Goal: Task Accomplishment & Management: Manage account settings

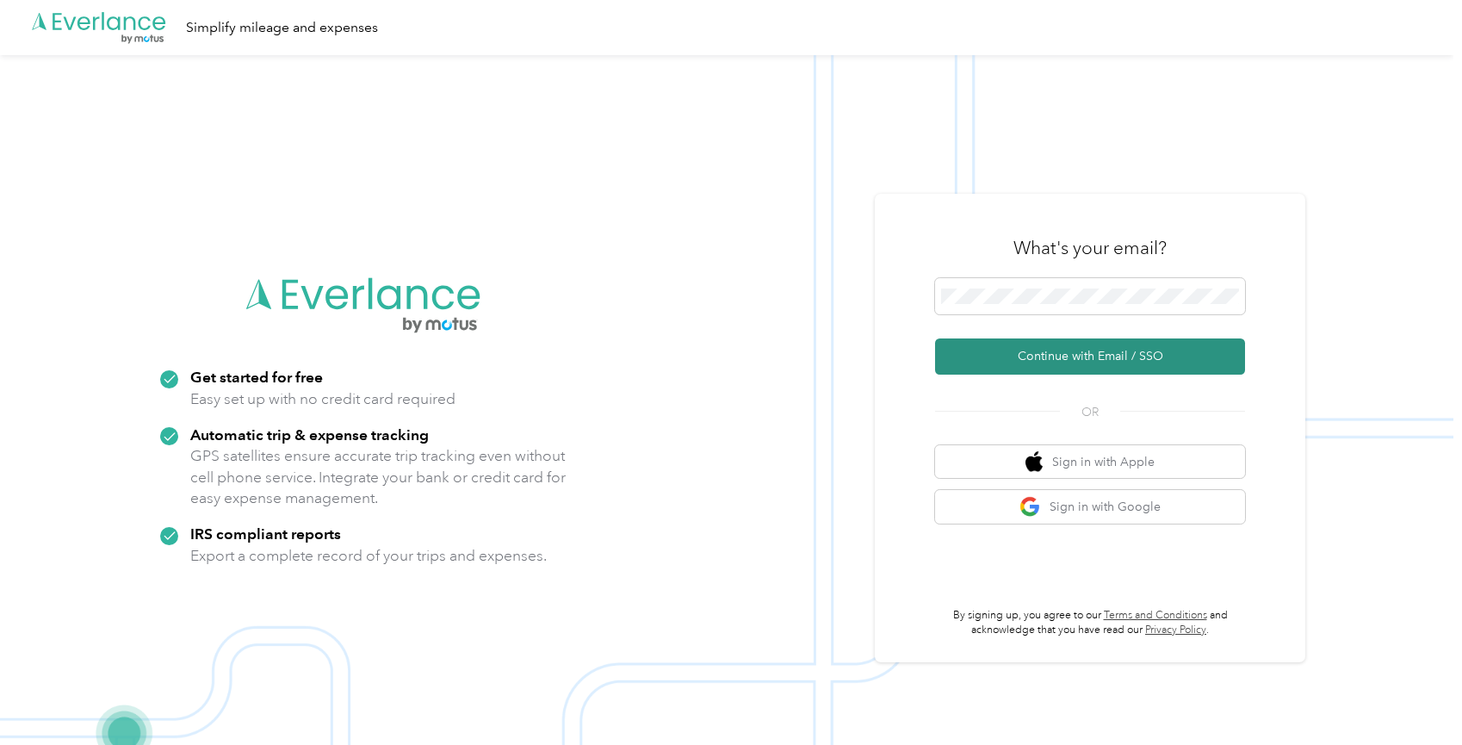
click at [1032, 358] on button "Continue with Email / SSO" at bounding box center [1090, 356] width 310 height 36
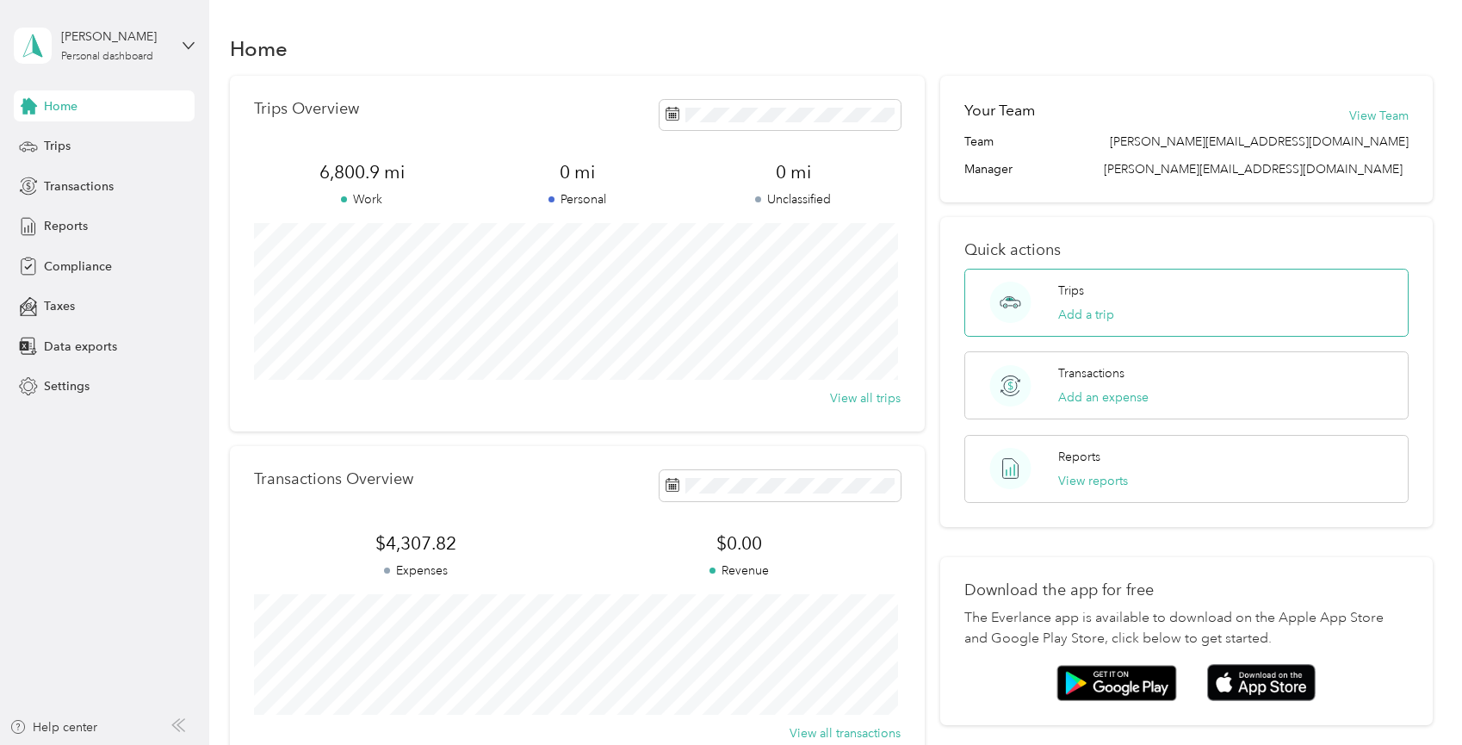
click at [1081, 287] on p "Trips" at bounding box center [1071, 291] width 26 height 18
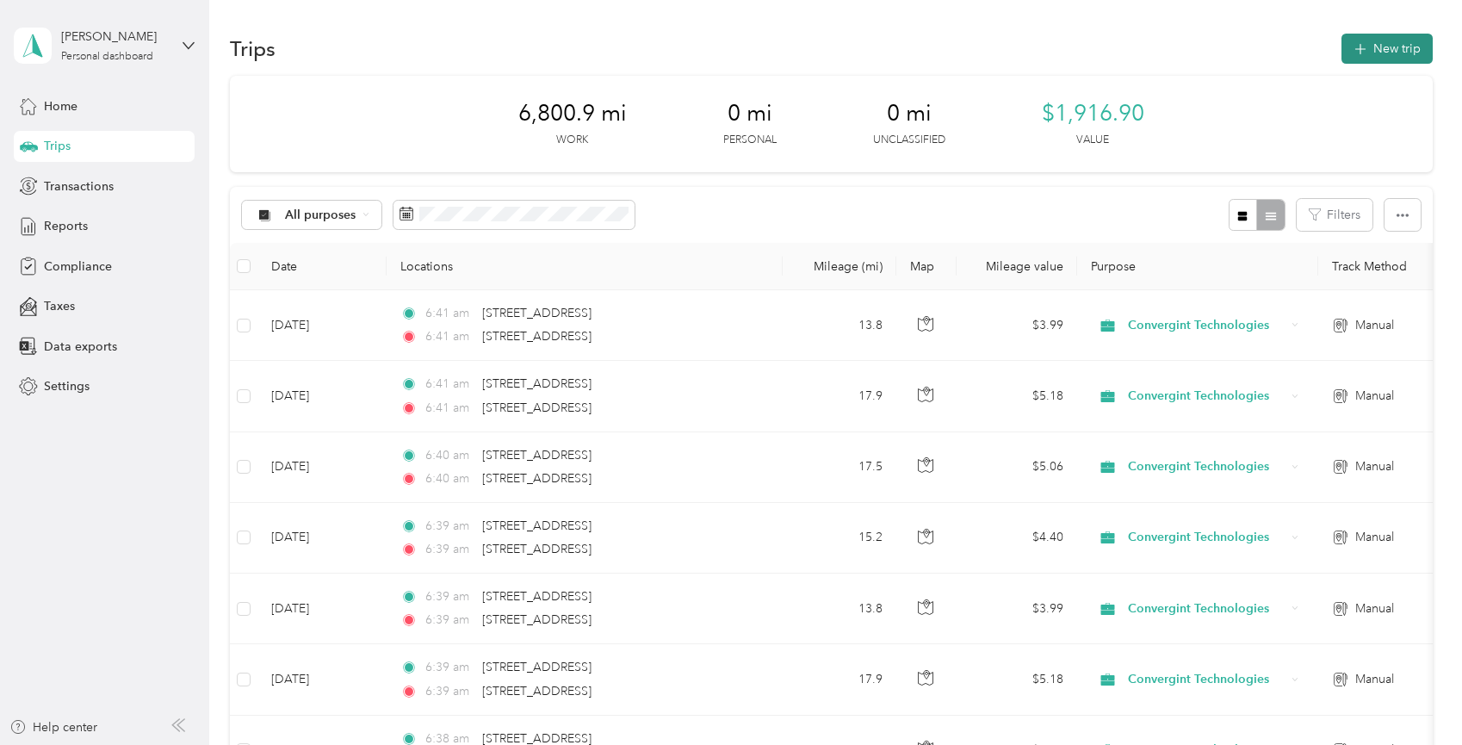
click at [1399, 55] on button "New trip" at bounding box center [1387, 49] width 91 height 30
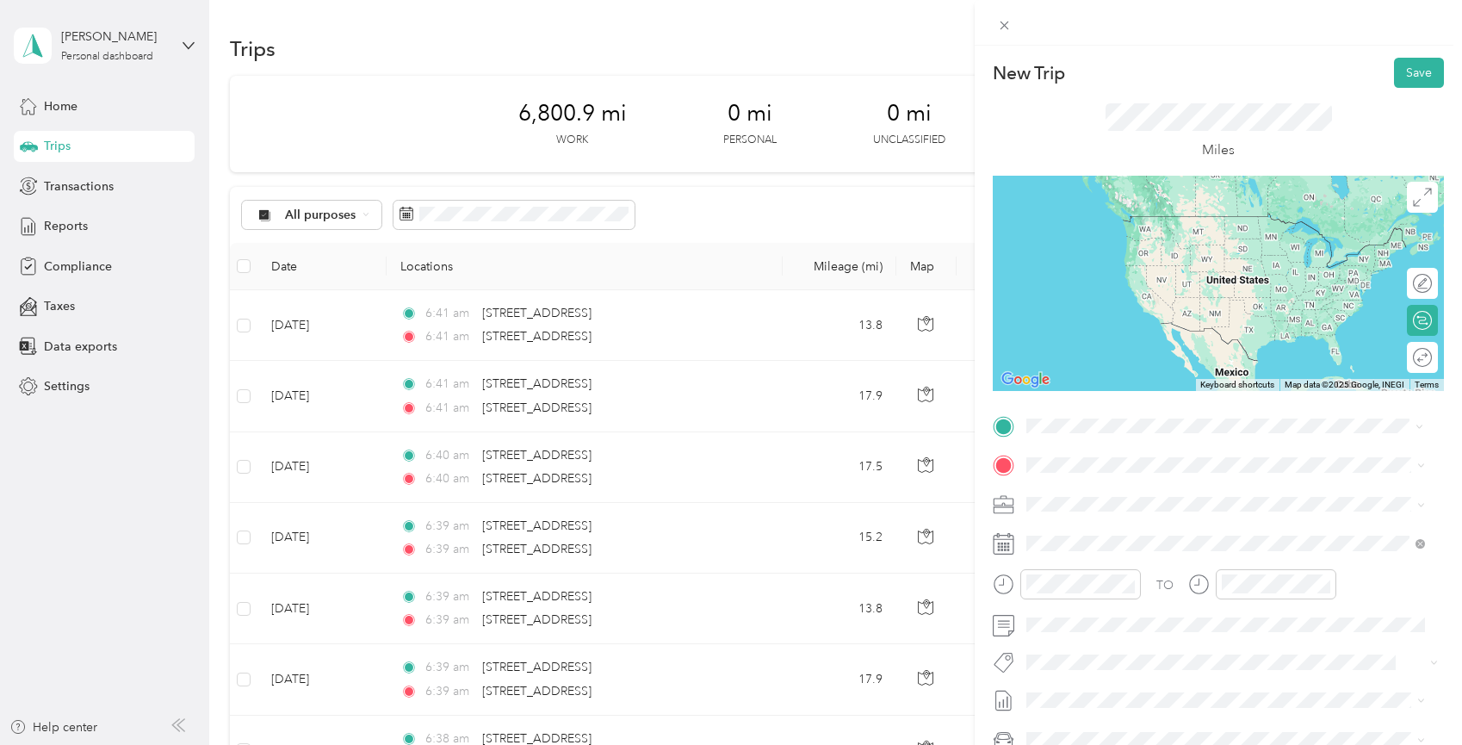
click at [1122, 492] on span "[STREET_ADDRESS][US_STATE]" at bounding box center [1145, 487] width 172 height 15
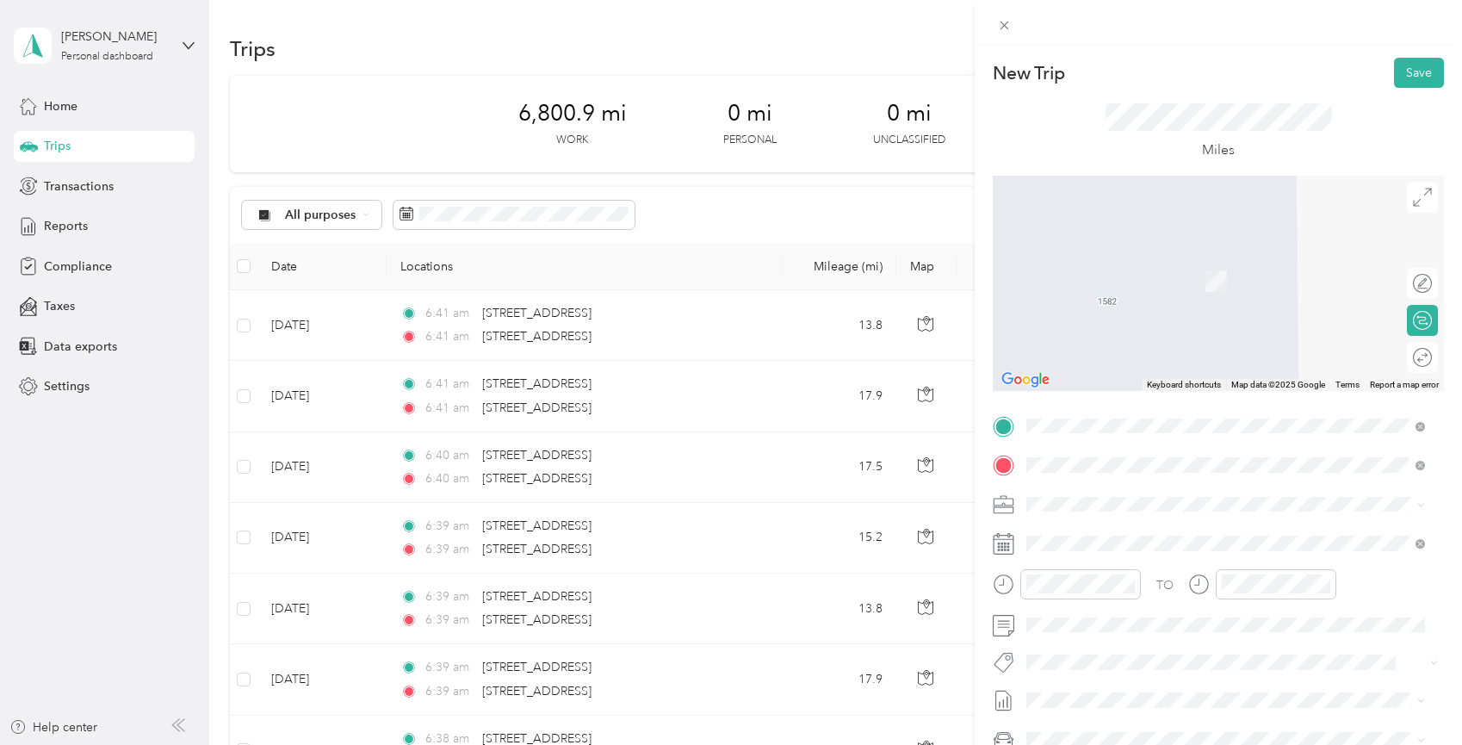
click at [1118, 535] on span "[STREET_ADDRESS][US_STATE]" at bounding box center [1145, 526] width 172 height 15
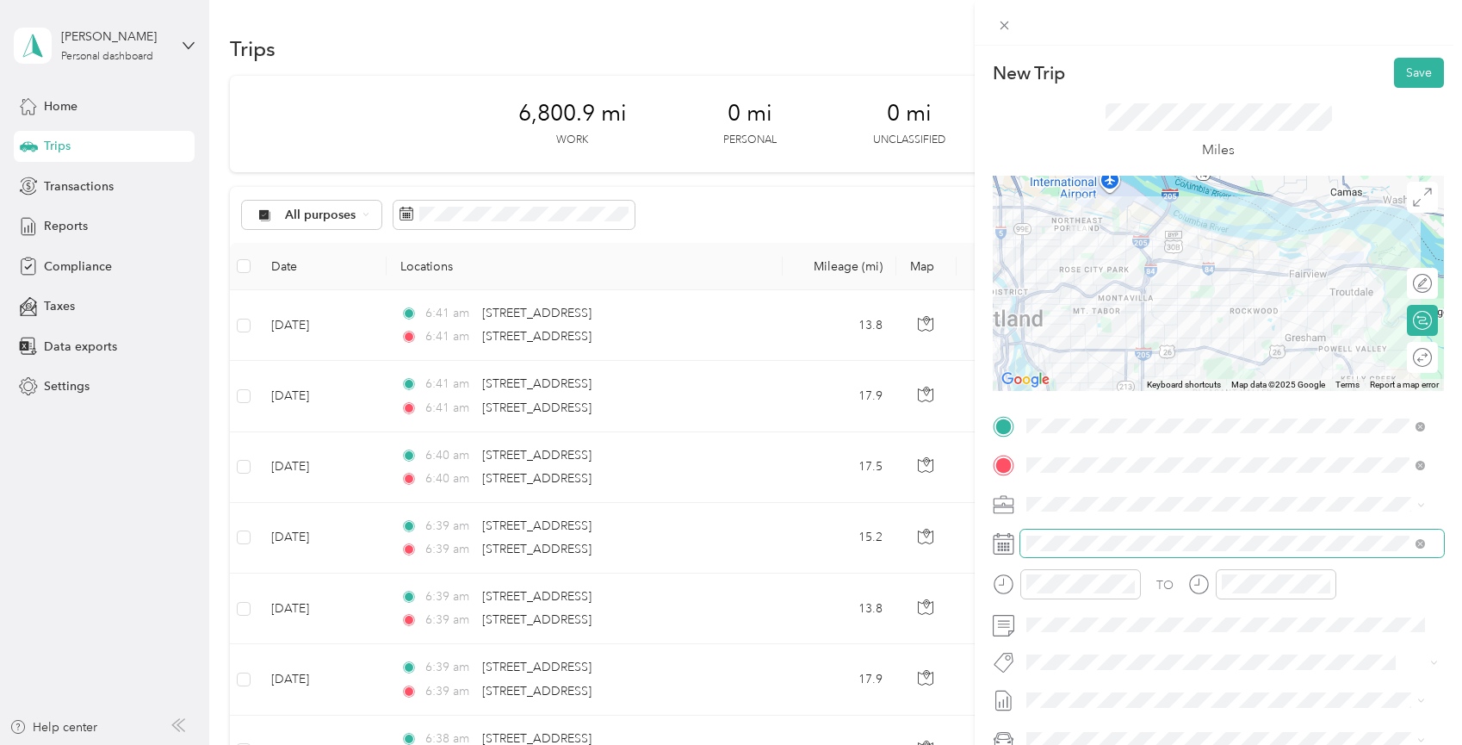
click at [1068, 534] on span at bounding box center [1232, 544] width 424 height 28
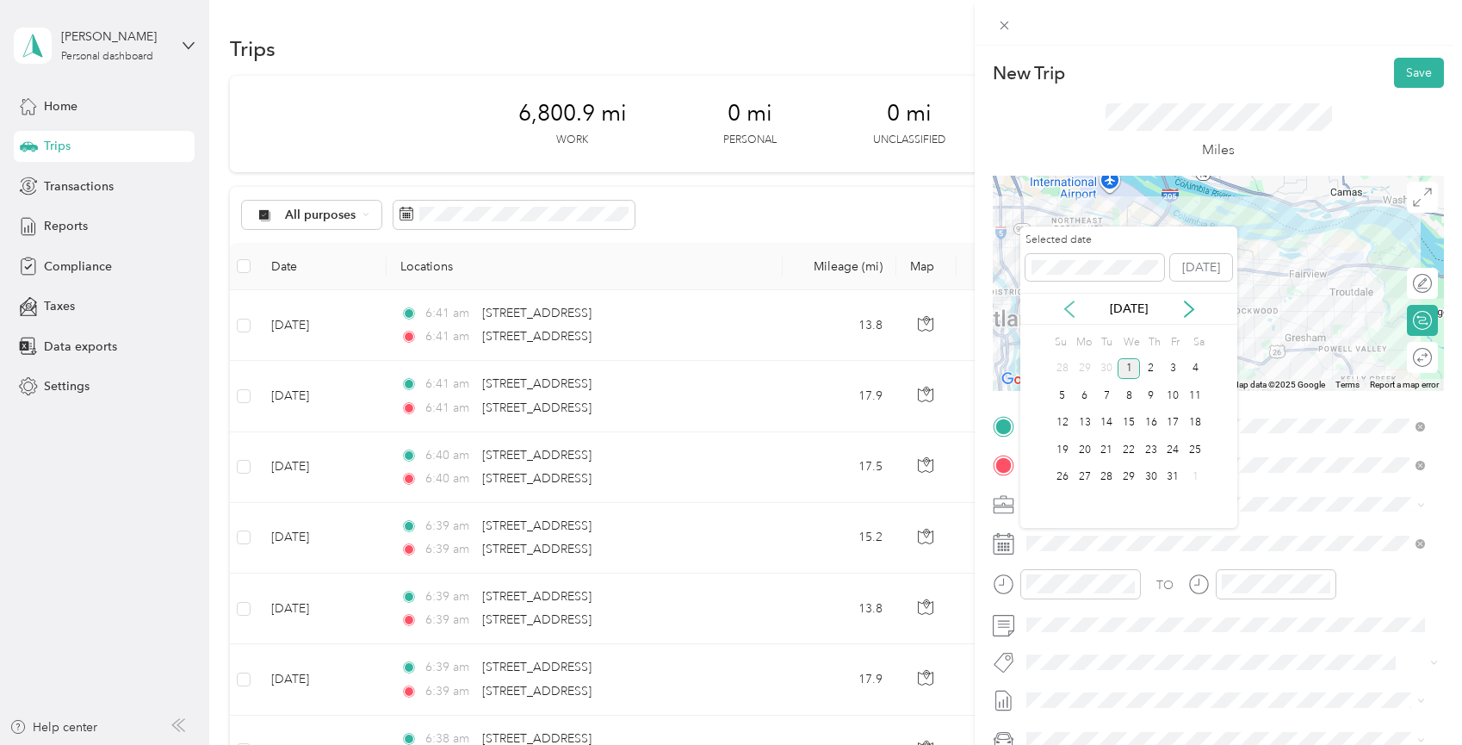
click at [1073, 311] on icon at bounding box center [1069, 309] width 17 height 17
click at [1082, 423] on div "15" at bounding box center [1085, 423] width 22 height 22
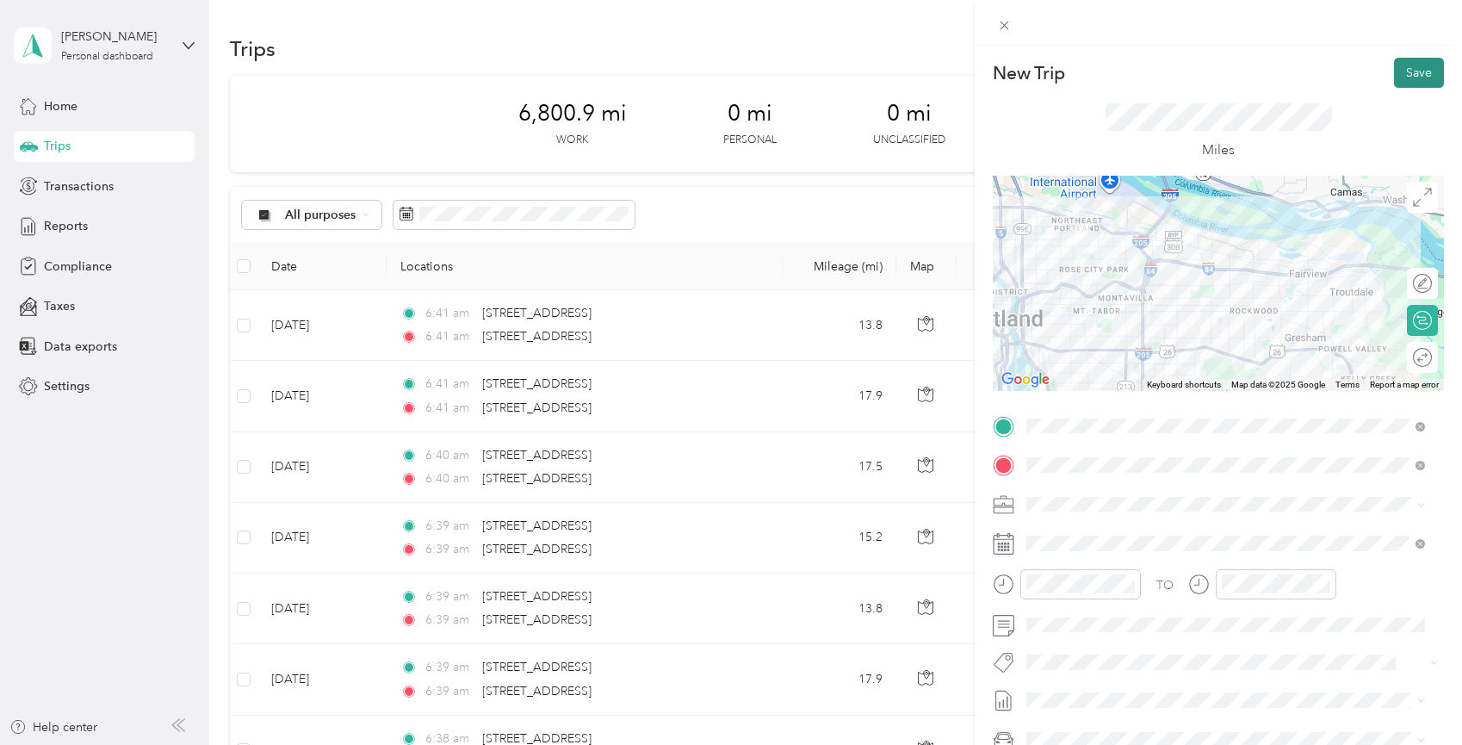
click at [1402, 75] on button "Save" at bounding box center [1419, 73] width 50 height 30
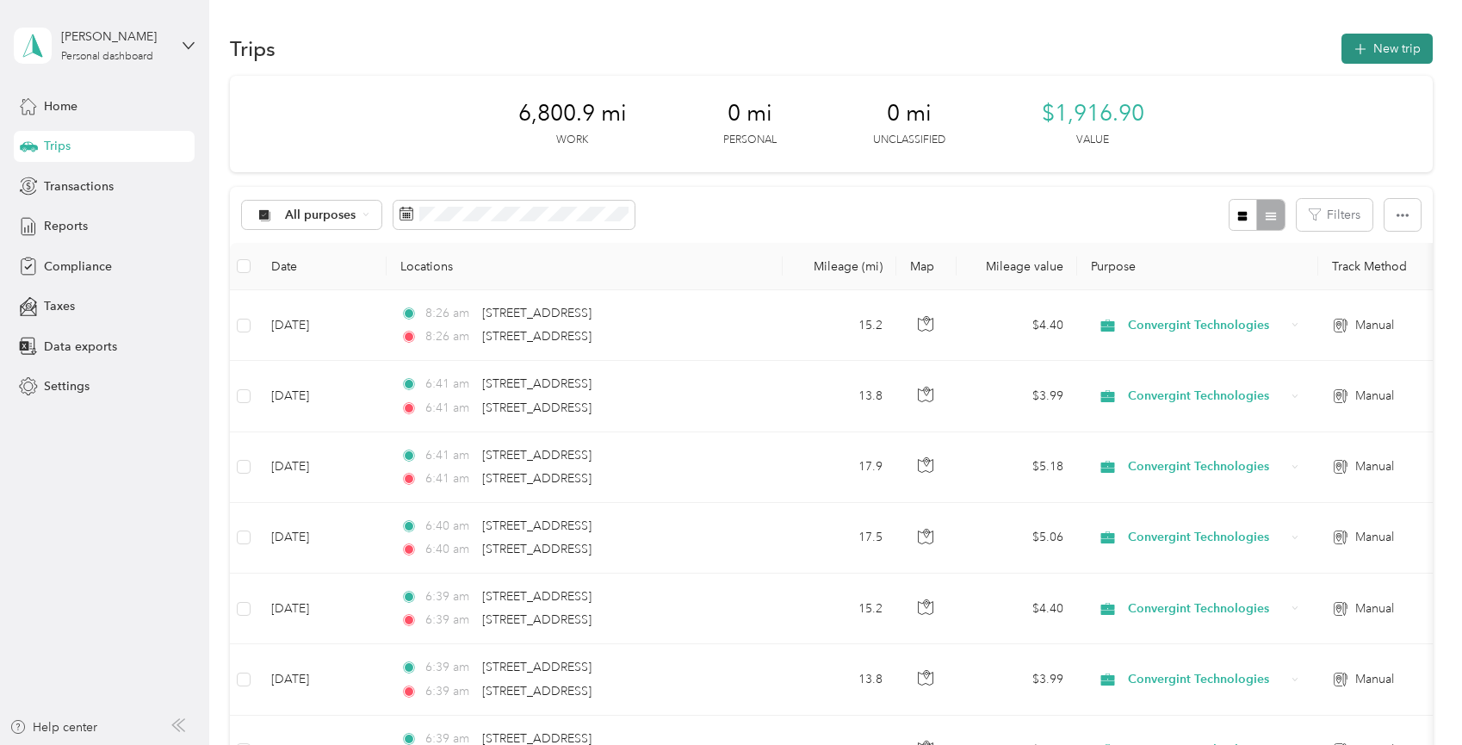
click at [1390, 52] on button "New trip" at bounding box center [1387, 49] width 91 height 30
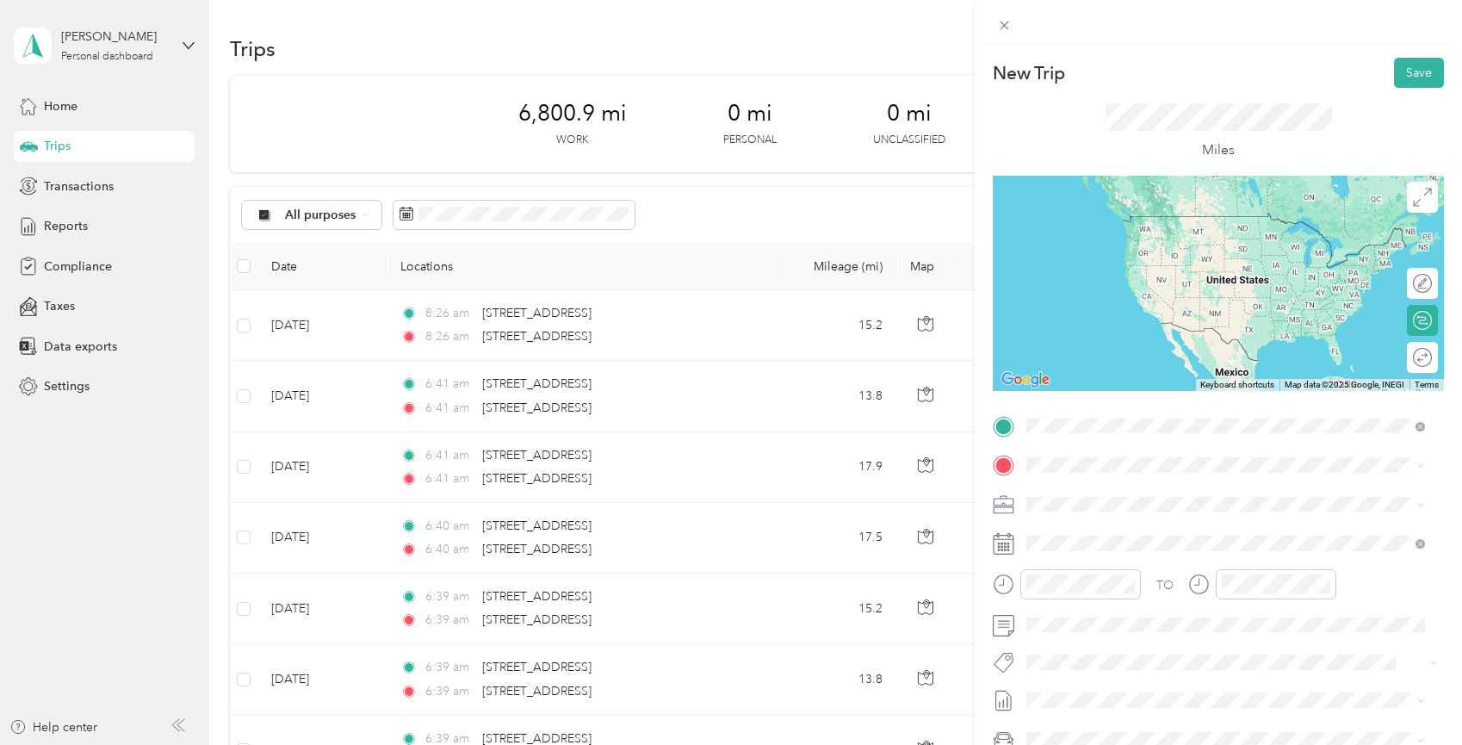
click at [1121, 496] on span "[STREET_ADDRESS][US_STATE]" at bounding box center [1145, 487] width 172 height 15
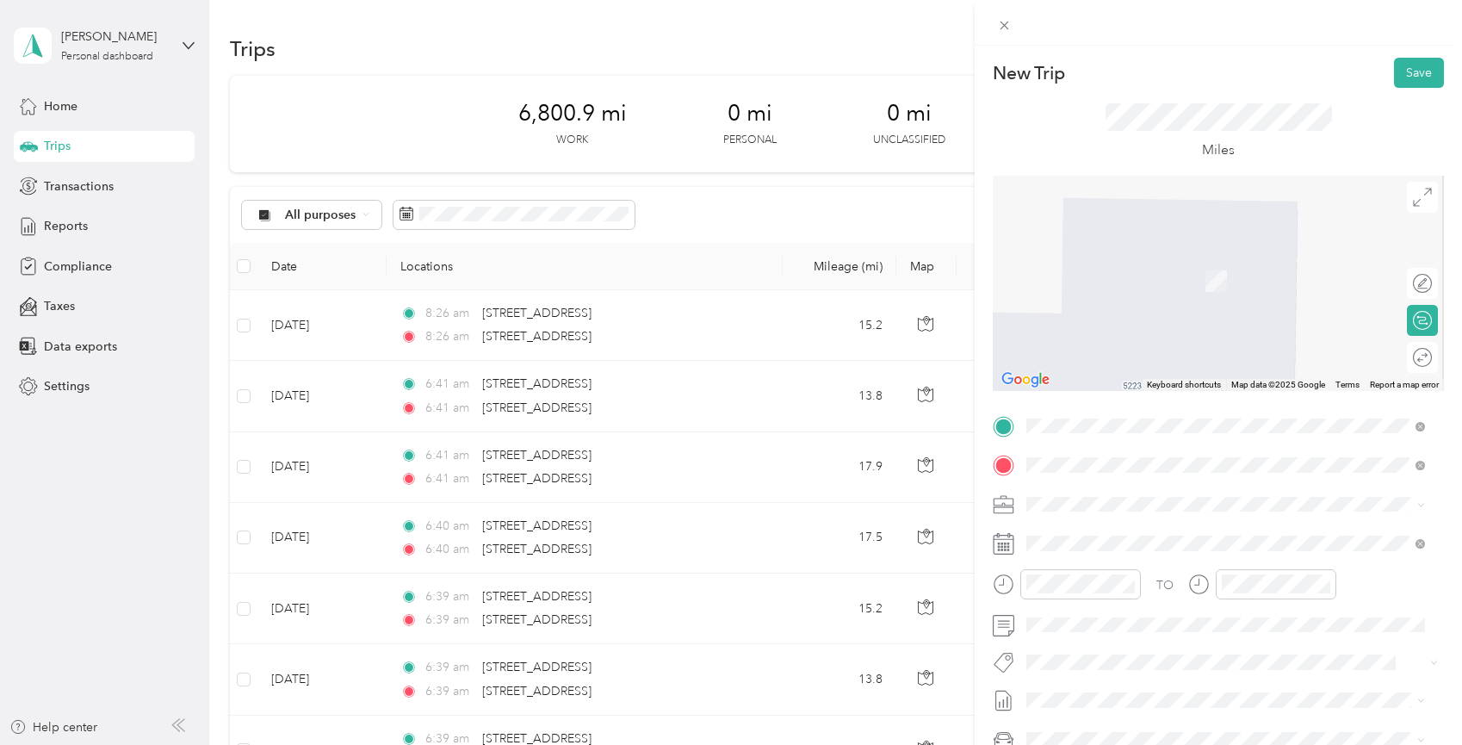
click at [1133, 529] on span "[STREET_ADDRESS][US_STATE]" at bounding box center [1145, 526] width 172 height 15
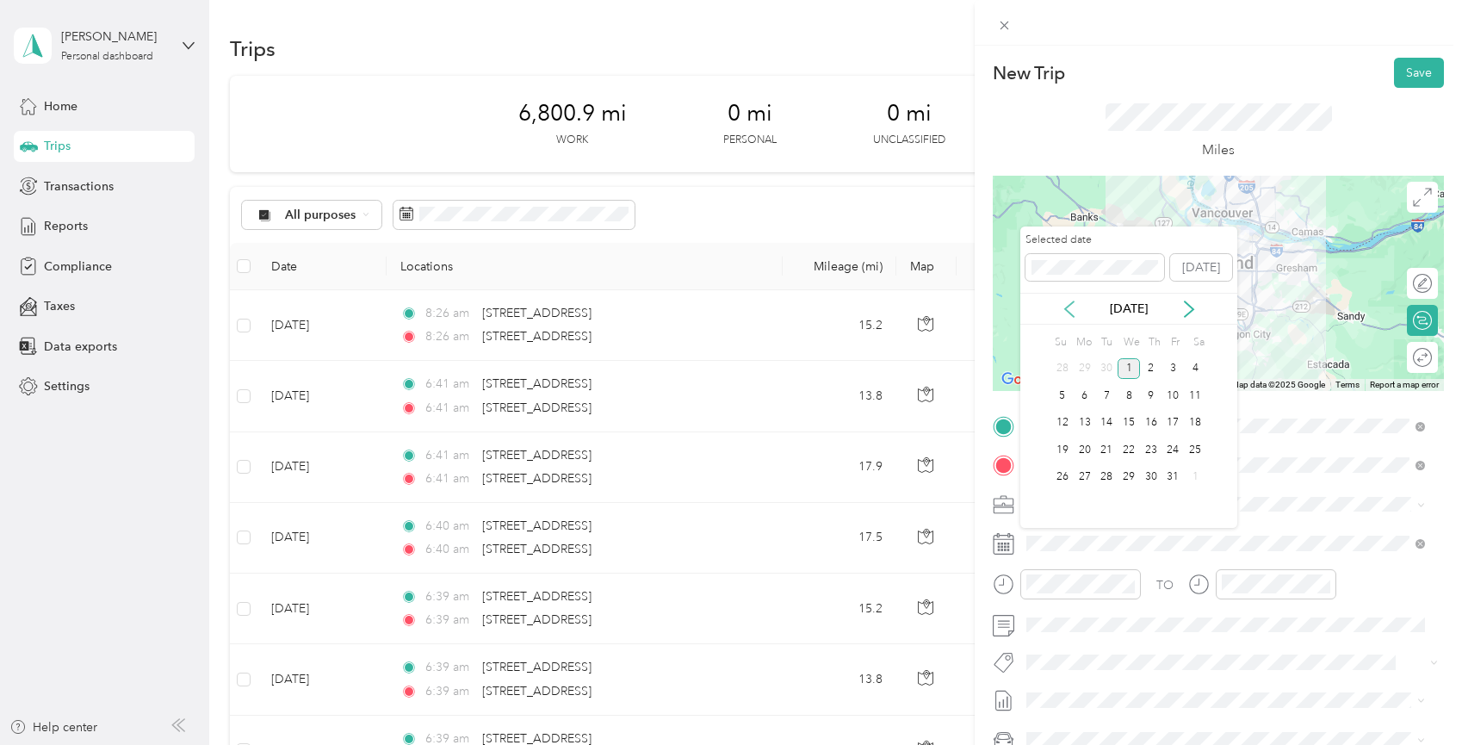
click at [1071, 301] on icon at bounding box center [1069, 309] width 17 height 17
click at [1085, 423] on div "15" at bounding box center [1085, 423] width 22 height 22
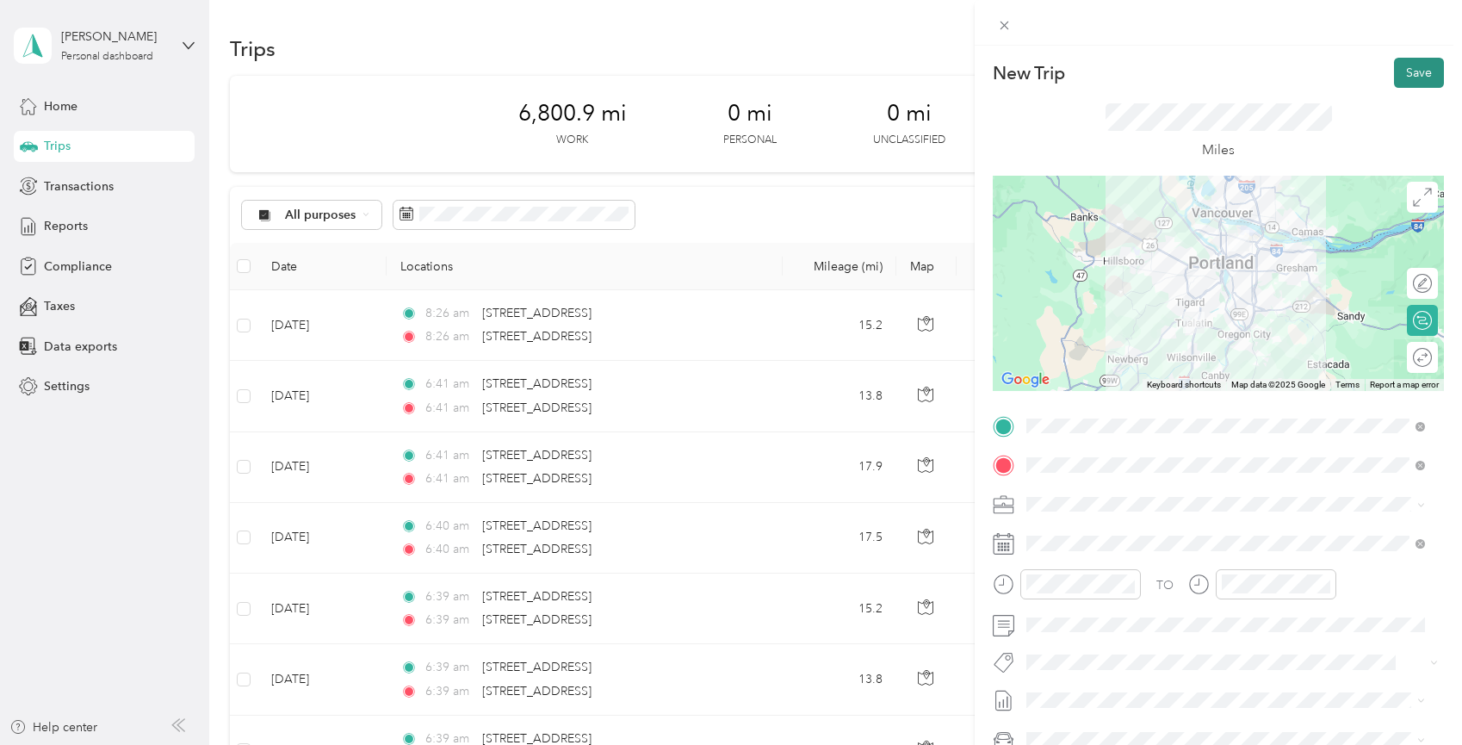
click at [1417, 74] on button "Save" at bounding box center [1419, 73] width 50 height 30
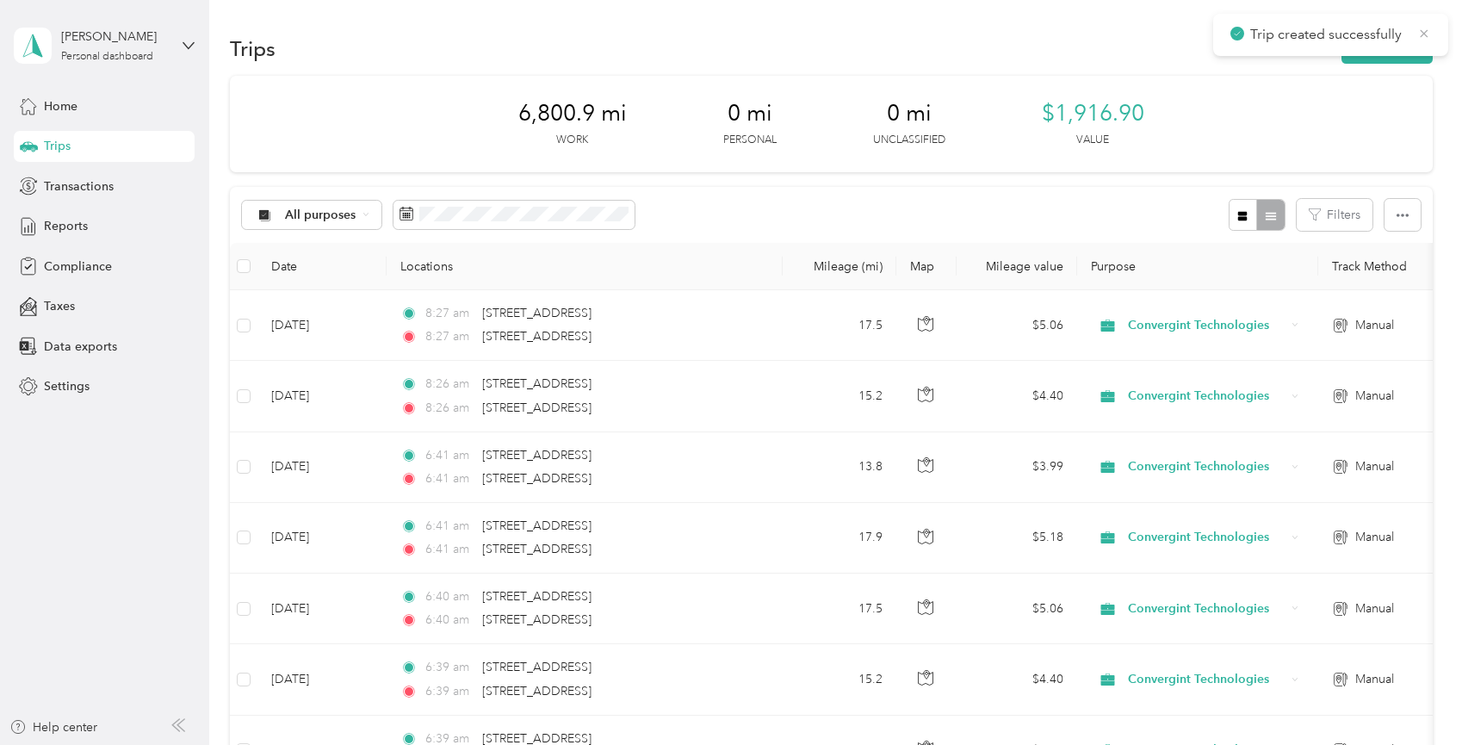
click at [1424, 28] on icon at bounding box center [1424, 33] width 14 height 15
click at [1397, 44] on button "New trip" at bounding box center [1387, 49] width 91 height 30
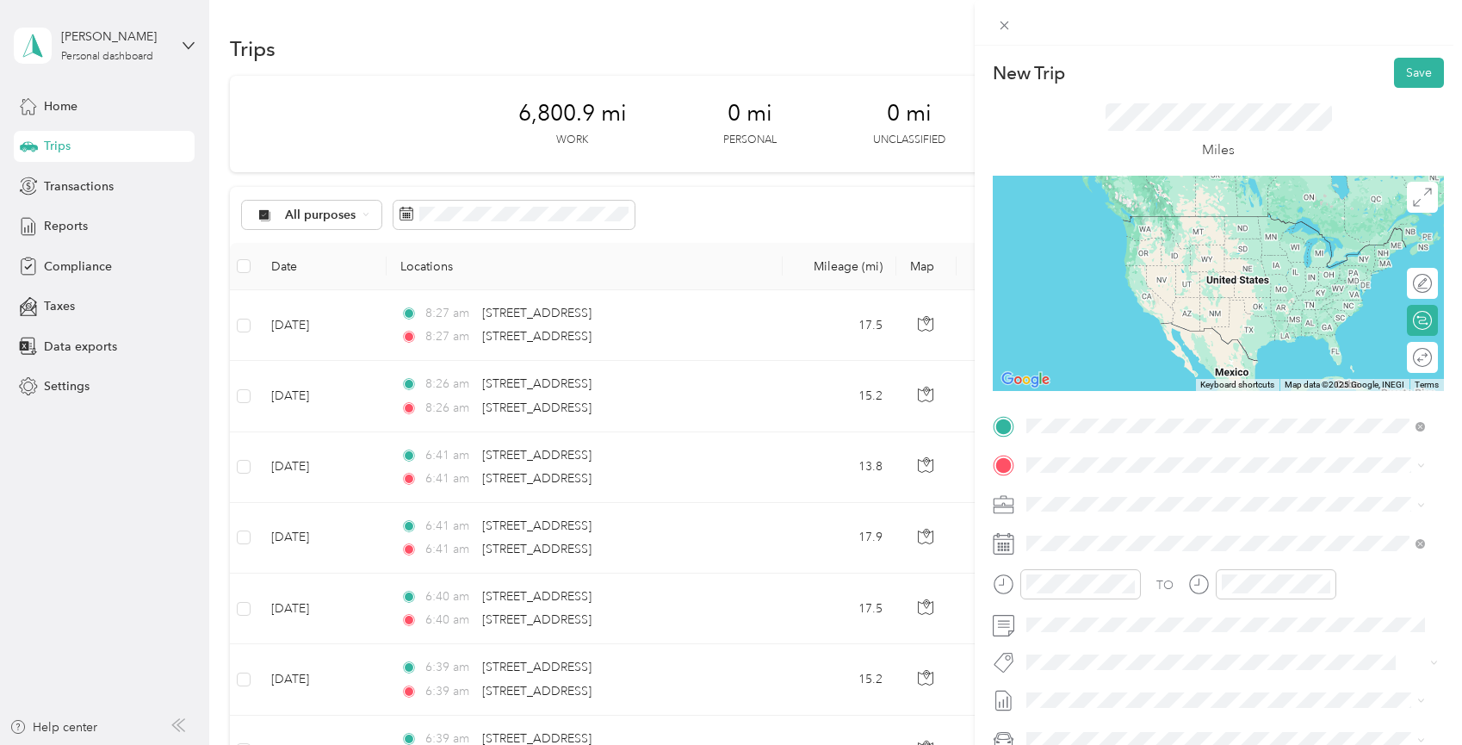
click at [1111, 496] on span "[STREET_ADDRESS][US_STATE]" at bounding box center [1145, 487] width 172 height 15
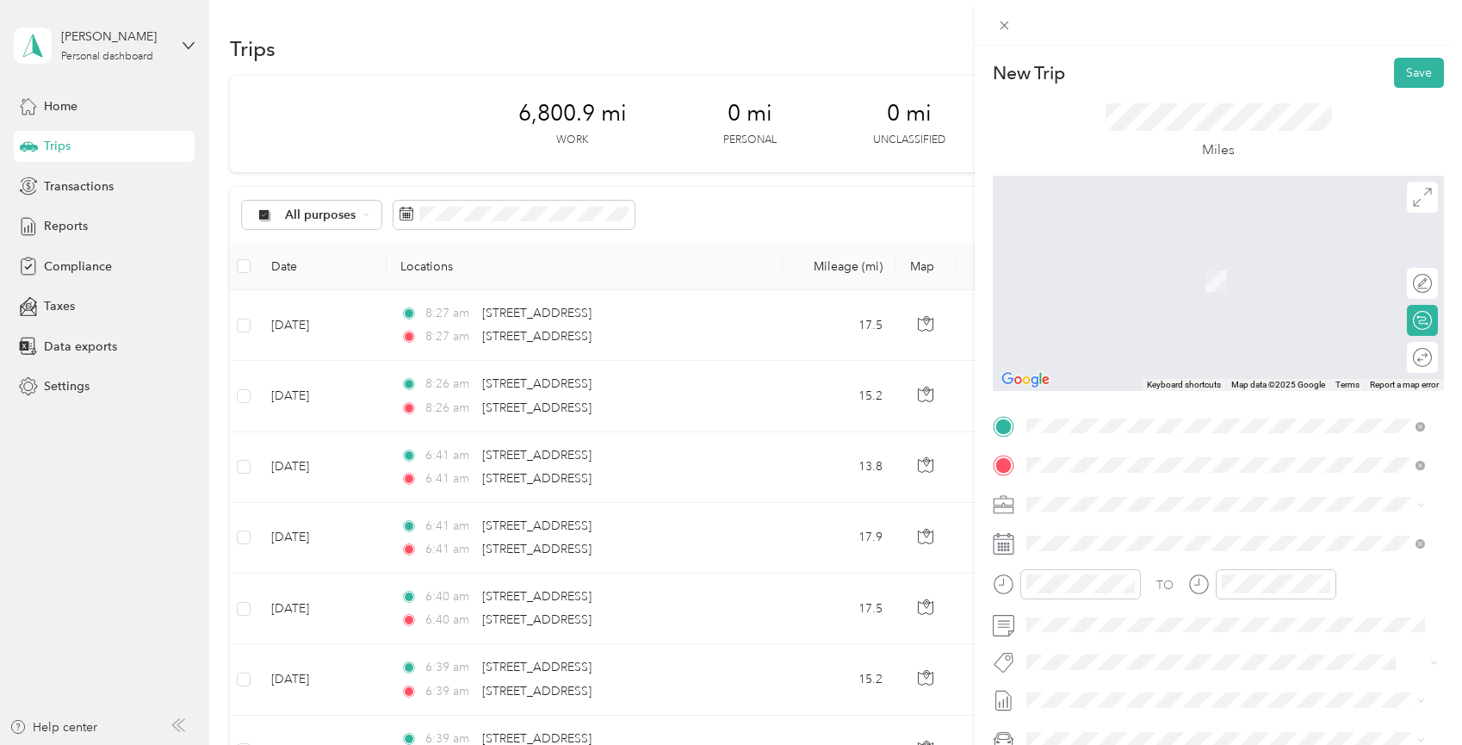
click at [1139, 535] on span "[STREET_ADDRESS][US_STATE]" at bounding box center [1145, 526] width 172 height 15
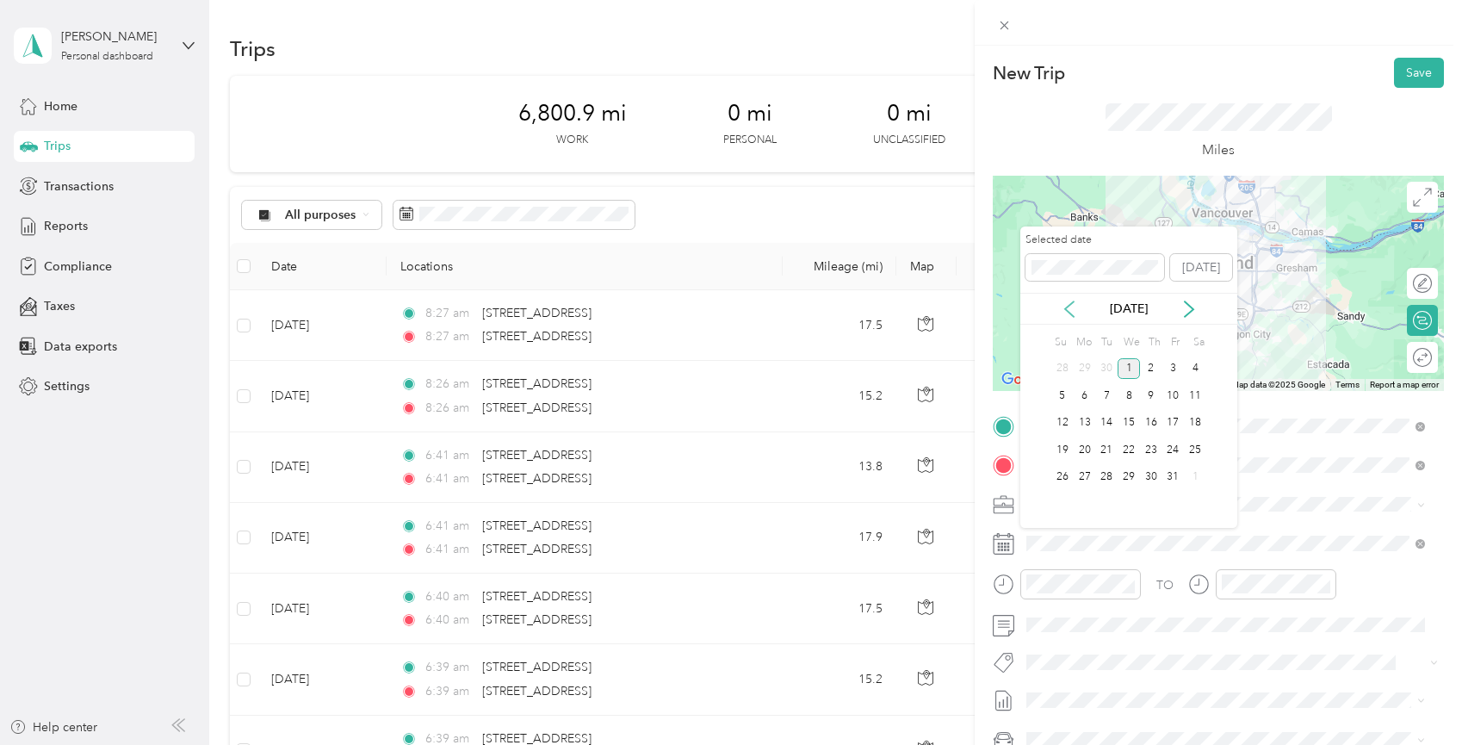
click at [1069, 302] on icon at bounding box center [1069, 309] width 17 height 17
click at [1083, 418] on div "15" at bounding box center [1085, 423] width 22 height 22
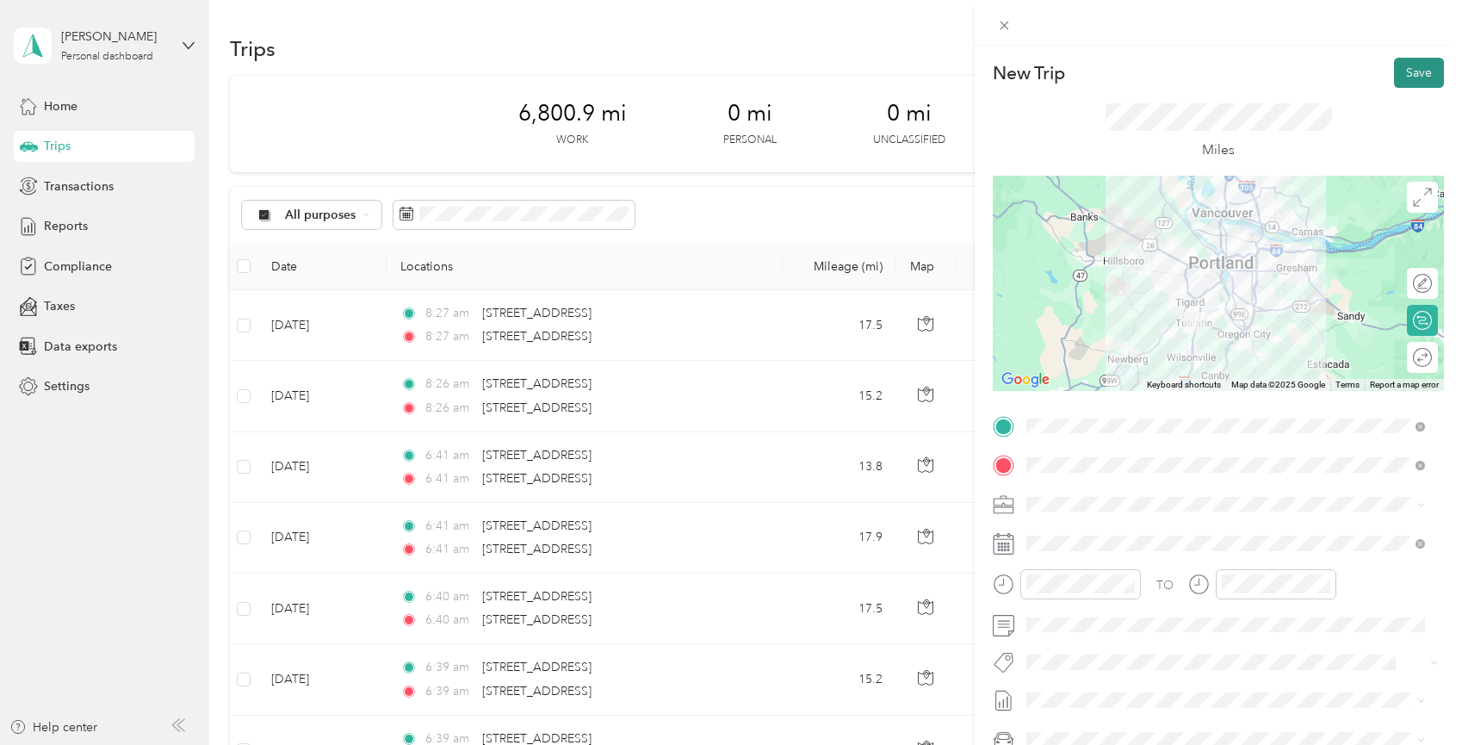
click at [1417, 77] on button "Save" at bounding box center [1419, 73] width 50 height 30
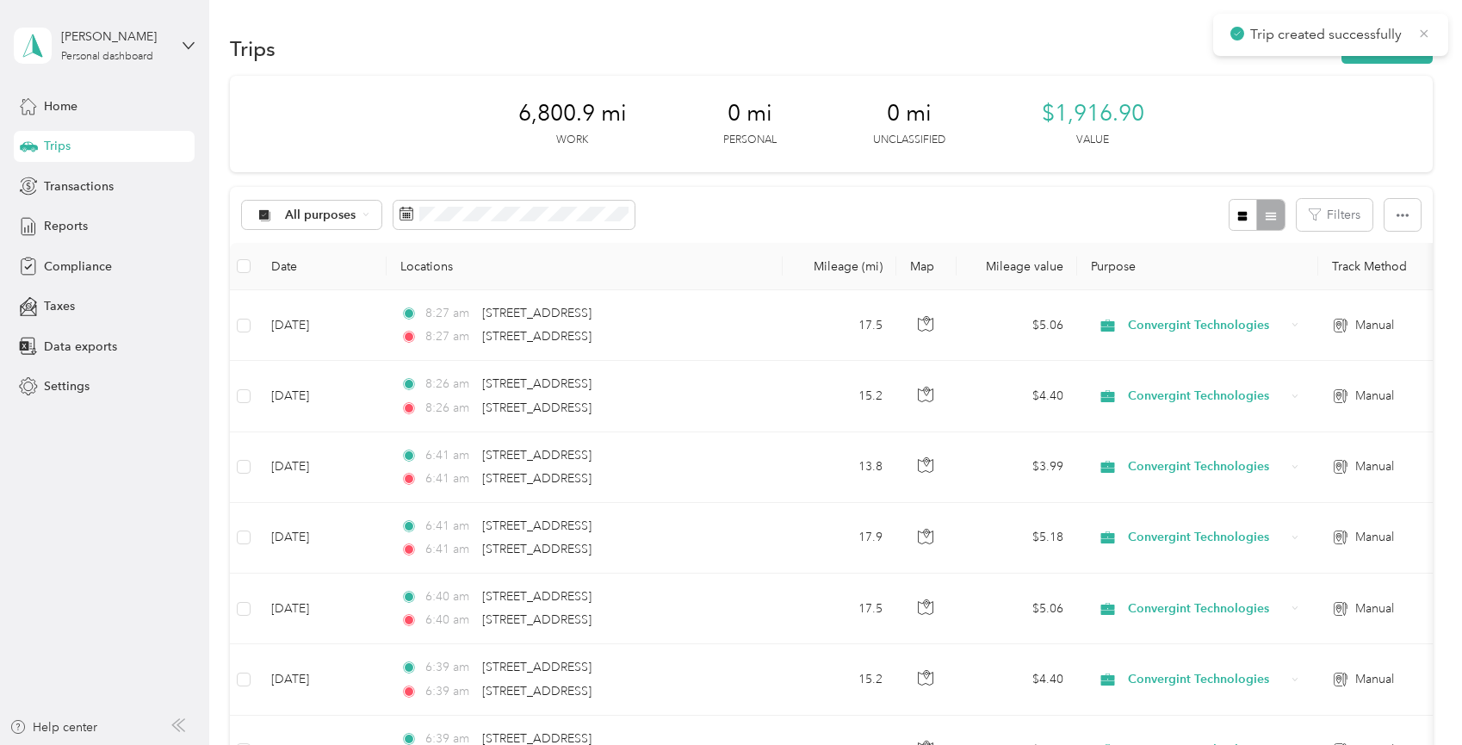
click at [1422, 34] on icon at bounding box center [1425, 33] width 8 height 8
click at [1415, 43] on button "New trip" at bounding box center [1387, 49] width 91 height 30
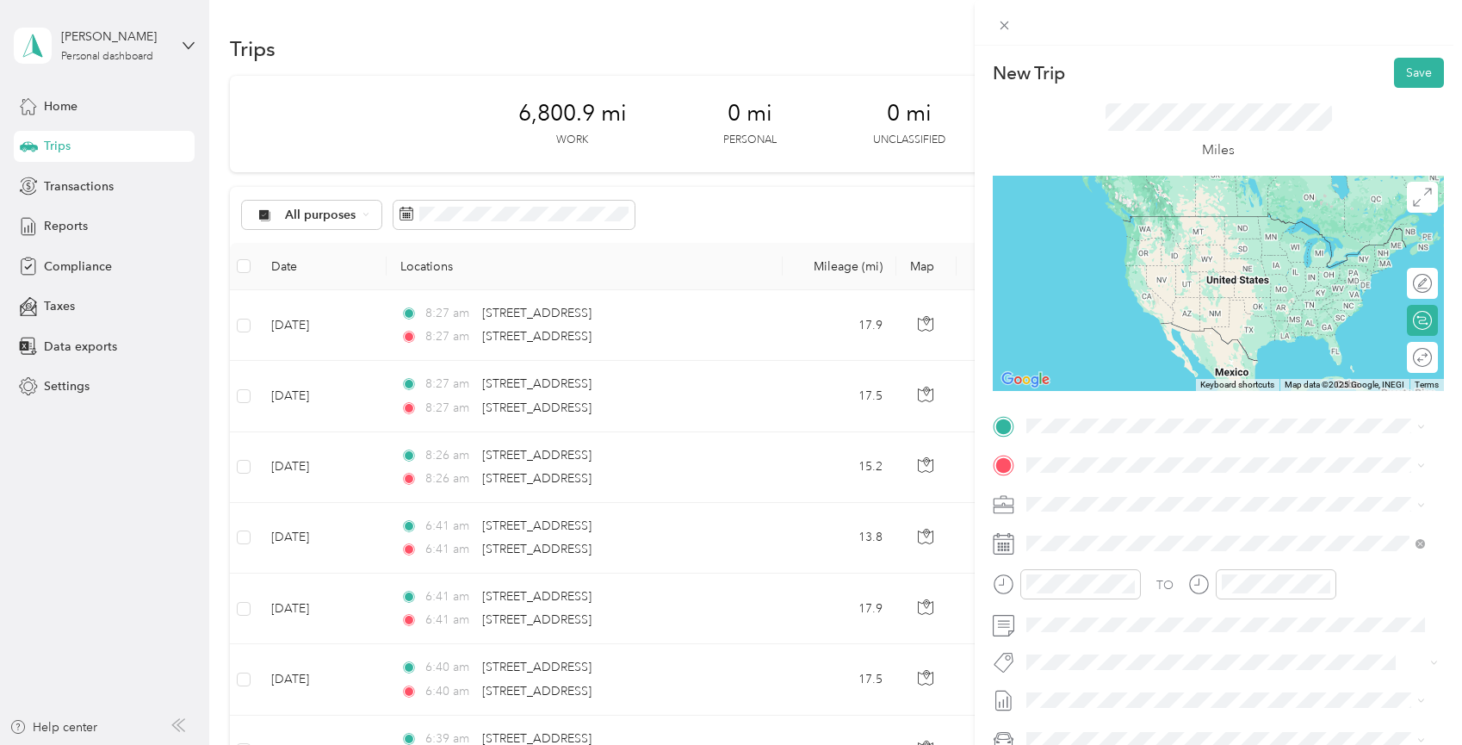
click at [1148, 495] on span "[STREET_ADDRESS][US_STATE]" at bounding box center [1145, 487] width 172 height 15
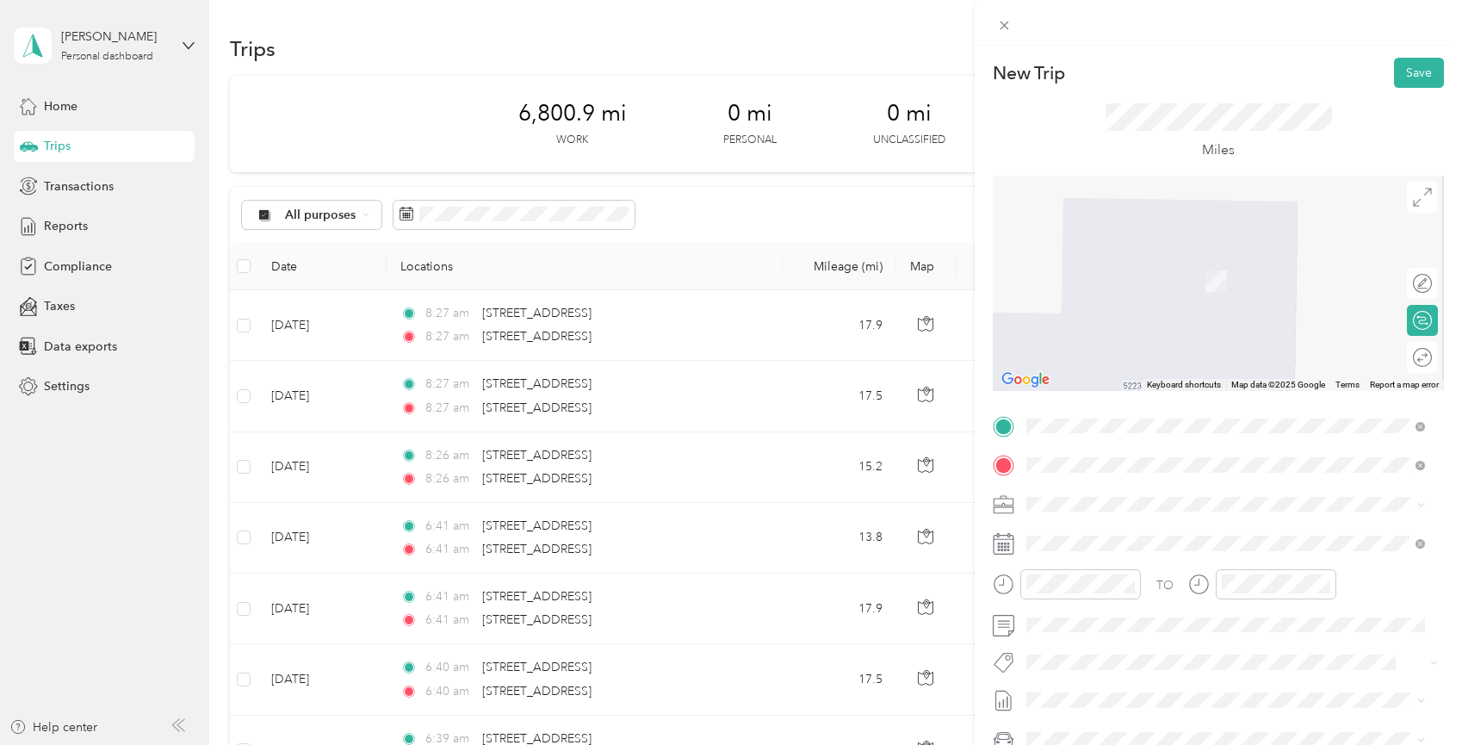
click at [1120, 540] on div "[STREET_ADDRESS][US_STATE]" at bounding box center [1225, 528] width 387 height 23
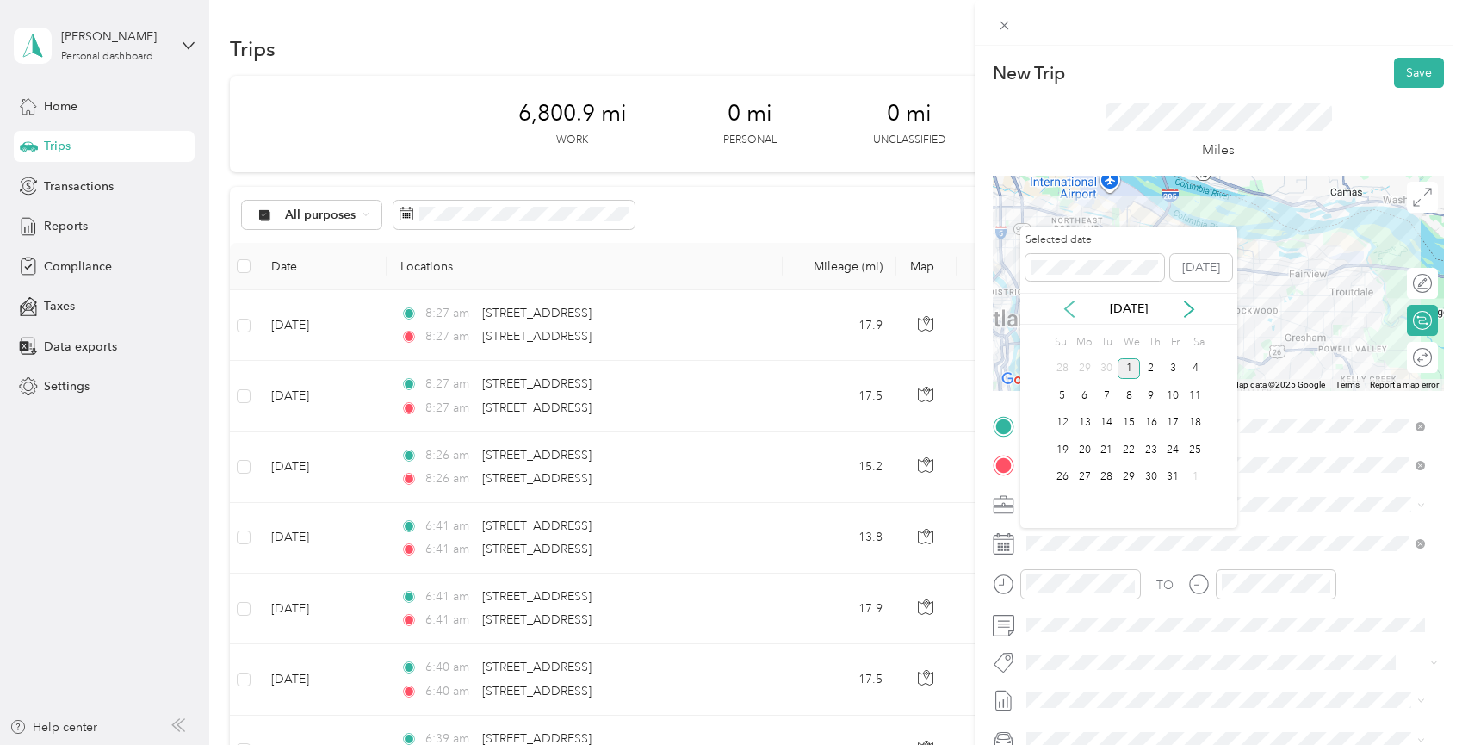
click at [1066, 304] on icon at bounding box center [1069, 309] width 17 height 17
click at [1080, 425] on div "15" at bounding box center [1085, 423] width 22 height 22
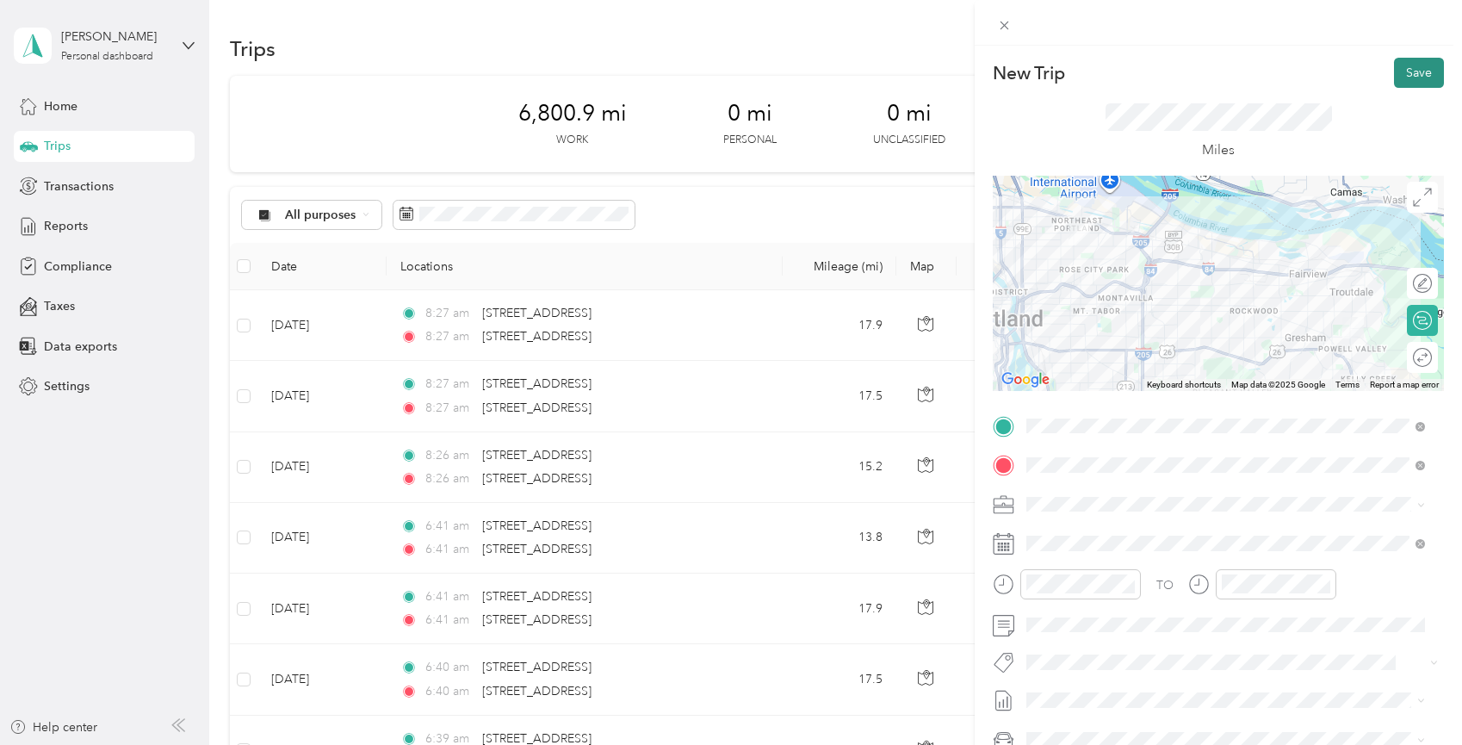
click at [1414, 78] on button "Save" at bounding box center [1419, 73] width 50 height 30
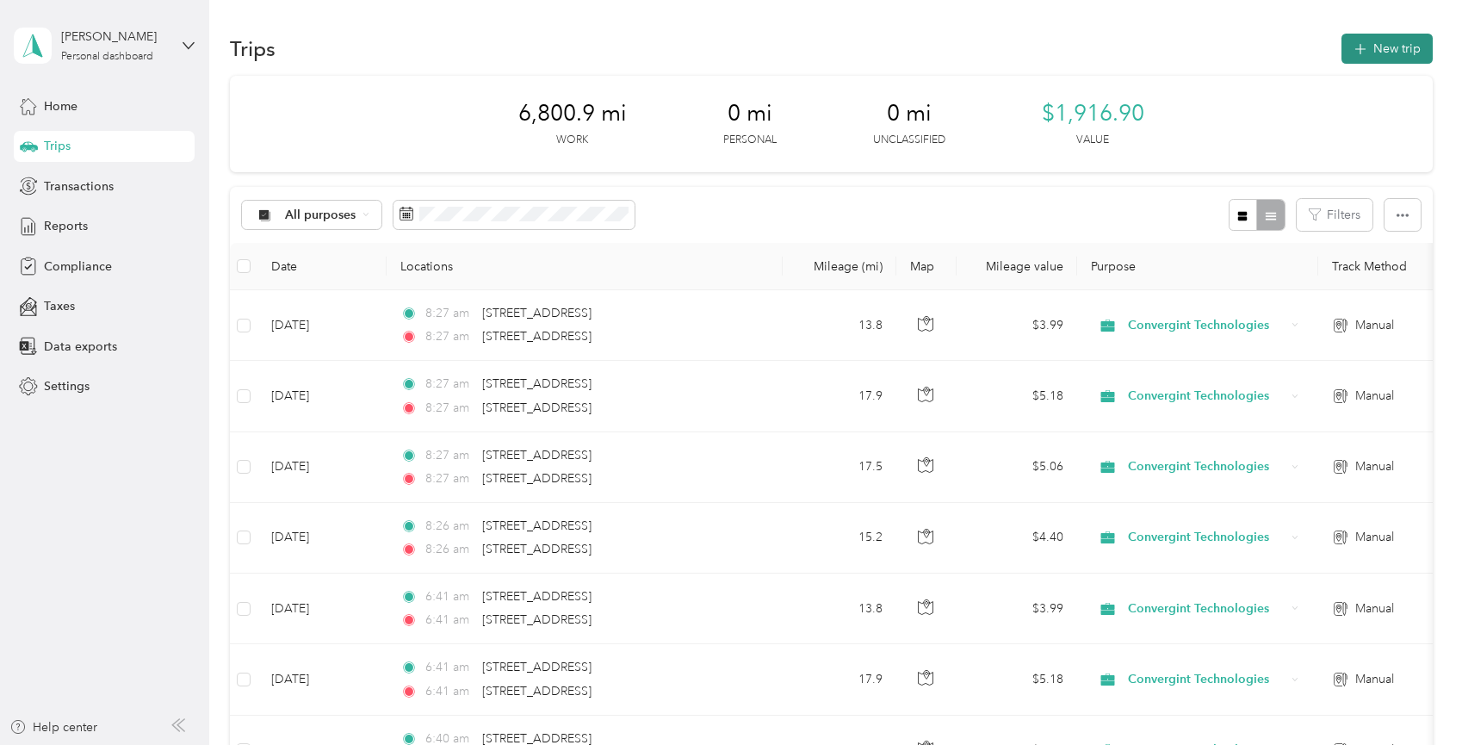
click at [1397, 42] on button "New trip" at bounding box center [1387, 49] width 91 height 30
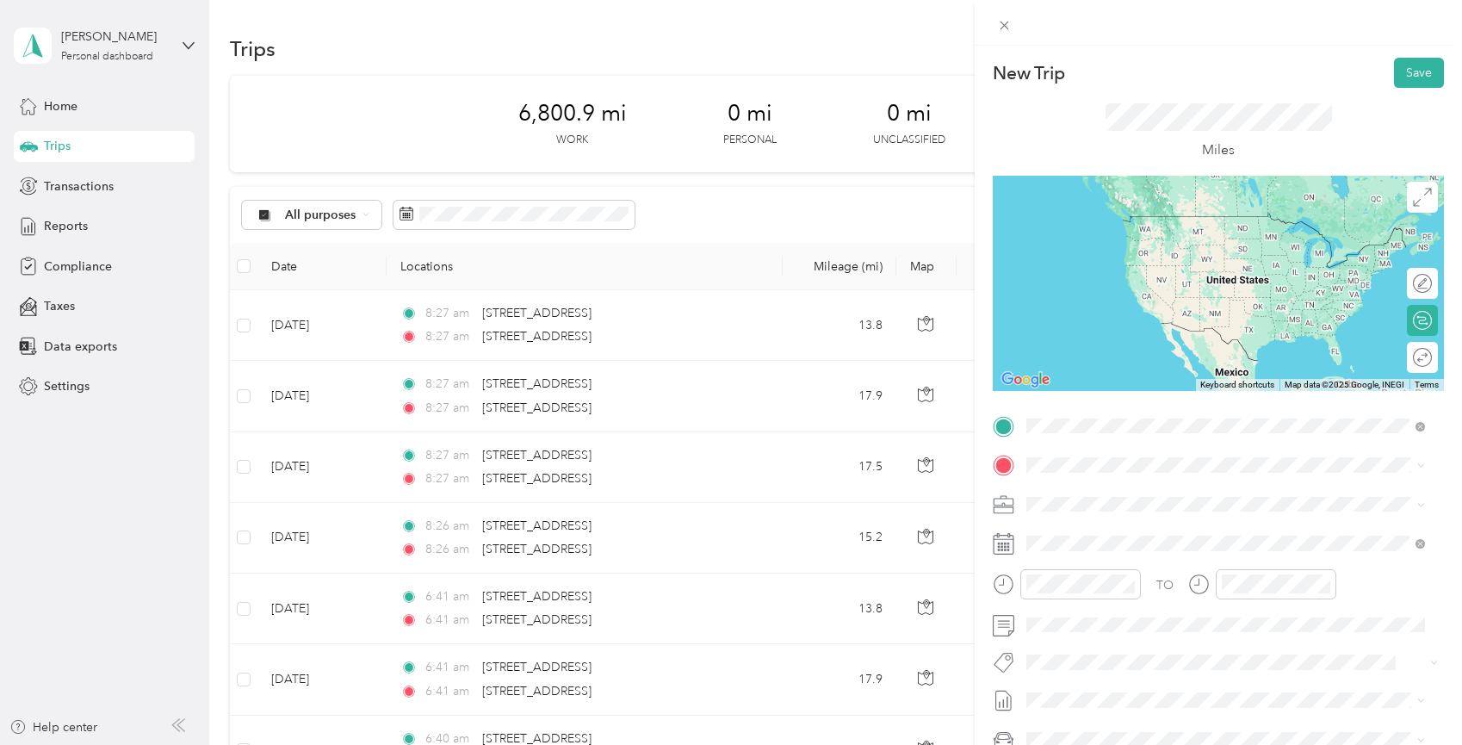
click at [1181, 492] on span "[STREET_ADDRESS][US_STATE]" at bounding box center [1145, 487] width 172 height 15
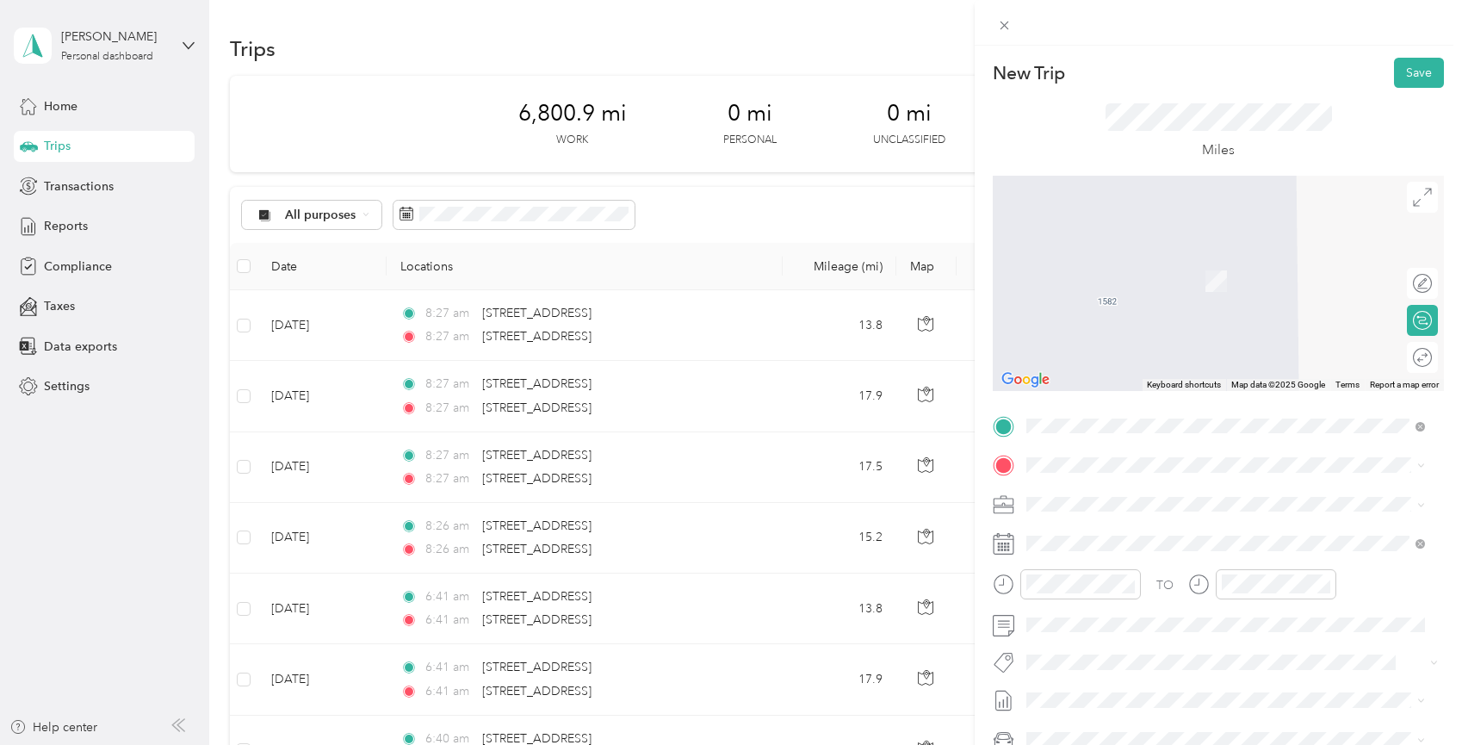
click at [1081, 531] on span "[STREET_ADDRESS][US_STATE]" at bounding box center [1145, 523] width 172 height 15
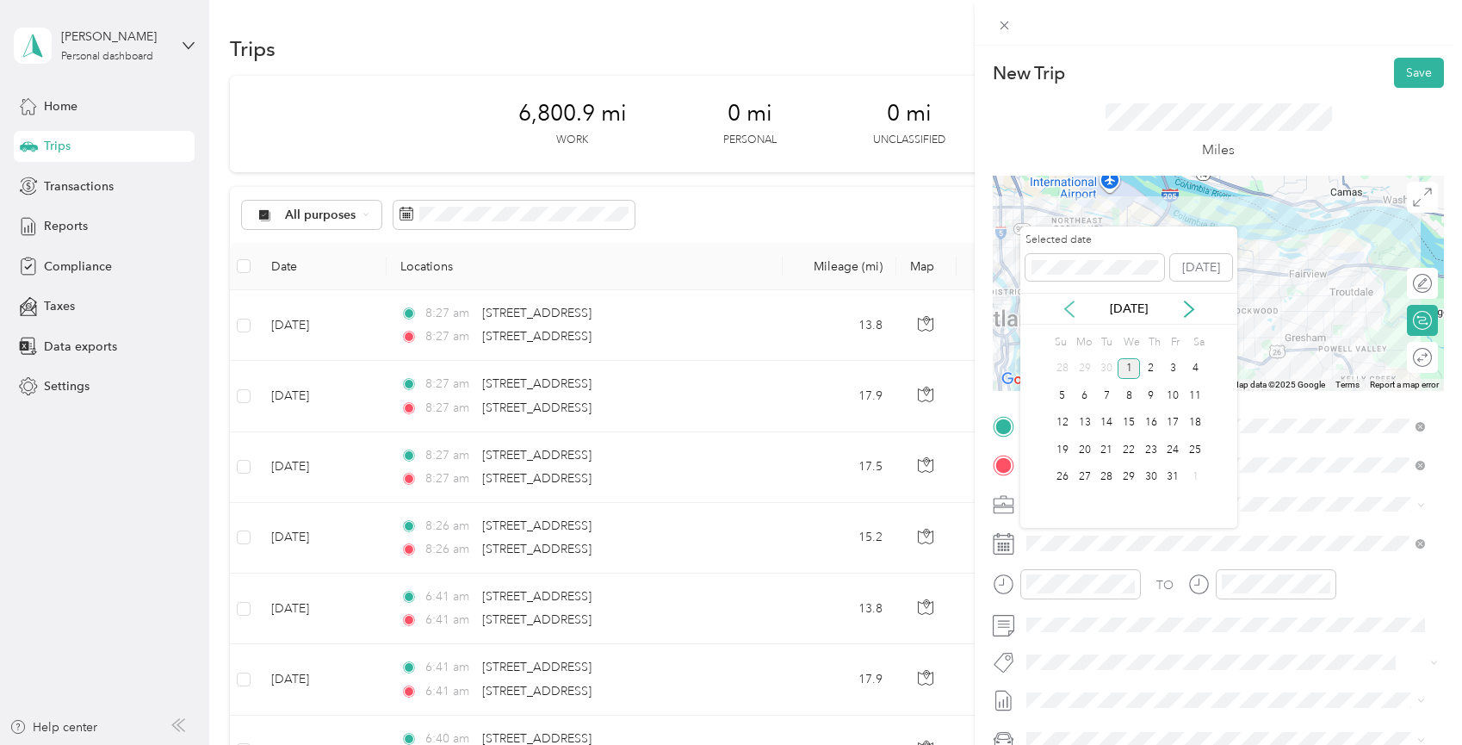
click at [1071, 304] on icon at bounding box center [1069, 308] width 9 height 15
click at [1106, 422] on div "16" at bounding box center [1106, 423] width 22 height 22
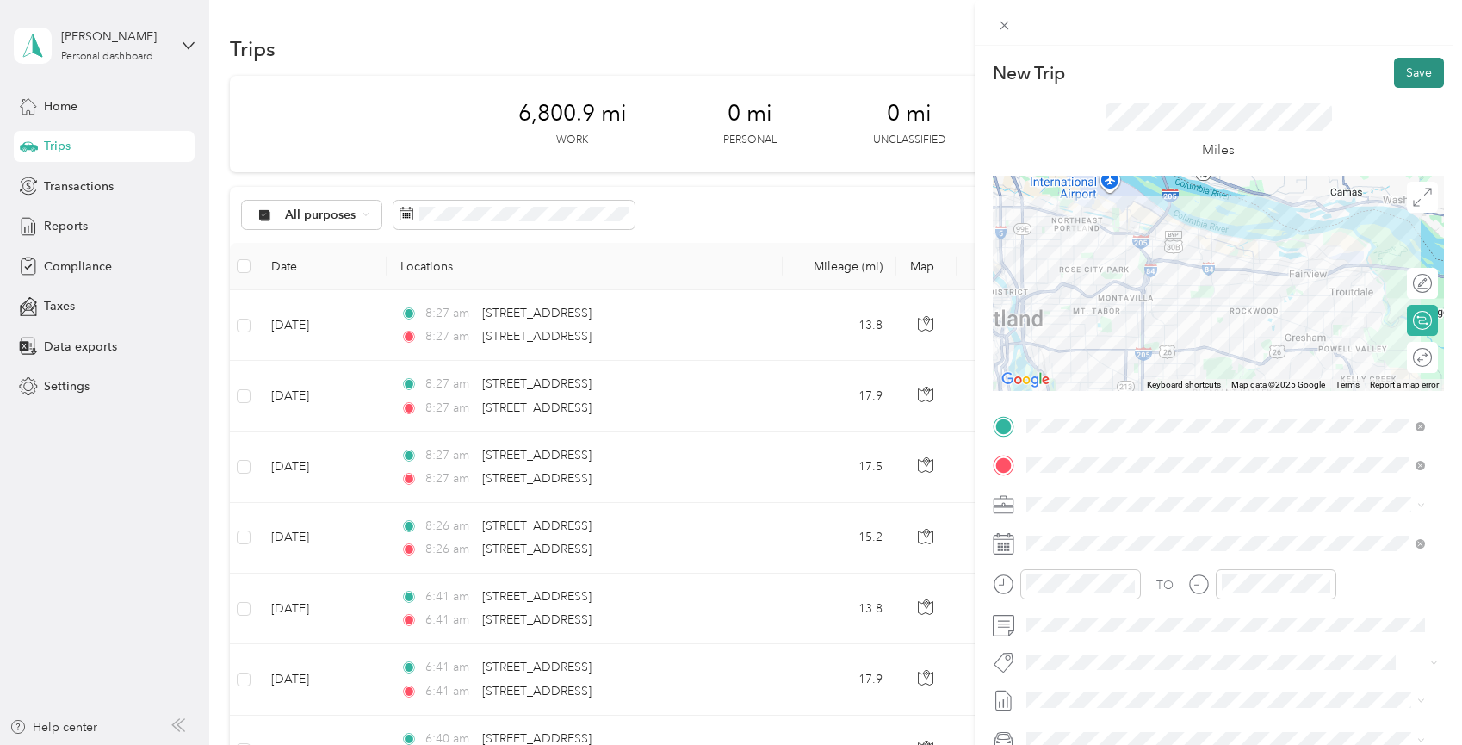
click at [1410, 72] on button "Save" at bounding box center [1419, 73] width 50 height 30
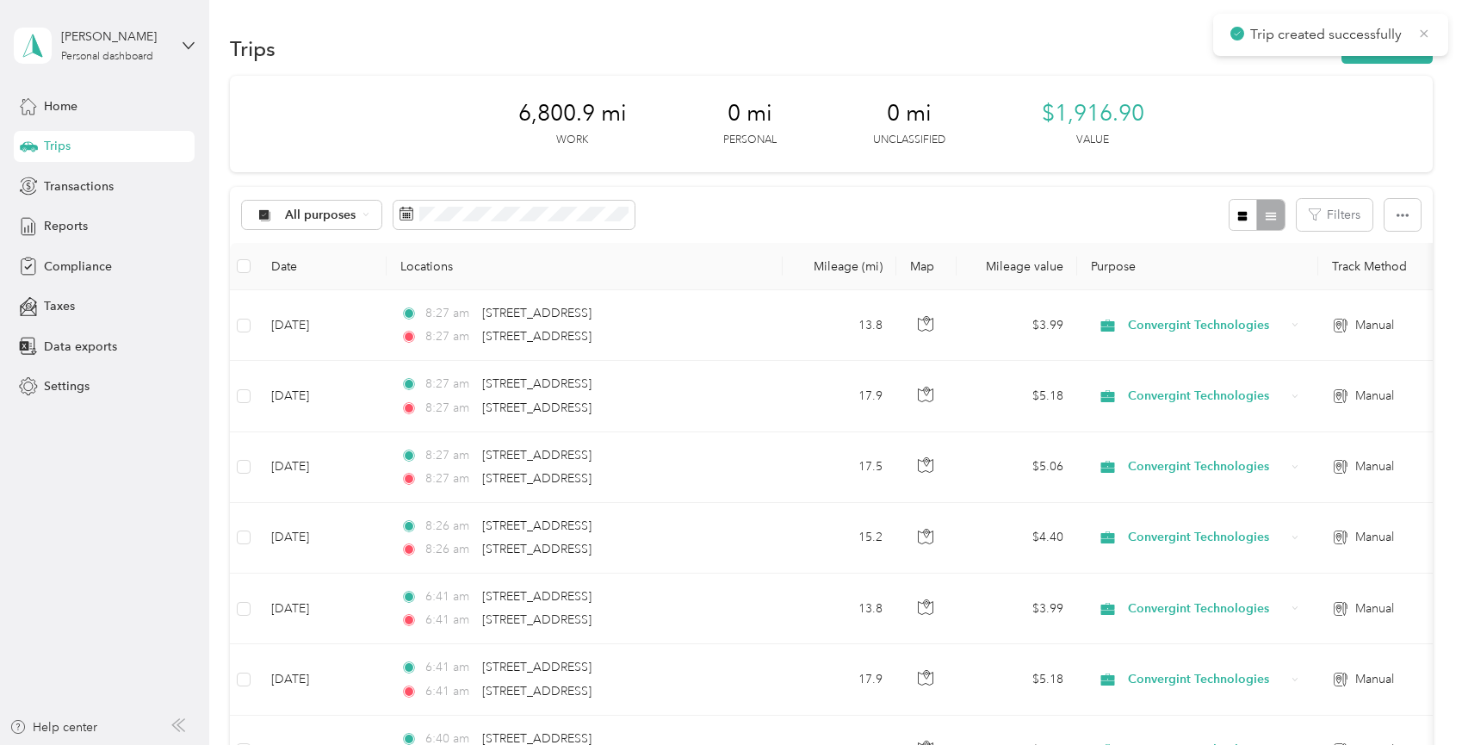
click at [1423, 39] on icon at bounding box center [1424, 33] width 14 height 15
click at [1408, 54] on button "New trip" at bounding box center [1387, 49] width 91 height 30
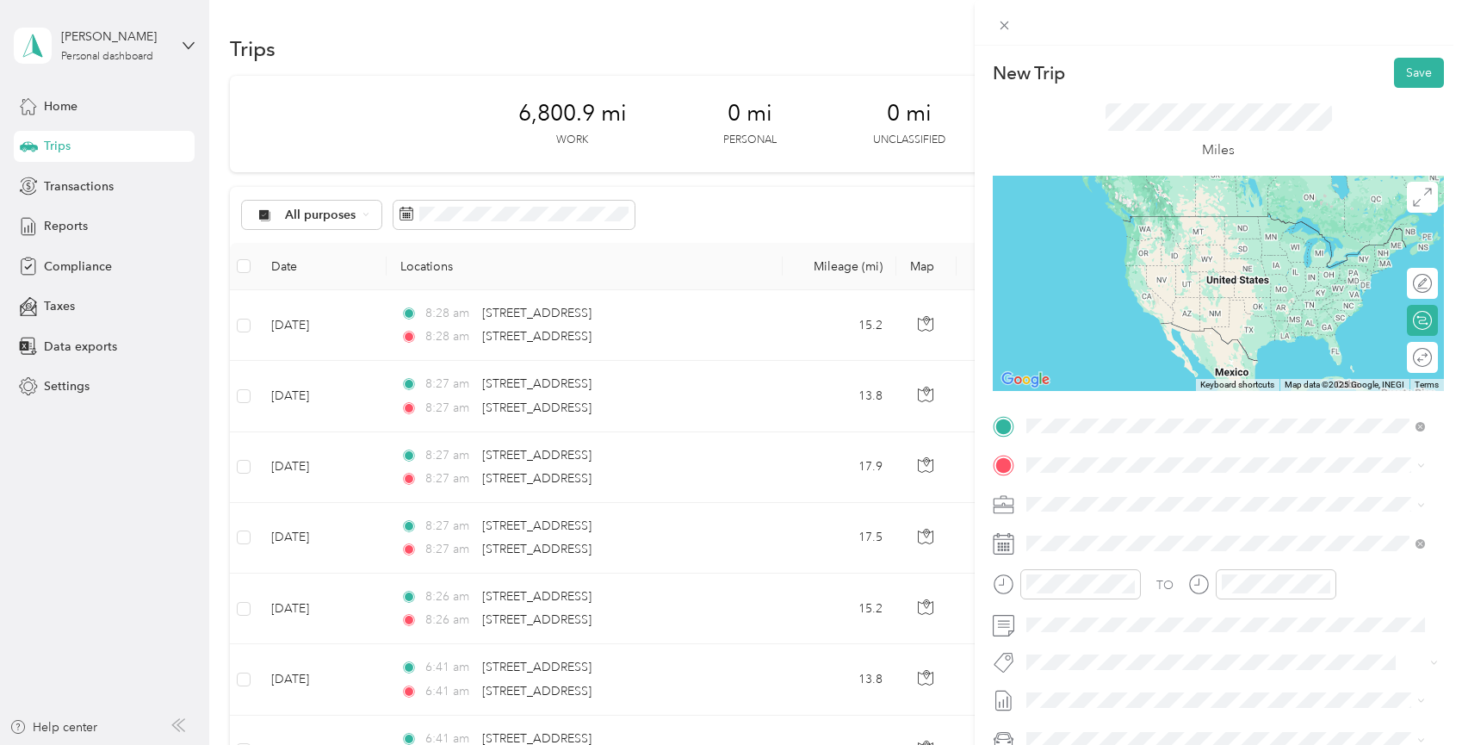
click at [1098, 496] on span "[STREET_ADDRESS][US_STATE]" at bounding box center [1145, 487] width 172 height 15
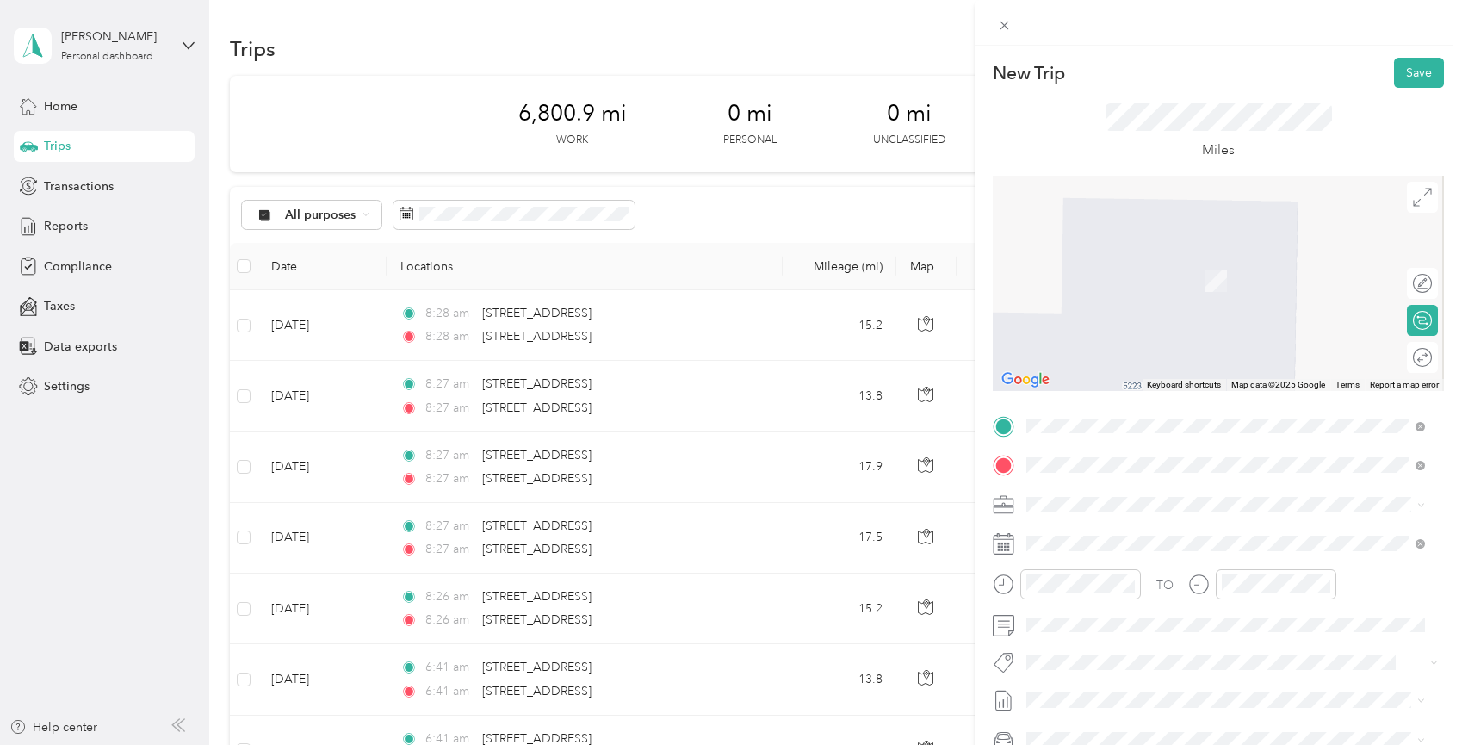
click at [1120, 535] on span "[STREET_ADDRESS][US_STATE]" at bounding box center [1145, 526] width 172 height 15
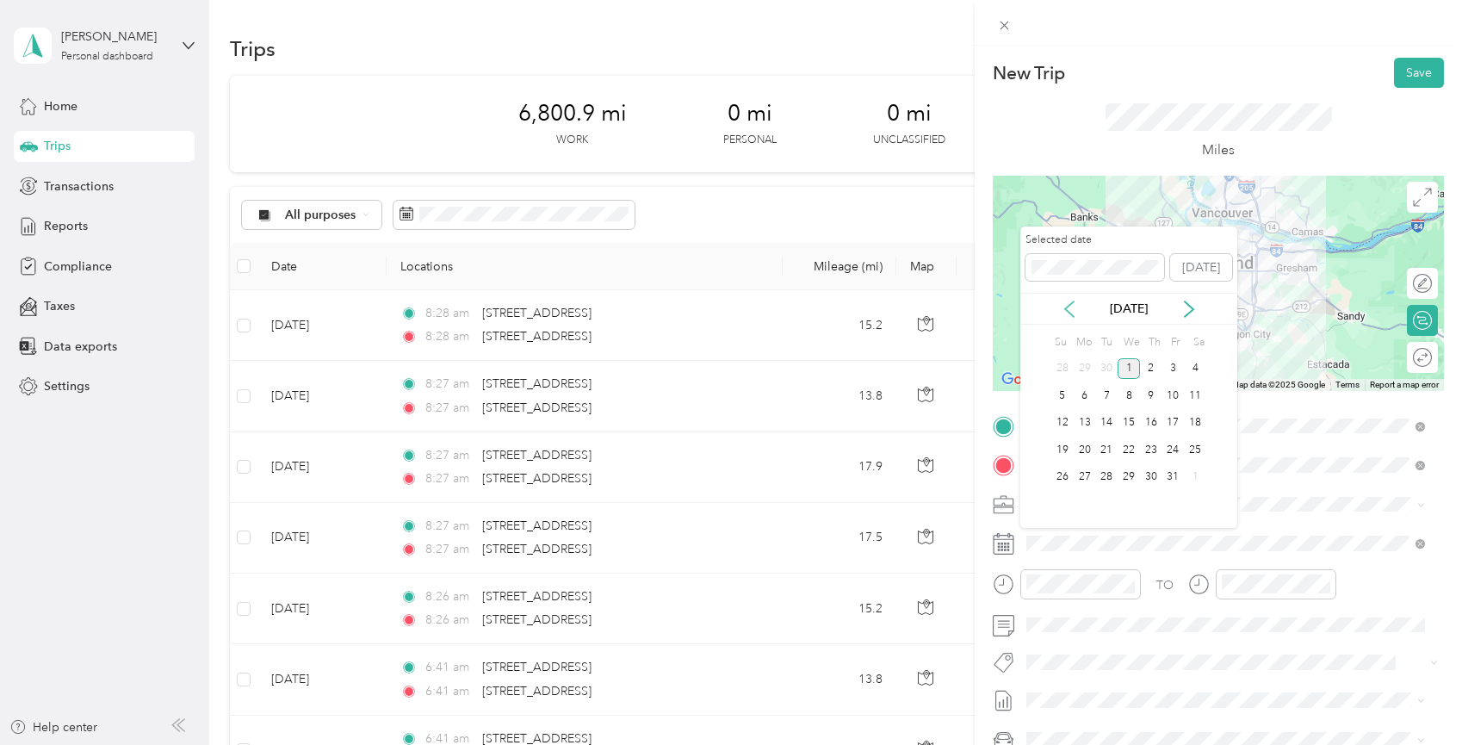
click at [1071, 307] on icon at bounding box center [1069, 309] width 17 height 17
click at [1105, 417] on div "16" at bounding box center [1106, 423] width 22 height 22
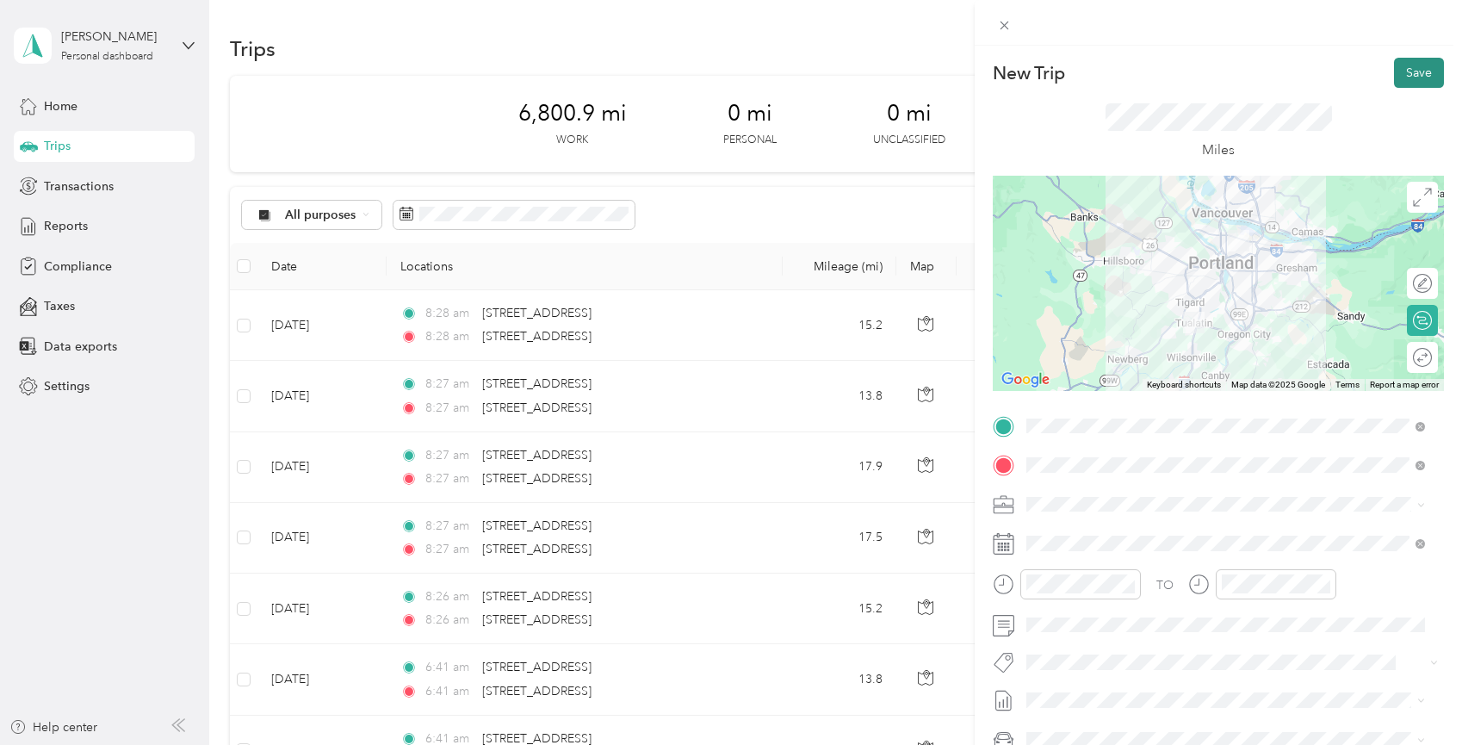
click at [1415, 71] on button "Save" at bounding box center [1419, 73] width 50 height 30
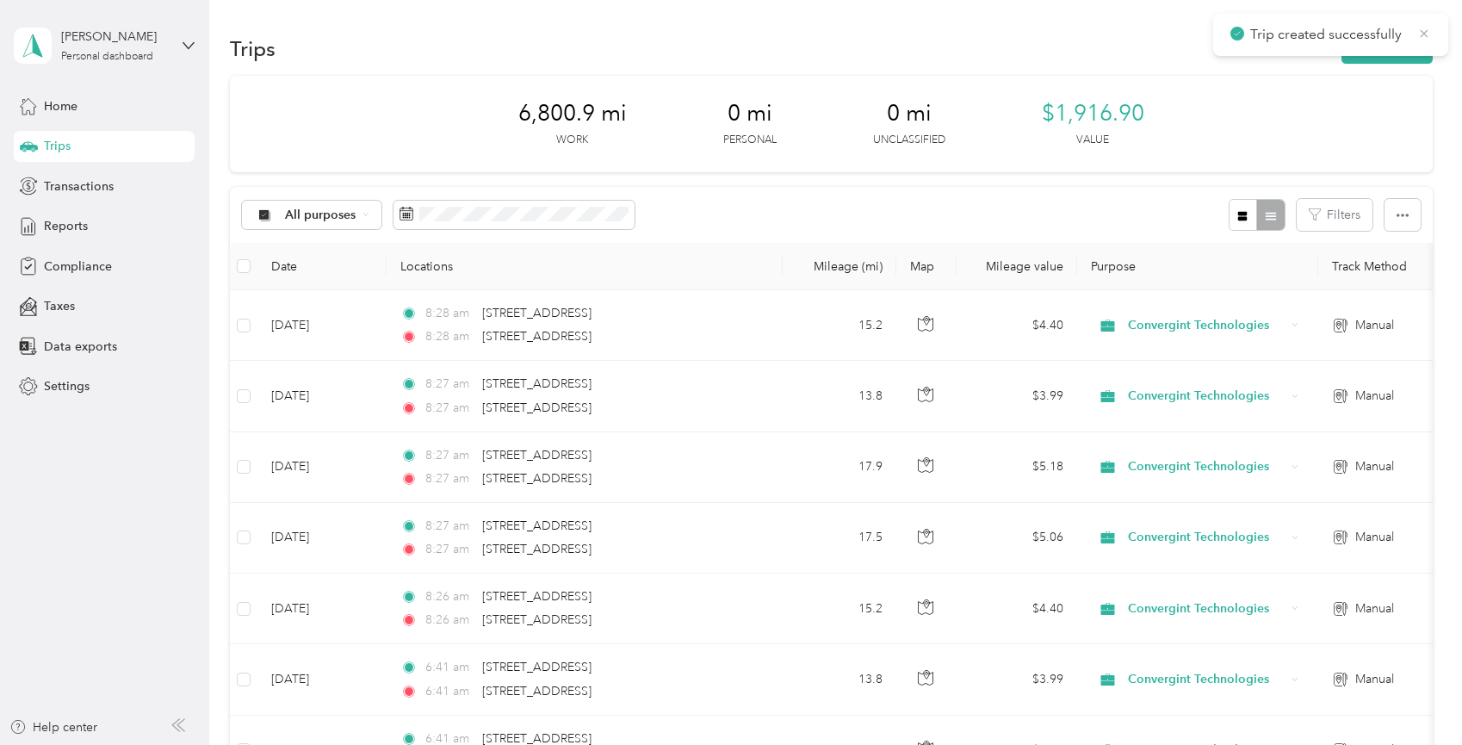
click at [1425, 29] on icon at bounding box center [1424, 33] width 14 height 15
click at [1389, 53] on button "New trip" at bounding box center [1387, 49] width 91 height 30
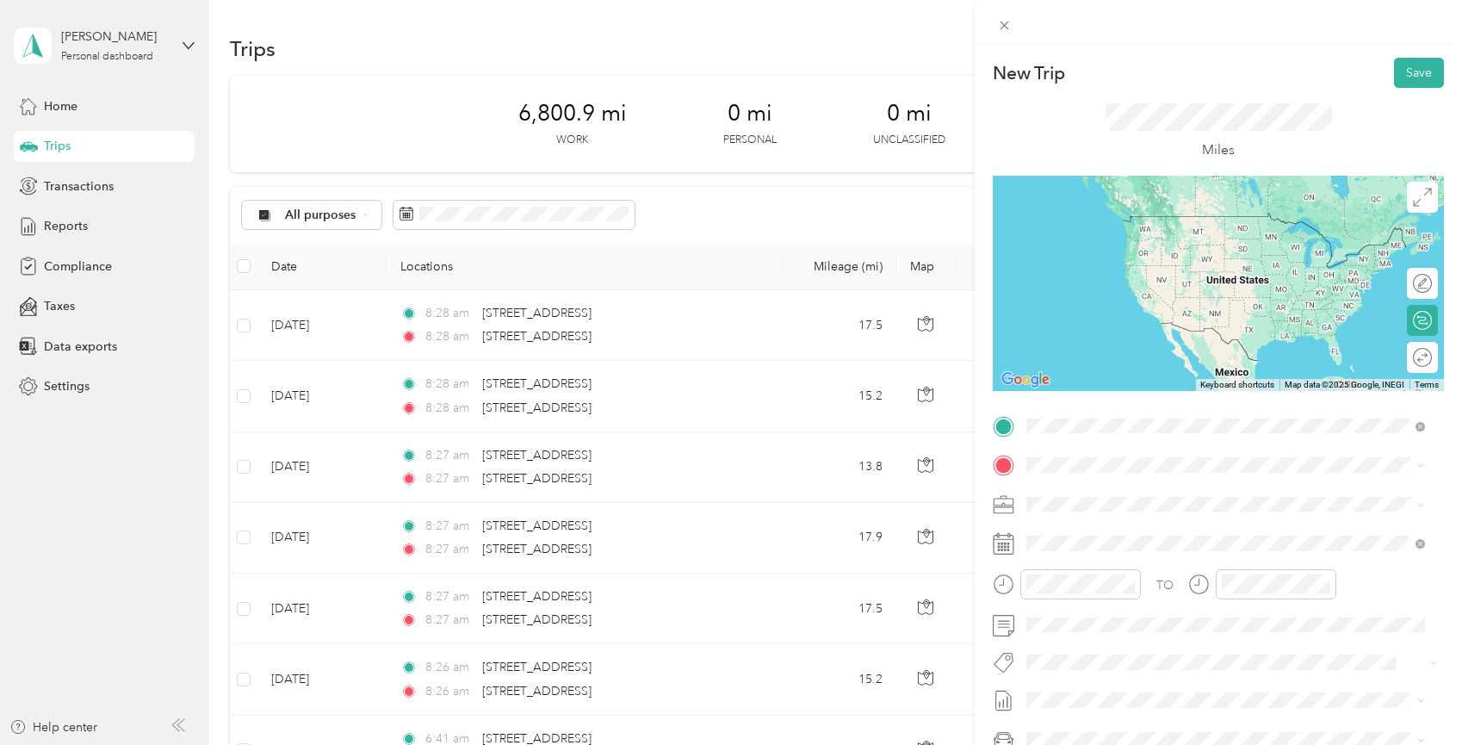
click at [1125, 496] on span "[STREET_ADDRESS][US_STATE]" at bounding box center [1145, 487] width 172 height 15
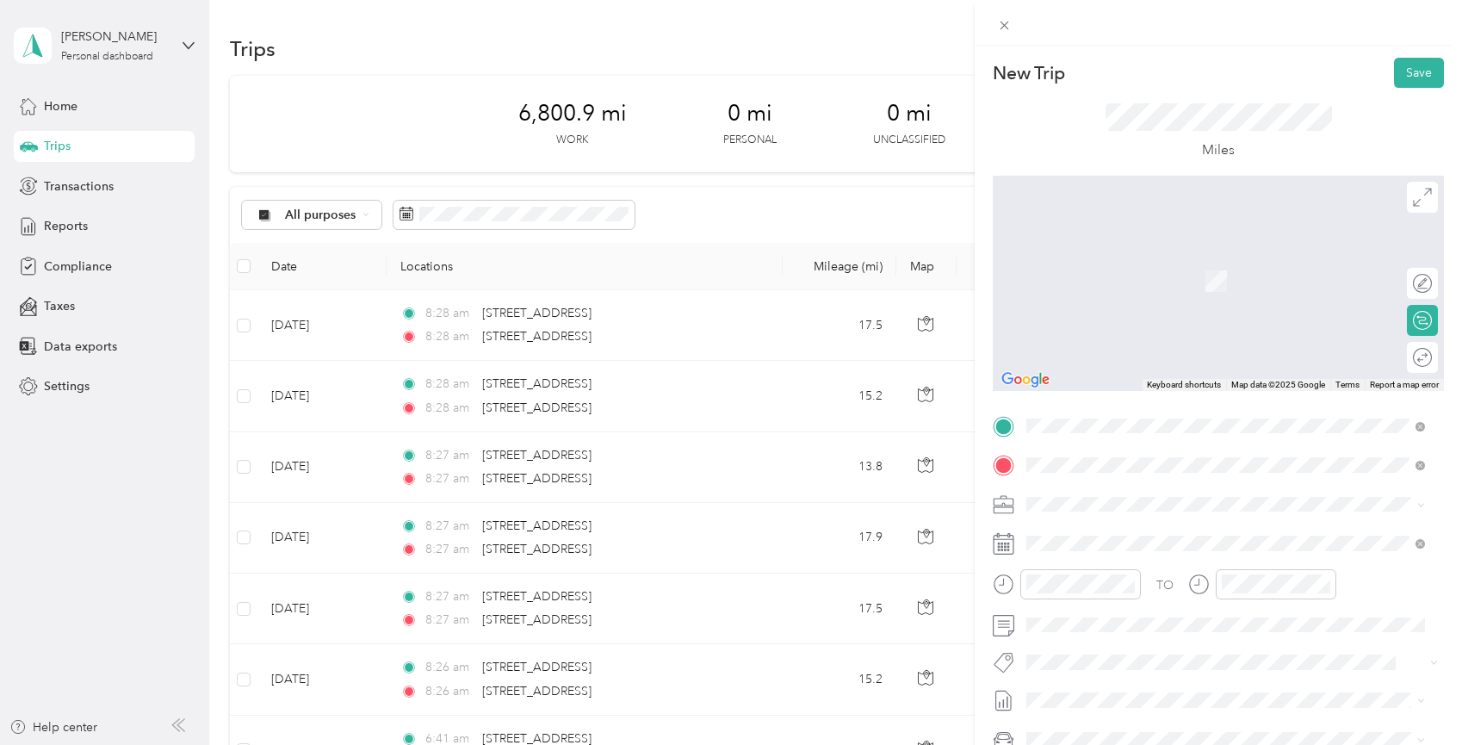
click at [1159, 535] on span "[STREET_ADDRESS][US_STATE]" at bounding box center [1145, 526] width 172 height 15
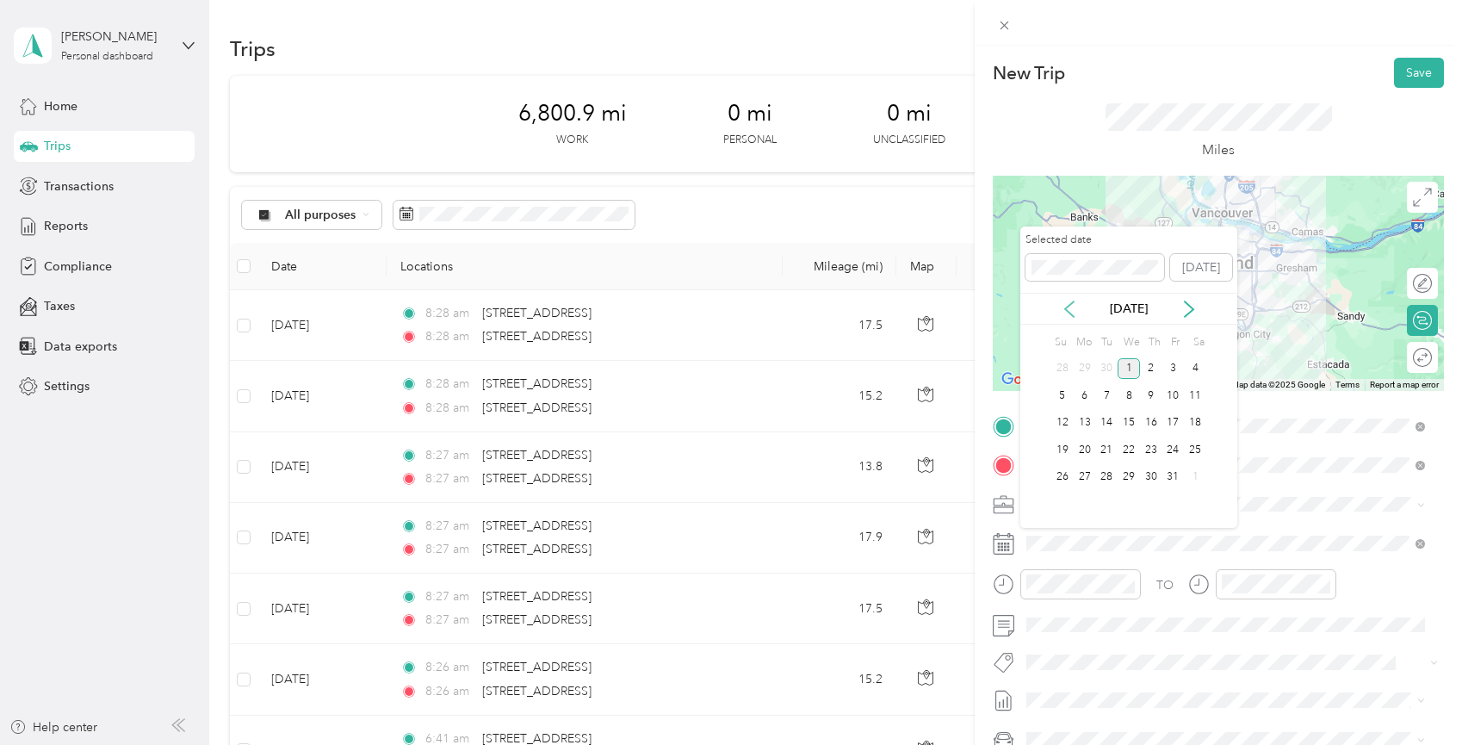
click at [1069, 306] on icon at bounding box center [1069, 308] width 9 height 15
click at [1108, 423] on div "16" at bounding box center [1106, 423] width 22 height 22
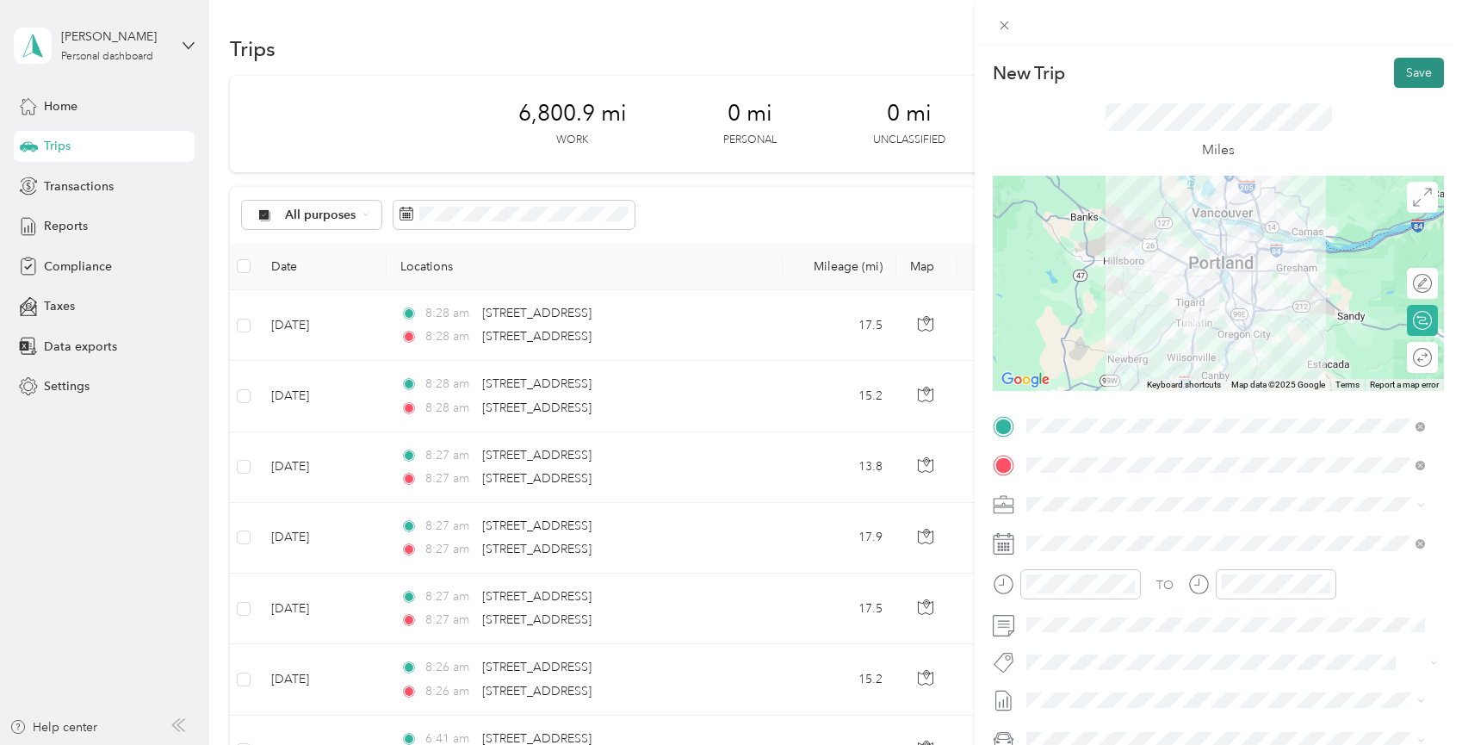
click at [1412, 78] on button "Save" at bounding box center [1419, 73] width 50 height 30
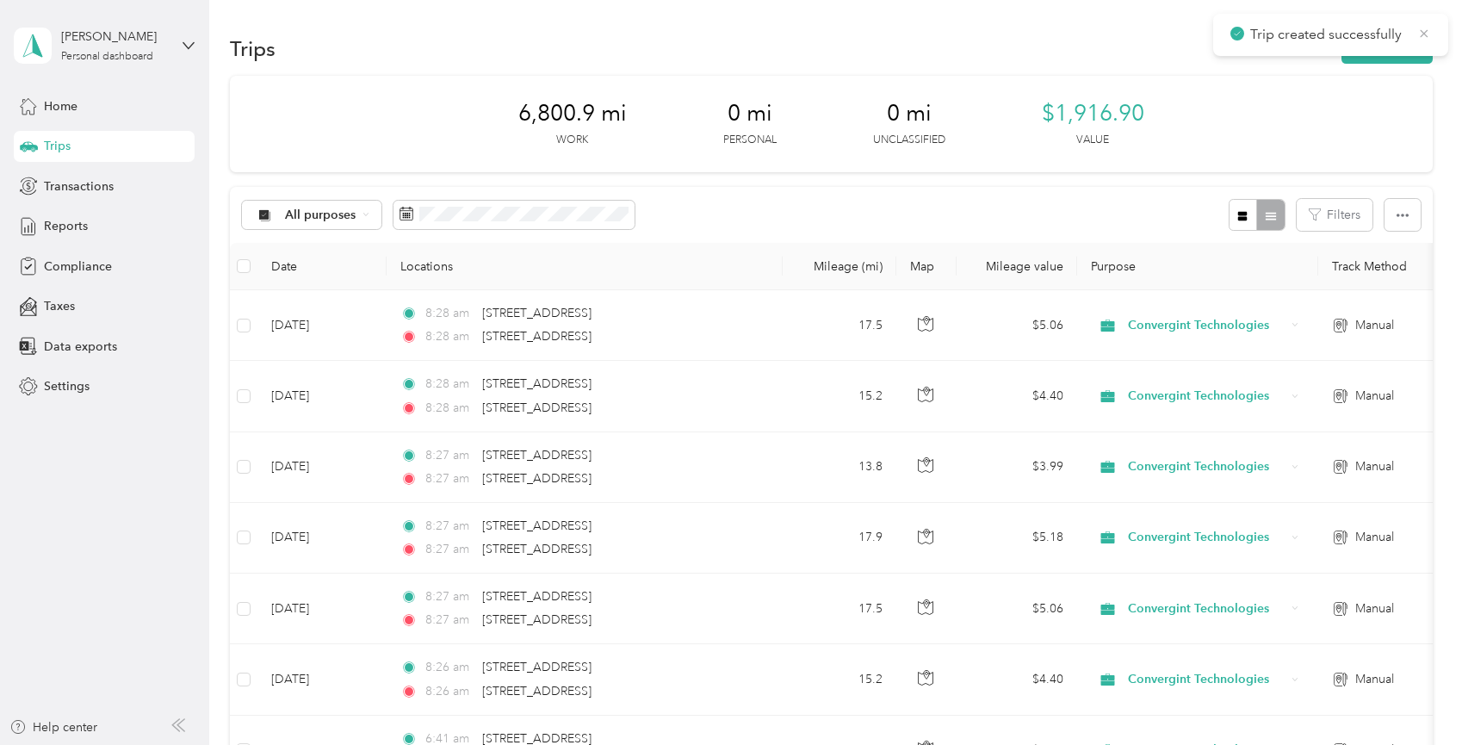
click at [1422, 38] on icon at bounding box center [1424, 33] width 14 height 15
click at [1389, 45] on button "New trip" at bounding box center [1387, 49] width 91 height 30
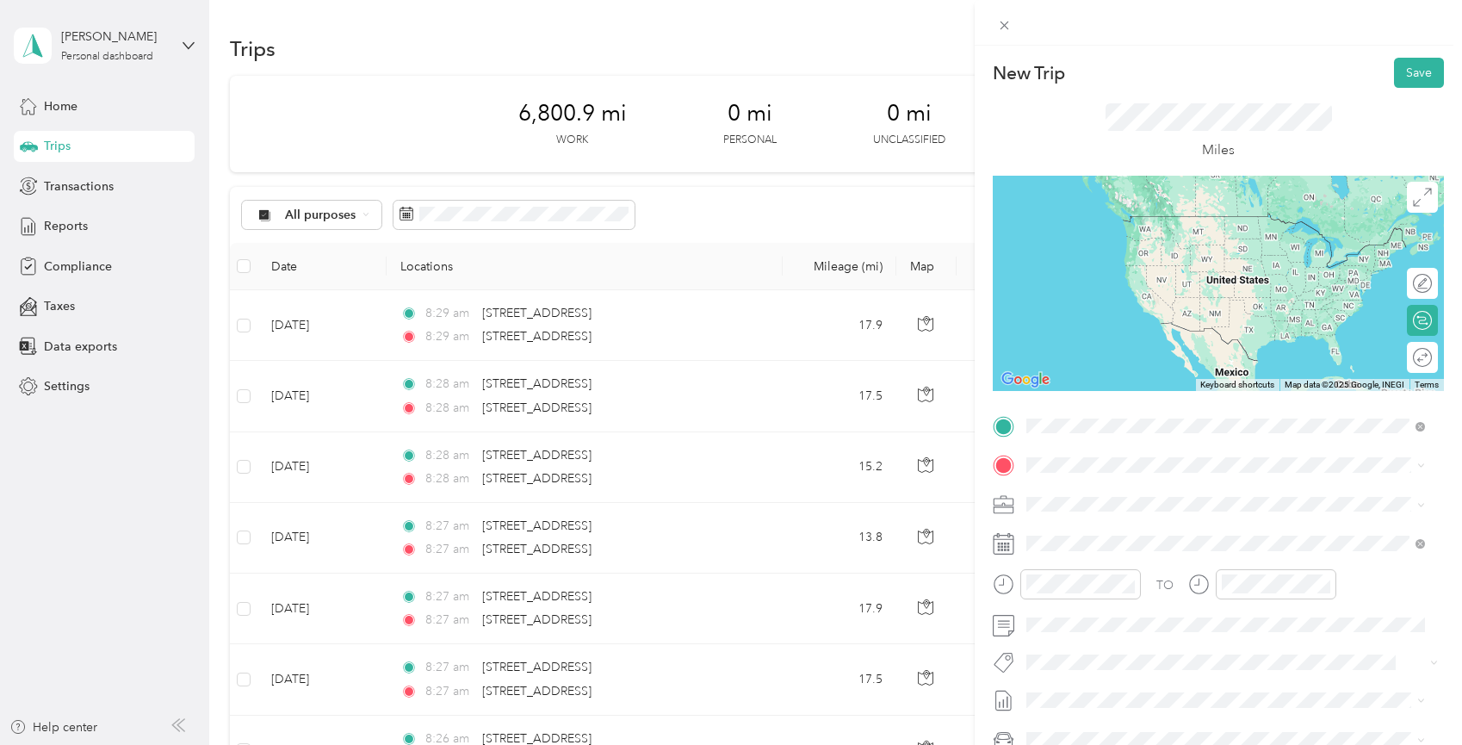
click at [1126, 487] on span "[STREET_ADDRESS][US_STATE]" at bounding box center [1145, 487] width 172 height 15
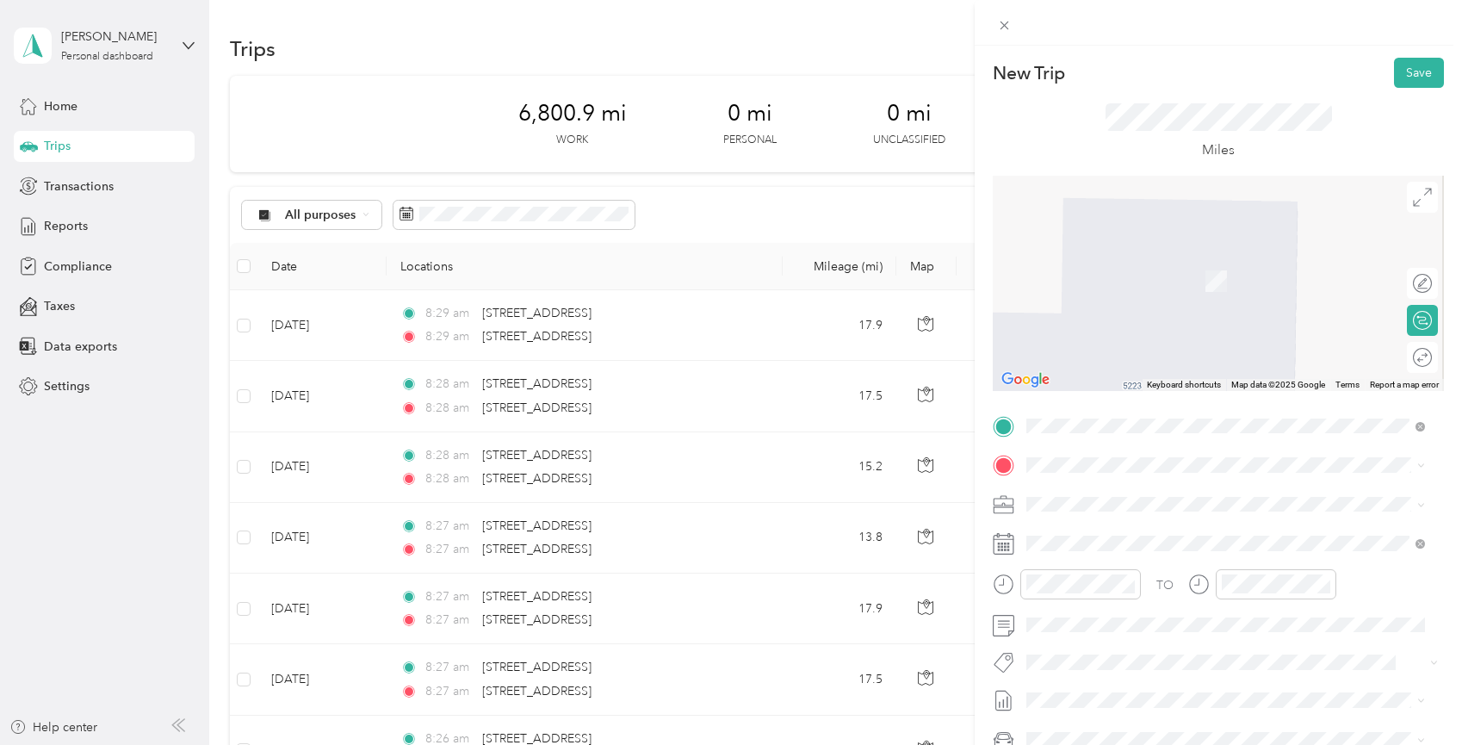
click at [1180, 531] on span "[STREET_ADDRESS][US_STATE]" at bounding box center [1145, 523] width 172 height 15
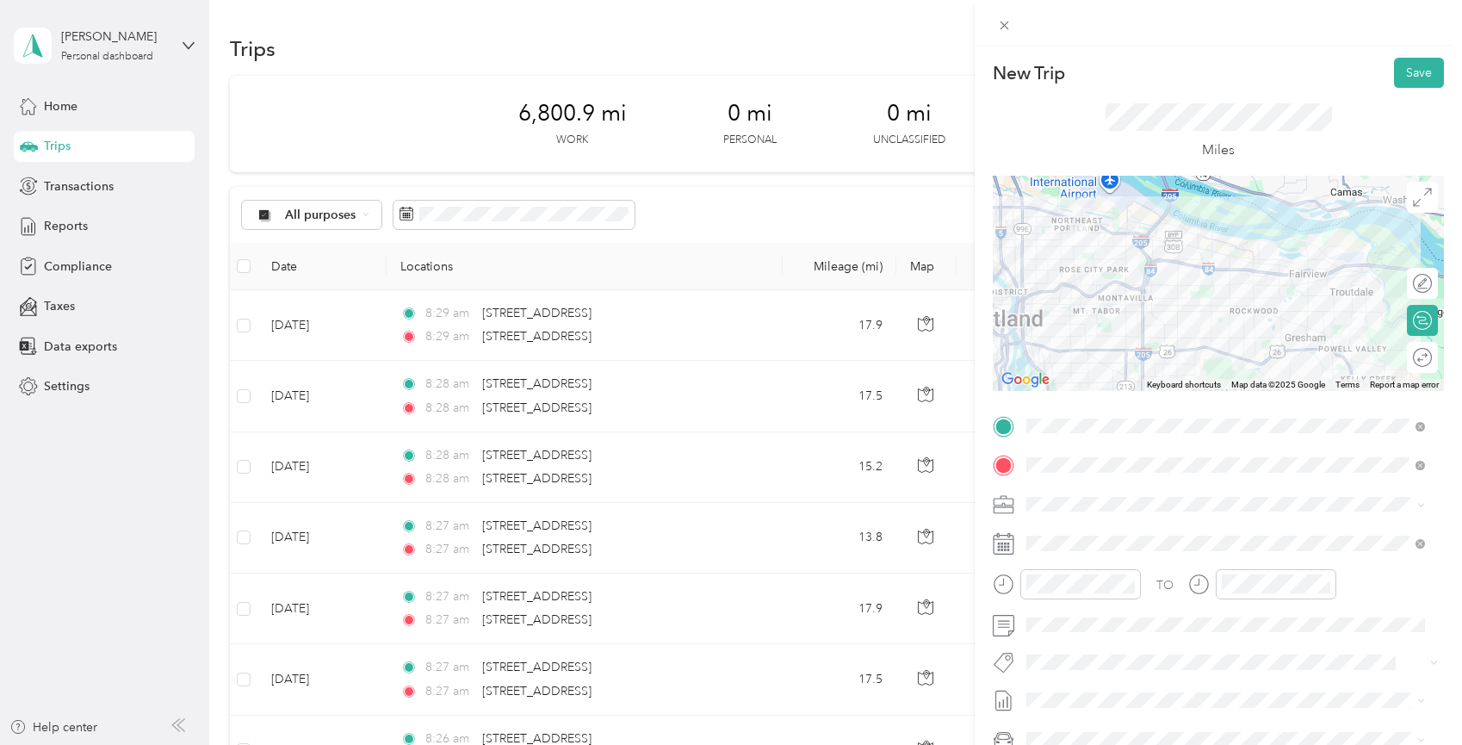
click at [1006, 545] on icon at bounding box center [1004, 544] width 22 height 22
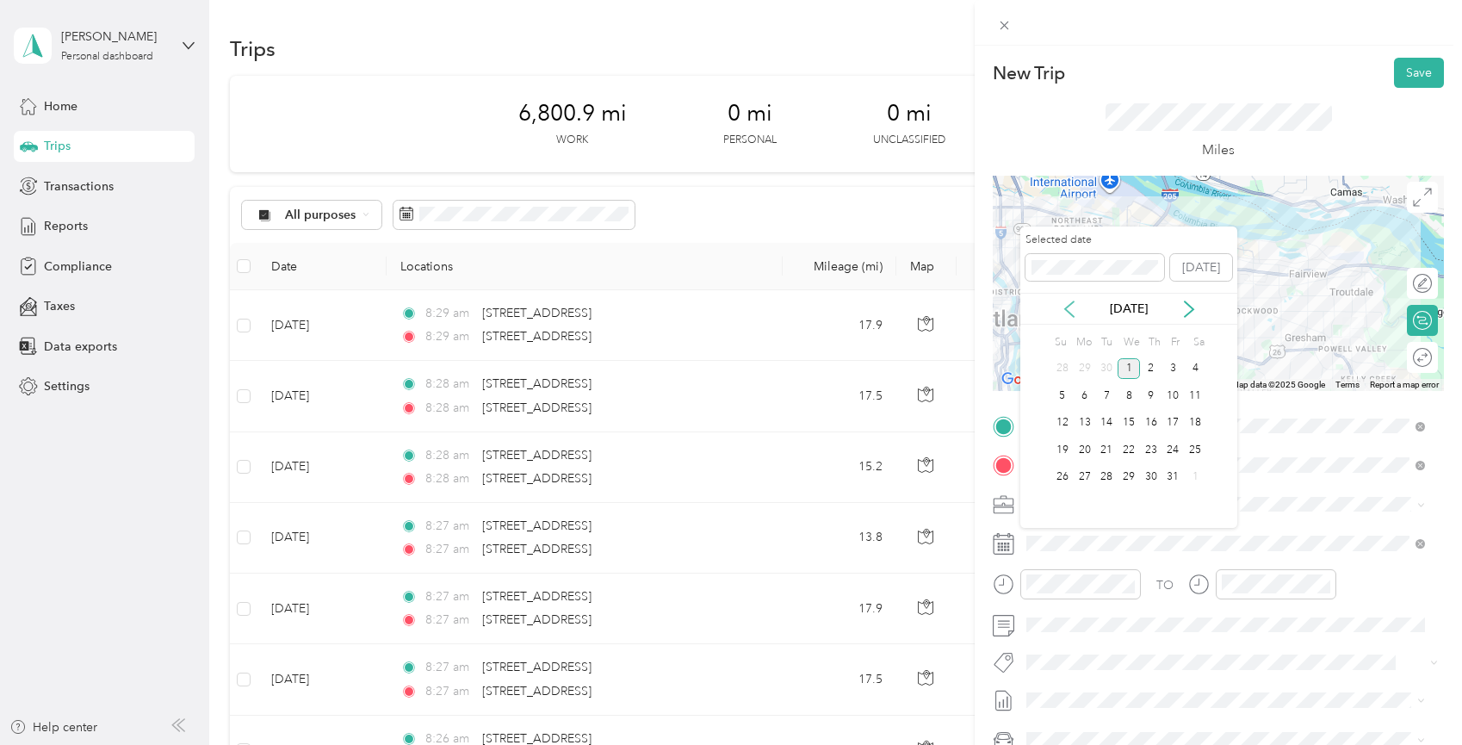
click at [1067, 317] on div "[DATE]" at bounding box center [1128, 309] width 217 height 32
click at [1069, 307] on icon at bounding box center [1069, 309] width 17 height 17
click at [1110, 418] on div "16" at bounding box center [1106, 423] width 22 height 22
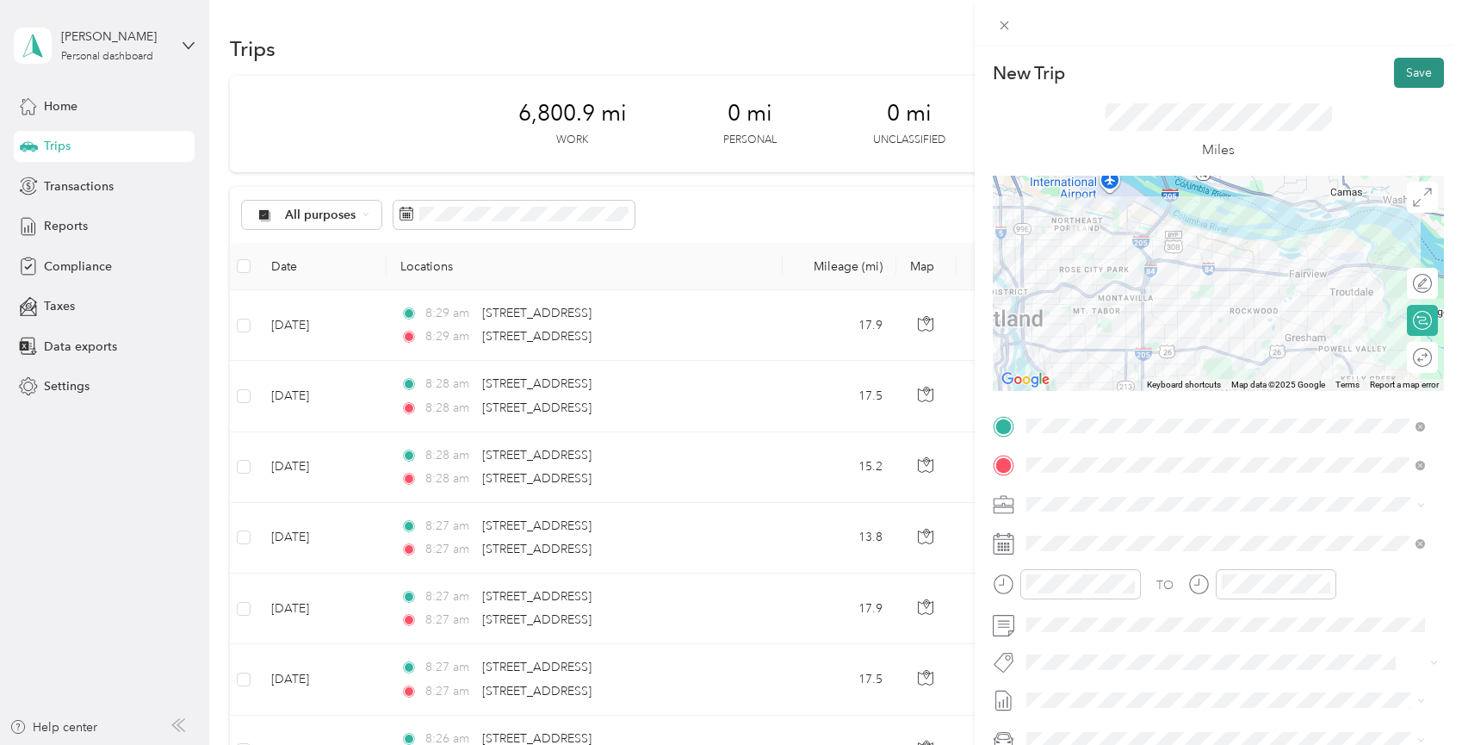
click at [1414, 73] on button "Save" at bounding box center [1419, 73] width 50 height 30
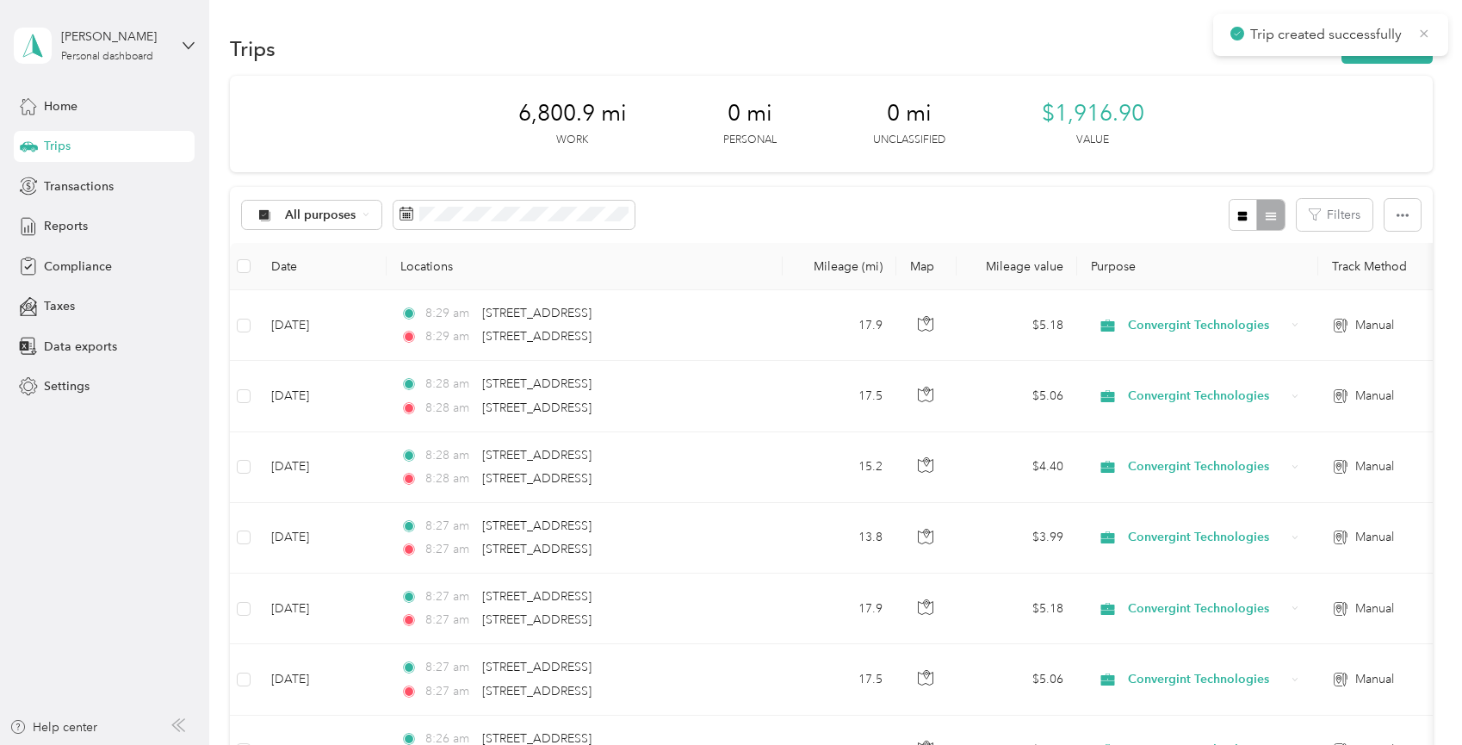
click at [1427, 34] on icon at bounding box center [1424, 33] width 14 height 15
click at [1379, 47] on button "New trip" at bounding box center [1387, 49] width 91 height 30
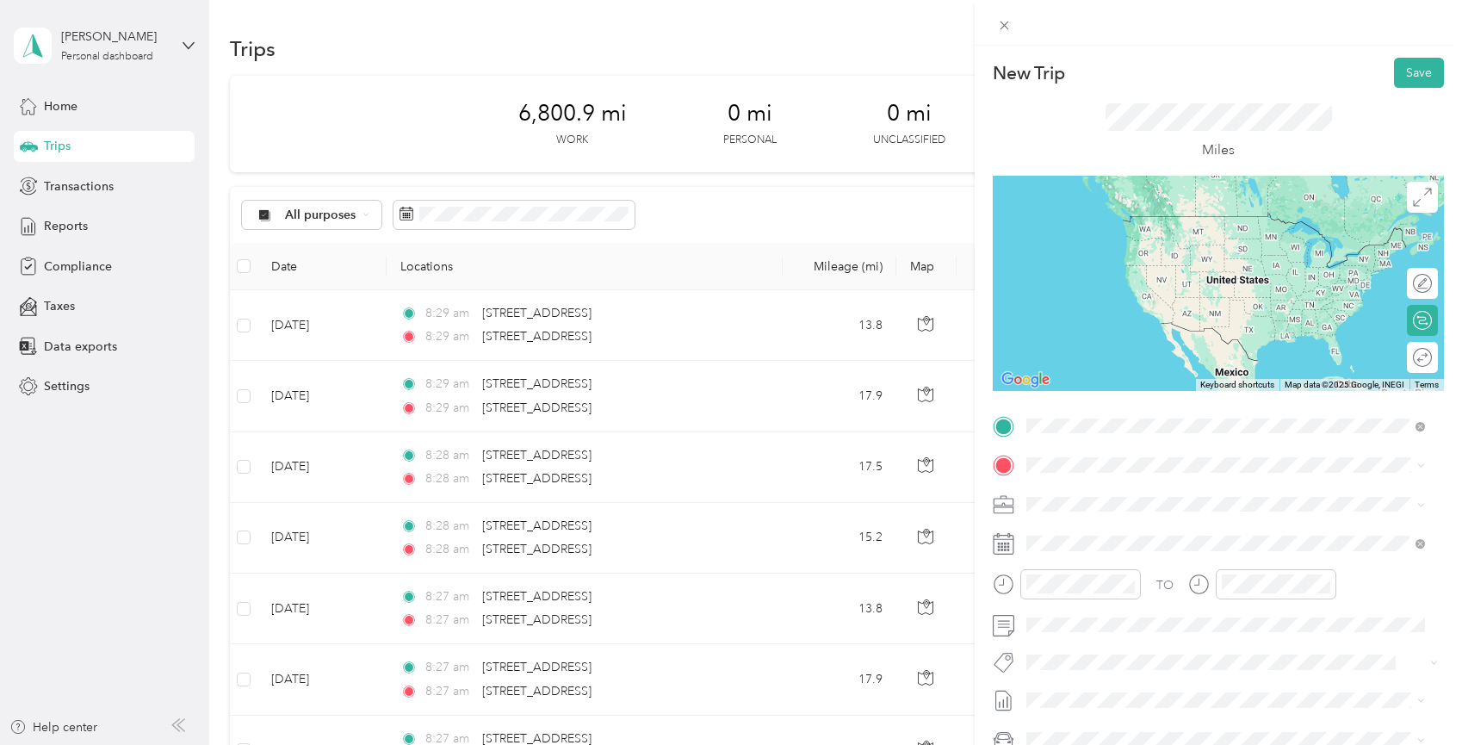
click at [1117, 496] on span "[STREET_ADDRESS][US_STATE]" at bounding box center [1145, 487] width 172 height 15
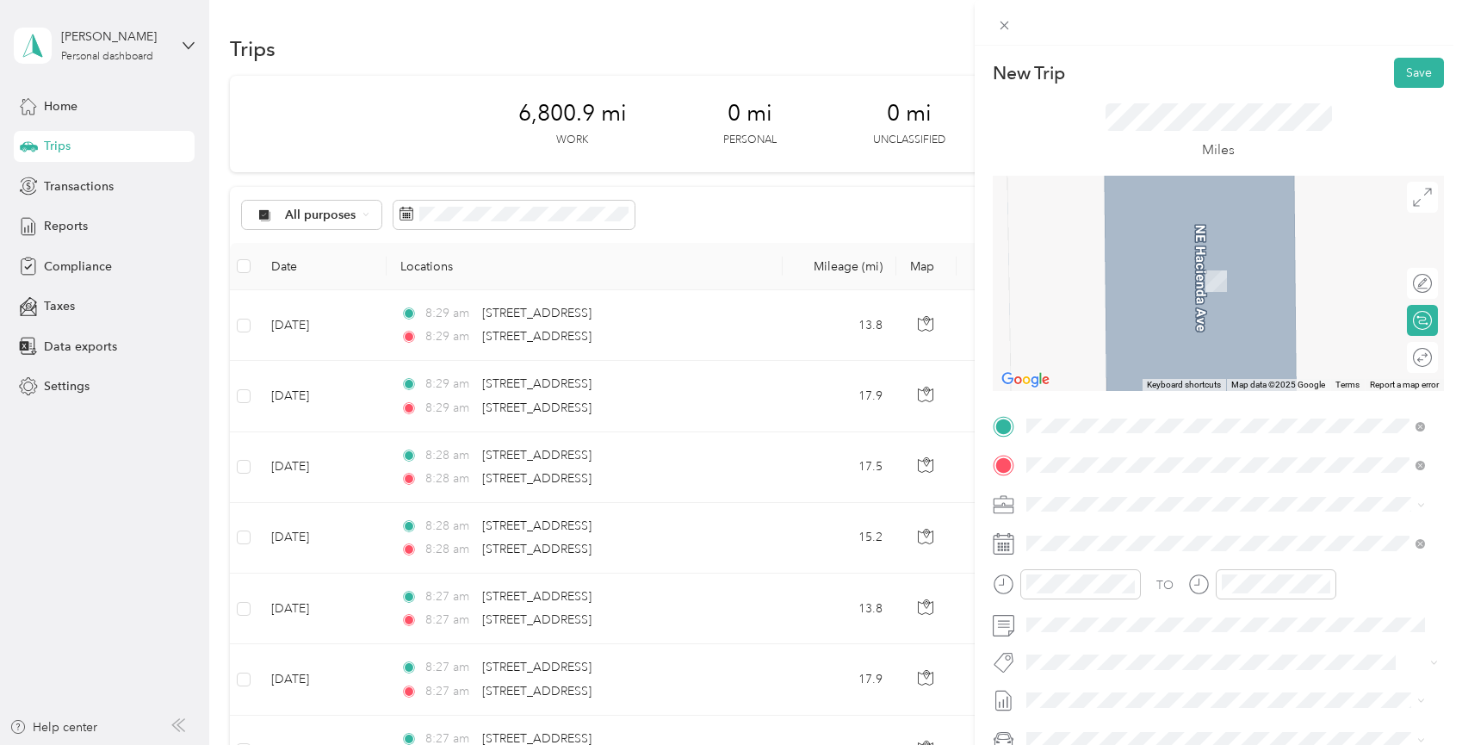
click at [1114, 535] on span "[STREET_ADDRESS][US_STATE]" at bounding box center [1145, 526] width 172 height 15
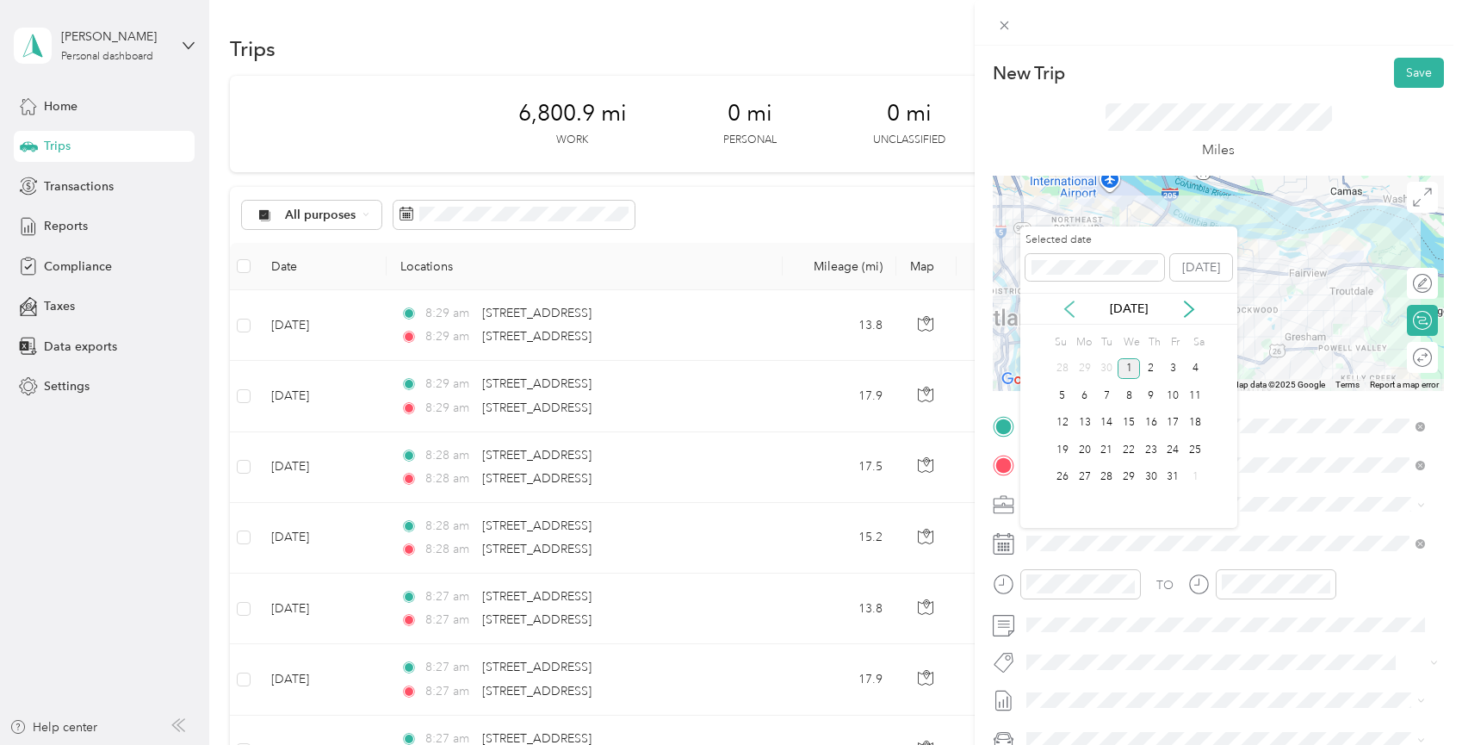
click at [1065, 309] on icon at bounding box center [1069, 308] width 9 height 15
click at [1126, 425] on div "17" at bounding box center [1129, 423] width 22 height 22
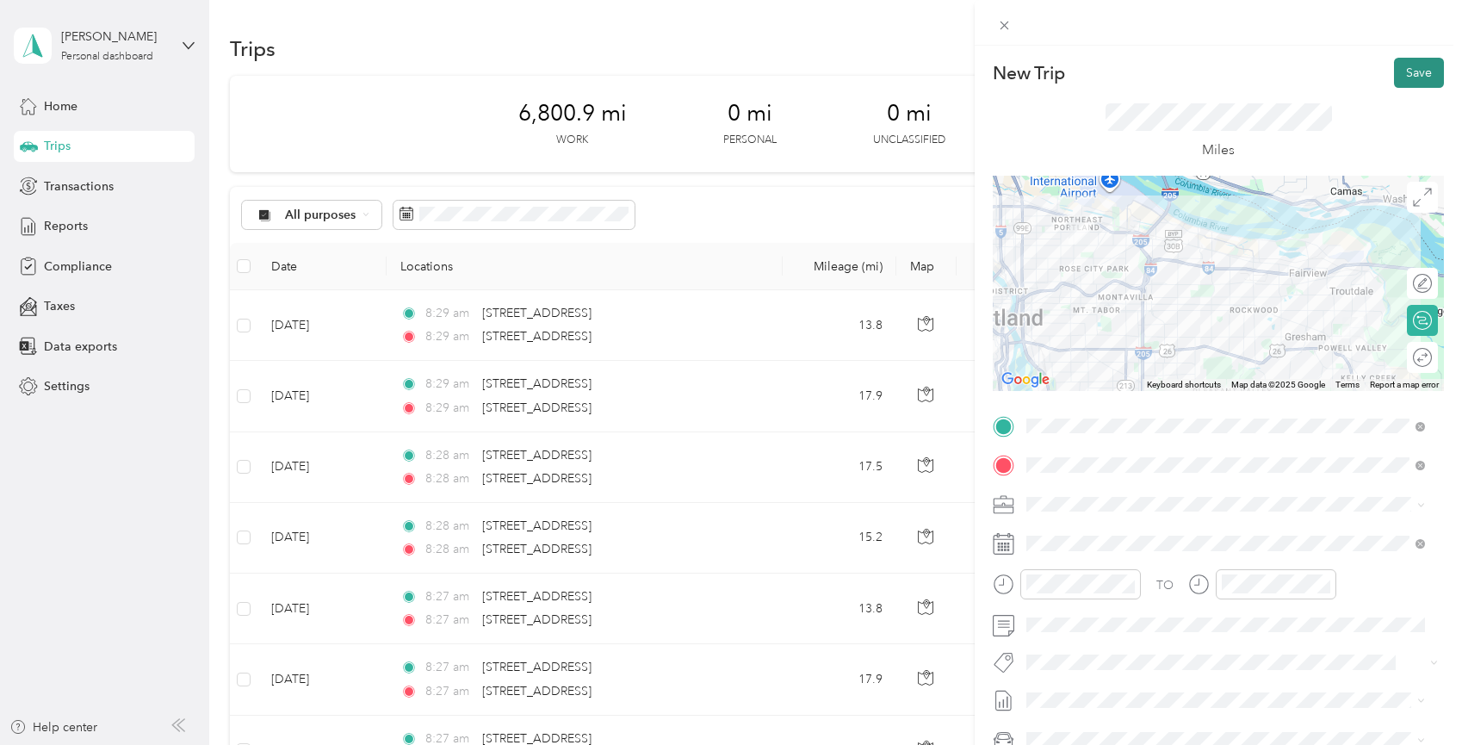
click at [1418, 63] on button "Save" at bounding box center [1419, 73] width 50 height 30
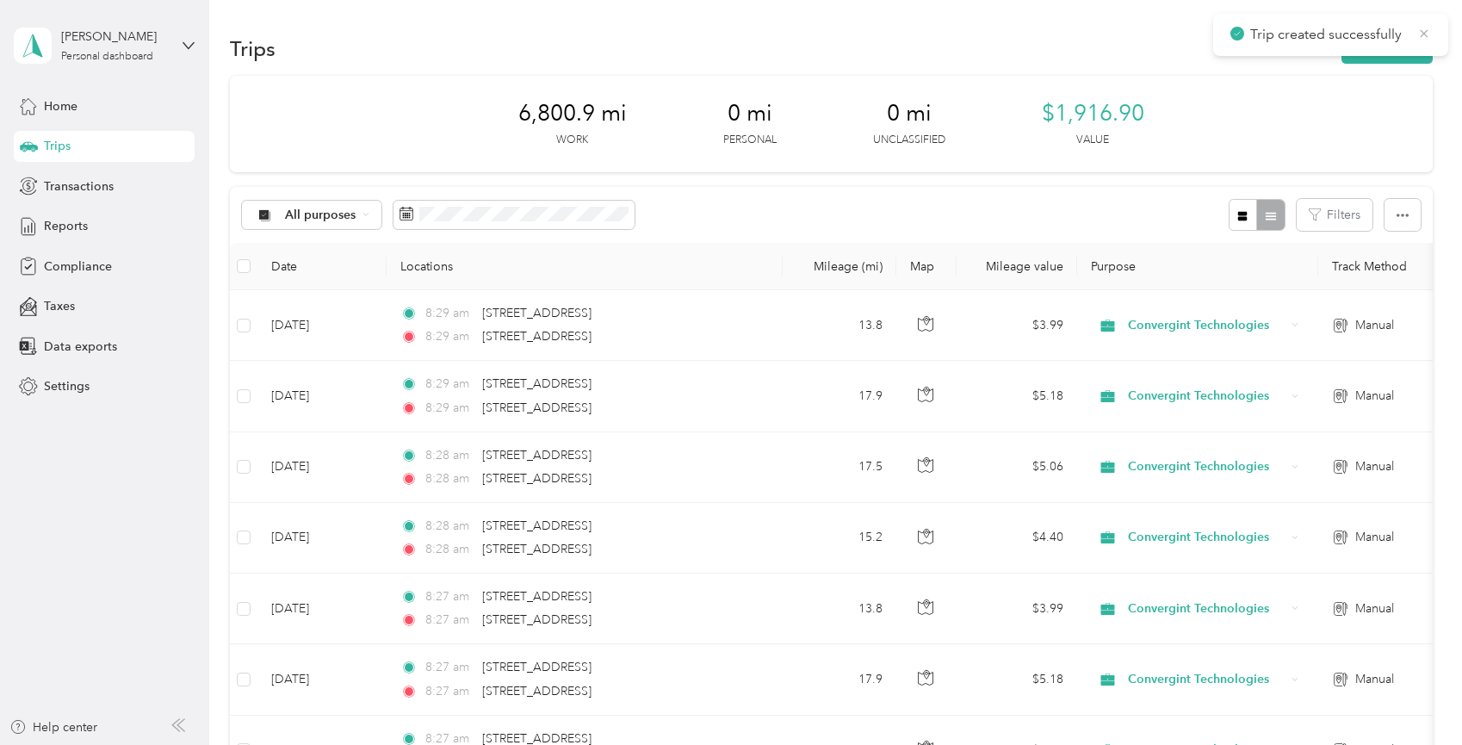
click at [1428, 31] on icon at bounding box center [1424, 33] width 14 height 15
click at [1392, 53] on button "New trip" at bounding box center [1387, 49] width 91 height 30
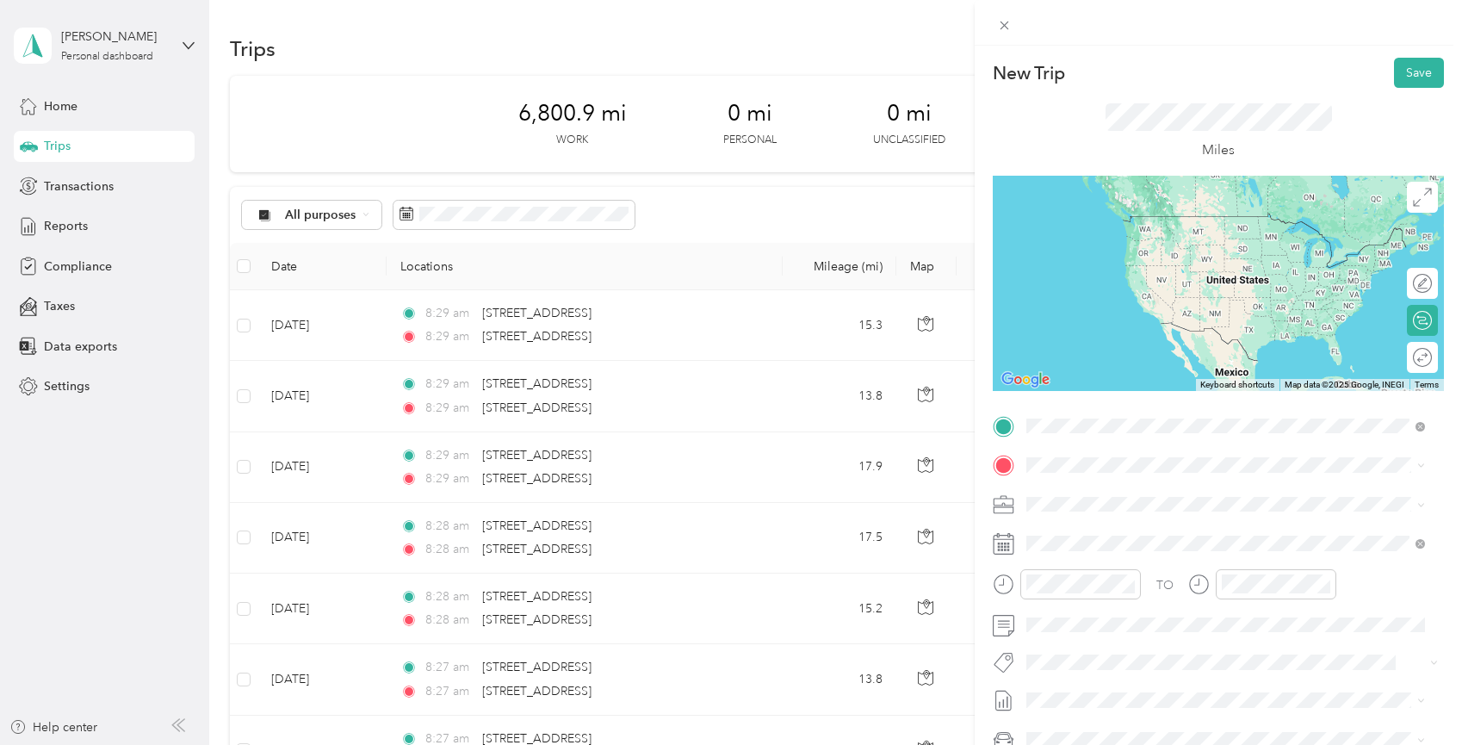
click at [1110, 491] on span "[STREET_ADDRESS][US_STATE]" at bounding box center [1145, 487] width 172 height 15
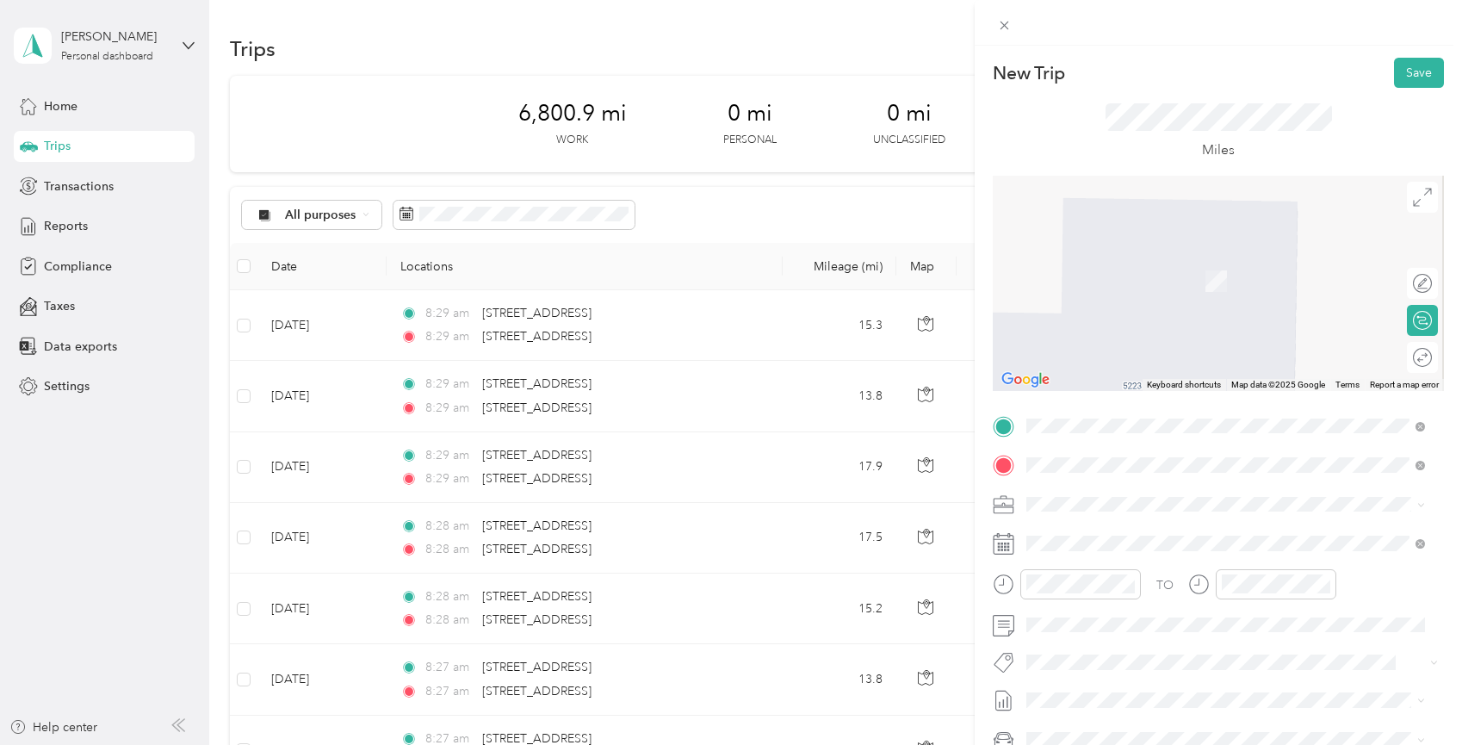
click at [1113, 535] on span "[STREET_ADDRESS][US_STATE]" at bounding box center [1145, 526] width 172 height 15
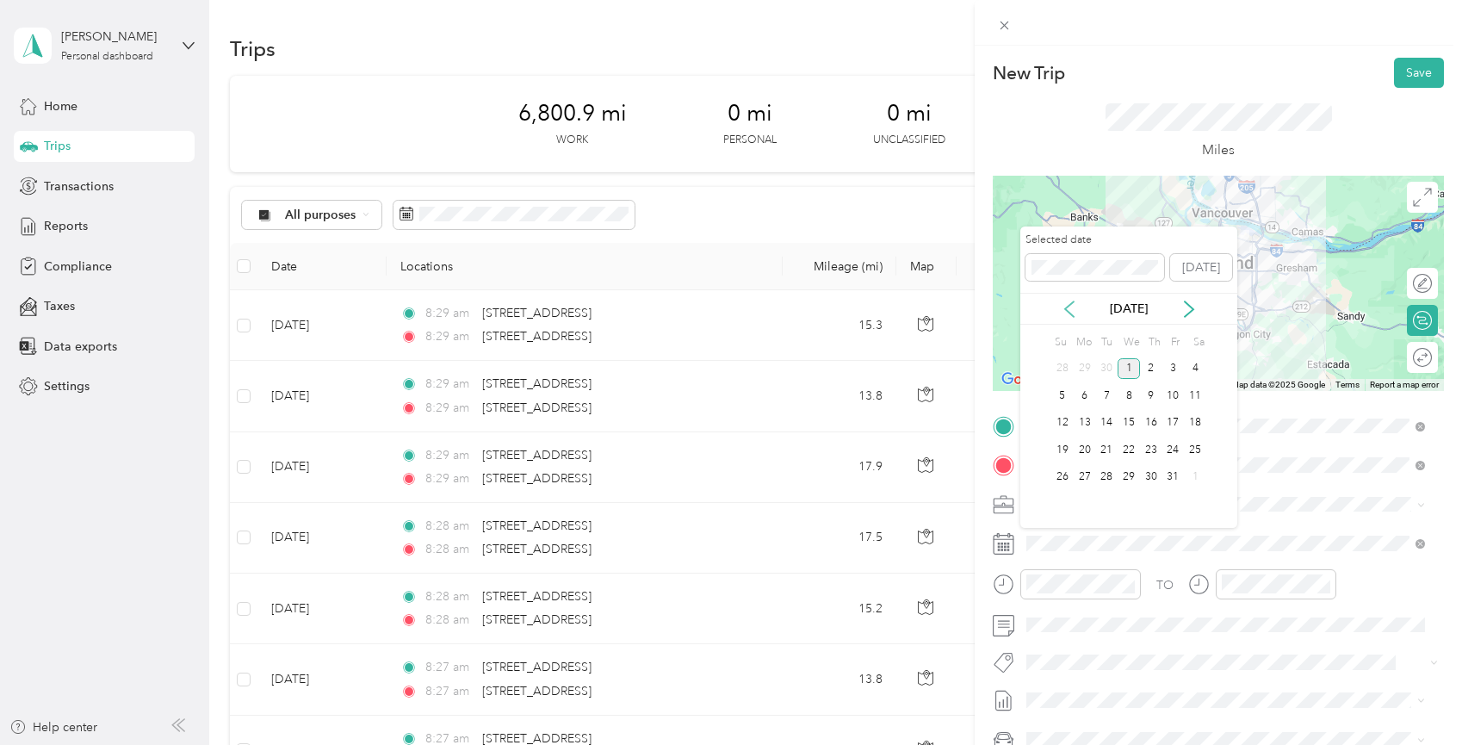
click at [1068, 307] on icon at bounding box center [1069, 308] width 9 height 15
click at [1128, 421] on div "17" at bounding box center [1129, 423] width 22 height 22
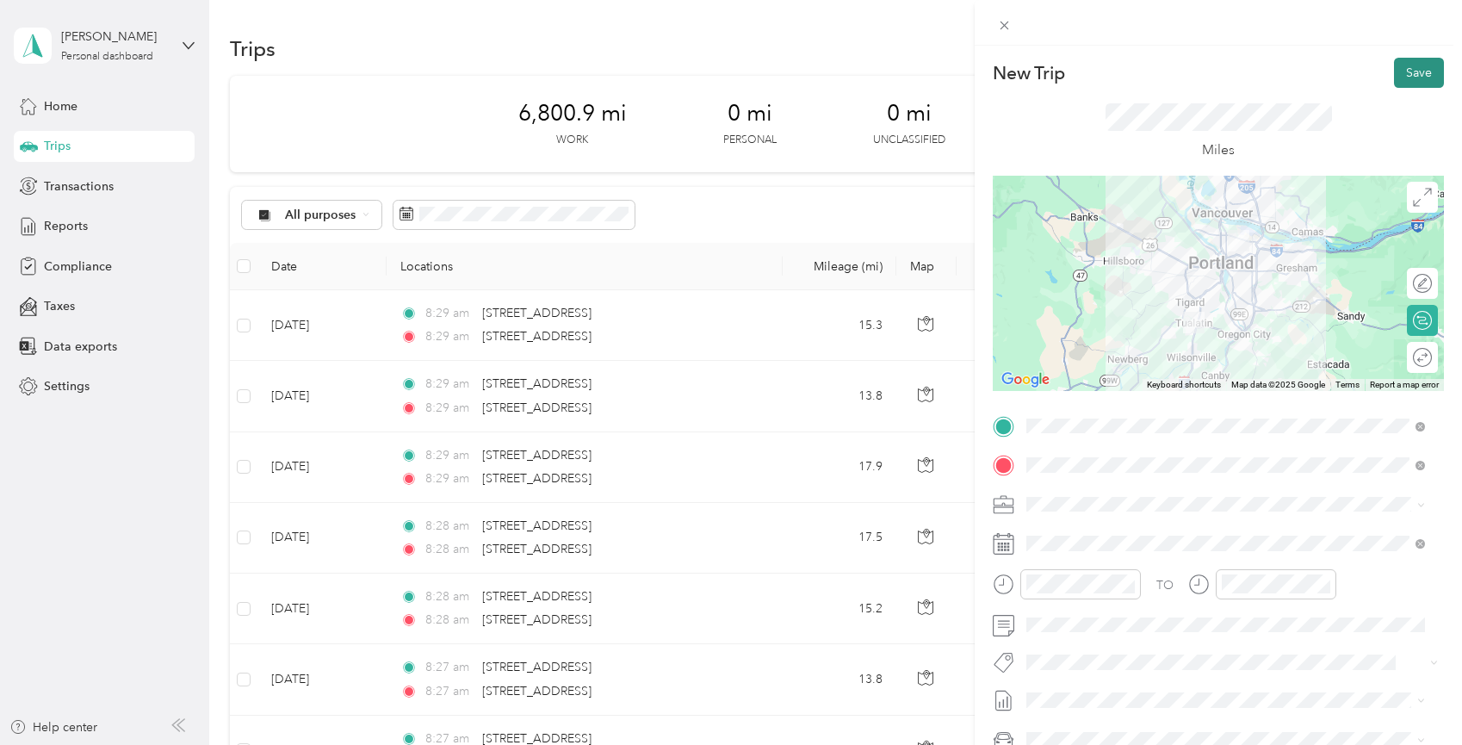
click at [1417, 67] on button "Save" at bounding box center [1419, 73] width 50 height 30
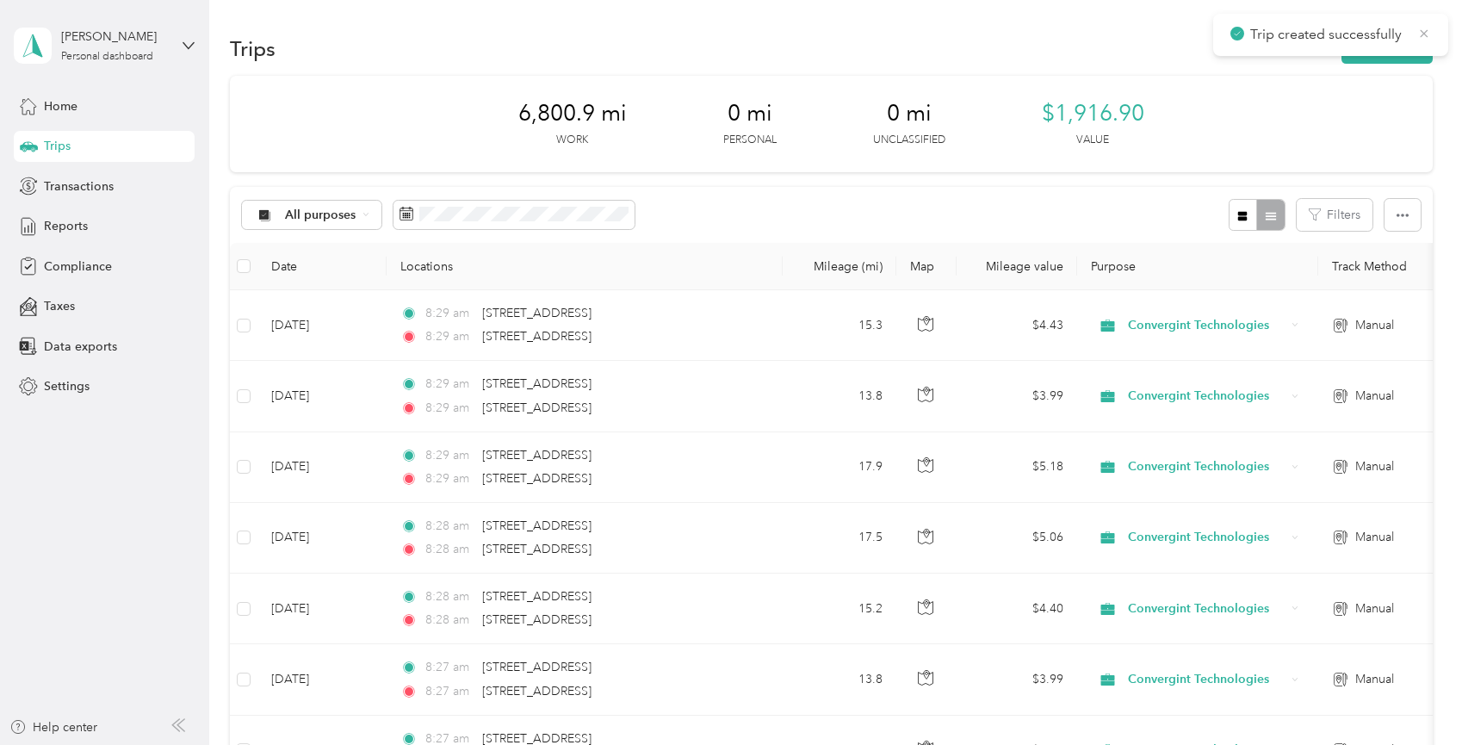
click at [1425, 29] on icon at bounding box center [1424, 33] width 14 height 15
click at [1404, 46] on button "New trip" at bounding box center [1387, 49] width 91 height 30
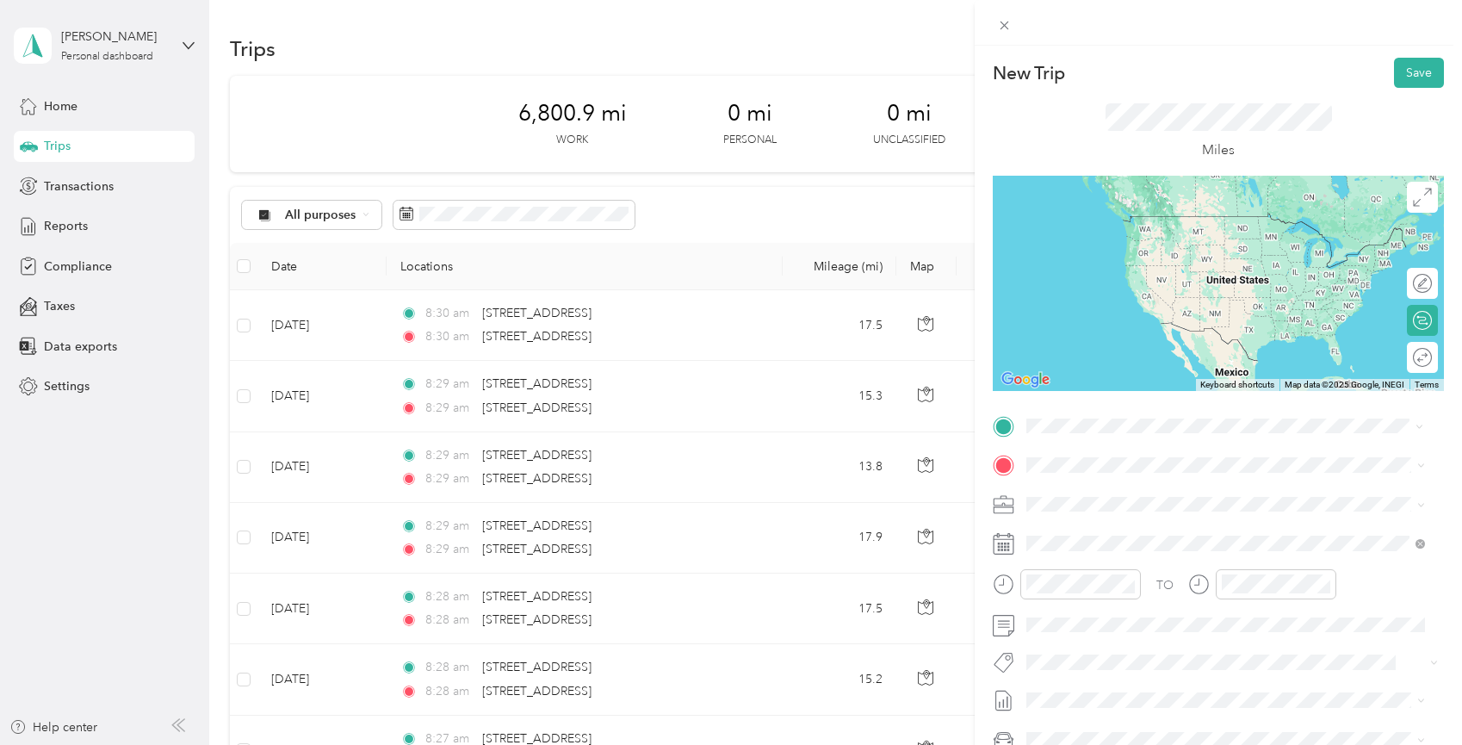
click at [1107, 491] on span "[STREET_ADDRESS][US_STATE]" at bounding box center [1145, 487] width 172 height 15
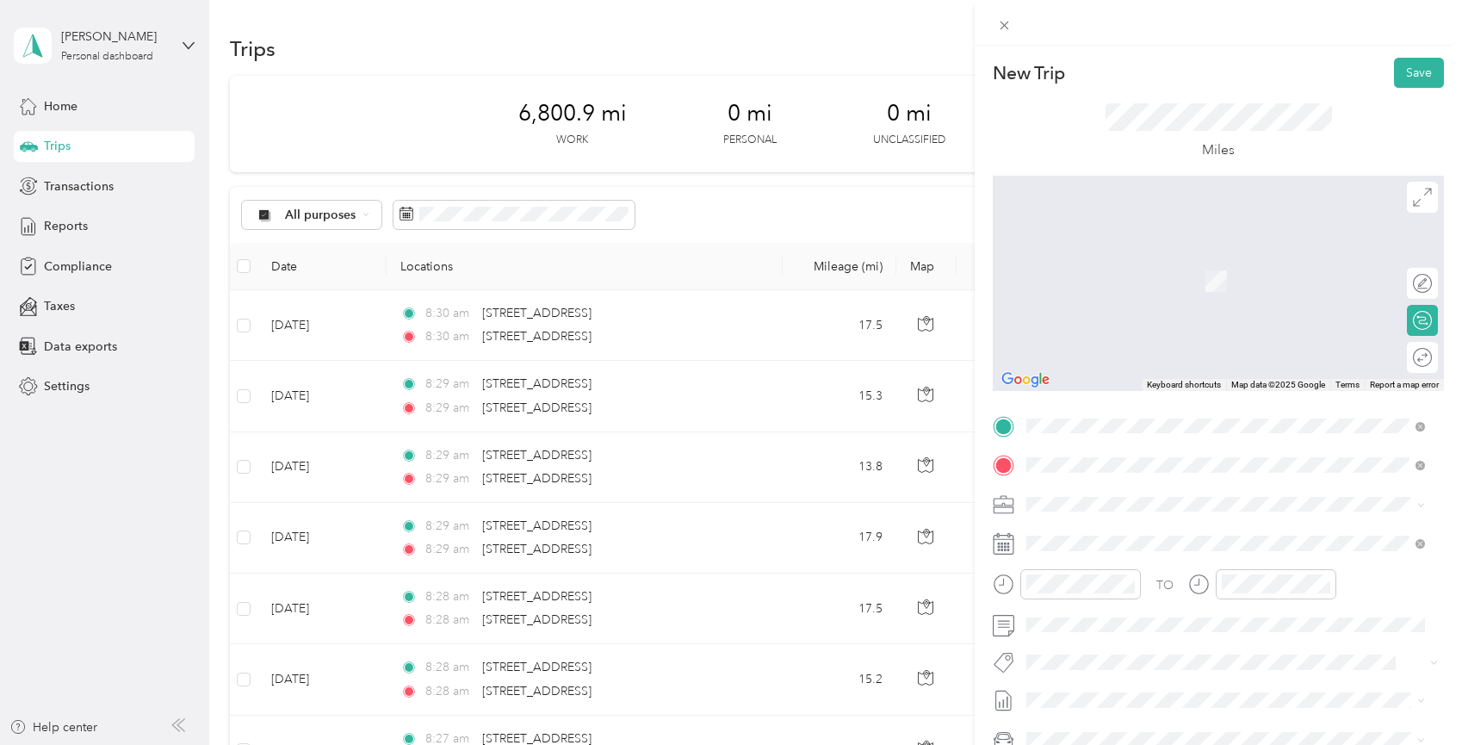
click at [1112, 527] on span "[STREET_ADDRESS][US_STATE]" at bounding box center [1145, 526] width 172 height 15
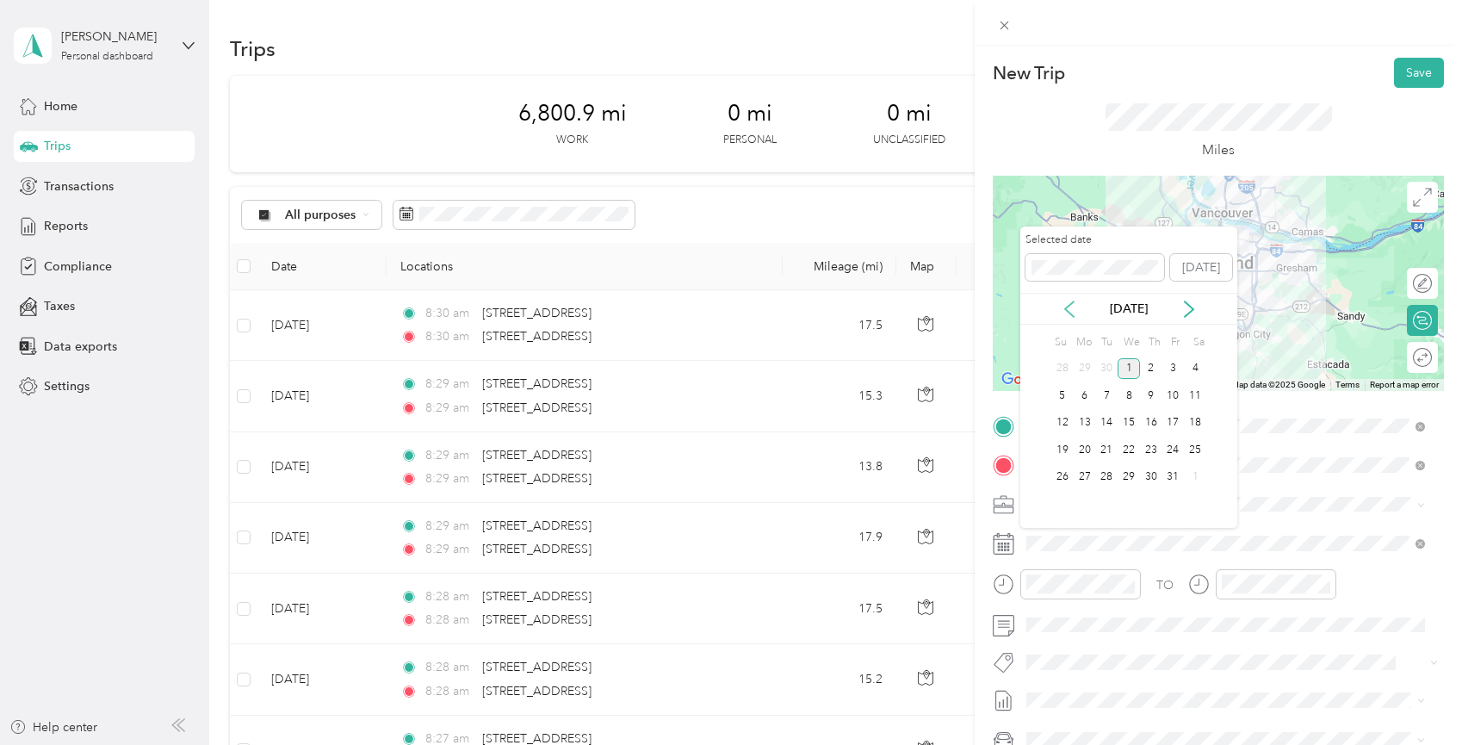
click at [1064, 303] on icon at bounding box center [1069, 309] width 17 height 17
click at [1125, 424] on div "17" at bounding box center [1129, 423] width 22 height 22
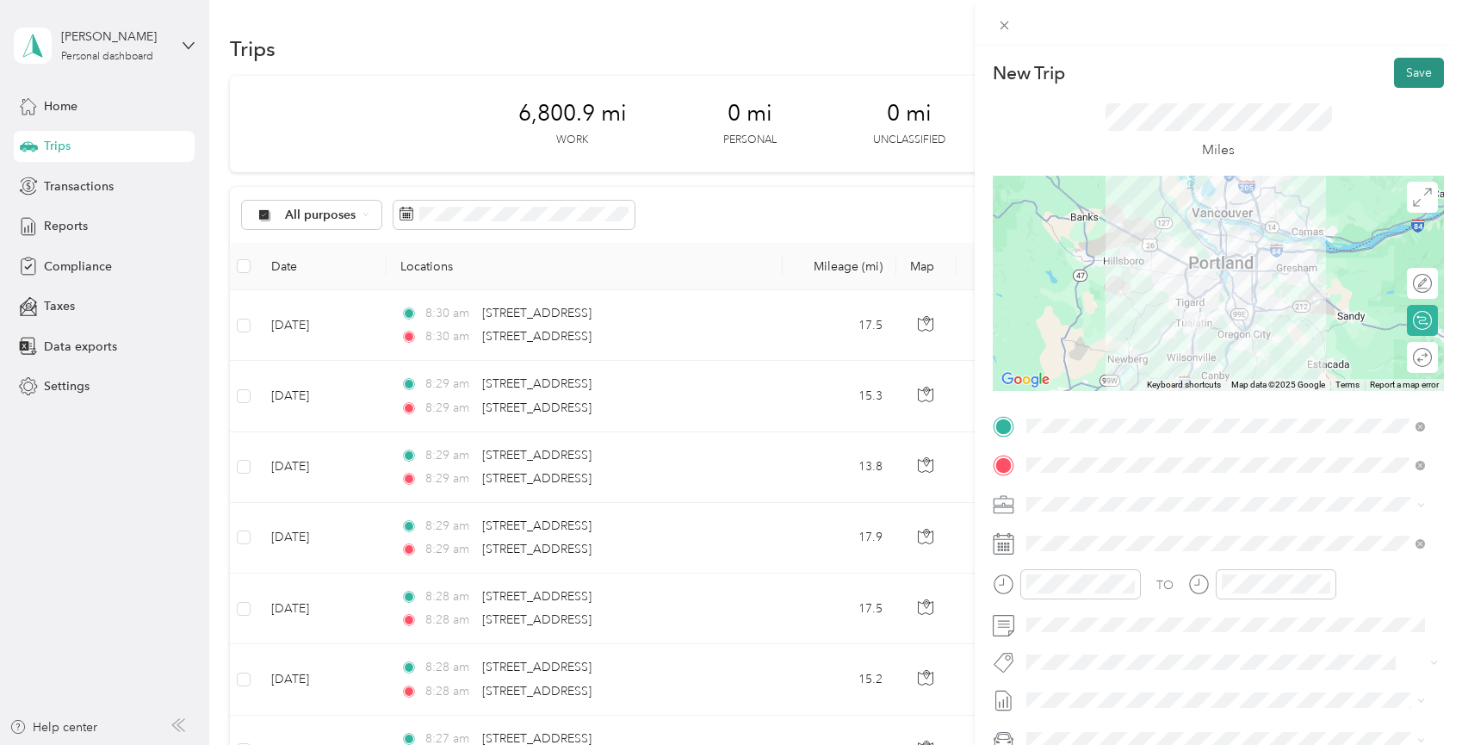
click at [1409, 68] on button "Save" at bounding box center [1419, 73] width 50 height 30
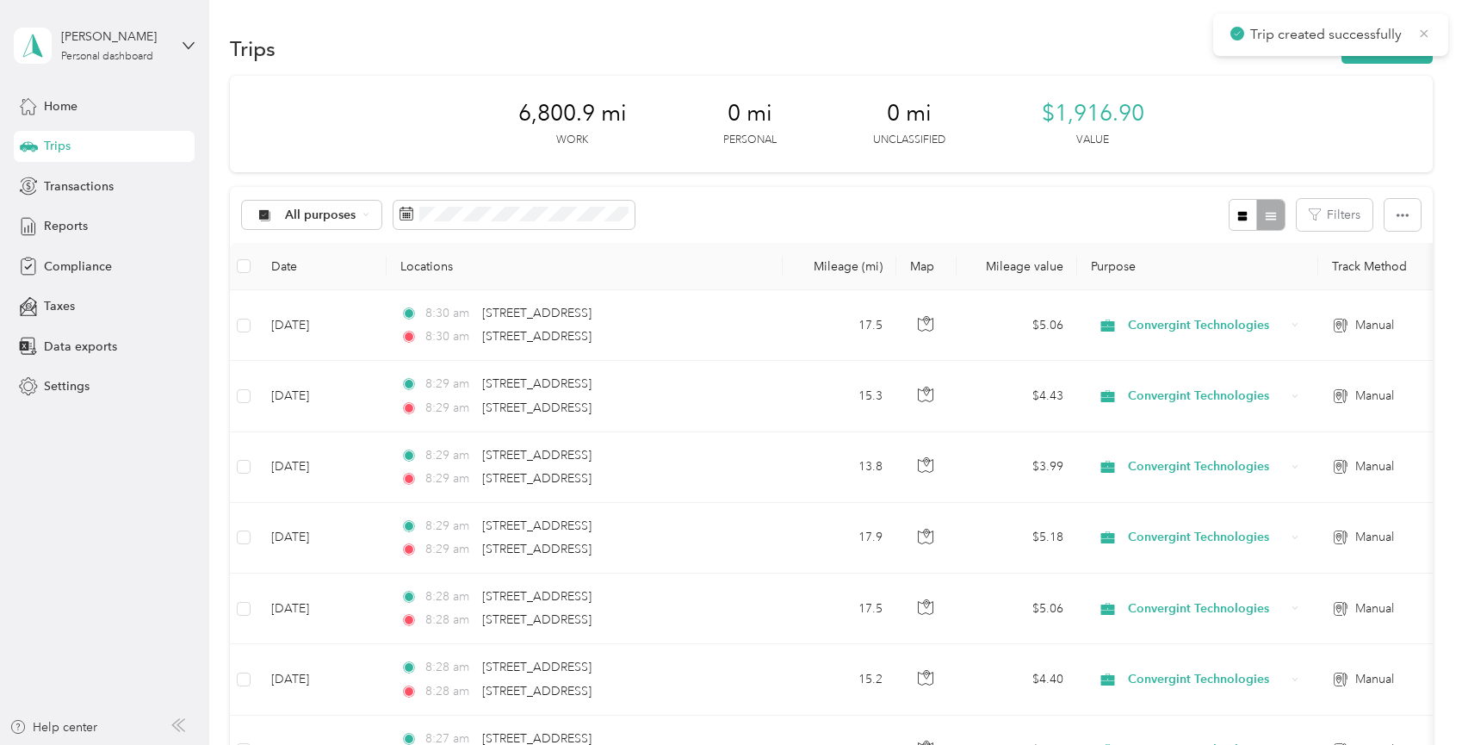
click at [1422, 29] on icon at bounding box center [1424, 33] width 14 height 15
click at [1384, 57] on button "New trip" at bounding box center [1387, 49] width 91 height 30
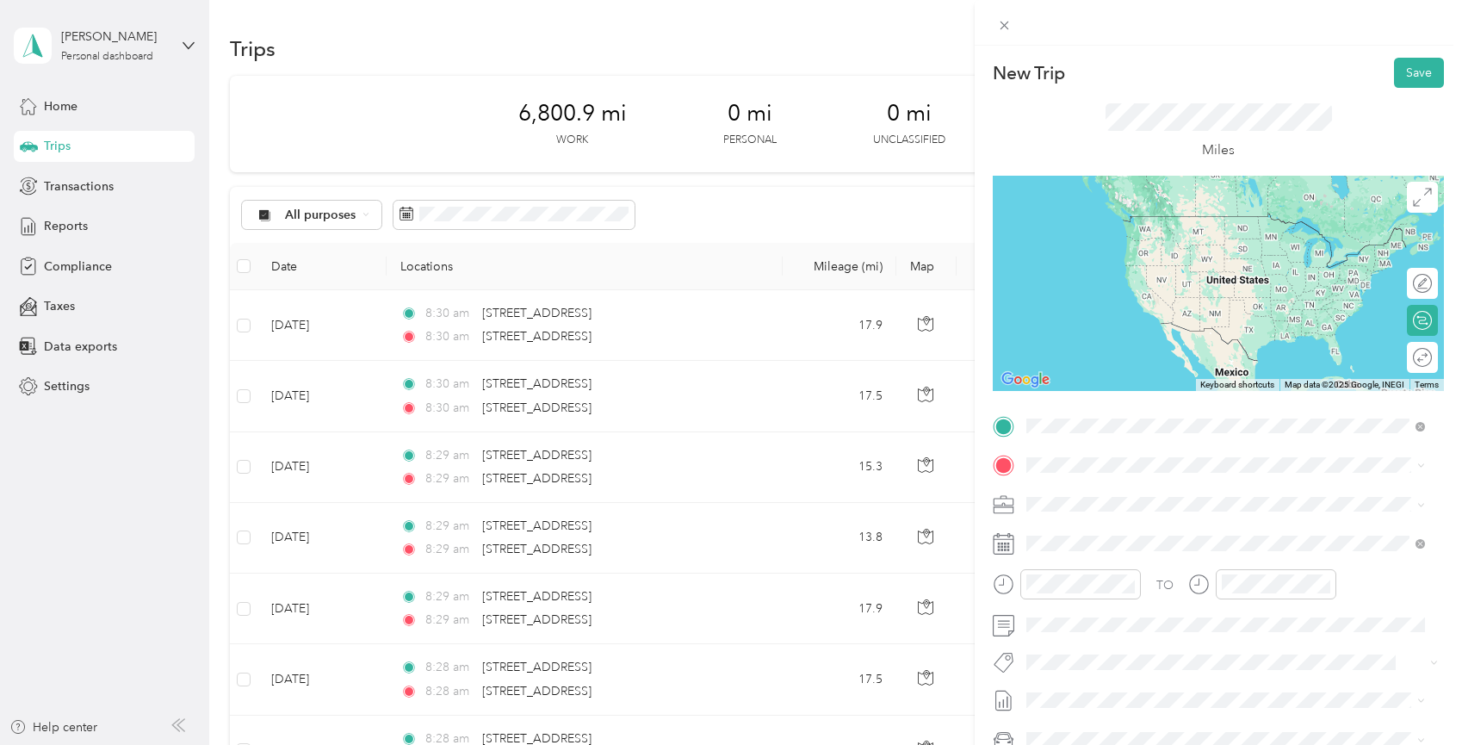
click at [1130, 496] on span "[STREET_ADDRESS][US_STATE]" at bounding box center [1145, 487] width 172 height 15
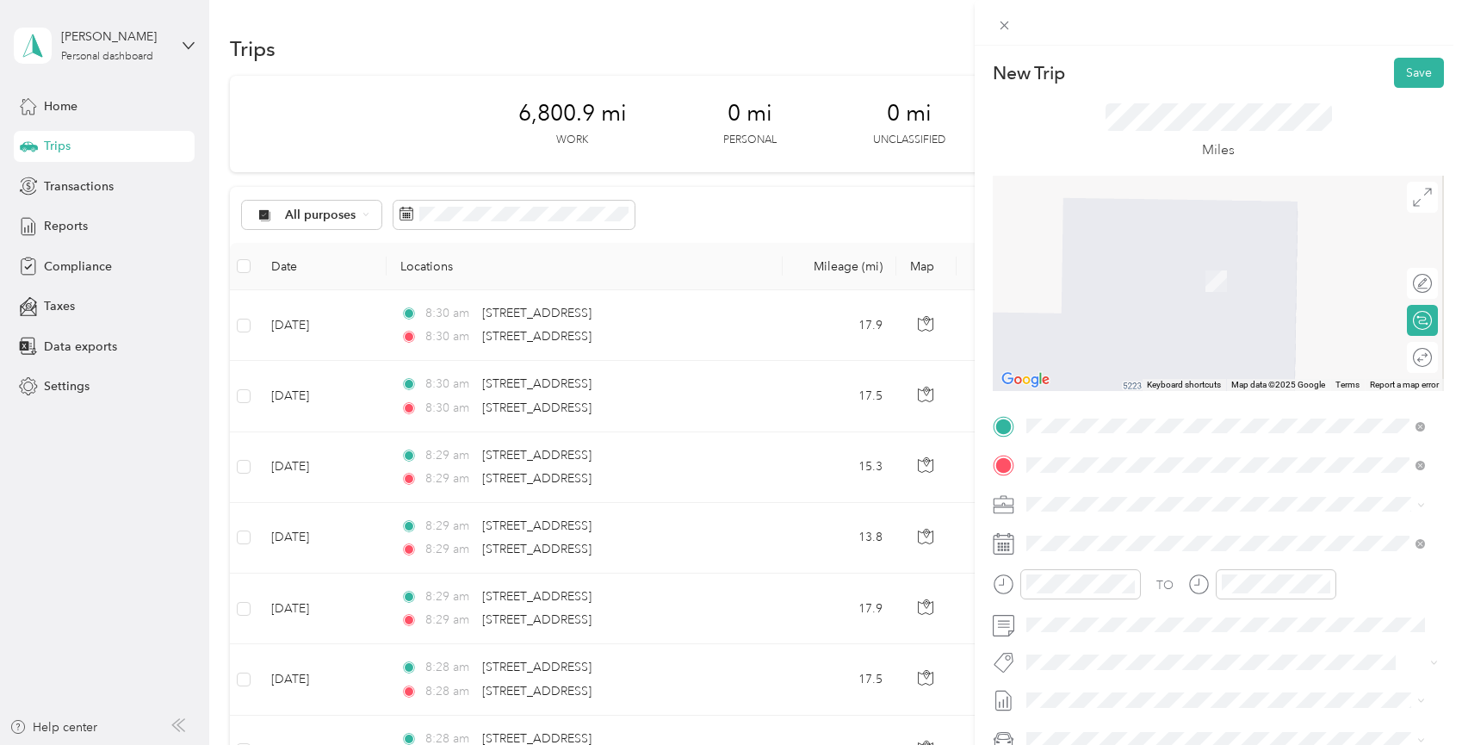
click at [1161, 535] on span "[STREET_ADDRESS][US_STATE]" at bounding box center [1145, 526] width 172 height 15
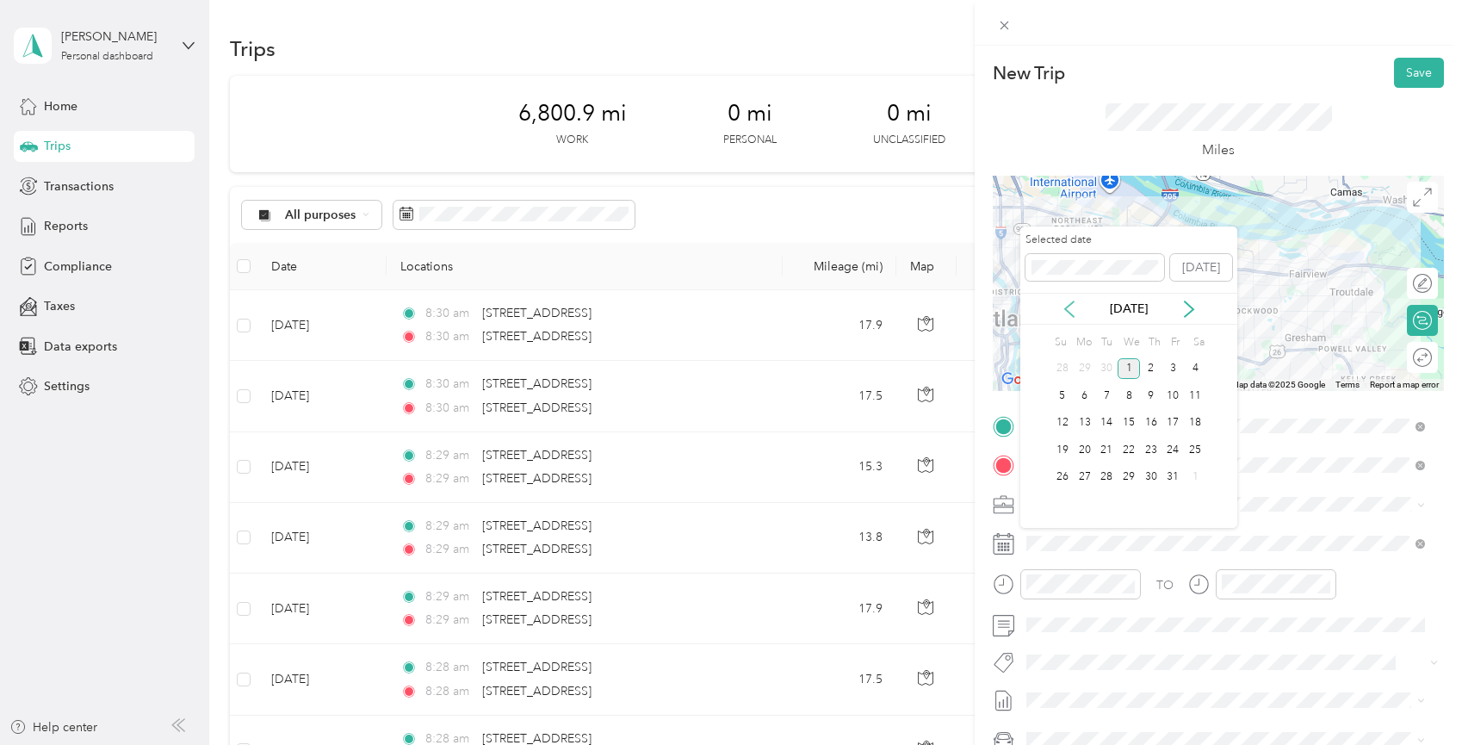
click at [1065, 303] on icon at bounding box center [1069, 309] width 17 height 17
click at [1133, 422] on div "17" at bounding box center [1129, 423] width 22 height 22
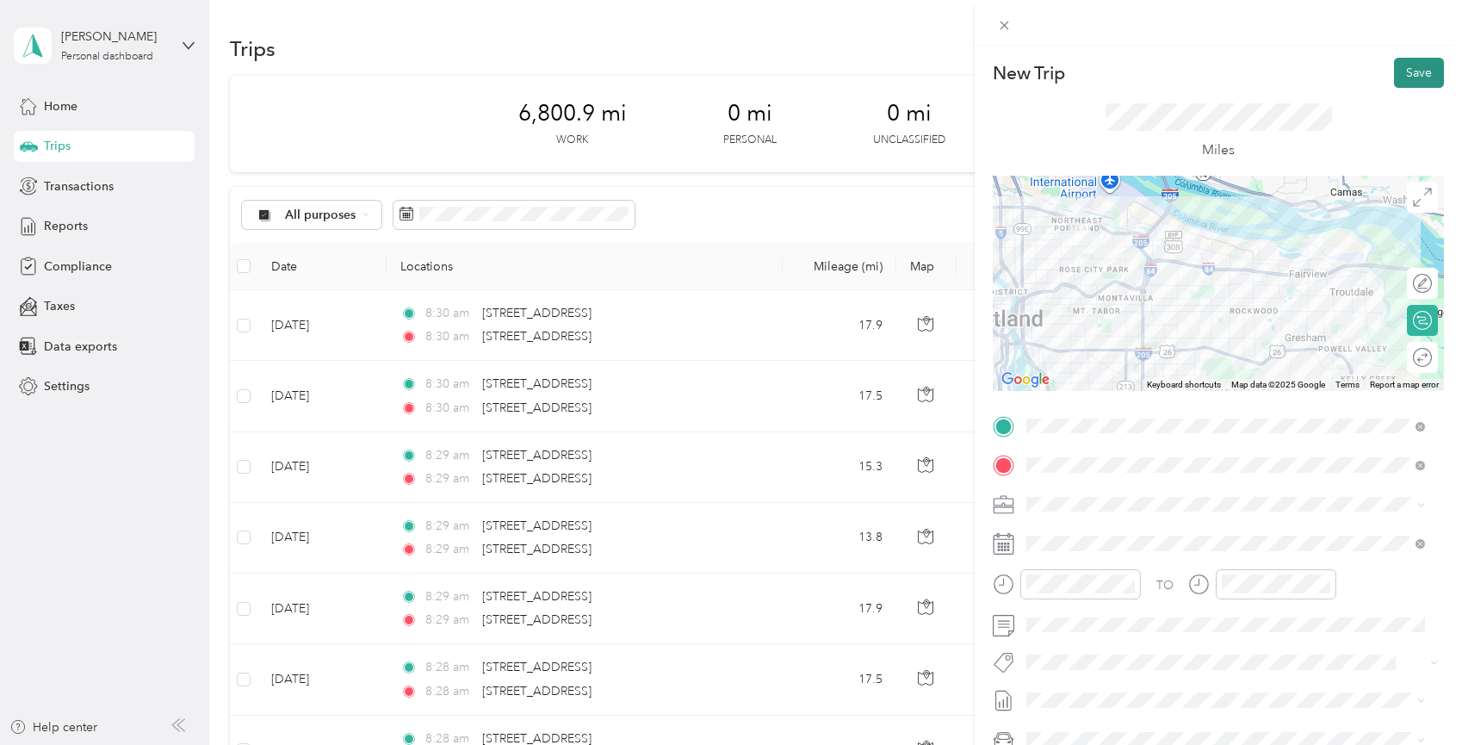
click at [1416, 78] on button "Save" at bounding box center [1419, 73] width 50 height 30
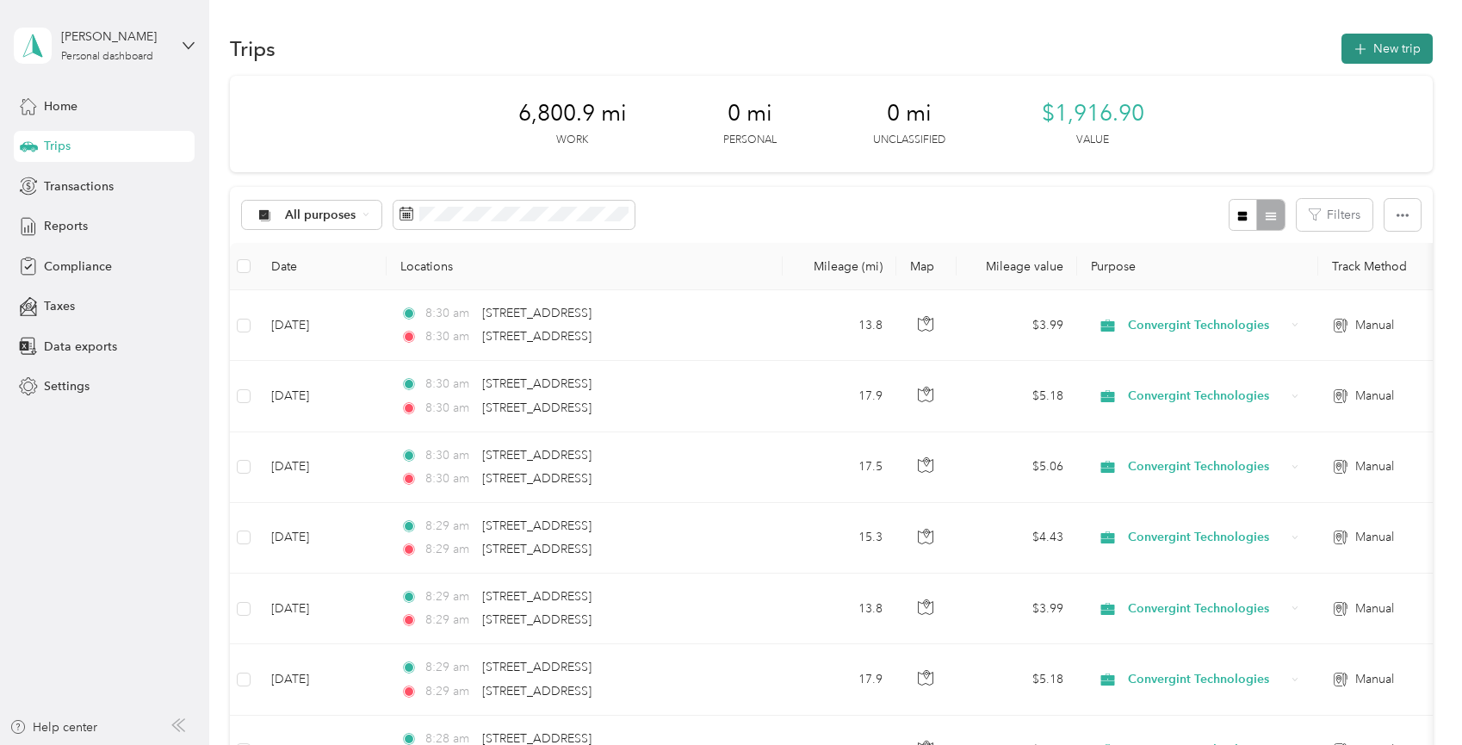
click at [1376, 46] on button "New trip" at bounding box center [1387, 49] width 91 height 30
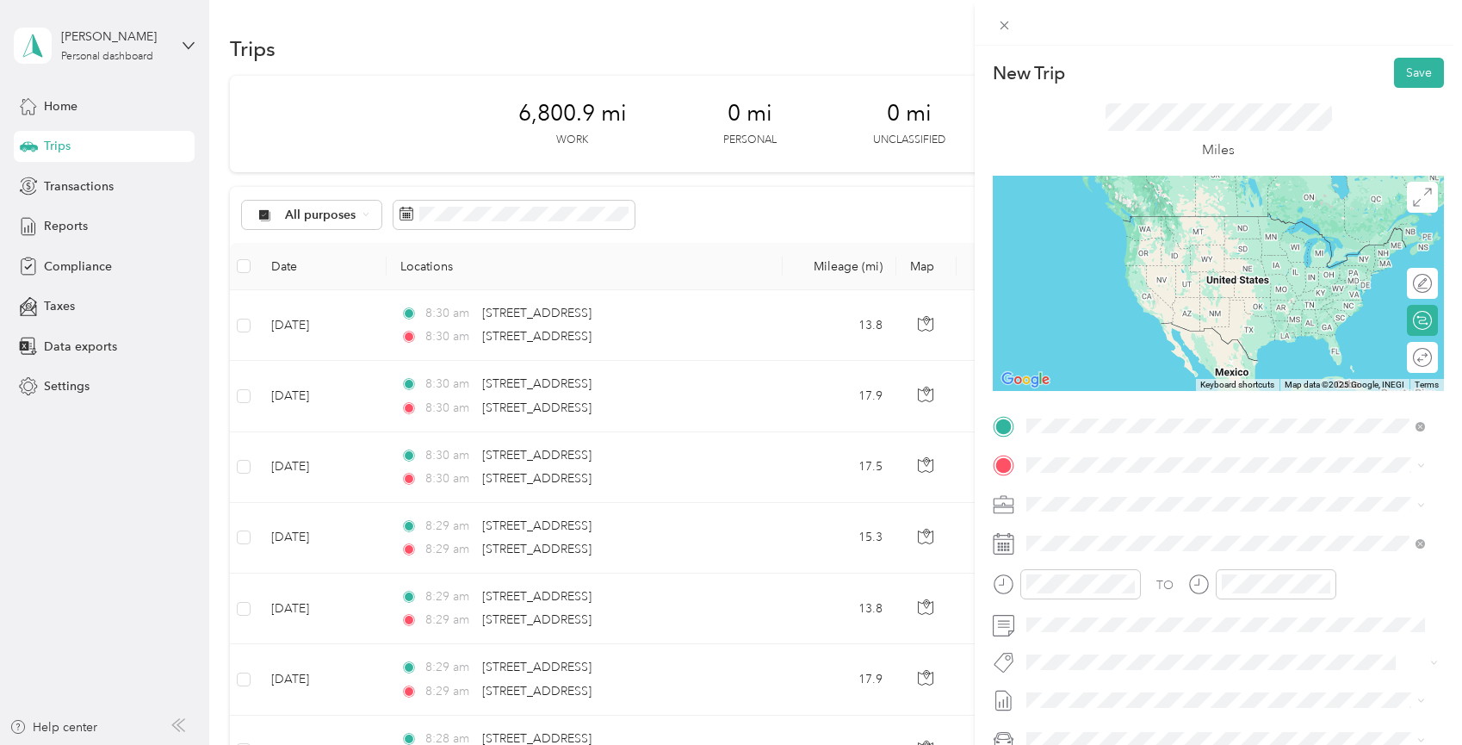
click at [1156, 493] on span "[STREET_ADDRESS][US_STATE]" at bounding box center [1145, 487] width 172 height 15
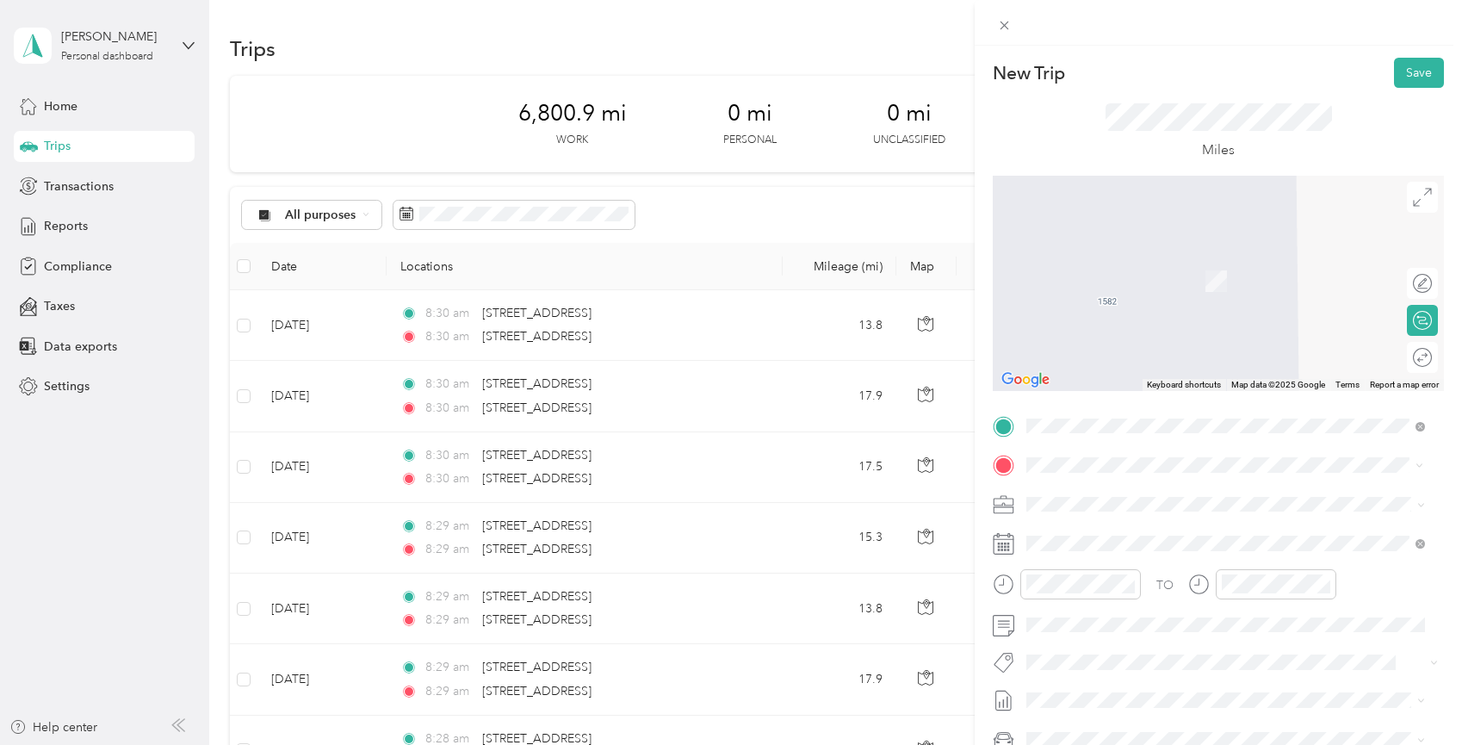
click at [1112, 535] on span "[STREET_ADDRESS][US_STATE]" at bounding box center [1145, 526] width 172 height 15
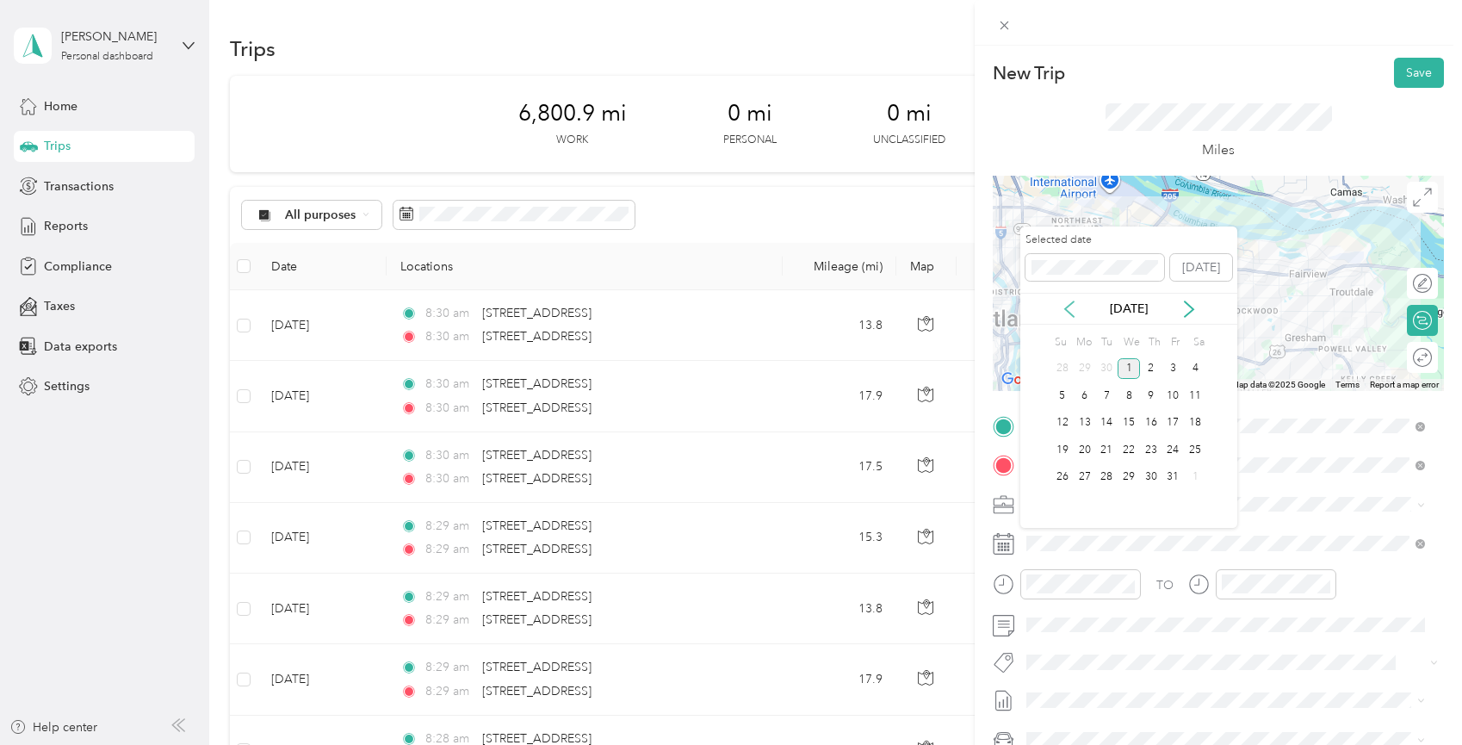
click at [1069, 311] on icon at bounding box center [1069, 309] width 17 height 17
click at [1156, 418] on div "18" at bounding box center [1151, 423] width 22 height 22
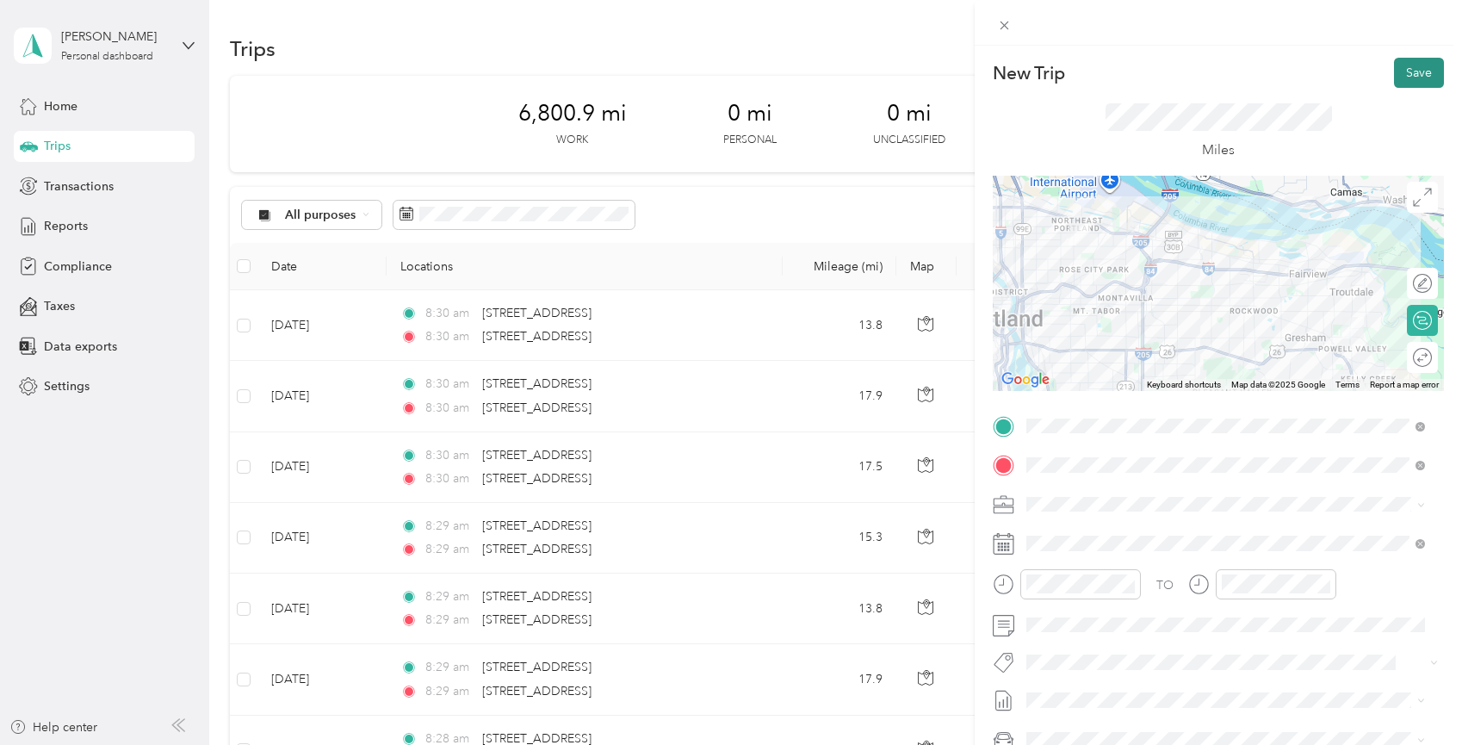
click at [1408, 77] on button "Save" at bounding box center [1419, 73] width 50 height 30
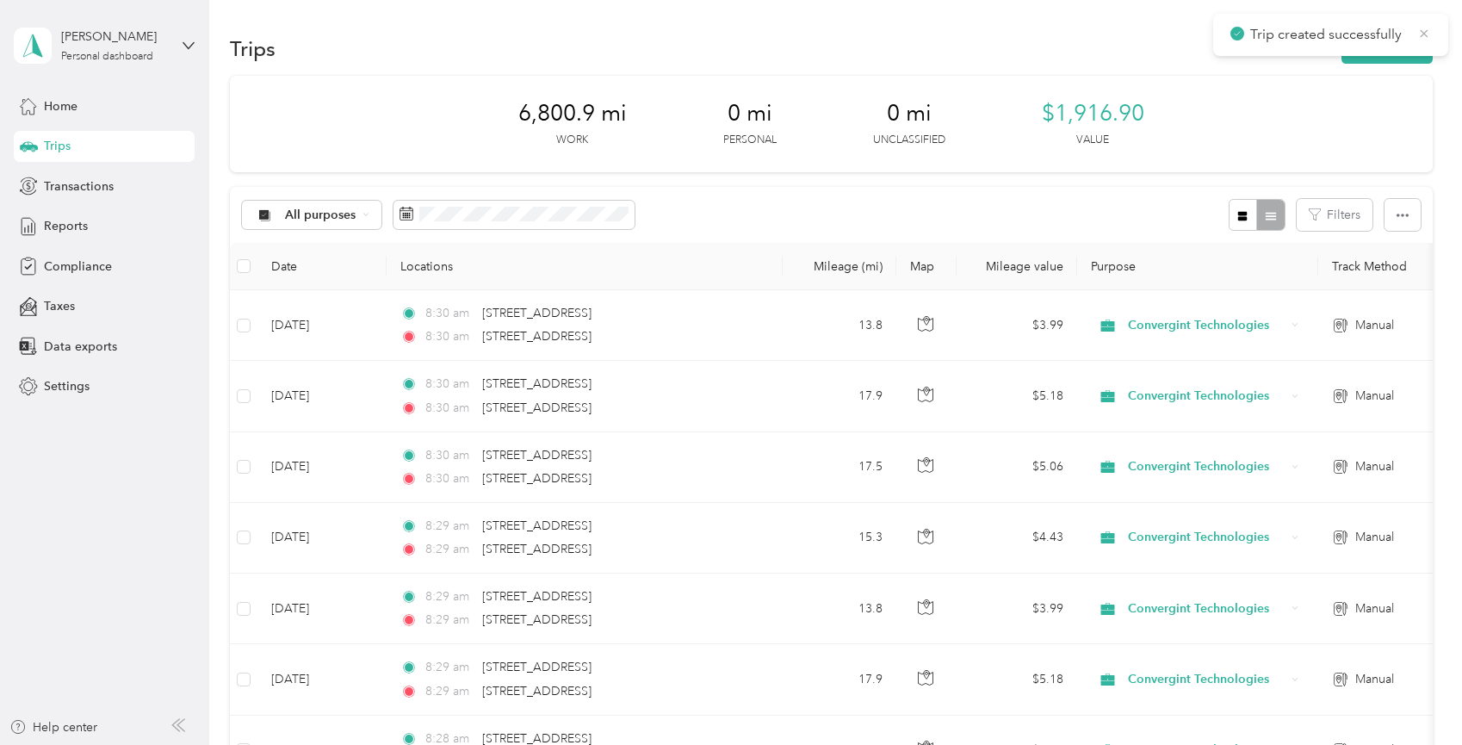
click at [1426, 28] on icon at bounding box center [1424, 33] width 14 height 15
click at [1385, 53] on button "New trip" at bounding box center [1387, 49] width 91 height 30
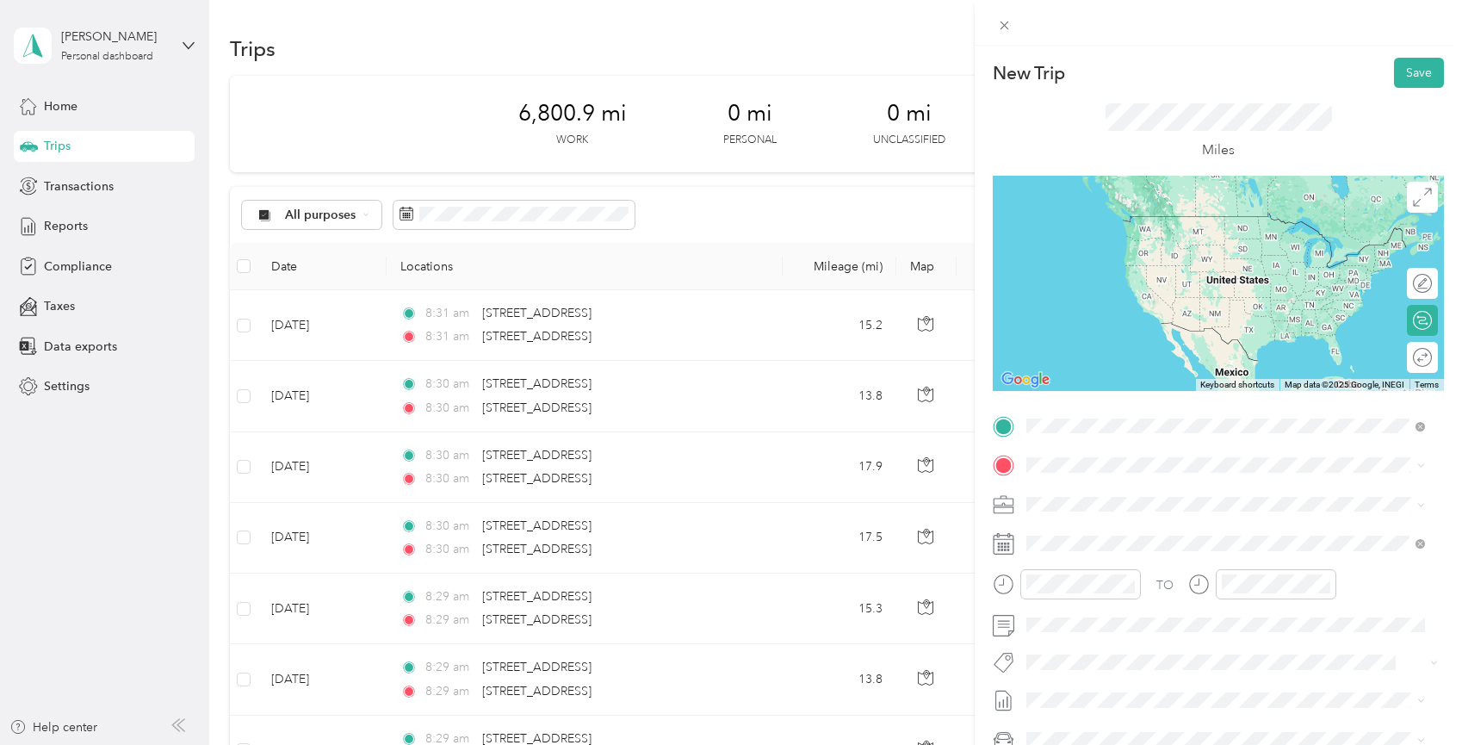
click at [1108, 496] on span "[STREET_ADDRESS][US_STATE]" at bounding box center [1145, 487] width 172 height 15
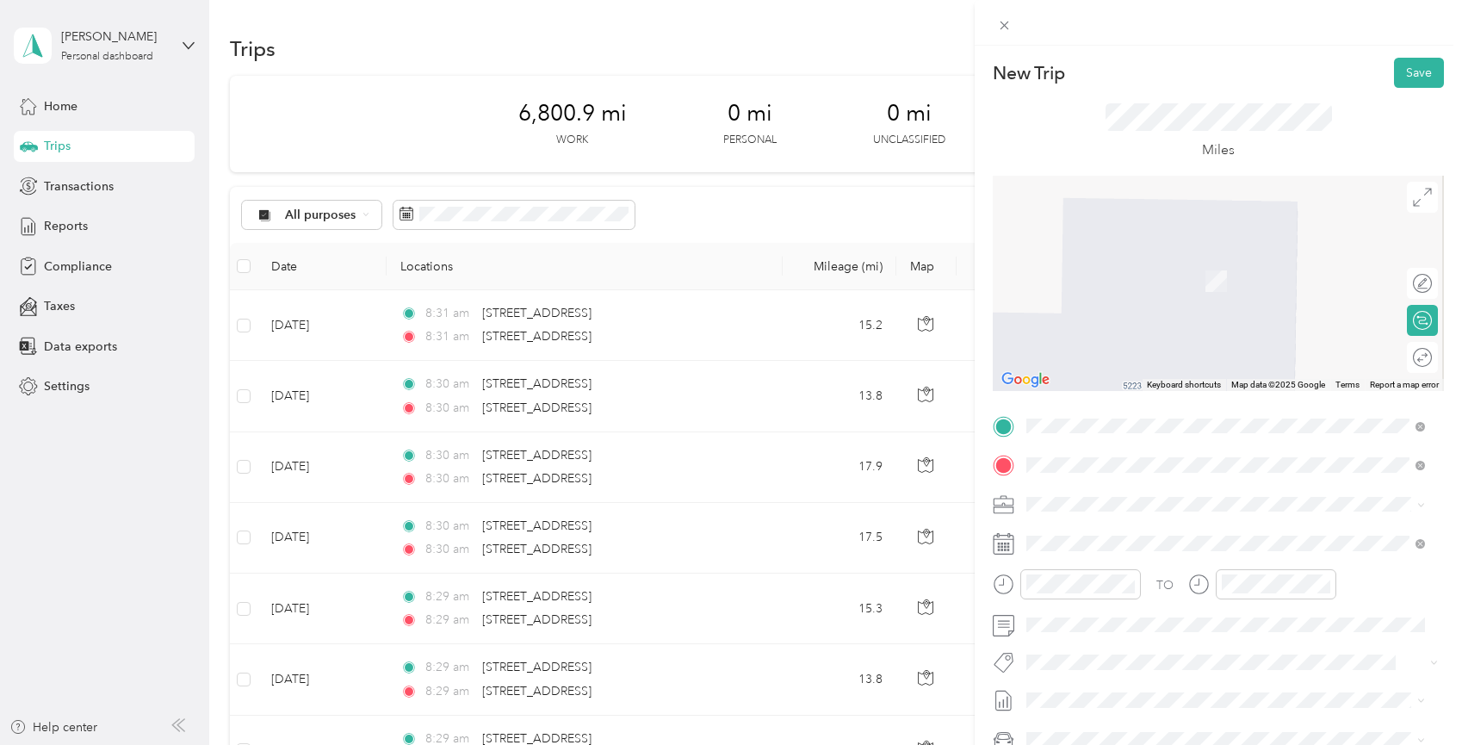
click at [1130, 535] on span "[STREET_ADDRESS][US_STATE]" at bounding box center [1145, 526] width 172 height 15
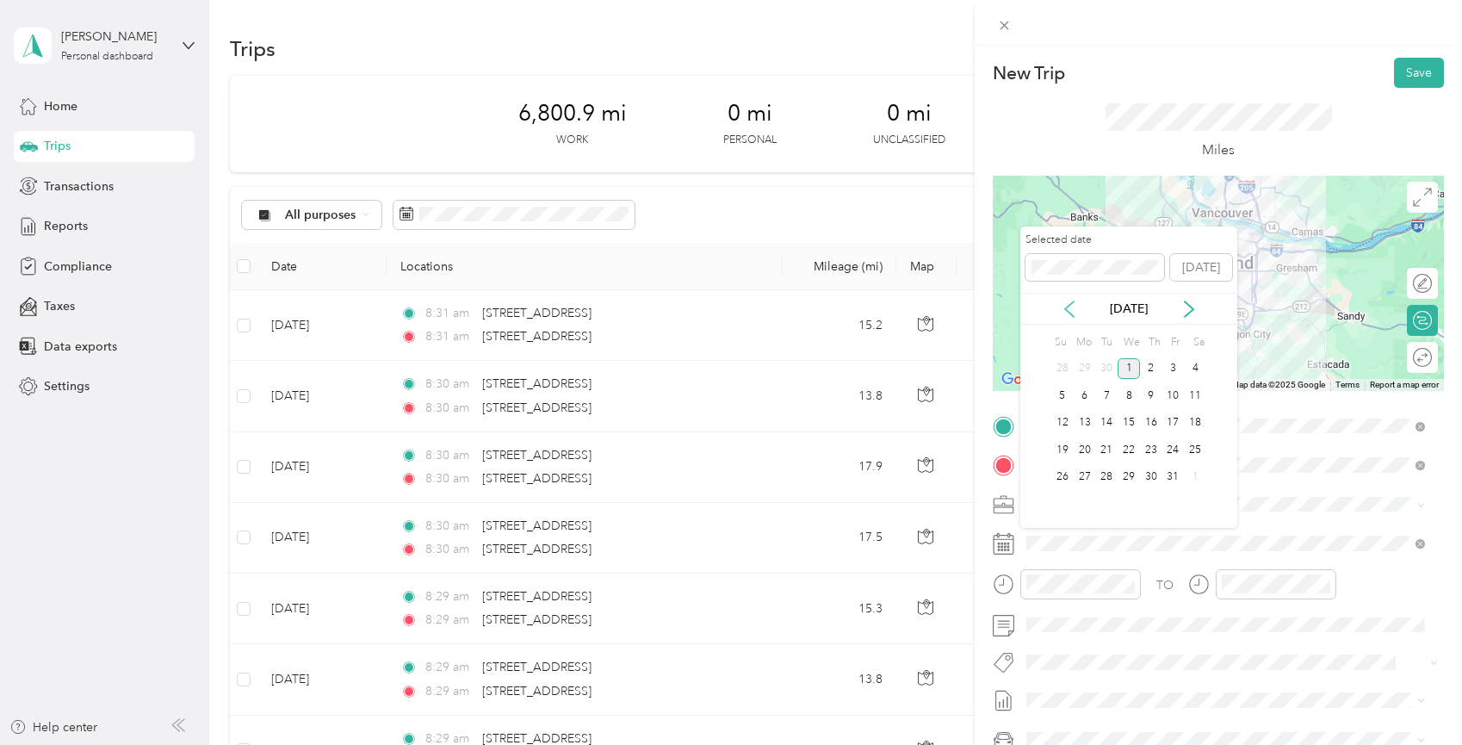
click at [1067, 306] on icon at bounding box center [1069, 308] width 9 height 15
click at [1150, 422] on div "18" at bounding box center [1151, 423] width 22 height 22
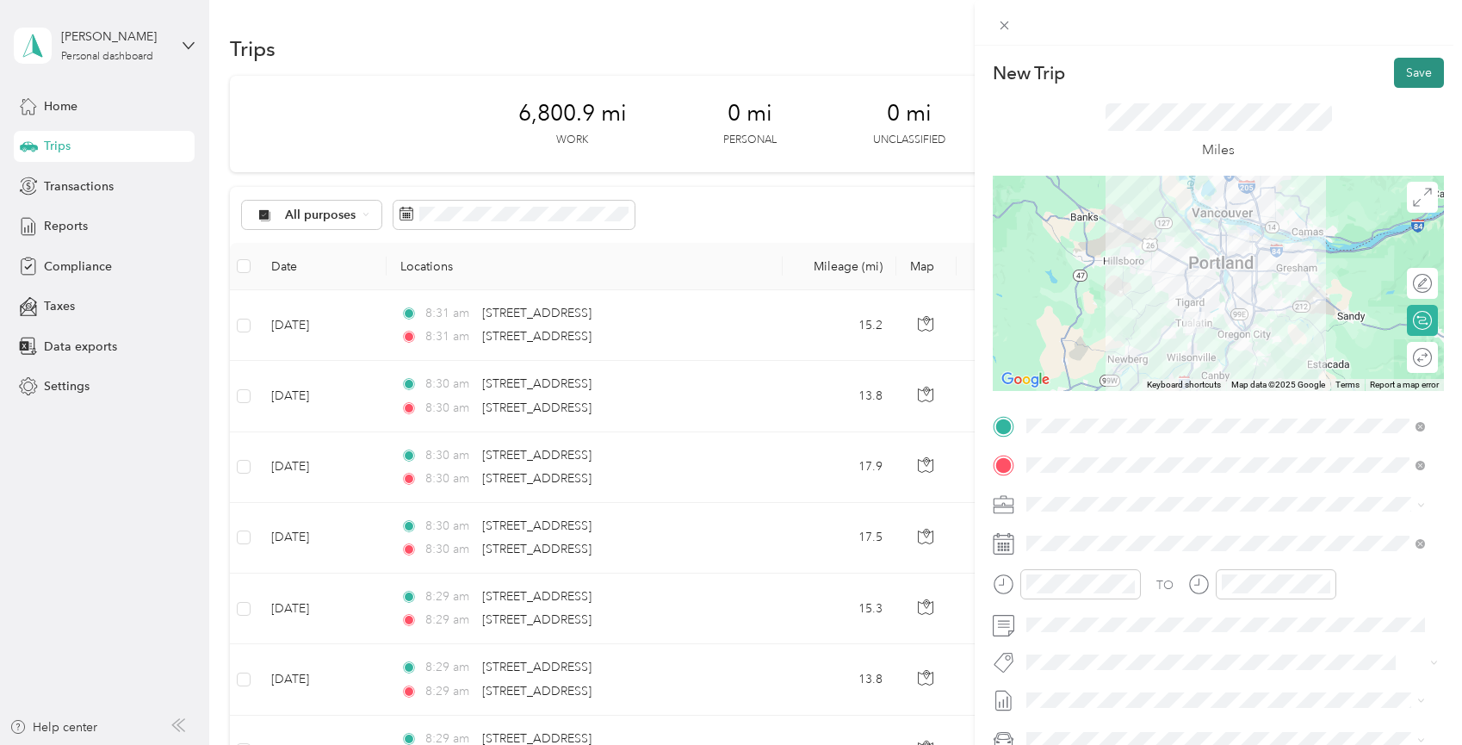
click at [1409, 66] on button "Save" at bounding box center [1419, 73] width 50 height 30
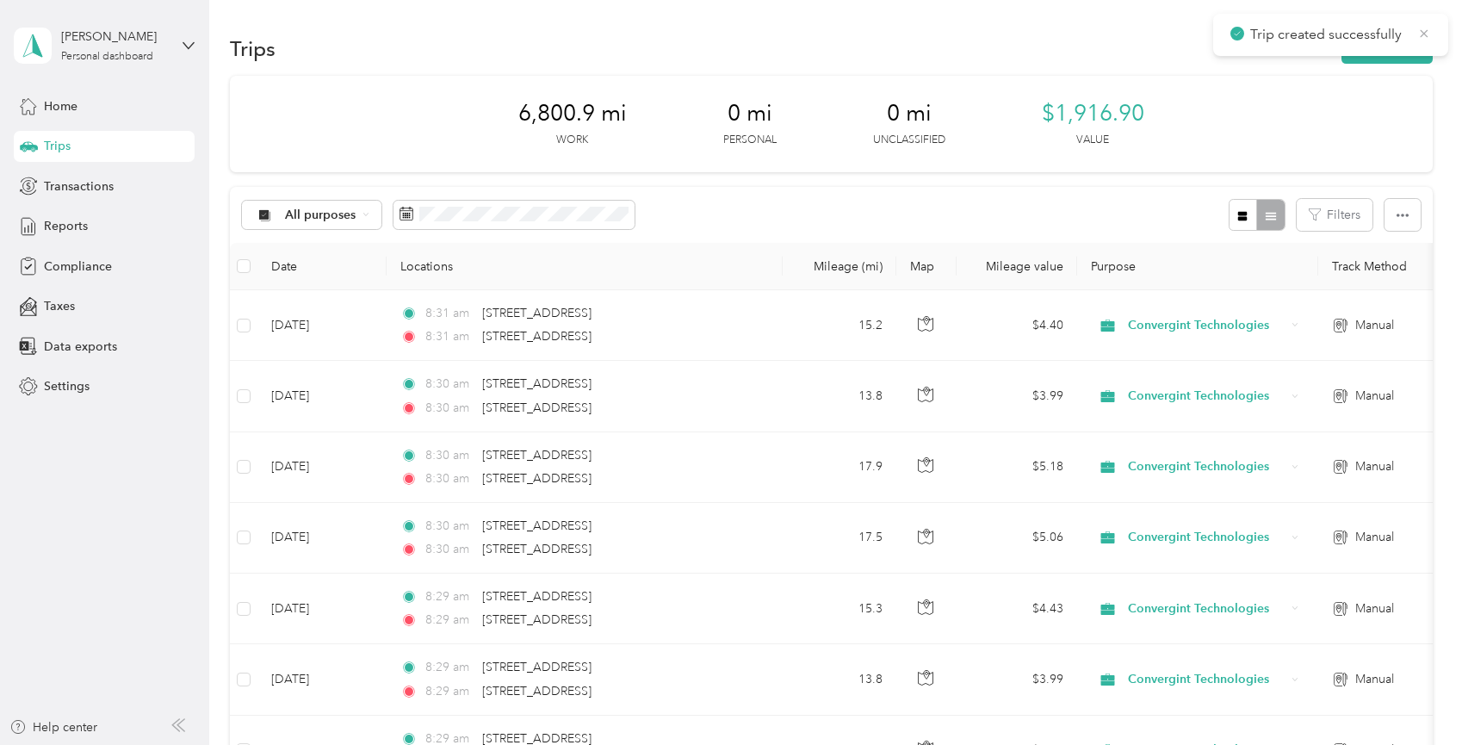
click at [1425, 35] on icon at bounding box center [1424, 33] width 14 height 15
click at [1409, 48] on button "New trip" at bounding box center [1387, 49] width 91 height 30
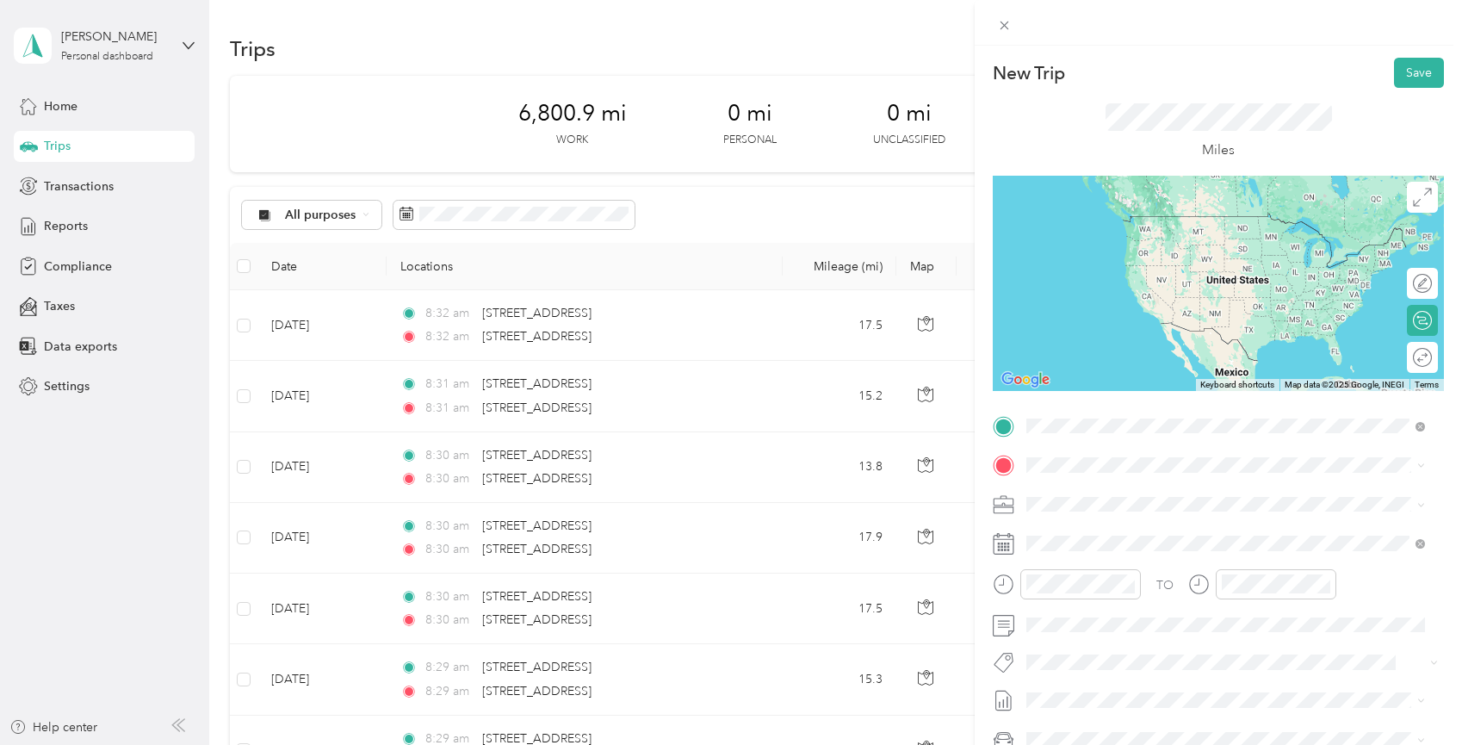
click at [1088, 496] on span "[STREET_ADDRESS][US_STATE]" at bounding box center [1145, 487] width 172 height 15
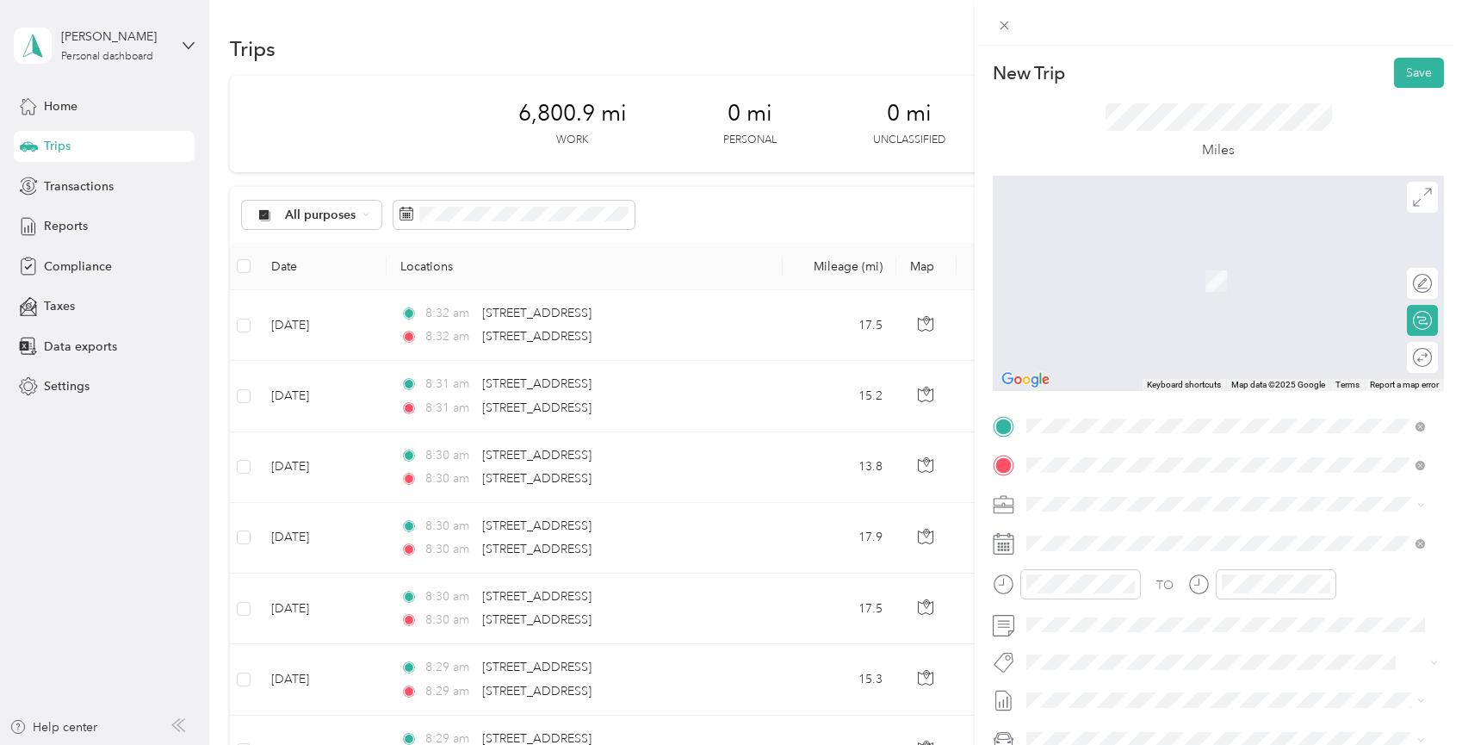
click at [1154, 535] on span "[STREET_ADDRESS][US_STATE]" at bounding box center [1145, 526] width 172 height 15
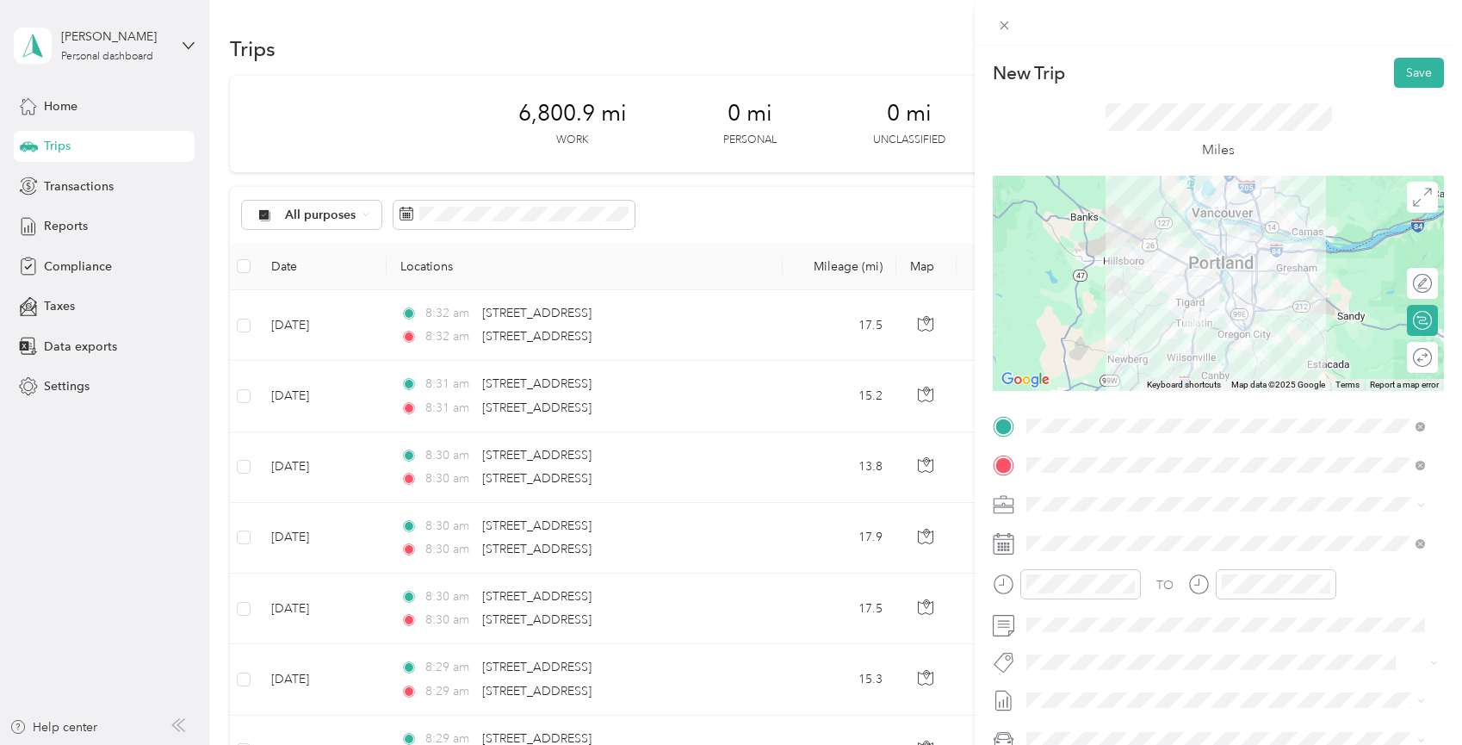
click at [1151, 535] on span "[STREET_ADDRESS][US_STATE]" at bounding box center [1145, 526] width 172 height 15
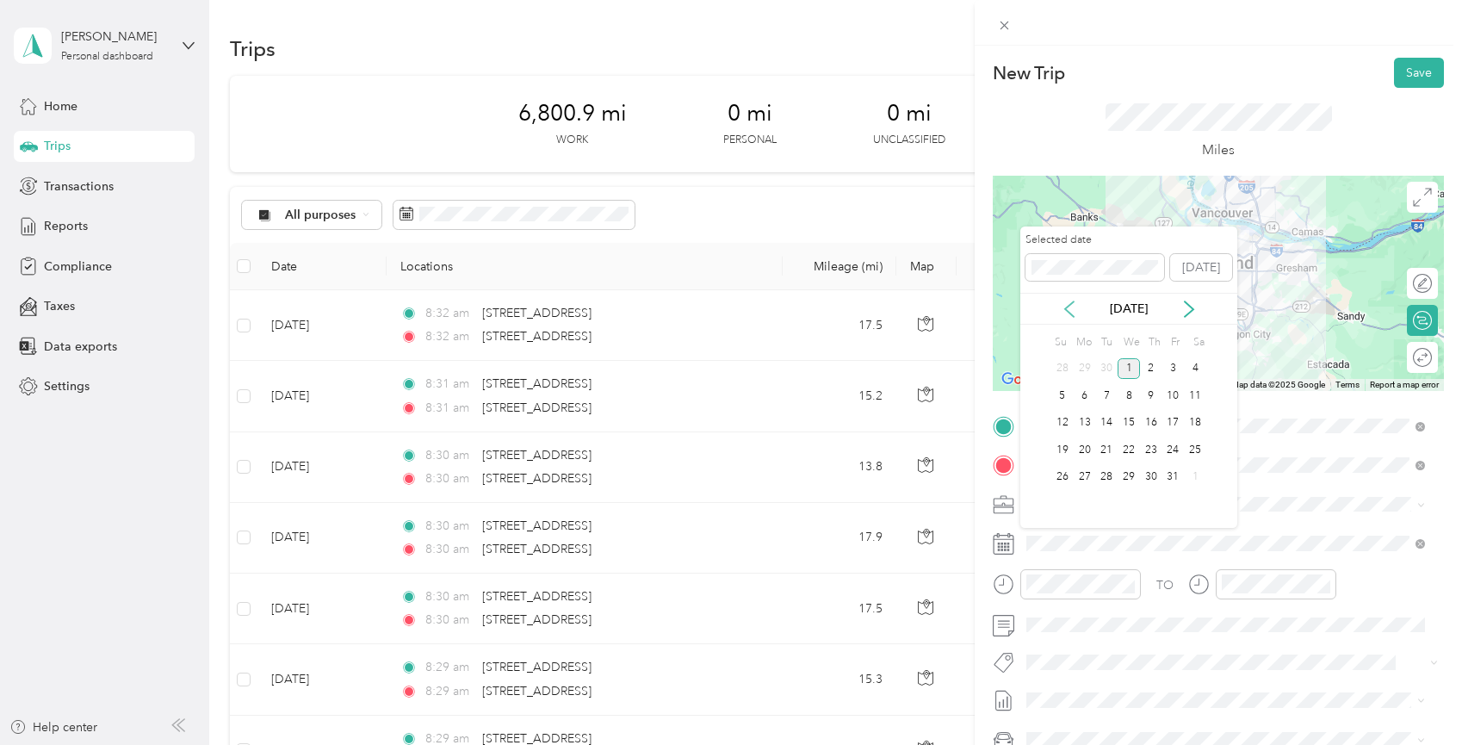
click at [1061, 307] on icon at bounding box center [1069, 309] width 17 height 17
click at [1151, 426] on div "18" at bounding box center [1151, 423] width 22 height 22
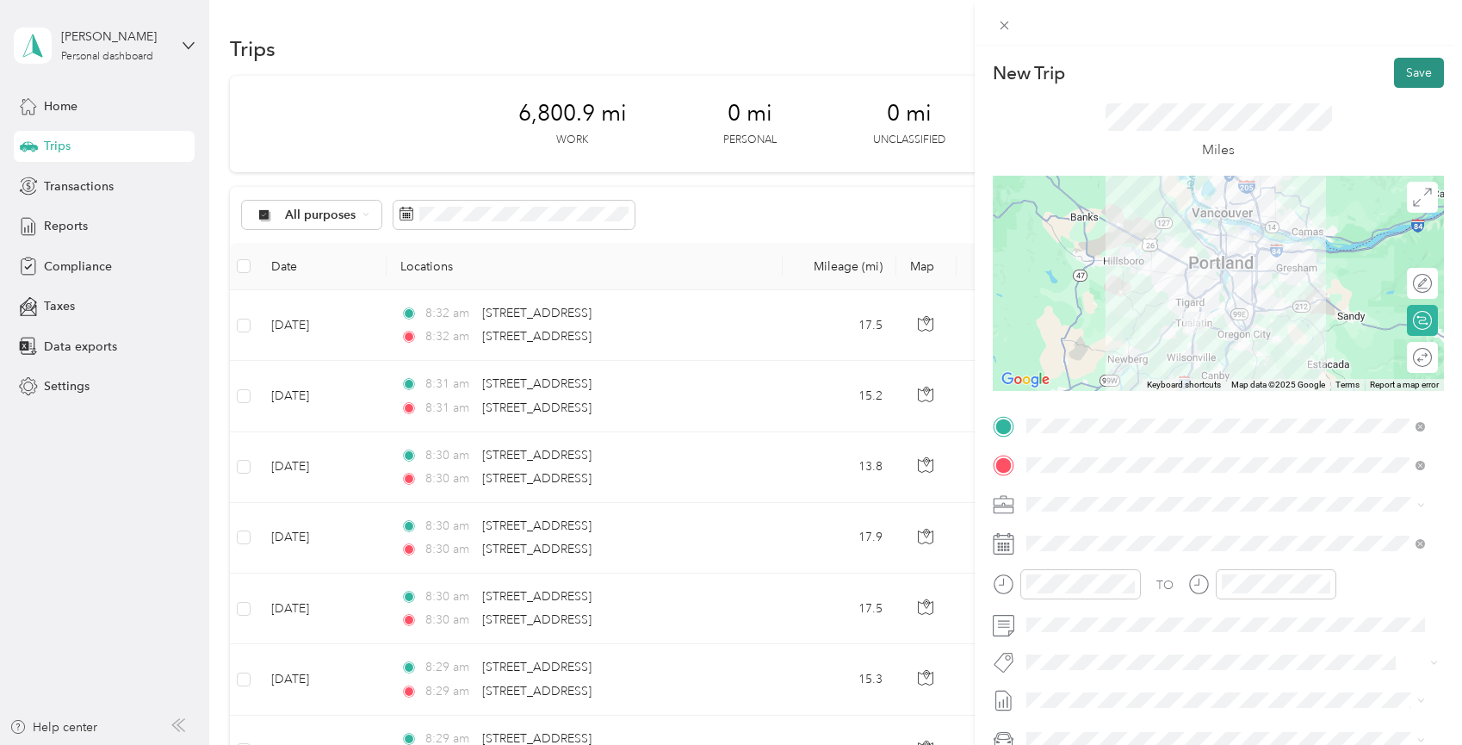
click at [1401, 70] on button "Save" at bounding box center [1419, 73] width 50 height 30
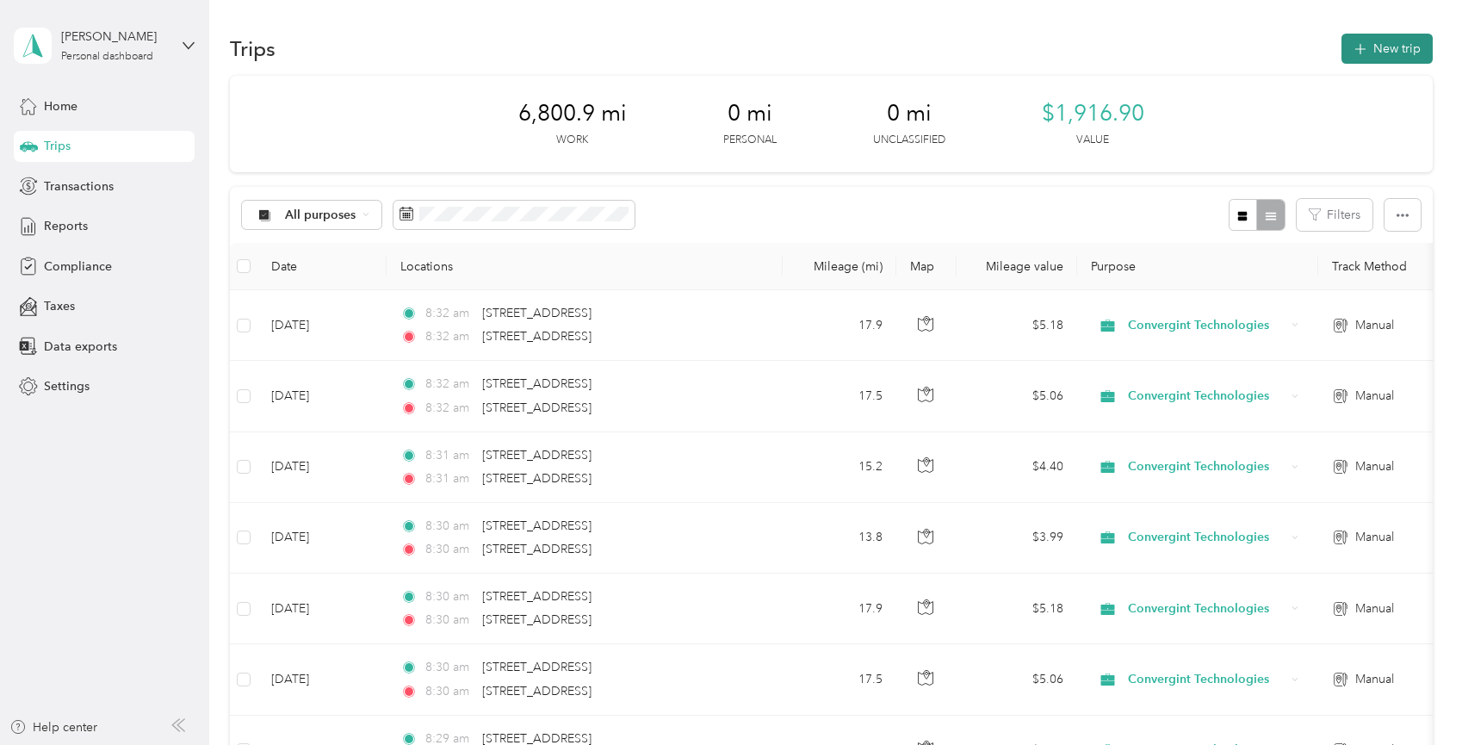
click at [1394, 52] on button "New trip" at bounding box center [1387, 49] width 91 height 30
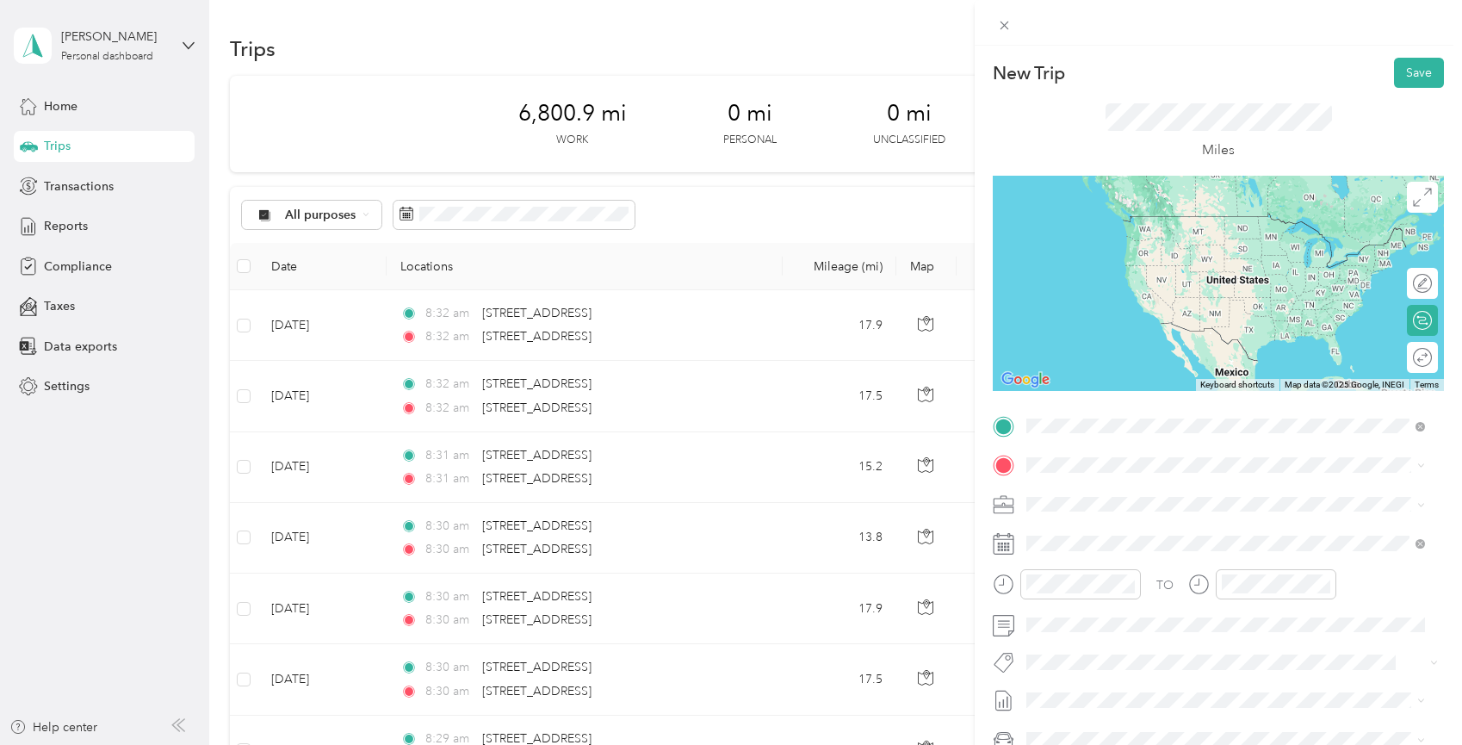
click at [1125, 496] on span "[STREET_ADDRESS][US_STATE]" at bounding box center [1145, 487] width 172 height 15
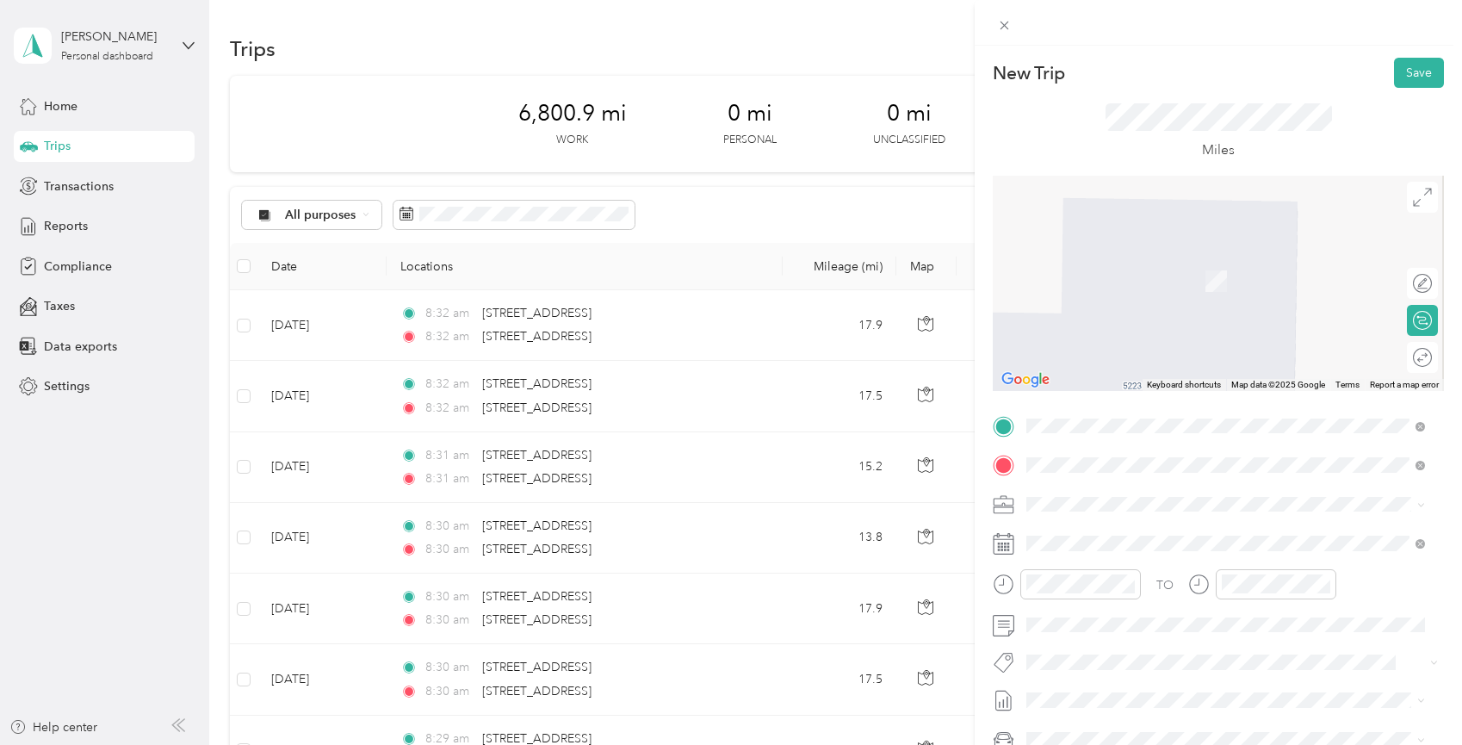
click at [1152, 535] on span "[STREET_ADDRESS][US_STATE]" at bounding box center [1145, 526] width 172 height 15
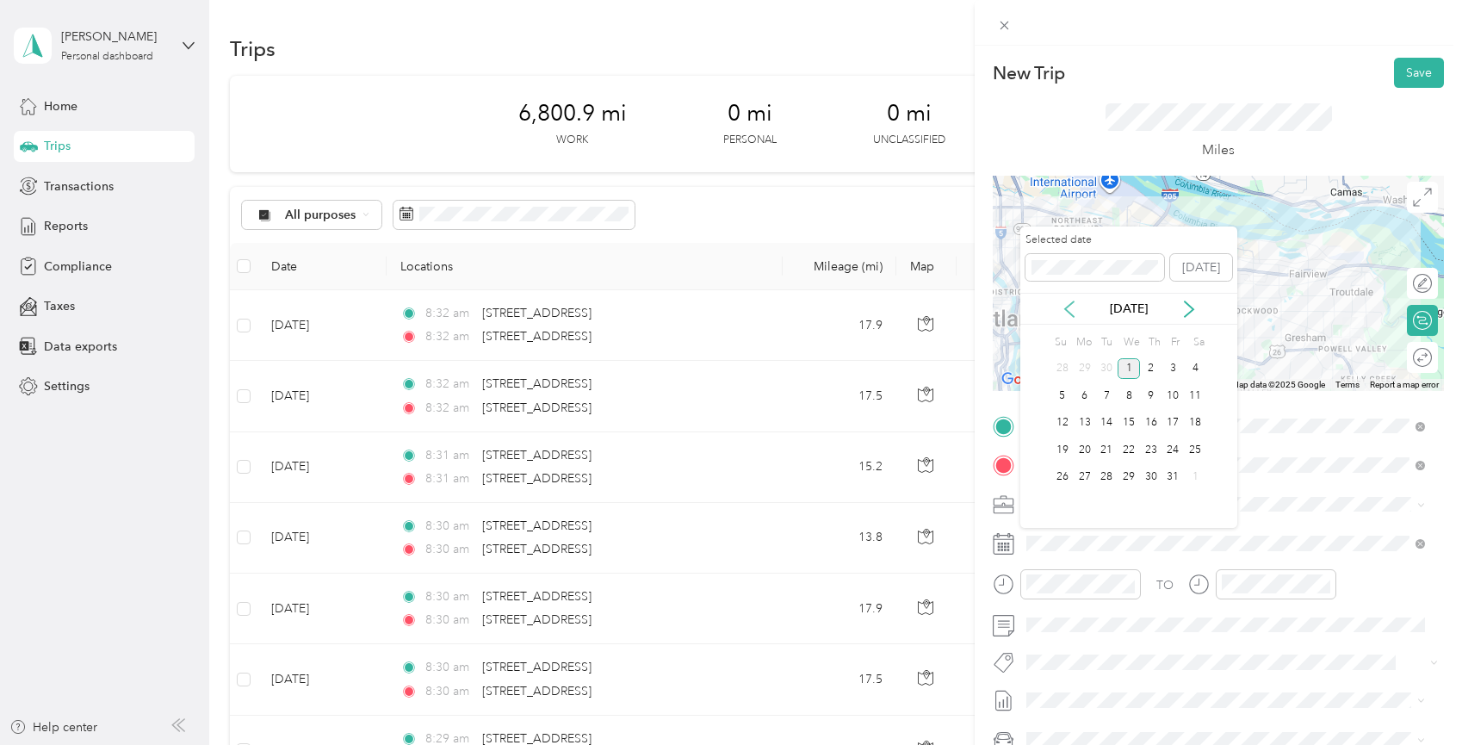
click at [1069, 314] on icon at bounding box center [1069, 309] width 17 height 17
click at [1150, 425] on div "18" at bounding box center [1151, 423] width 22 height 22
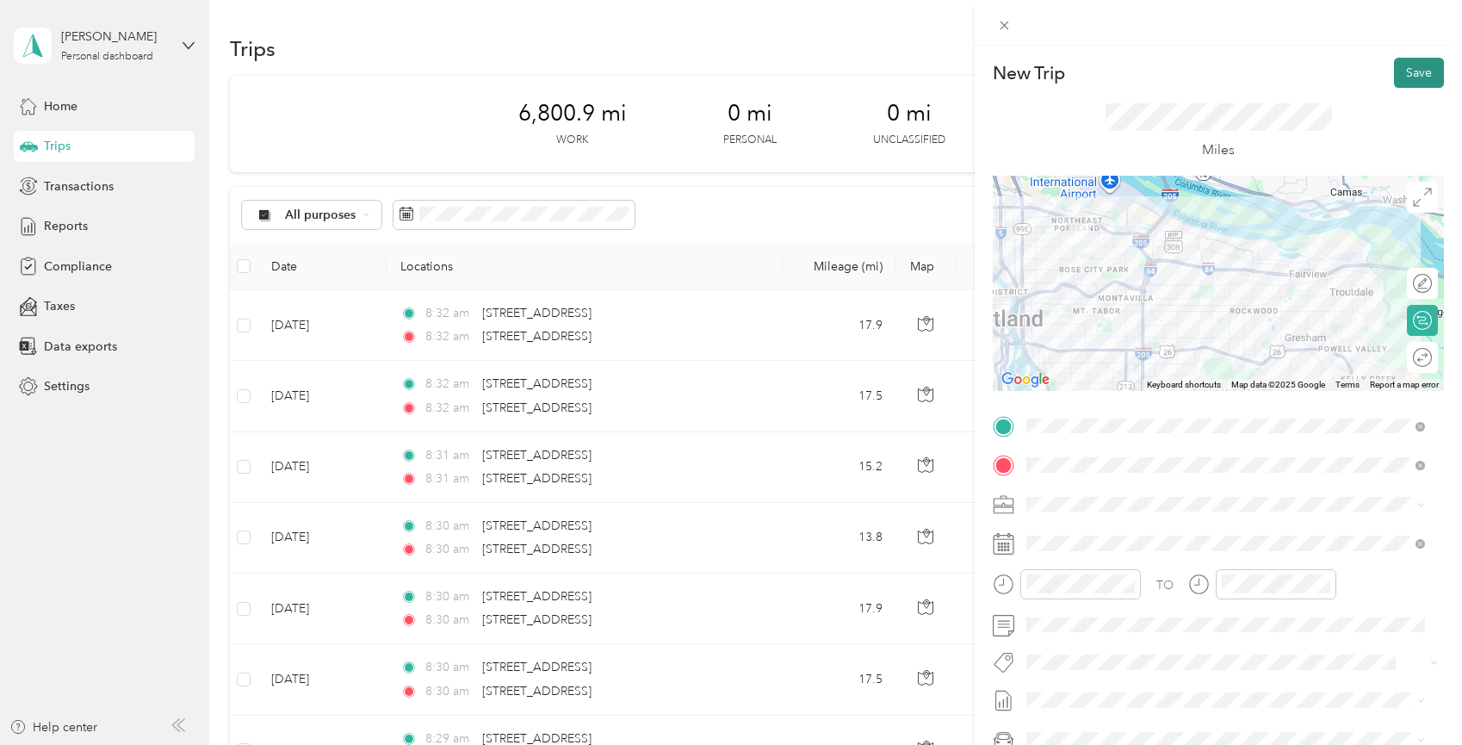
click at [1410, 67] on button "Save" at bounding box center [1419, 73] width 50 height 30
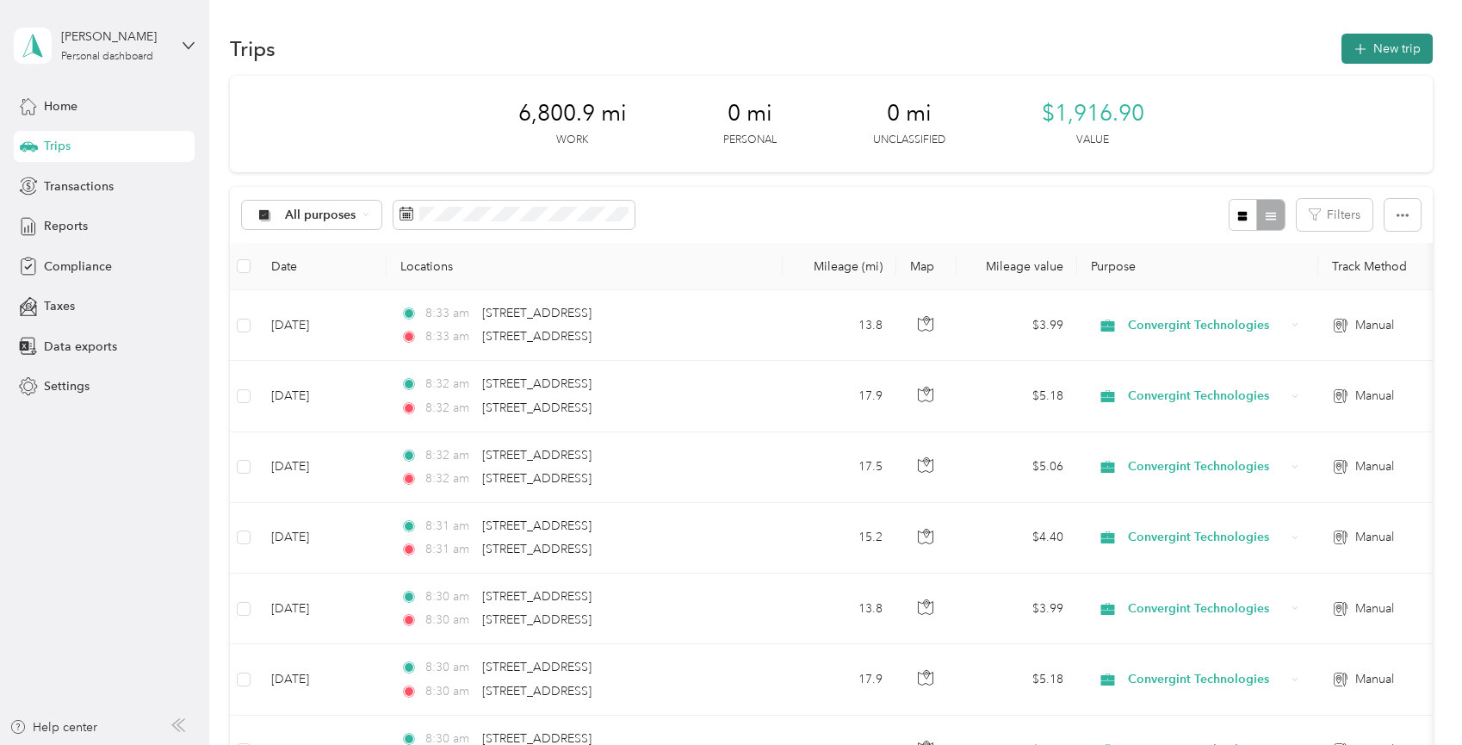
click at [1389, 56] on button "New trip" at bounding box center [1387, 49] width 91 height 30
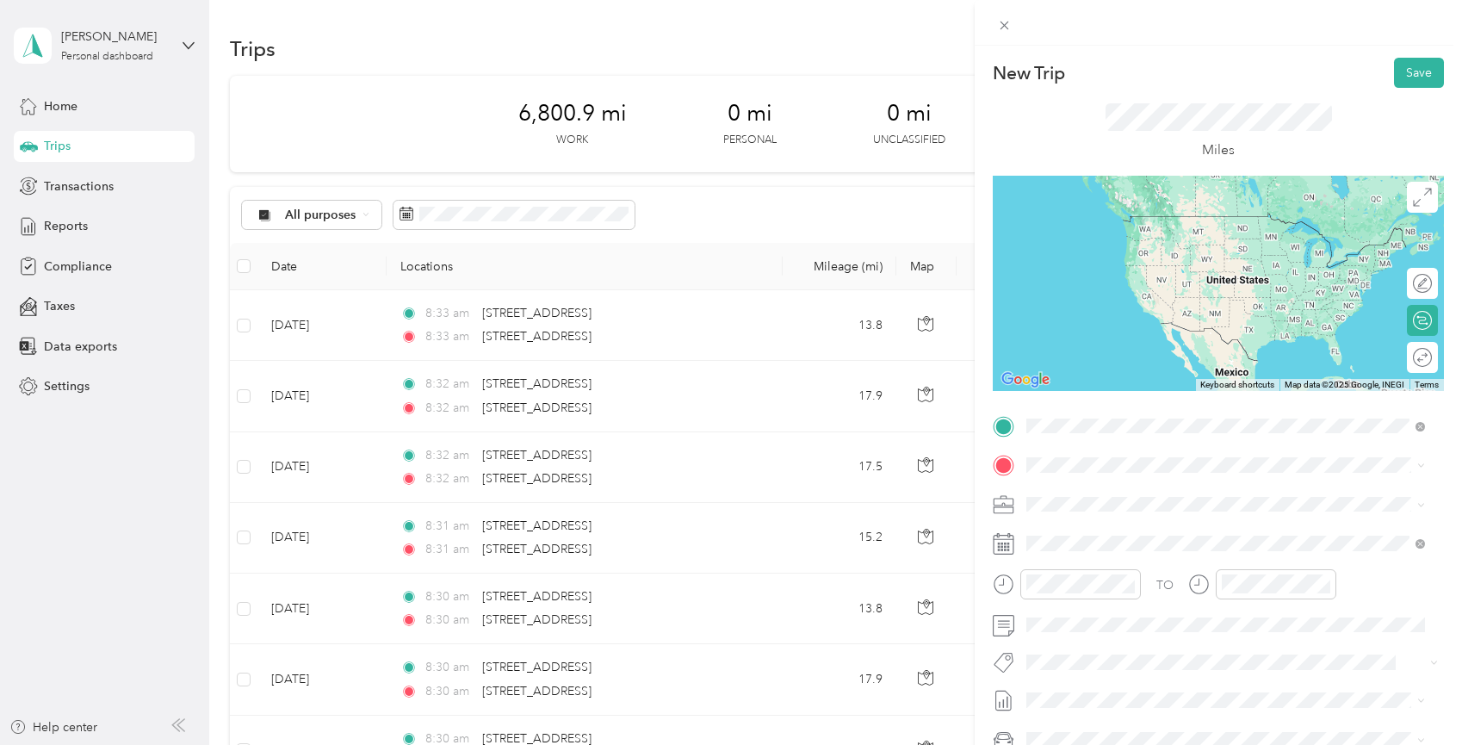
click at [1224, 496] on span "[STREET_ADDRESS][US_STATE]" at bounding box center [1145, 487] width 172 height 15
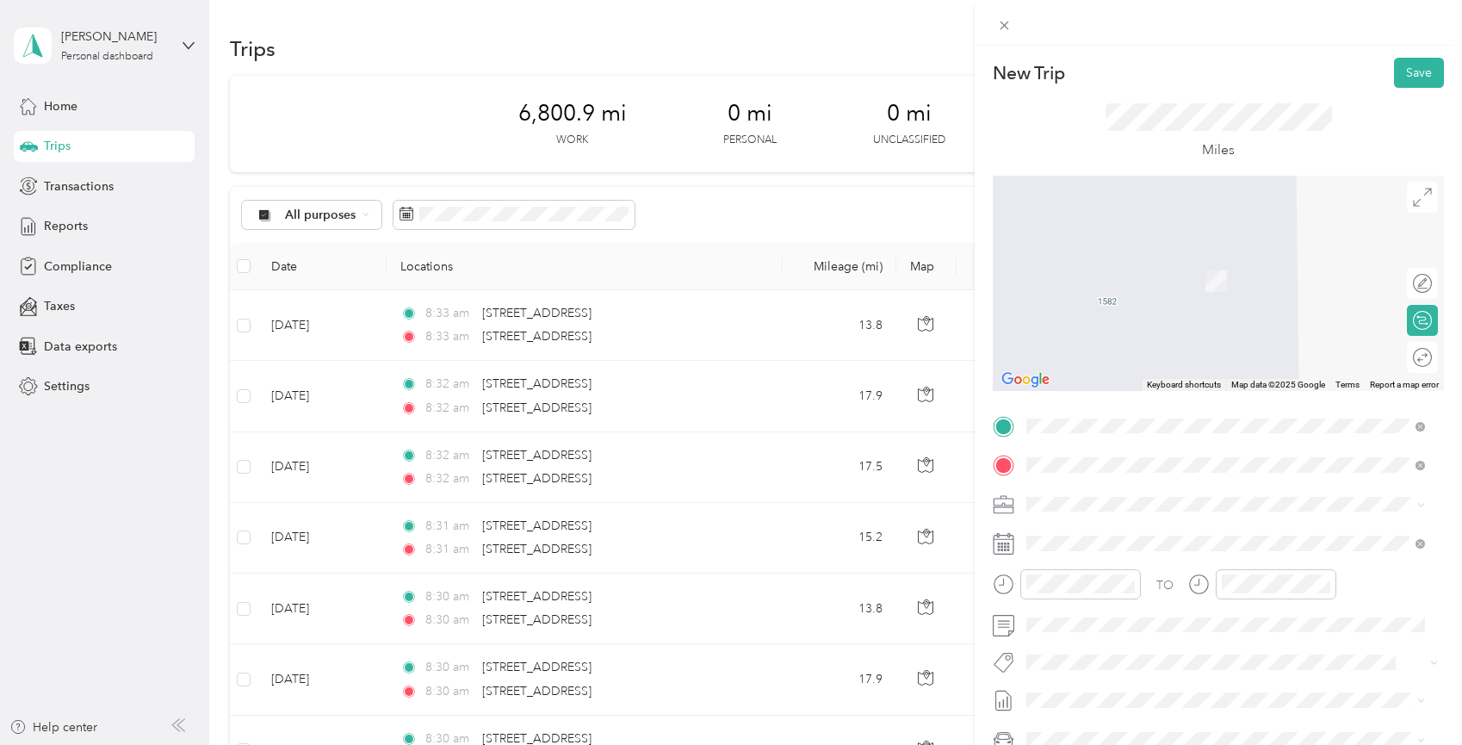
click at [1145, 535] on span "[STREET_ADDRESS][US_STATE]" at bounding box center [1145, 526] width 172 height 15
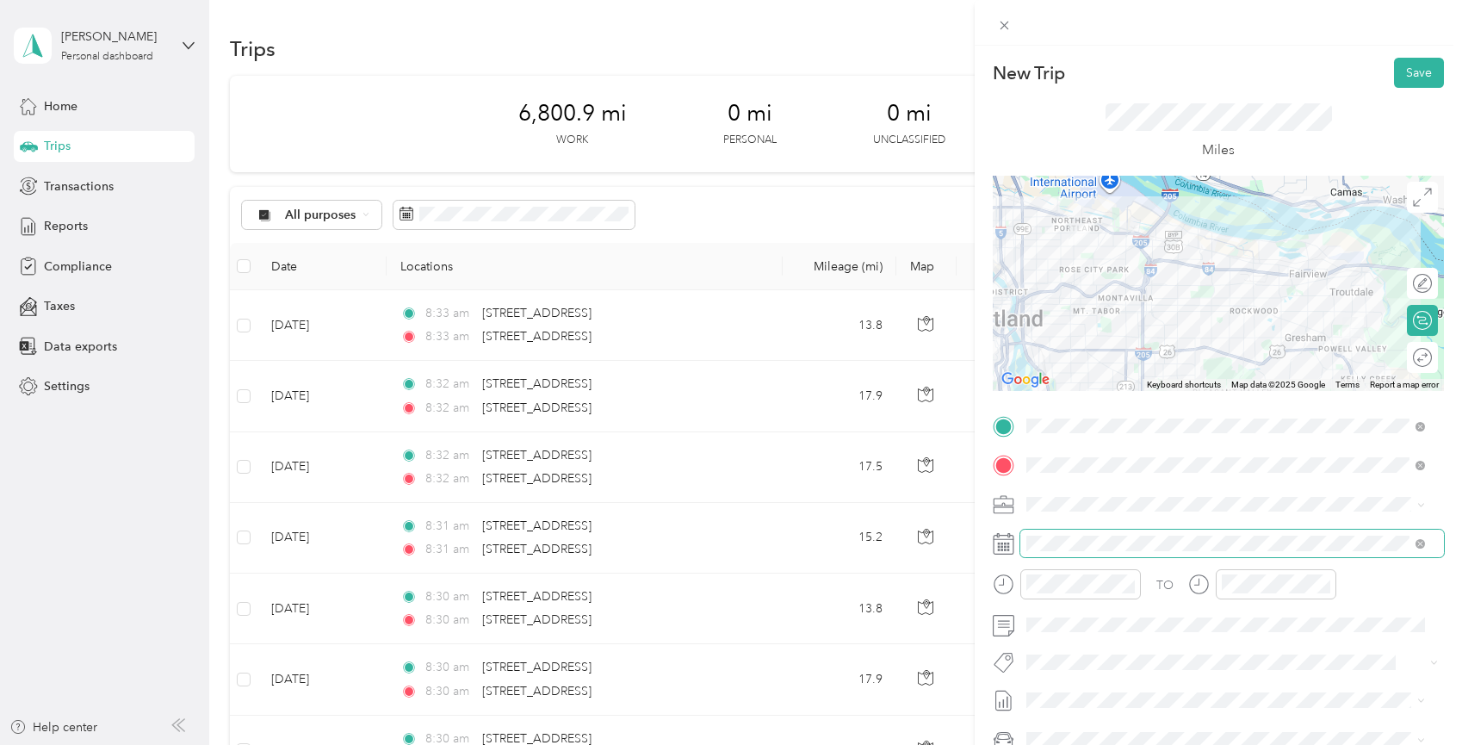
click at [1072, 530] on span at bounding box center [1232, 544] width 424 height 28
click at [1081, 532] on span at bounding box center [1232, 544] width 424 height 28
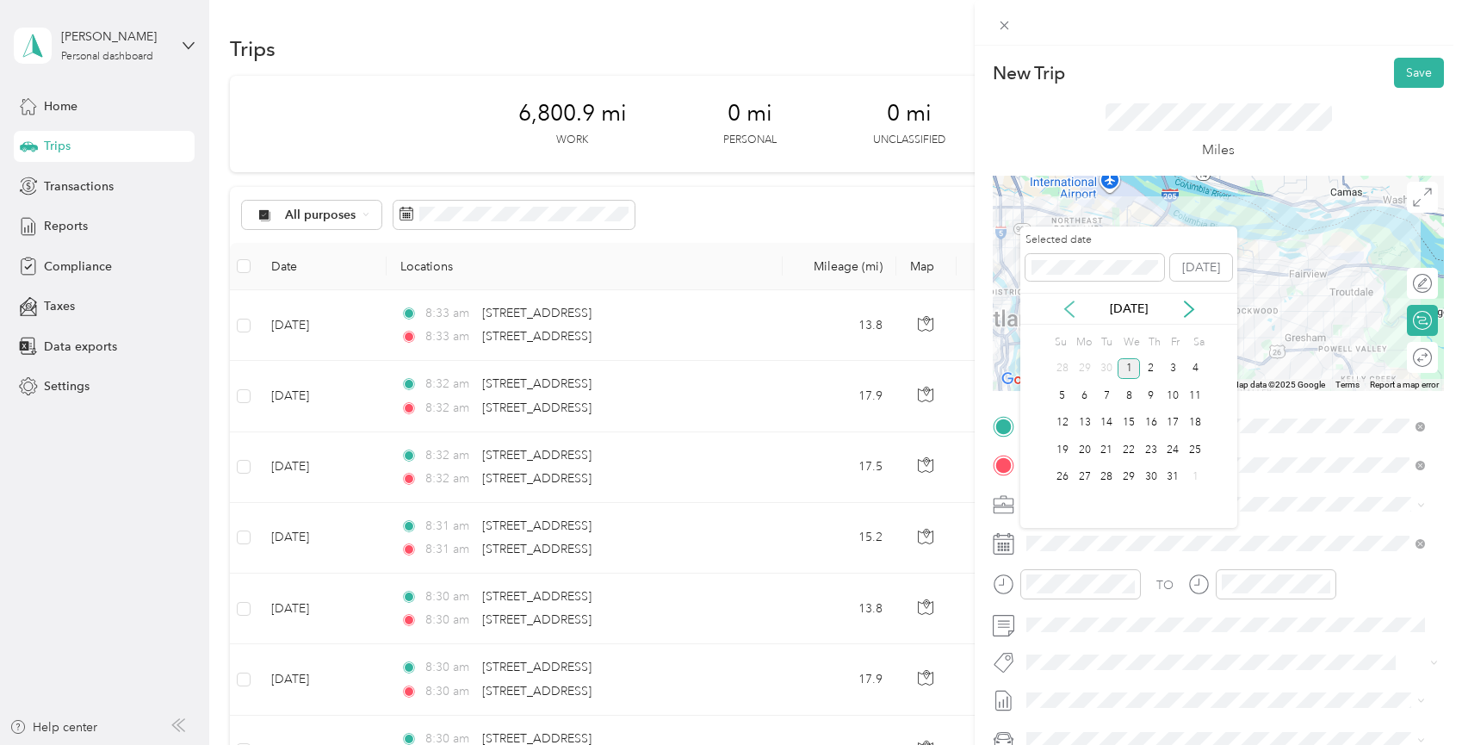
click at [1071, 305] on icon at bounding box center [1069, 309] width 17 height 17
click at [1083, 456] on div "22" at bounding box center [1085, 450] width 22 height 22
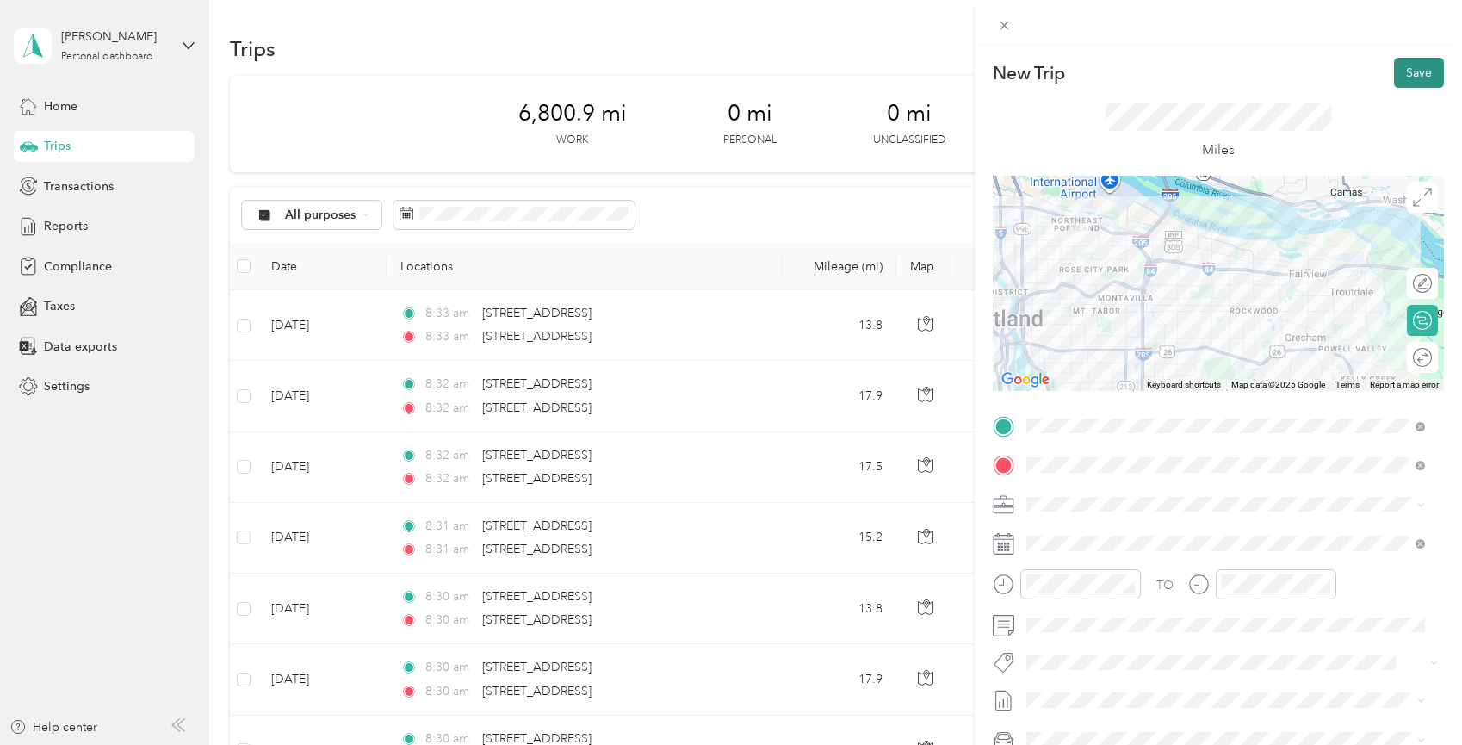
click at [1418, 59] on button "Save" at bounding box center [1419, 73] width 50 height 30
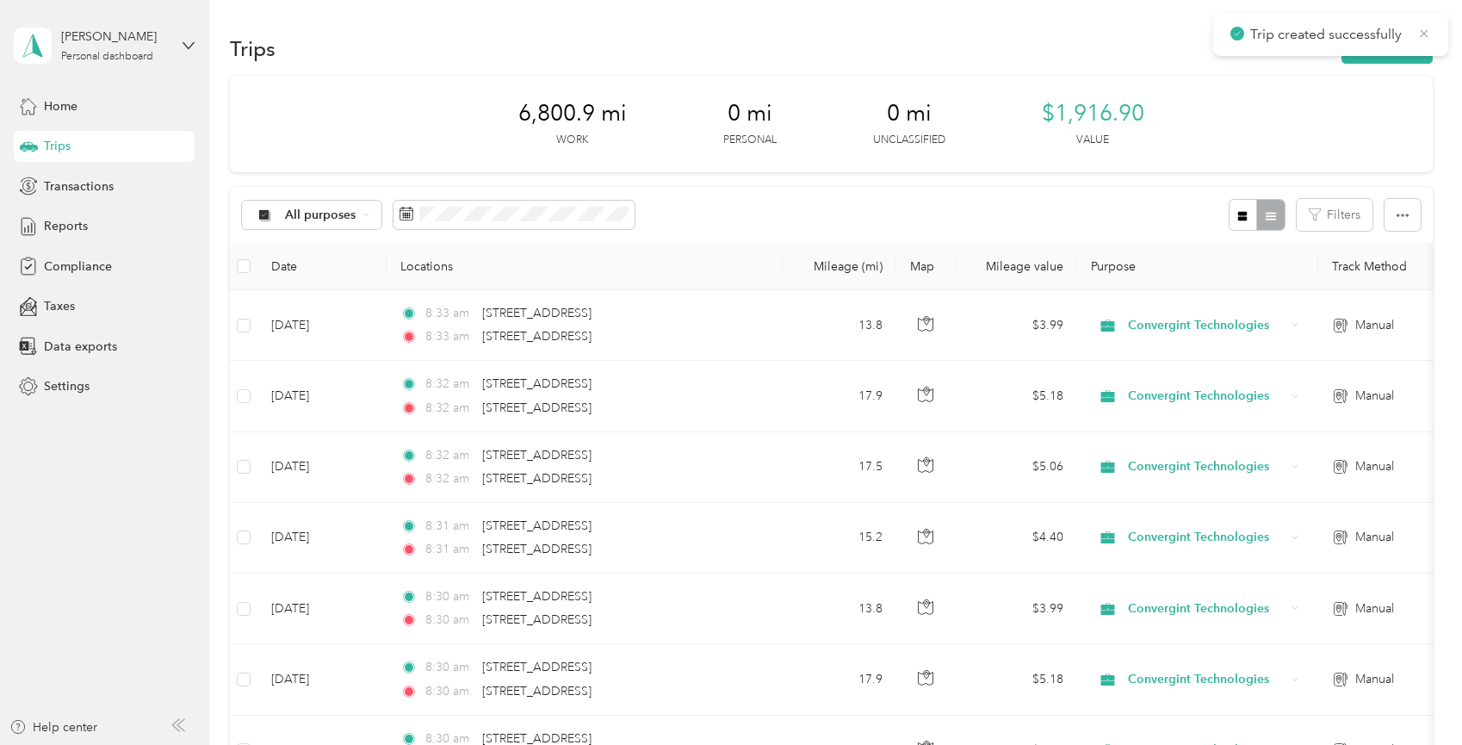
click at [1425, 31] on icon at bounding box center [1424, 33] width 14 height 15
click at [1373, 50] on button "New trip" at bounding box center [1387, 49] width 91 height 30
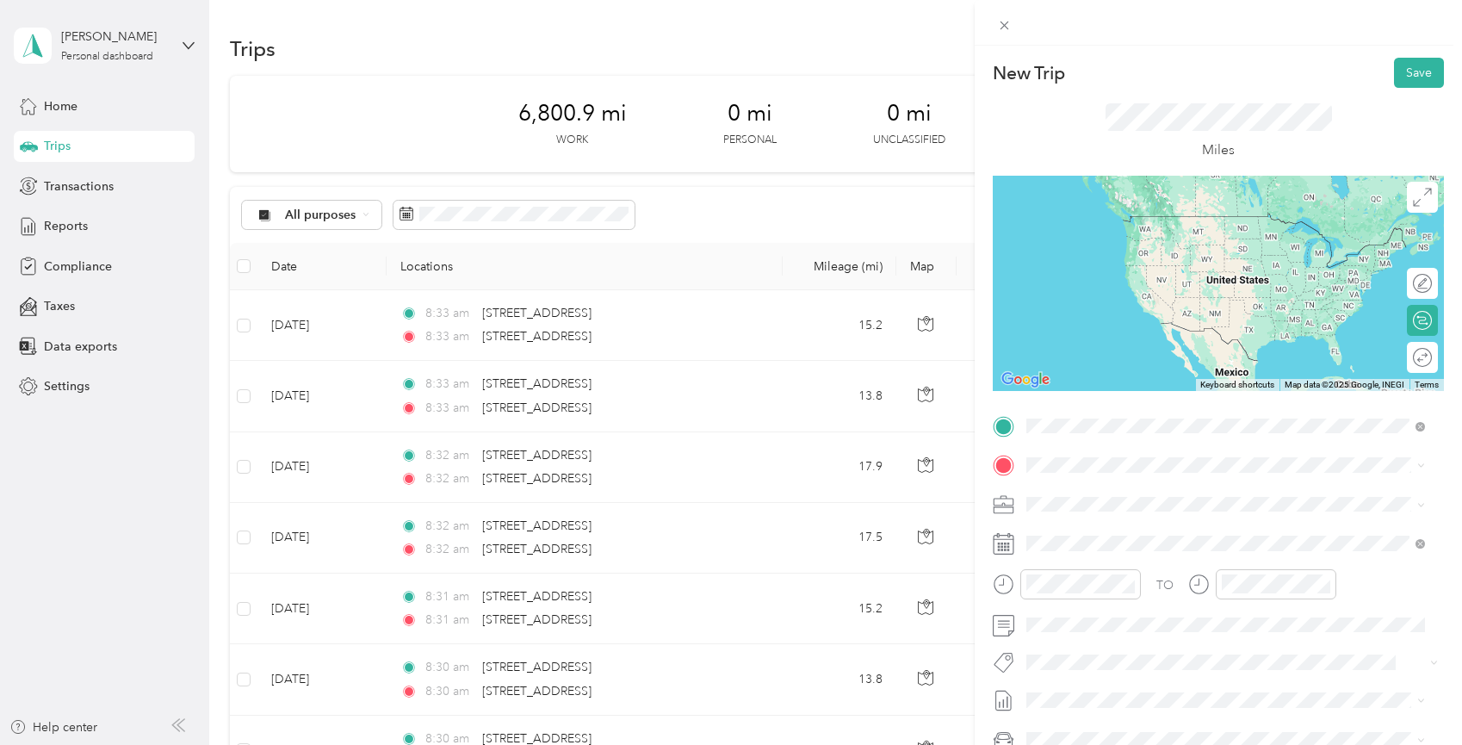
click at [1168, 491] on span "[STREET_ADDRESS][US_STATE]" at bounding box center [1145, 487] width 172 height 15
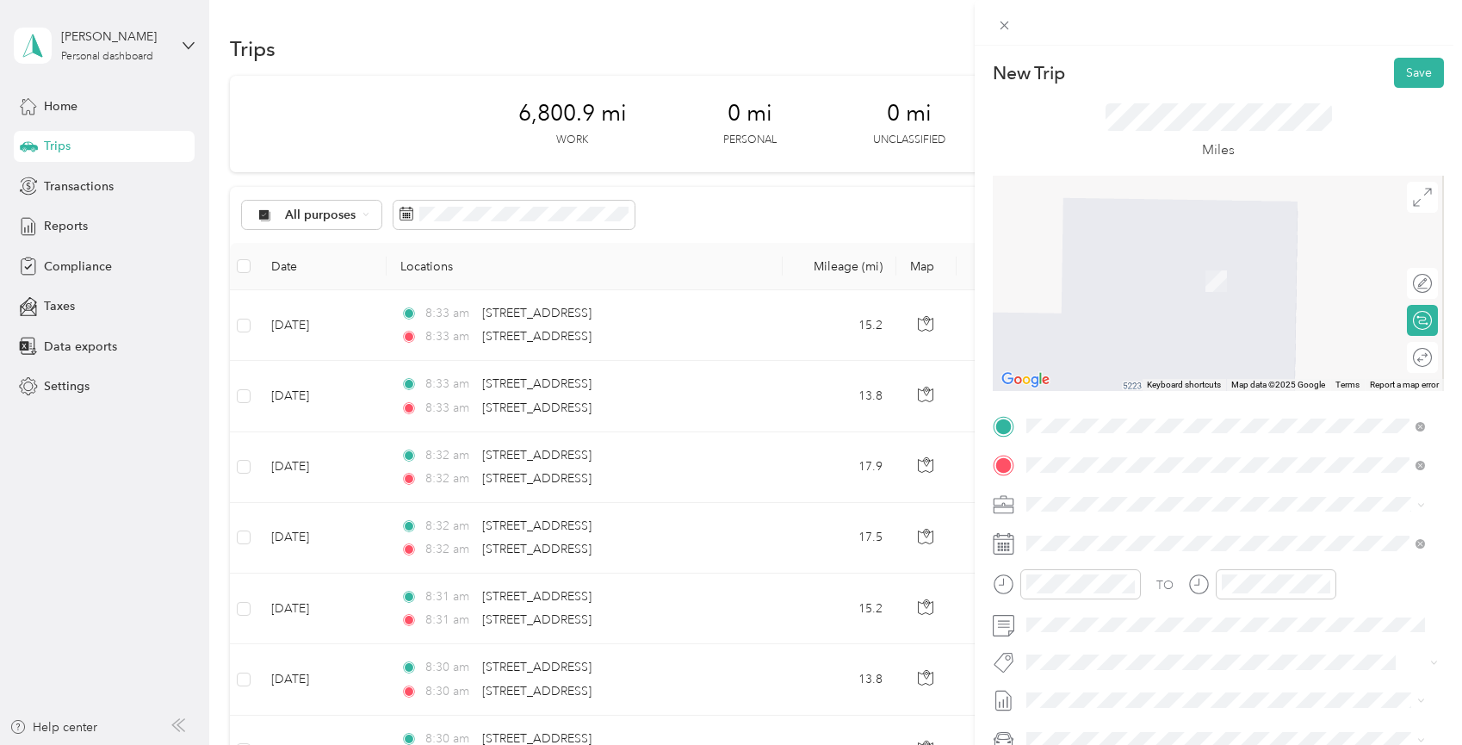
click at [1100, 535] on span "[STREET_ADDRESS][US_STATE]" at bounding box center [1145, 526] width 172 height 15
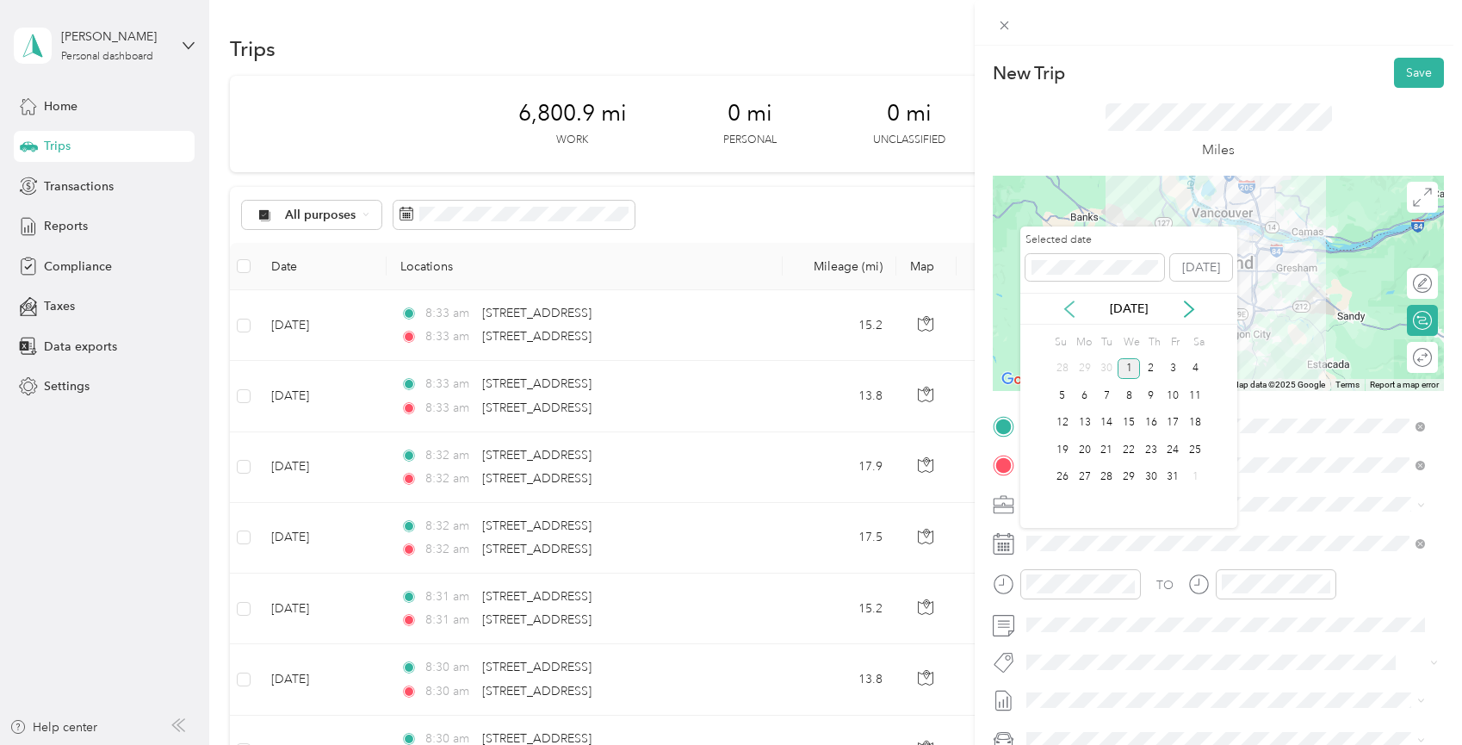
click at [1064, 311] on icon at bounding box center [1069, 309] width 17 height 17
click at [1081, 450] on div "22" at bounding box center [1085, 450] width 22 height 22
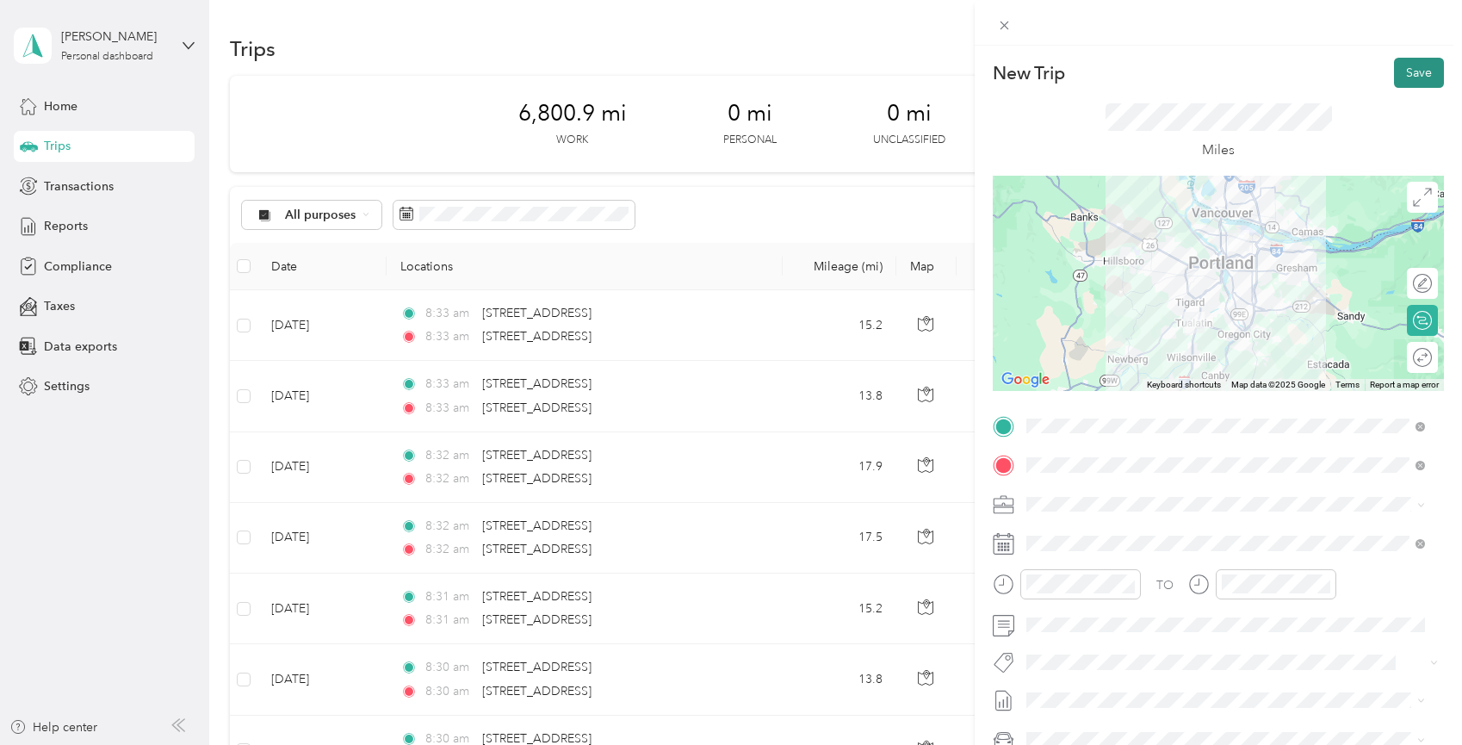
click at [1404, 77] on button "Save" at bounding box center [1419, 73] width 50 height 30
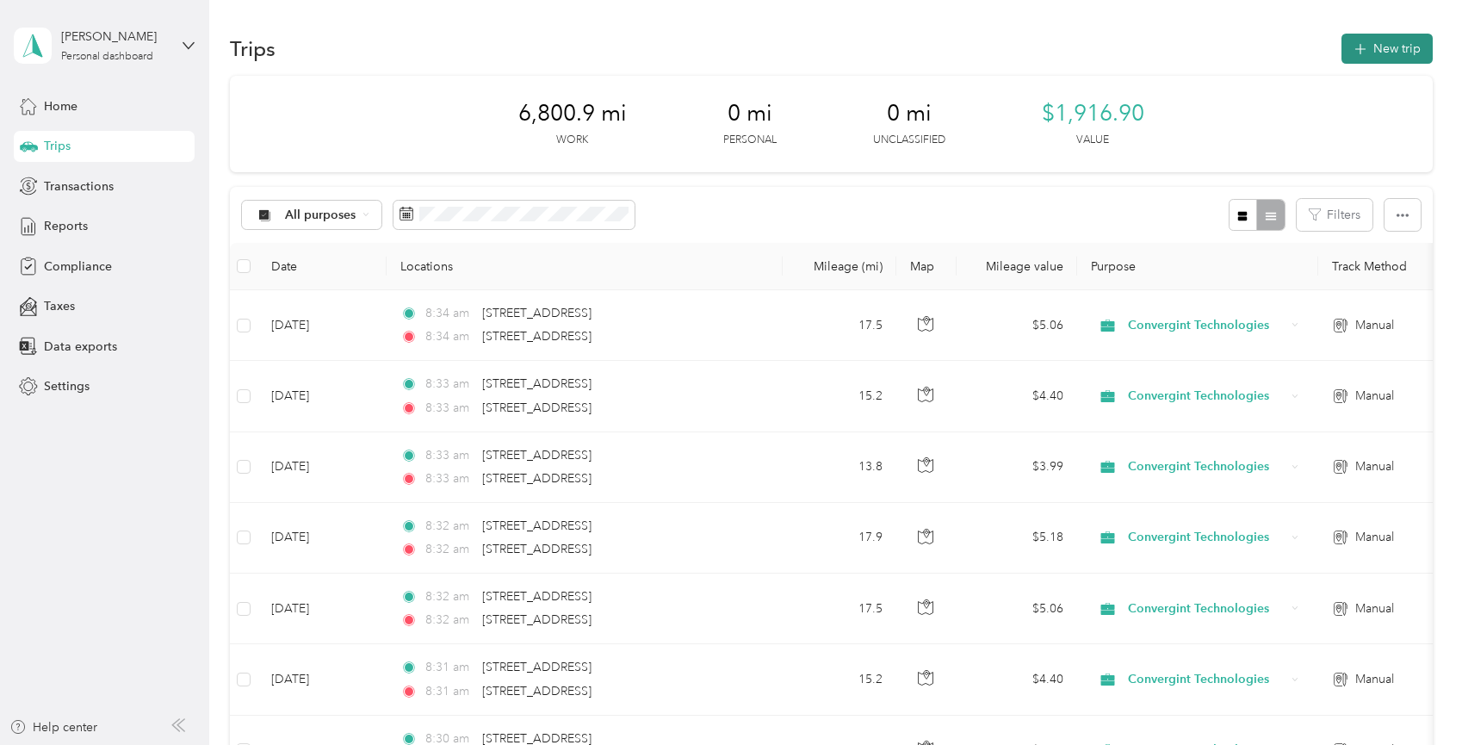
click at [1399, 37] on button "New trip" at bounding box center [1387, 49] width 91 height 30
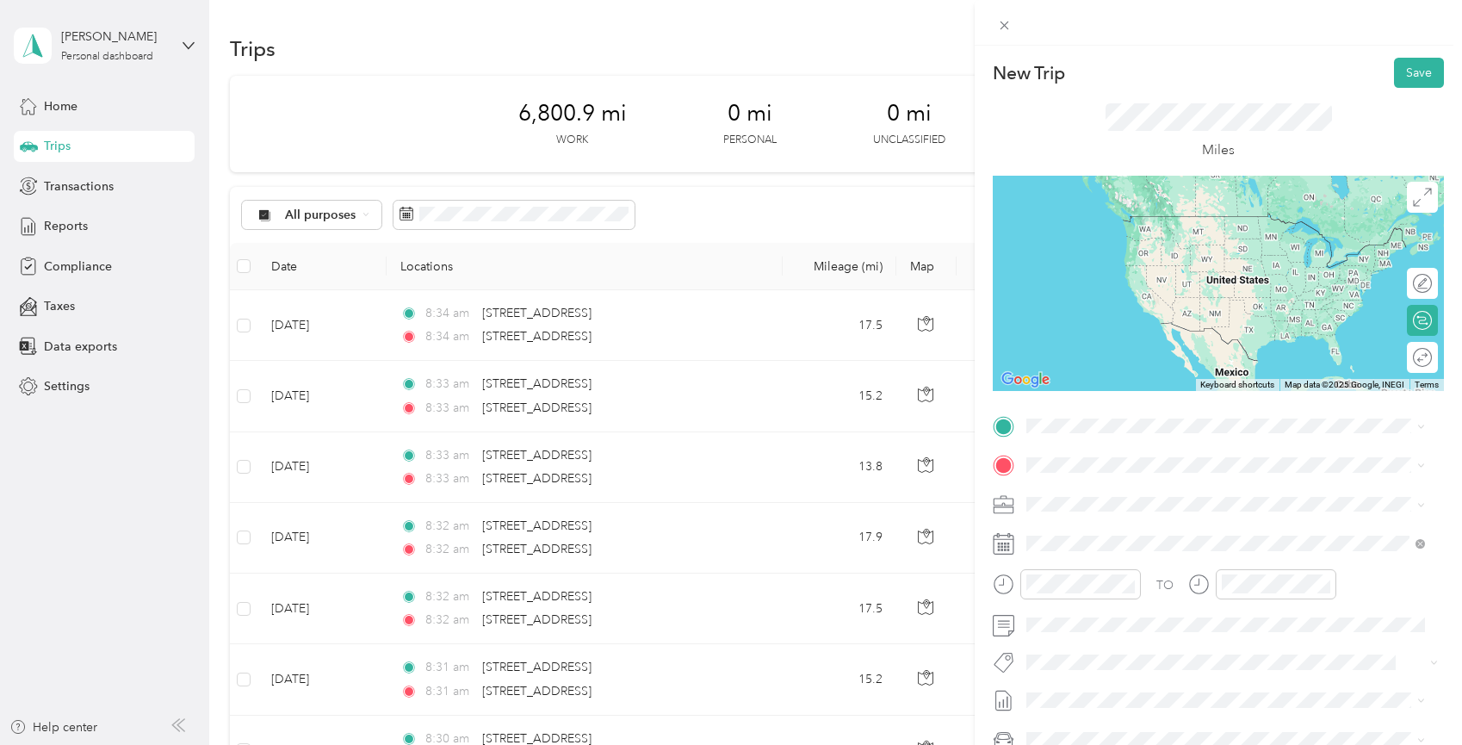
click at [1124, 492] on div "[STREET_ADDRESS][US_STATE]" at bounding box center [1225, 479] width 387 height 23
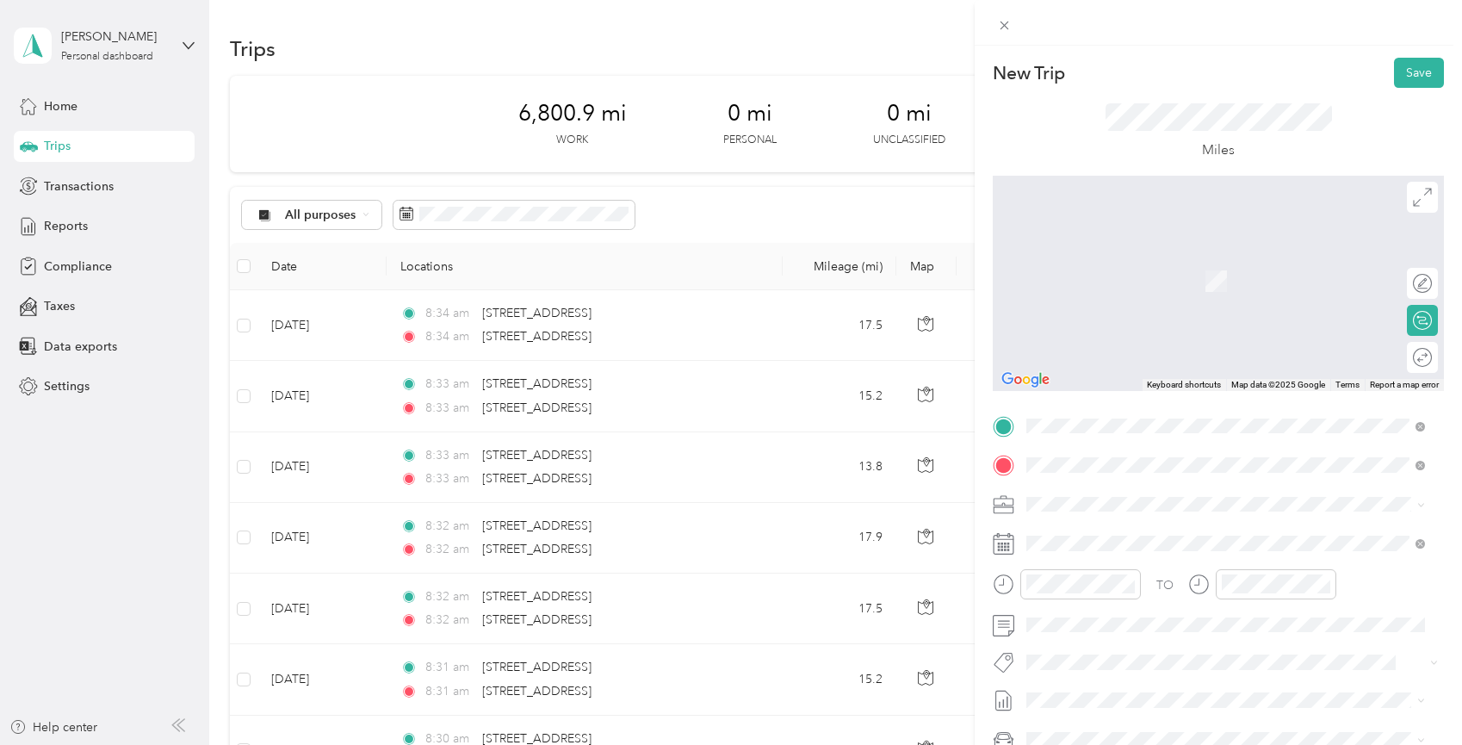
click at [1122, 530] on span "[STREET_ADDRESS][US_STATE]" at bounding box center [1145, 526] width 172 height 15
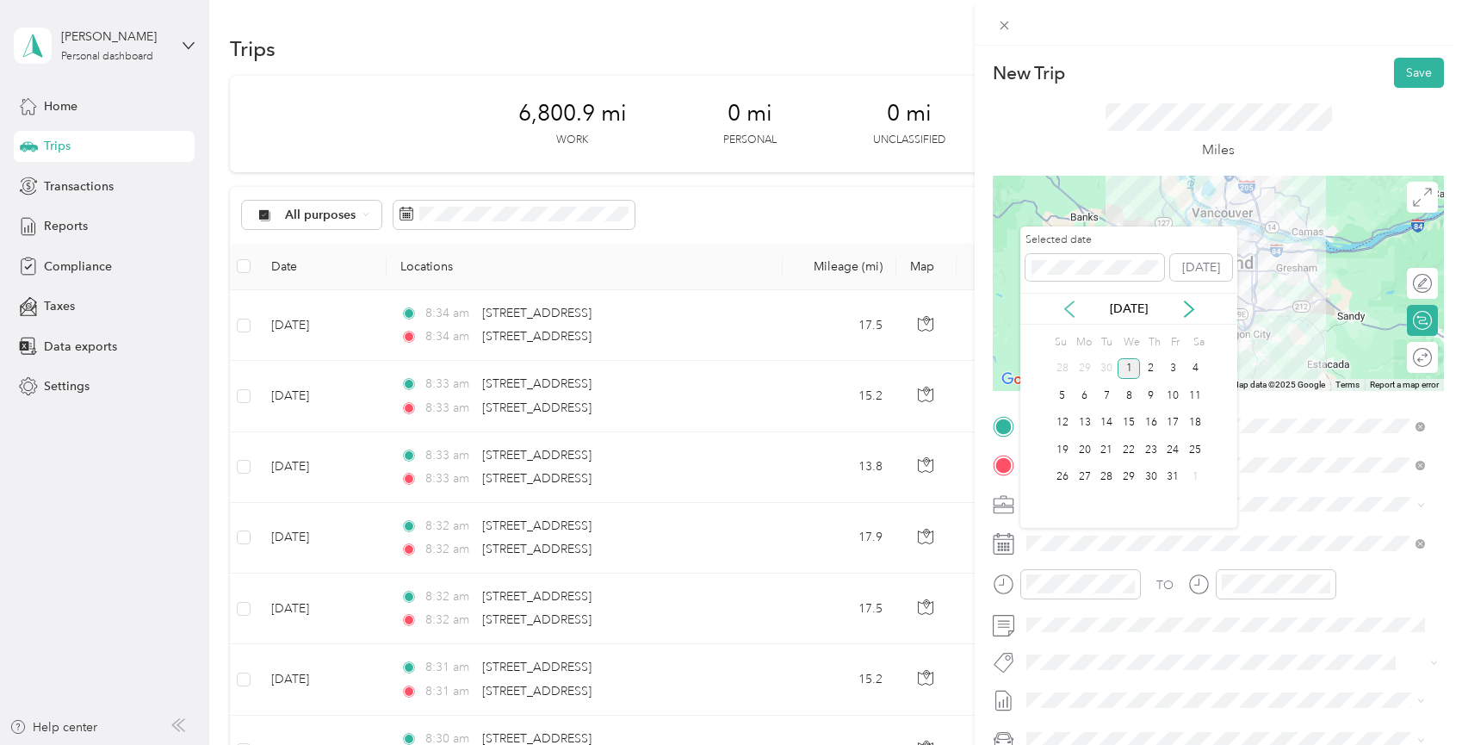
click at [1067, 313] on icon at bounding box center [1069, 309] width 17 height 17
click at [1087, 451] on div "22" at bounding box center [1085, 450] width 22 height 22
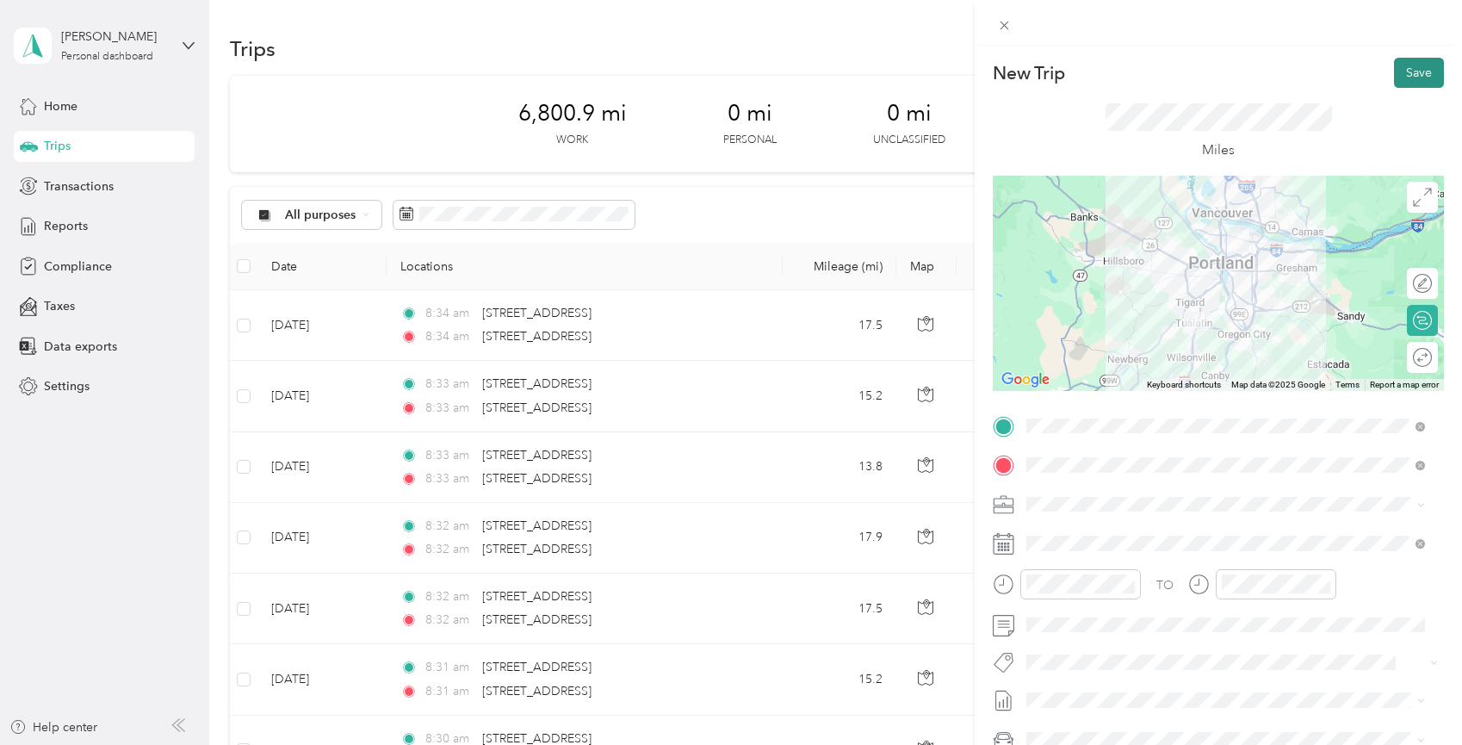
click at [1394, 72] on button "Save" at bounding box center [1419, 73] width 50 height 30
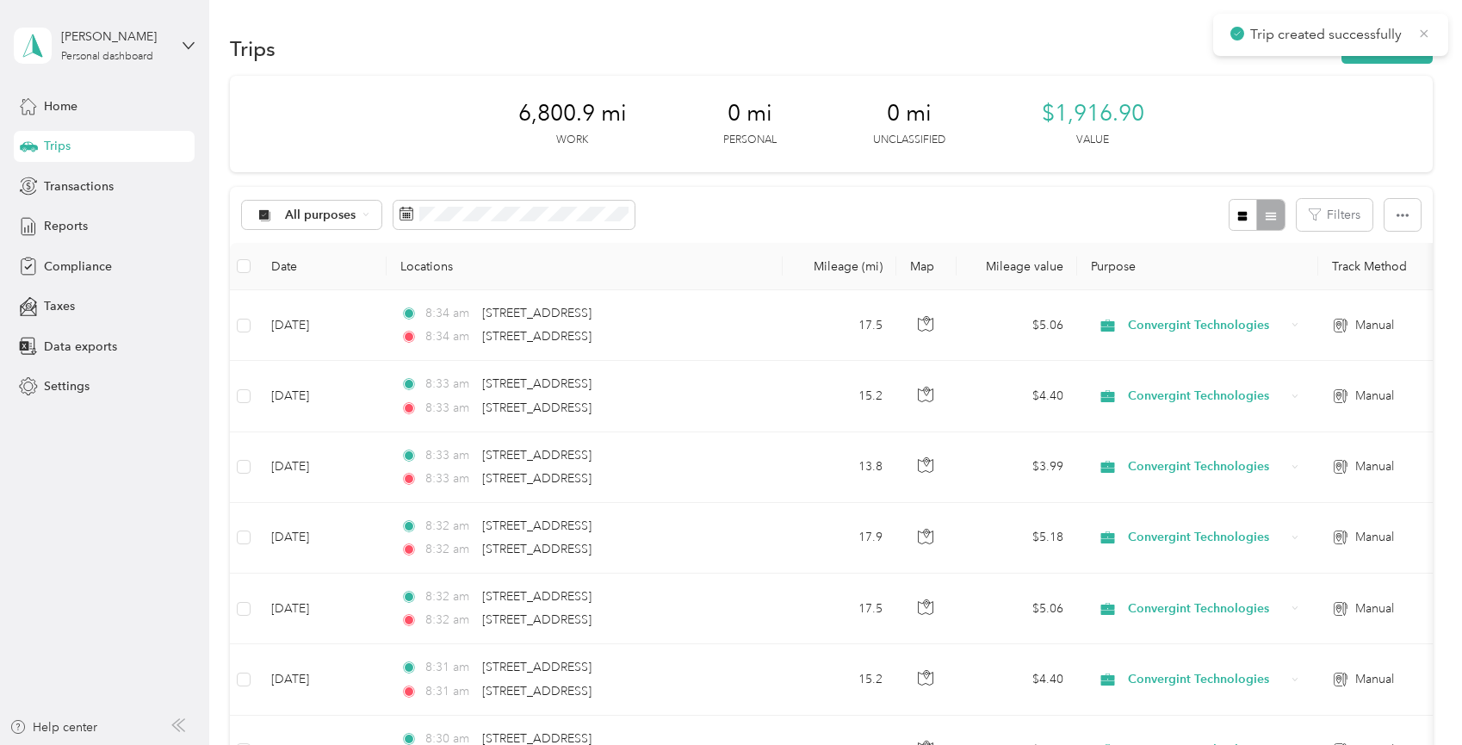
click at [1423, 32] on icon at bounding box center [1425, 33] width 8 height 8
click at [1406, 44] on button "New trip" at bounding box center [1387, 49] width 91 height 30
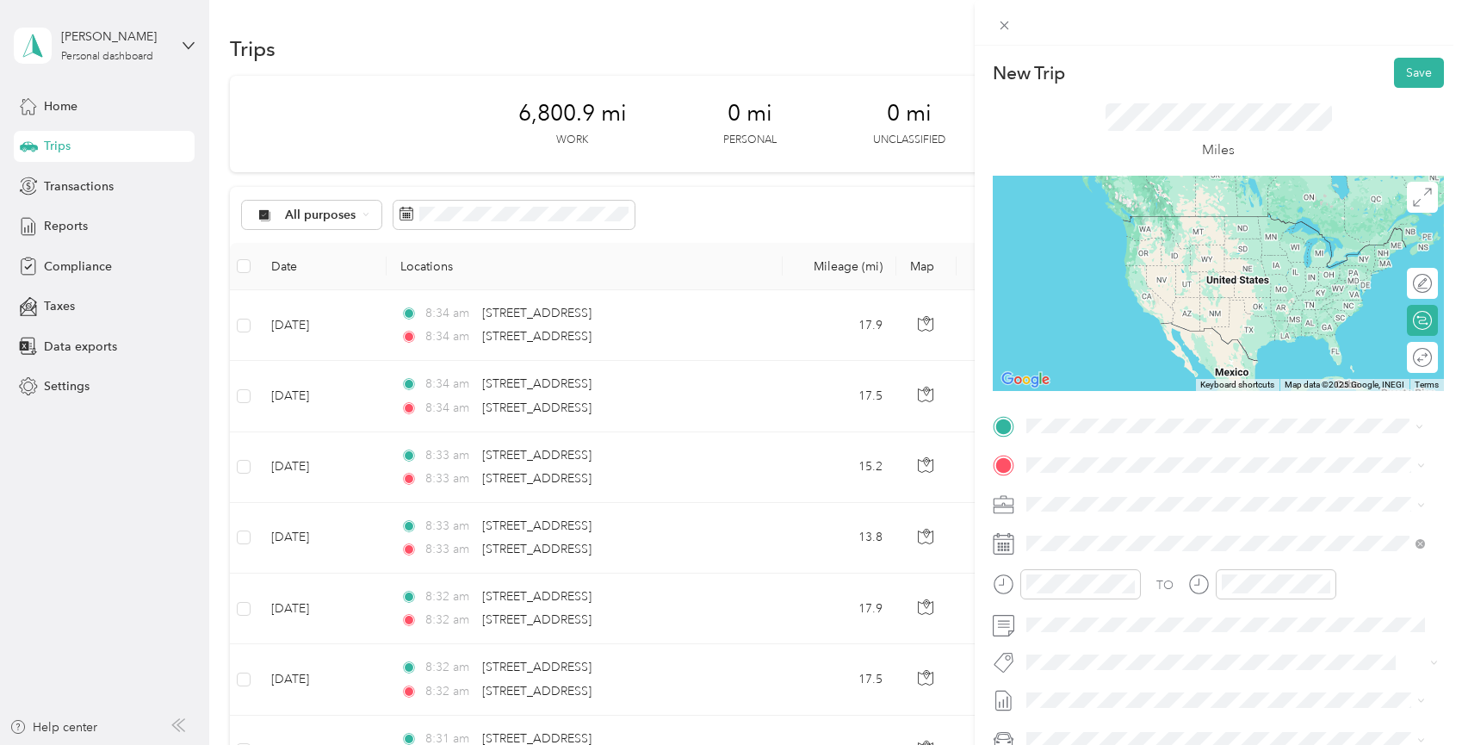
click at [1109, 493] on span "[STREET_ADDRESS][US_STATE]" at bounding box center [1145, 487] width 172 height 15
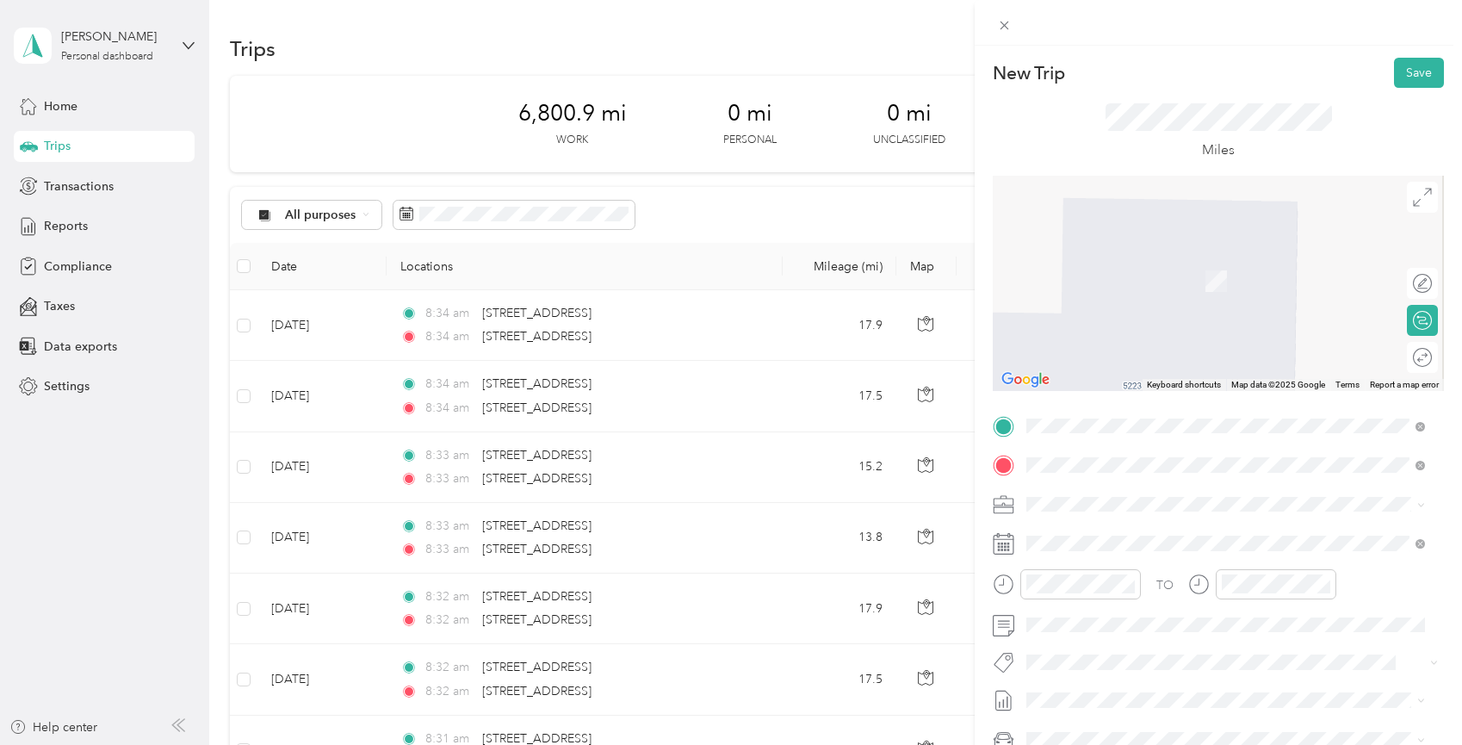
click at [1127, 535] on span "[STREET_ADDRESS][US_STATE]" at bounding box center [1145, 526] width 172 height 15
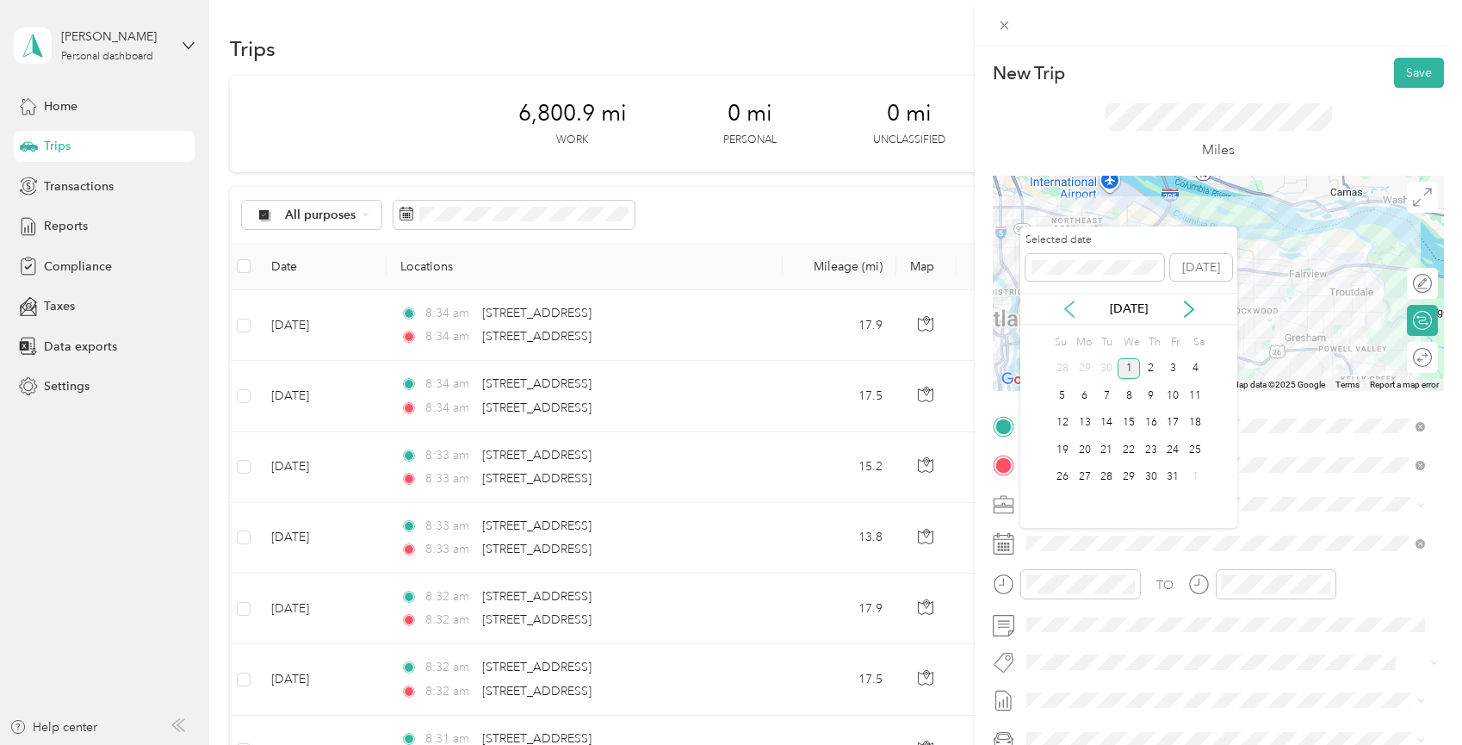
click at [1074, 311] on icon at bounding box center [1069, 309] width 17 height 17
click at [1090, 449] on div "22" at bounding box center [1085, 450] width 22 height 22
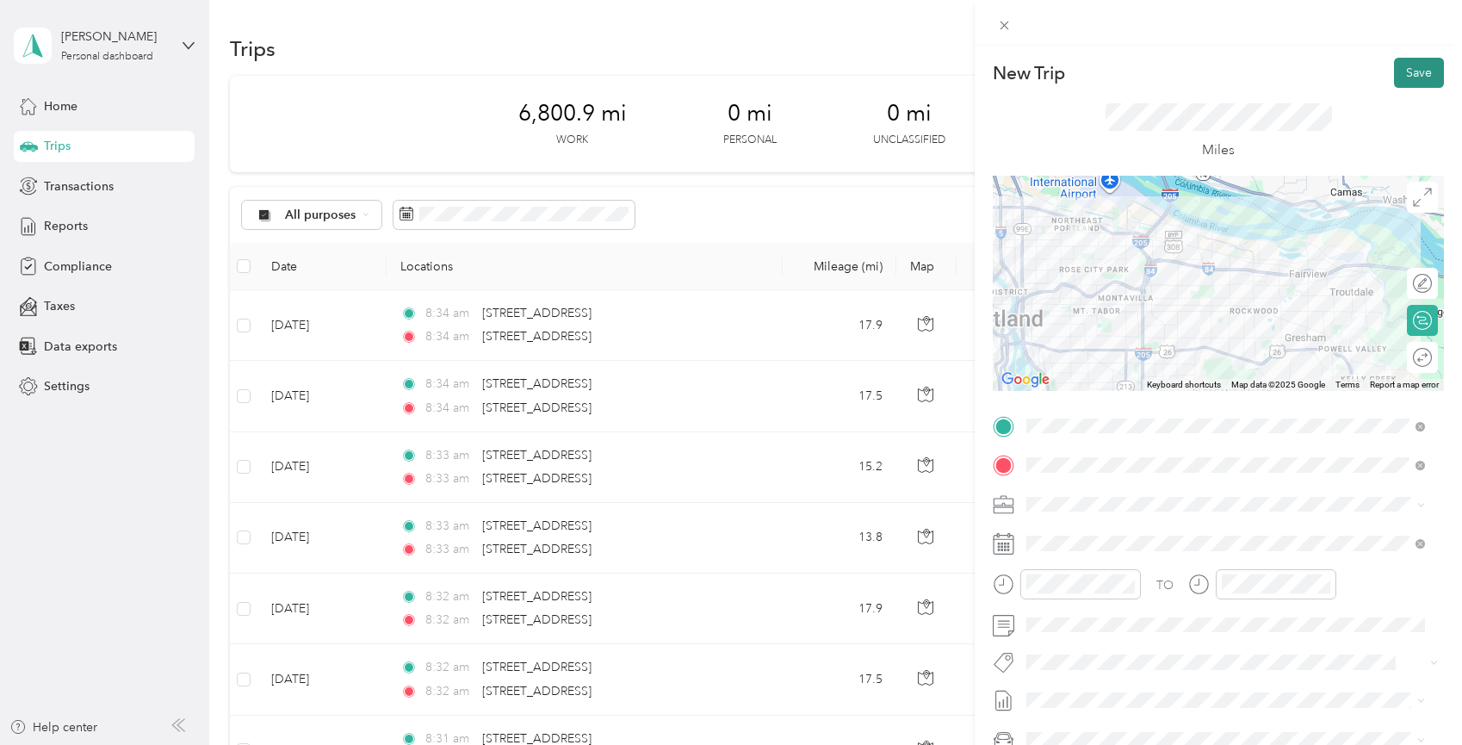
click at [1422, 71] on button "Save" at bounding box center [1419, 73] width 50 height 30
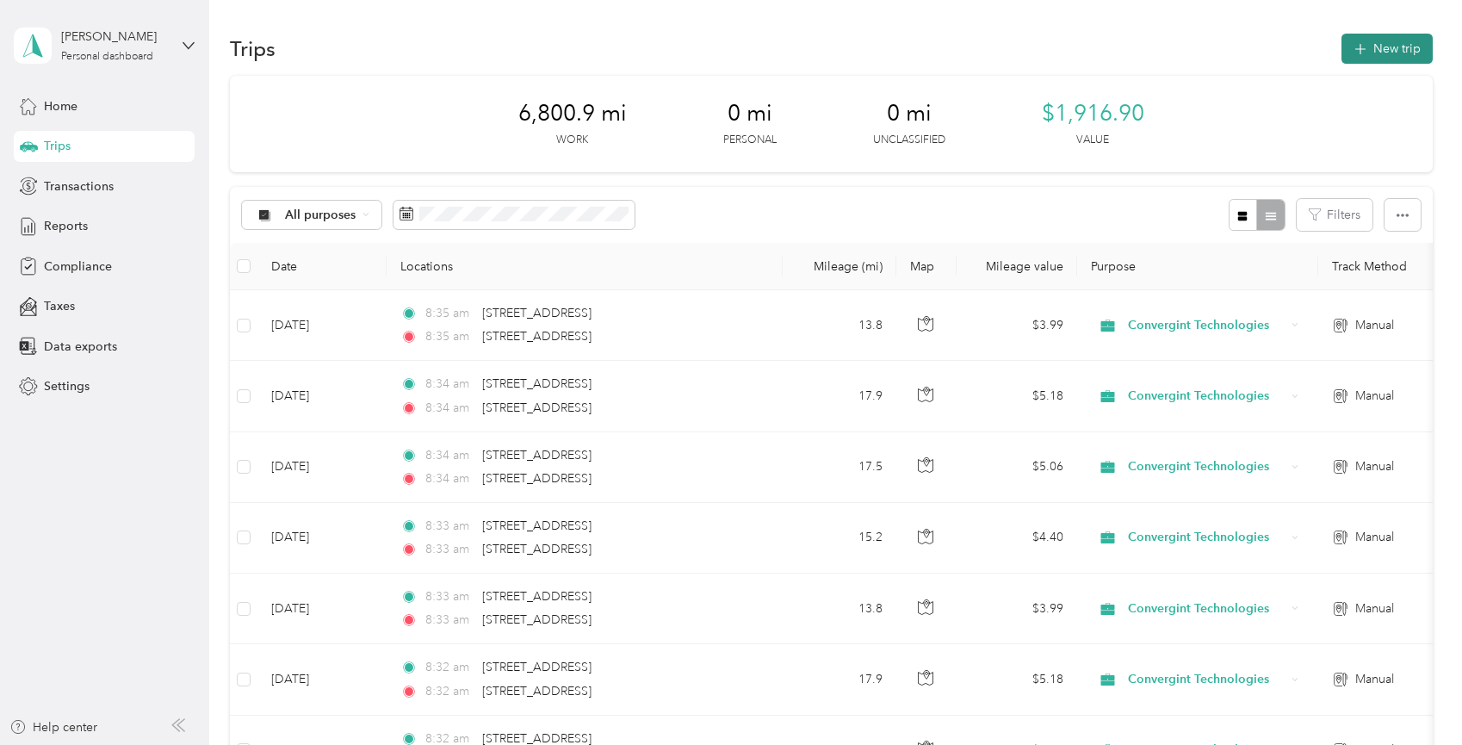
click at [1380, 53] on button "New trip" at bounding box center [1387, 49] width 91 height 30
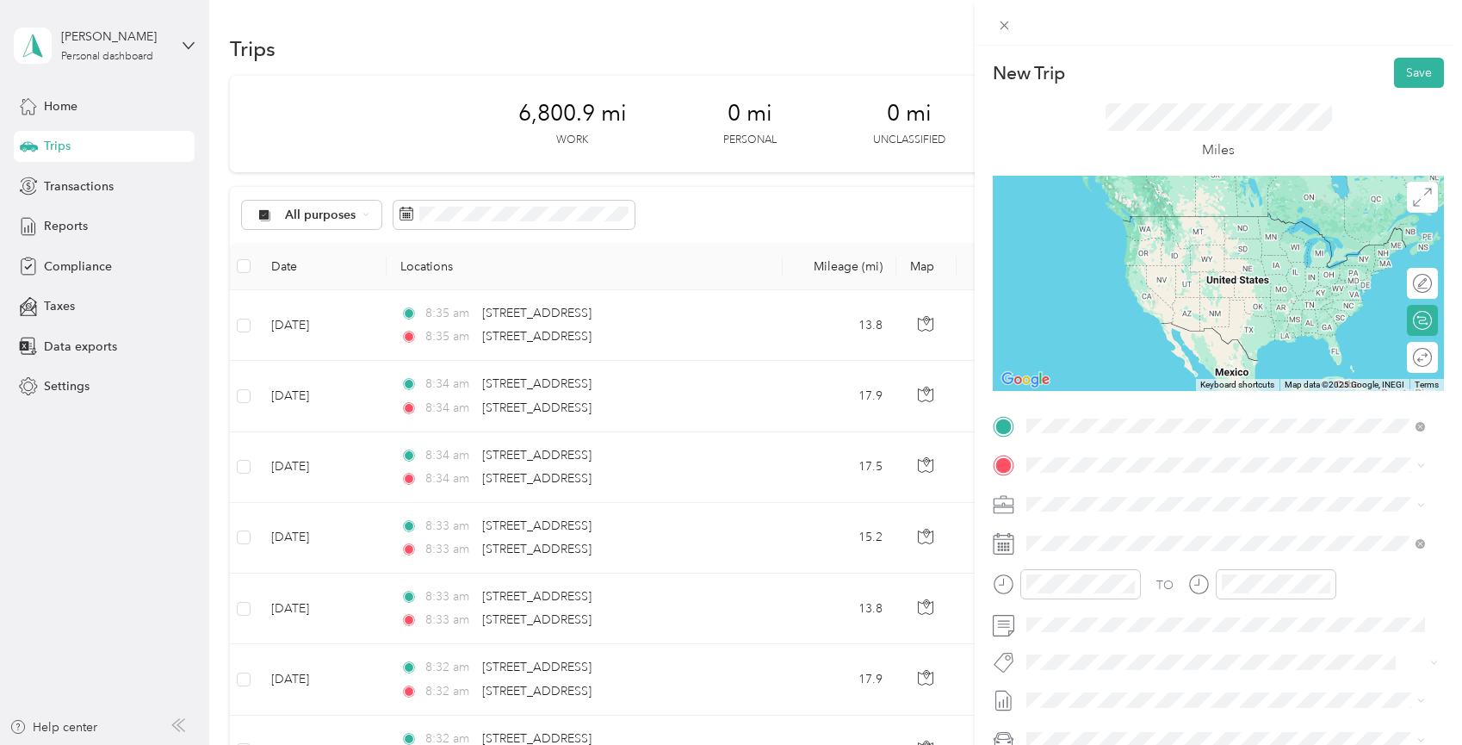
click at [1115, 492] on span "[STREET_ADDRESS][US_STATE]" at bounding box center [1145, 487] width 172 height 15
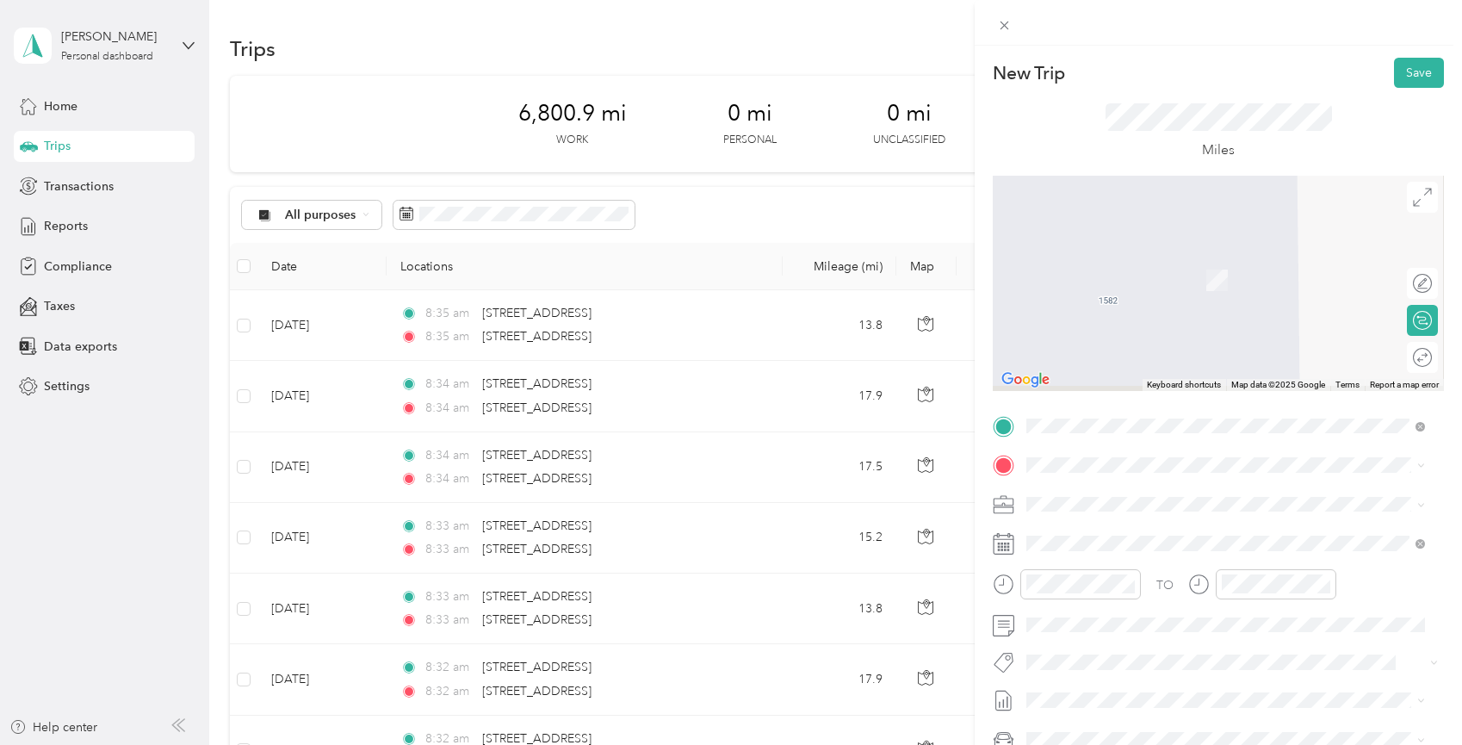
click at [1057, 456] on span at bounding box center [1232, 465] width 424 height 28
click at [1098, 534] on span "[STREET_ADDRESS][US_STATE]" at bounding box center [1145, 526] width 172 height 15
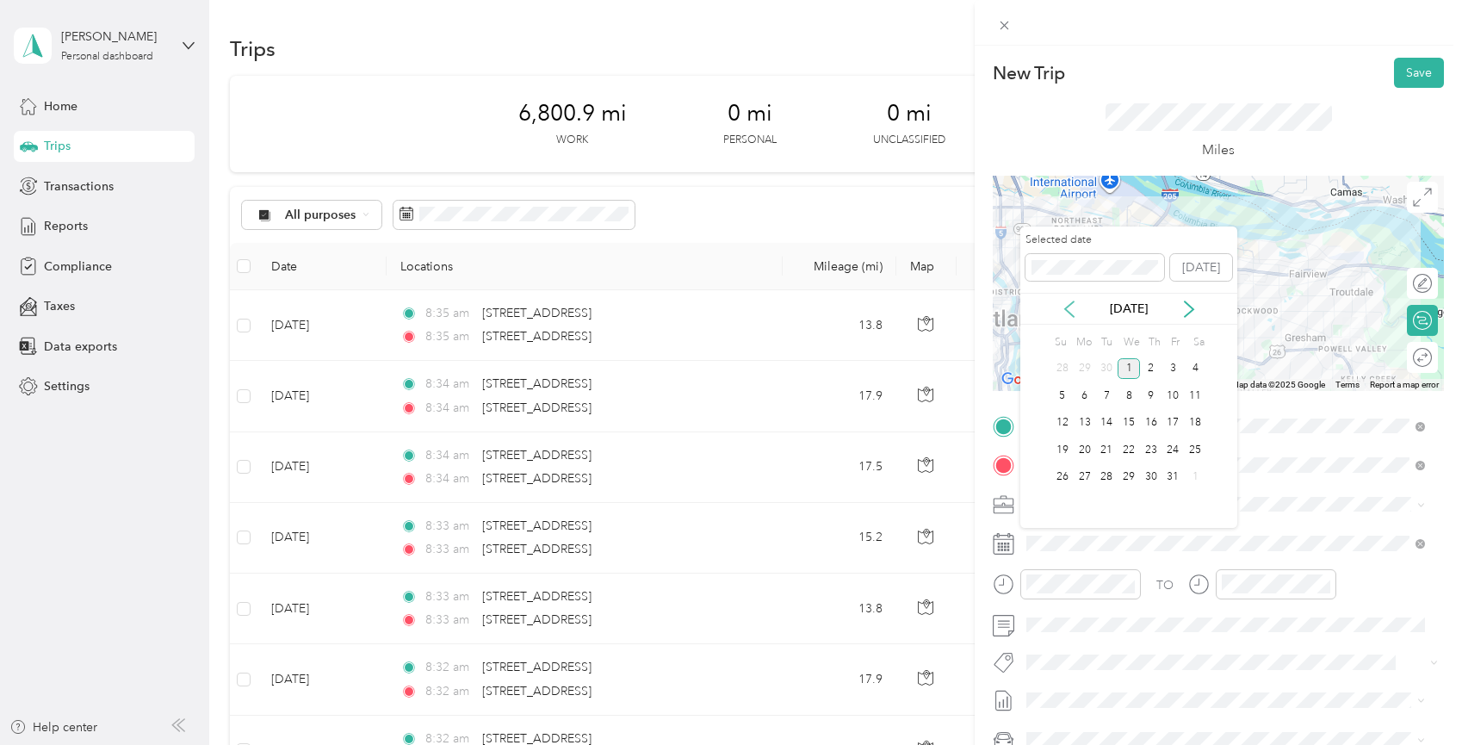
click at [1069, 306] on icon at bounding box center [1069, 308] width 9 height 15
click at [1106, 448] on div "23" at bounding box center [1106, 450] width 22 height 22
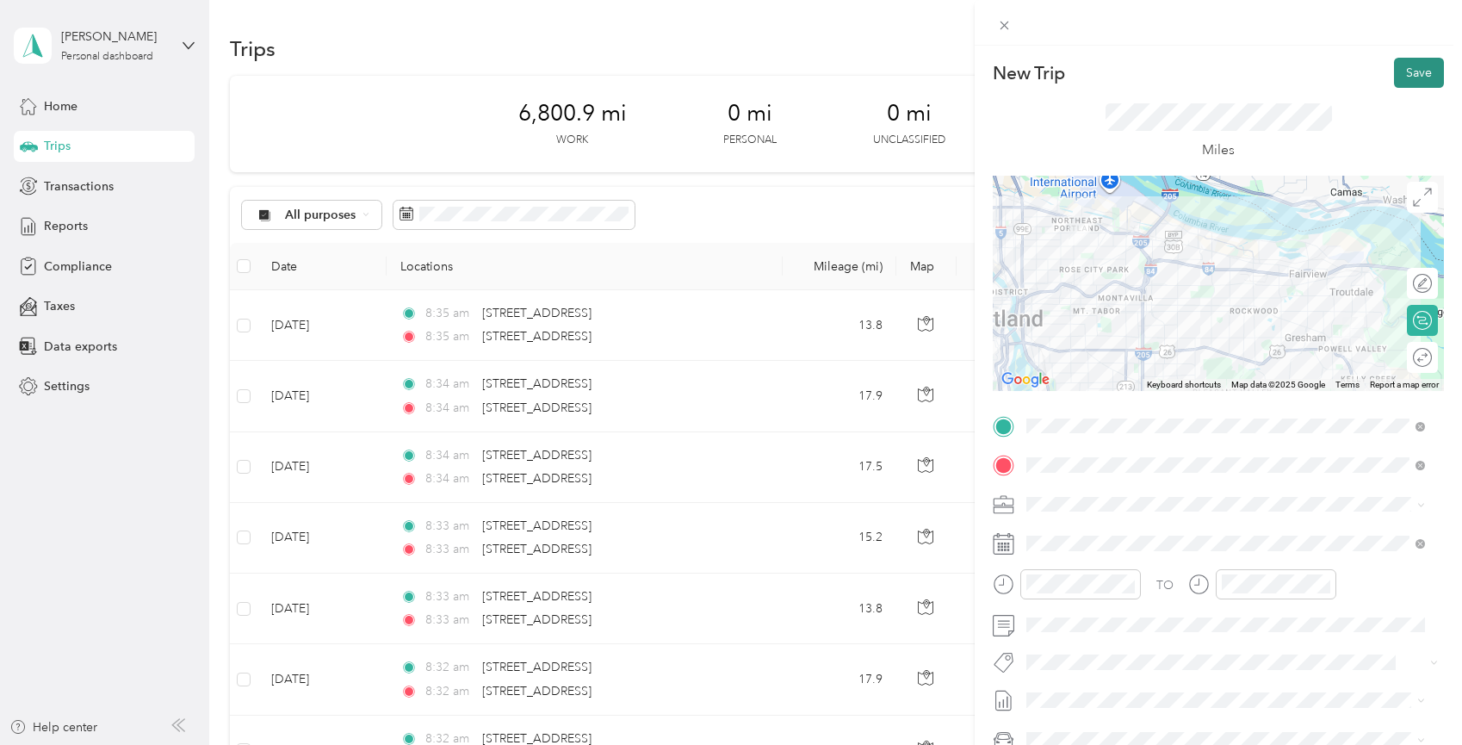
click at [1408, 70] on button "Save" at bounding box center [1419, 73] width 50 height 30
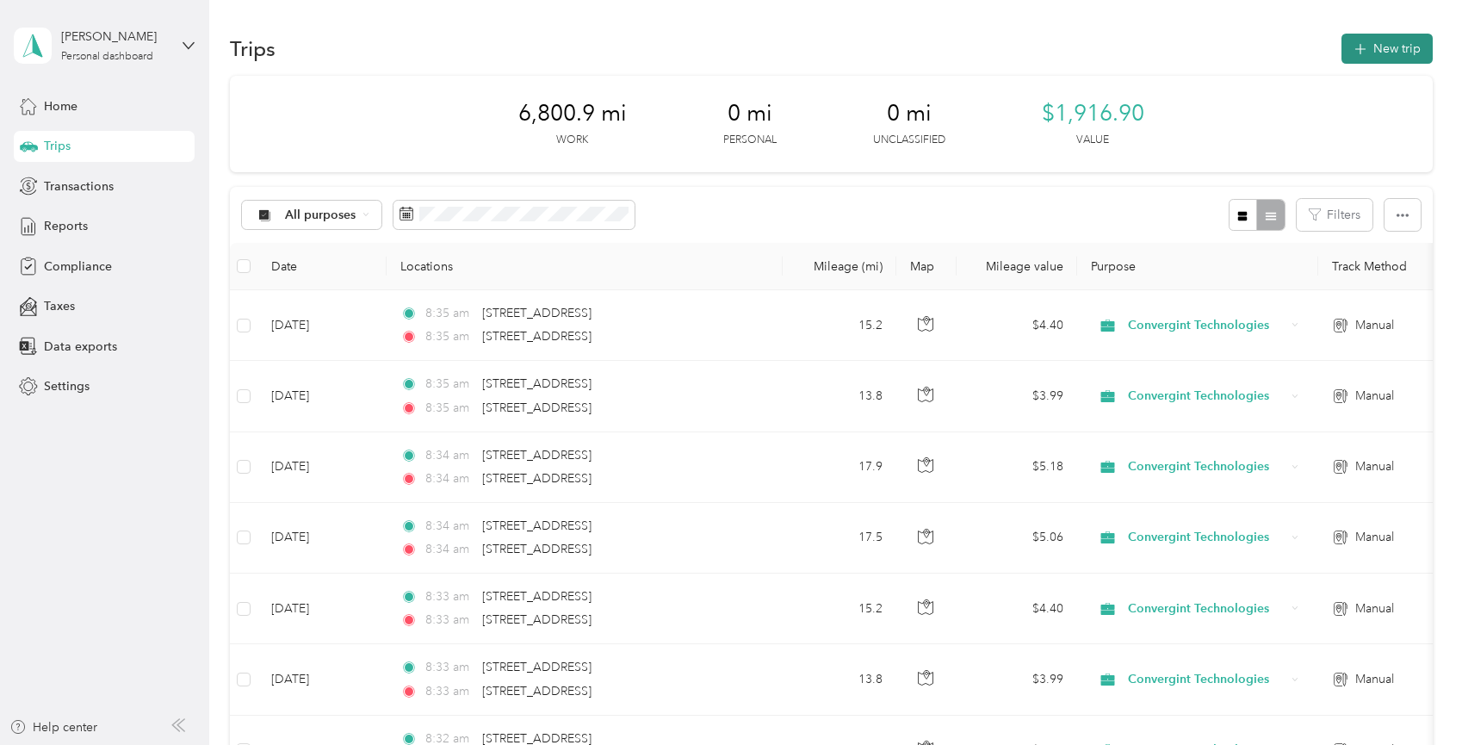
click at [1399, 41] on button "New trip" at bounding box center [1387, 49] width 91 height 30
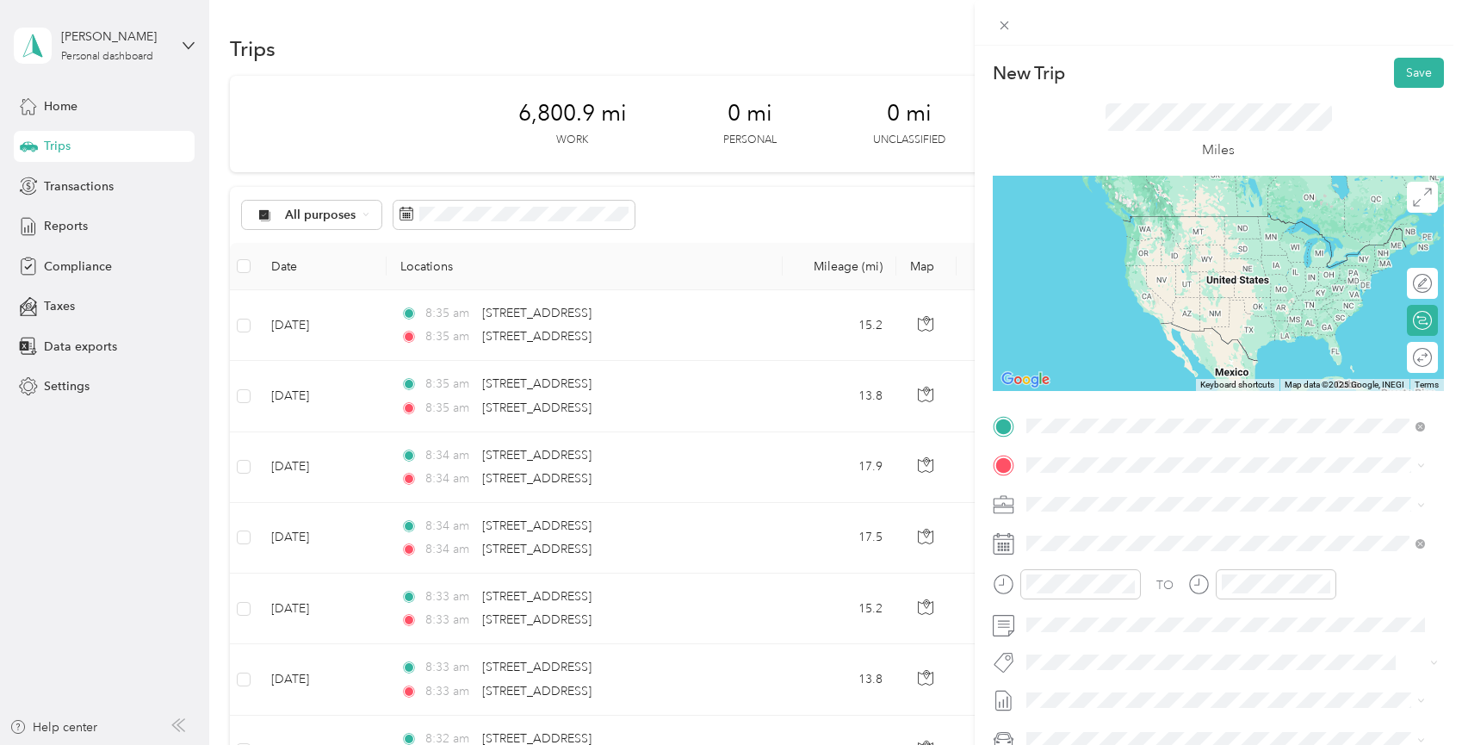
click at [1115, 496] on span "[STREET_ADDRESS][US_STATE]" at bounding box center [1145, 487] width 172 height 15
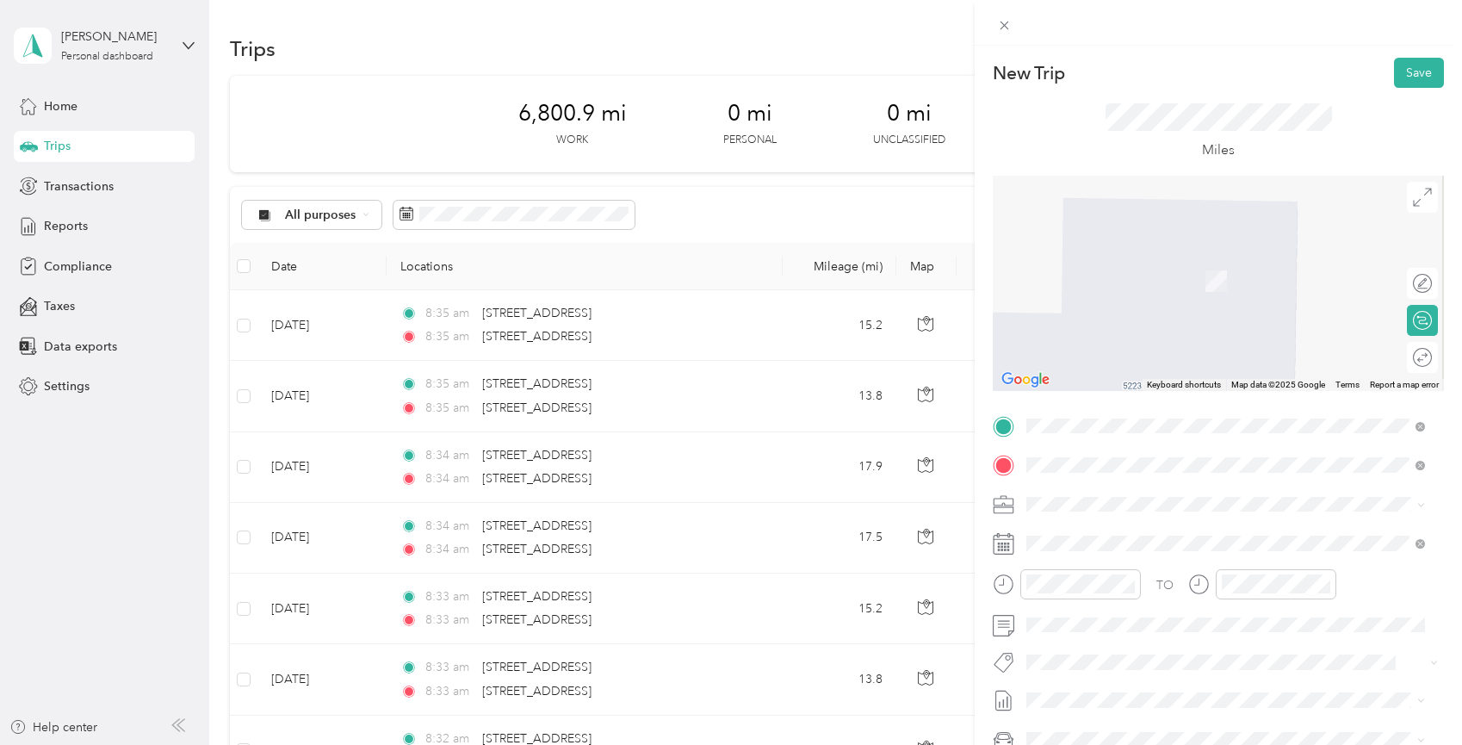
click at [1133, 533] on span "[STREET_ADDRESS][US_STATE]" at bounding box center [1145, 526] width 172 height 15
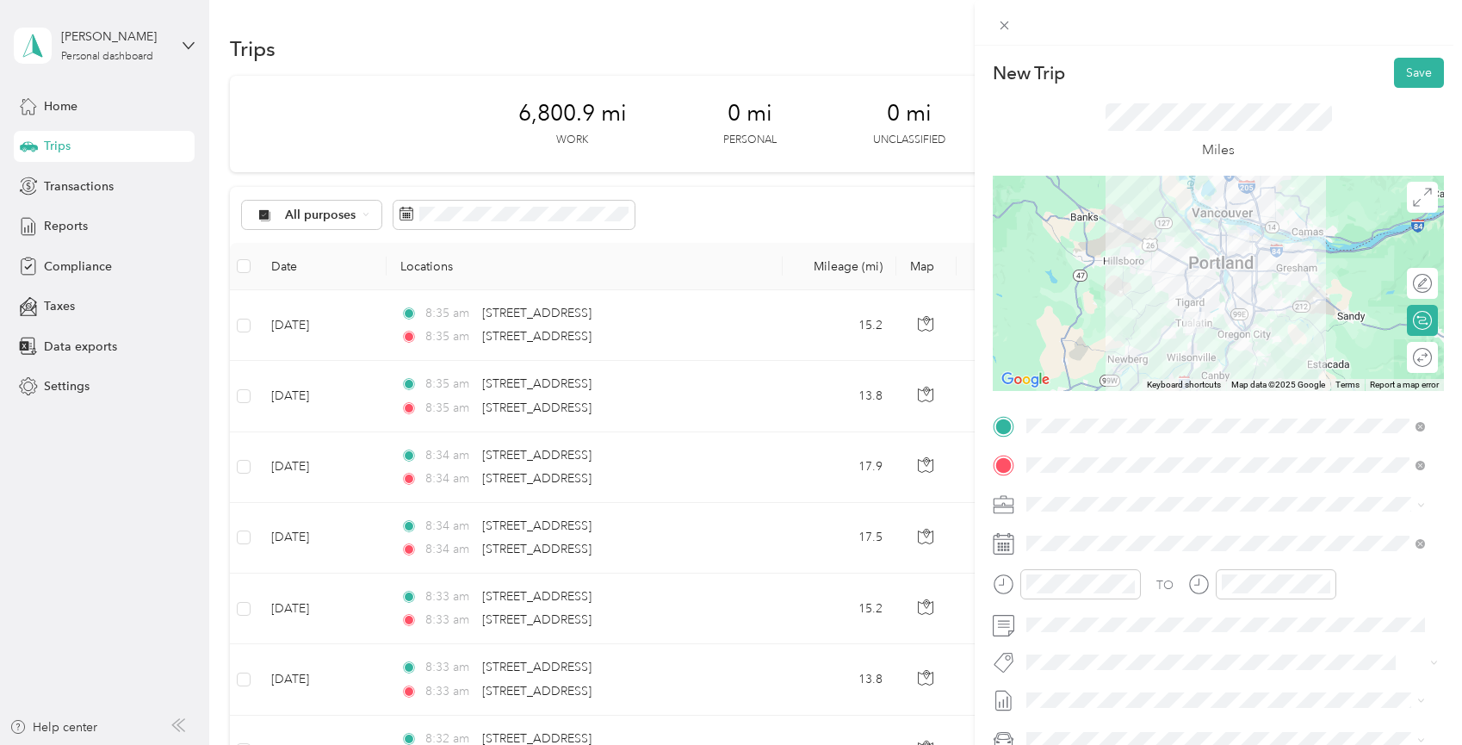
click at [1010, 540] on icon at bounding box center [1004, 540] width 21 height 0
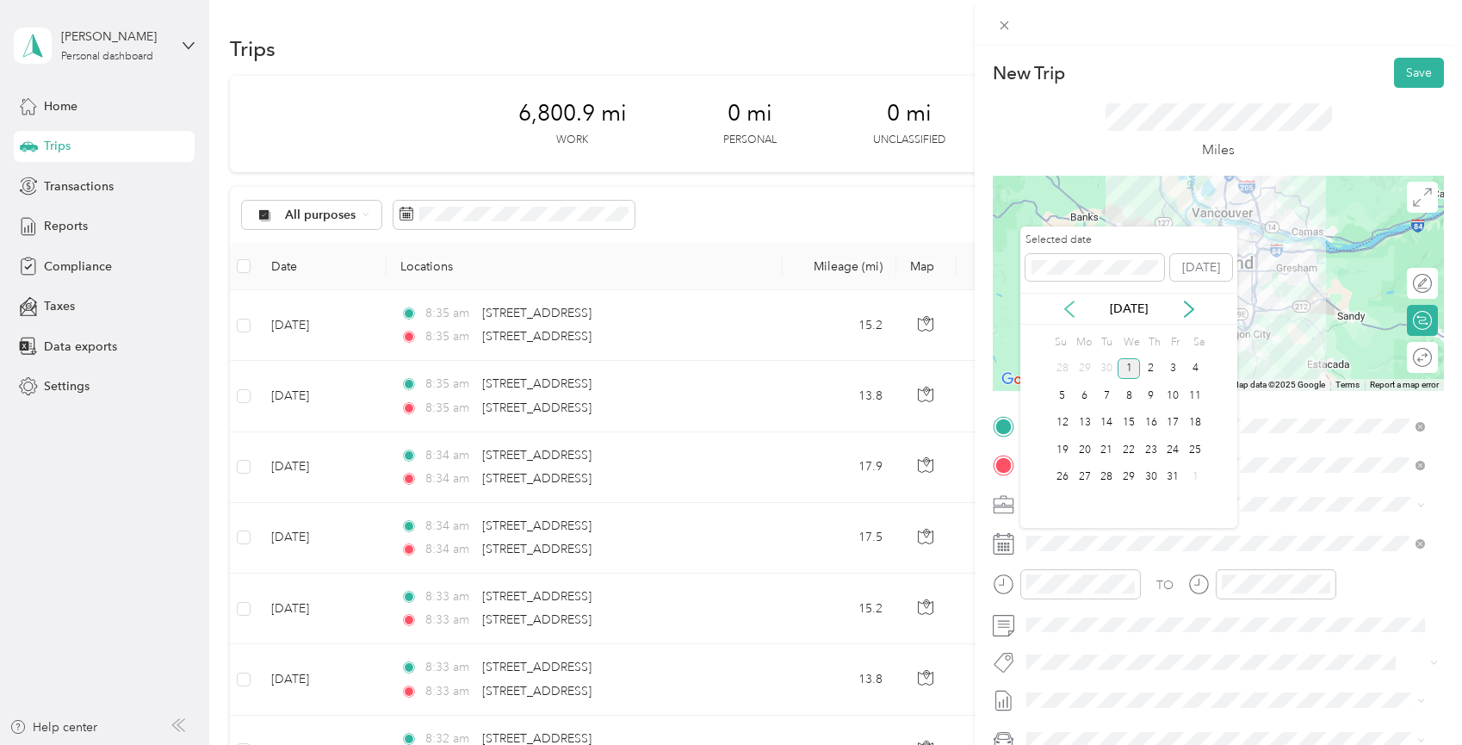
click at [1062, 306] on icon at bounding box center [1069, 309] width 17 height 17
click at [1112, 448] on div "23" at bounding box center [1106, 450] width 22 height 22
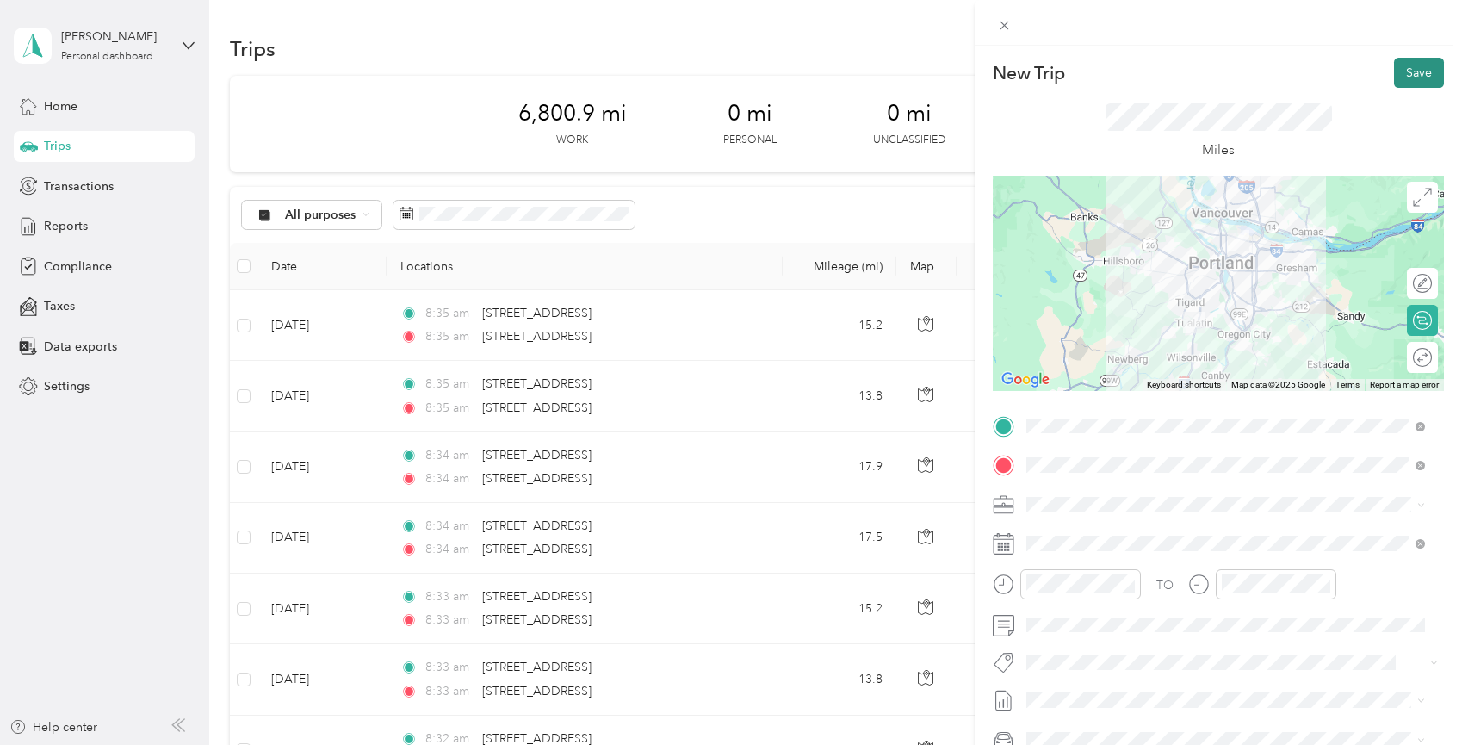
click at [1408, 77] on button "Save" at bounding box center [1419, 73] width 50 height 30
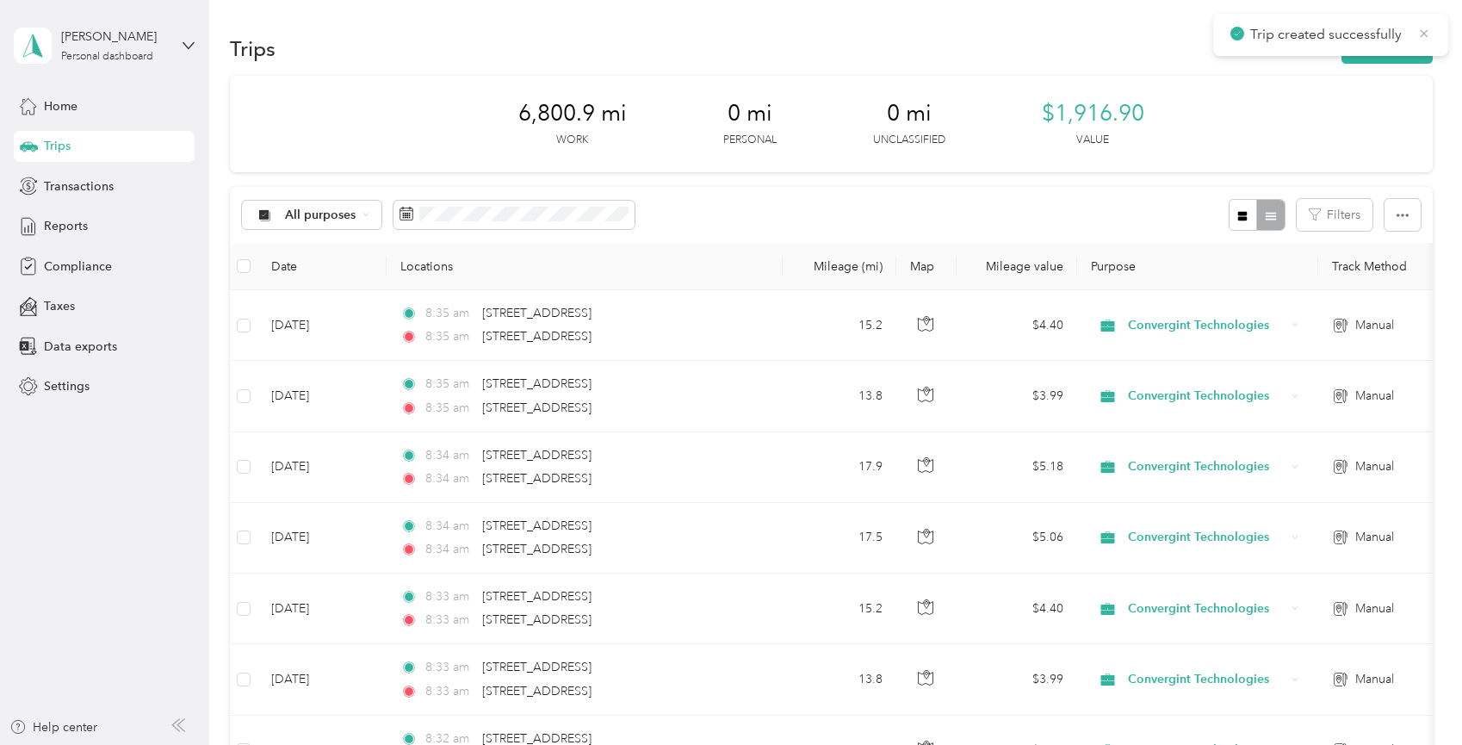
click at [1419, 28] on icon at bounding box center [1424, 33] width 14 height 15
click at [1403, 46] on button "New trip" at bounding box center [1387, 49] width 91 height 30
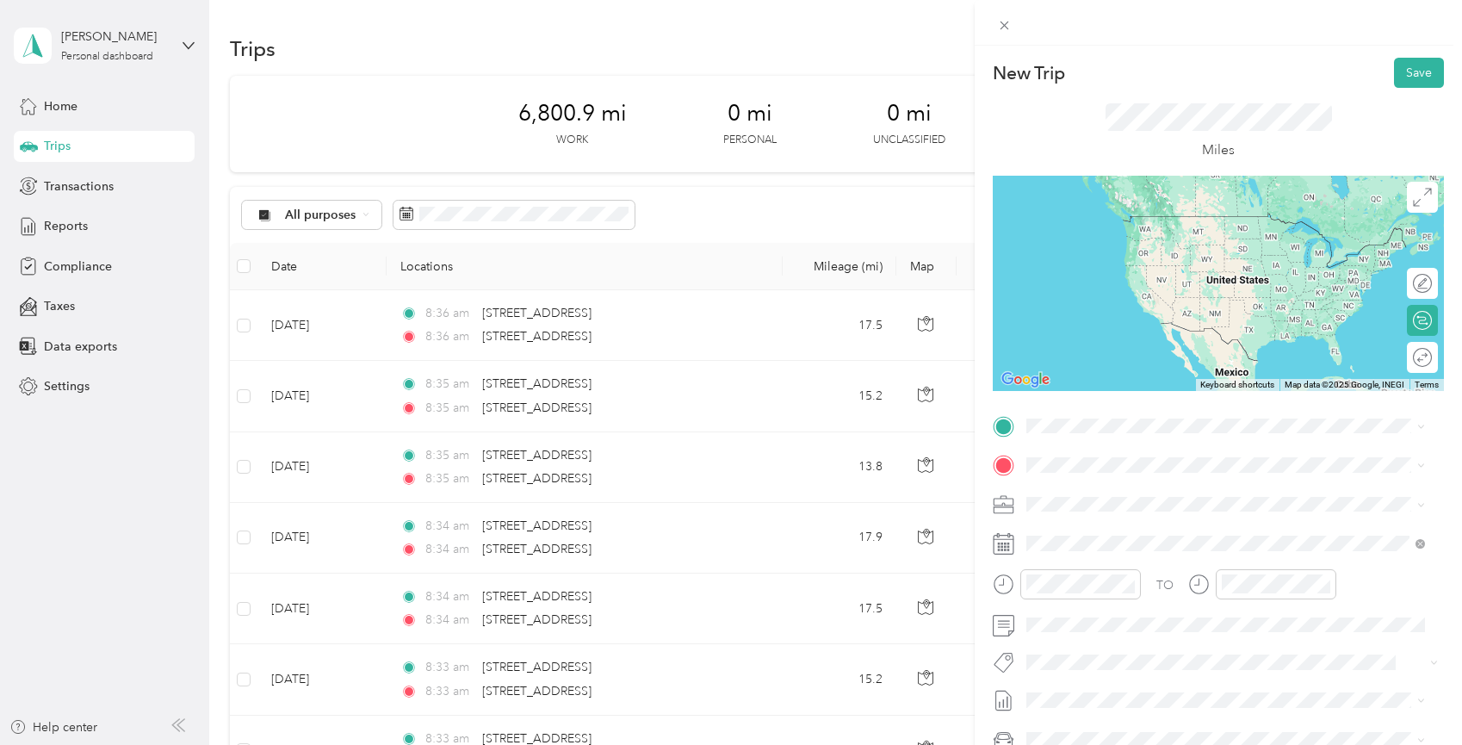
click at [1131, 493] on span "[STREET_ADDRESS][US_STATE]" at bounding box center [1145, 485] width 172 height 15
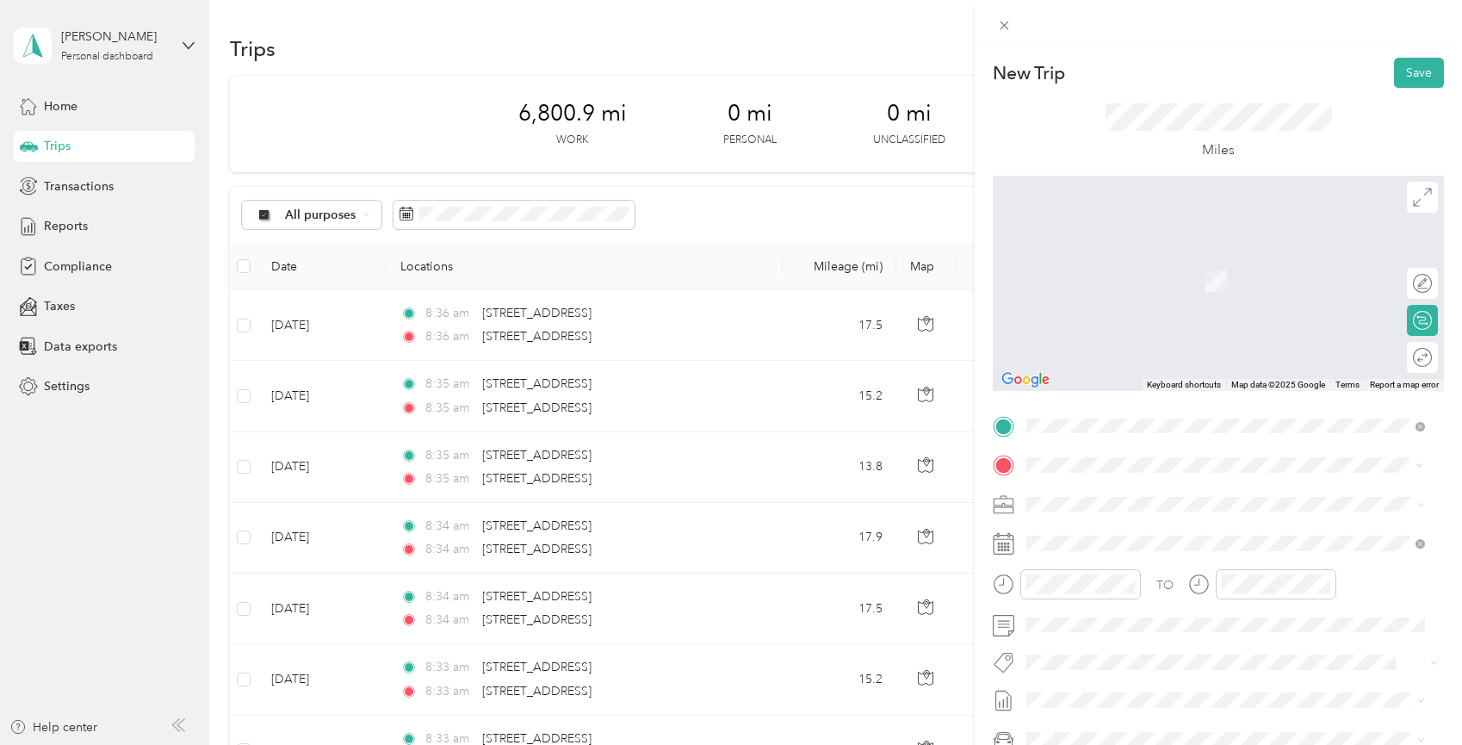
click at [1091, 530] on span "[STREET_ADDRESS][US_STATE]" at bounding box center [1145, 525] width 172 height 15
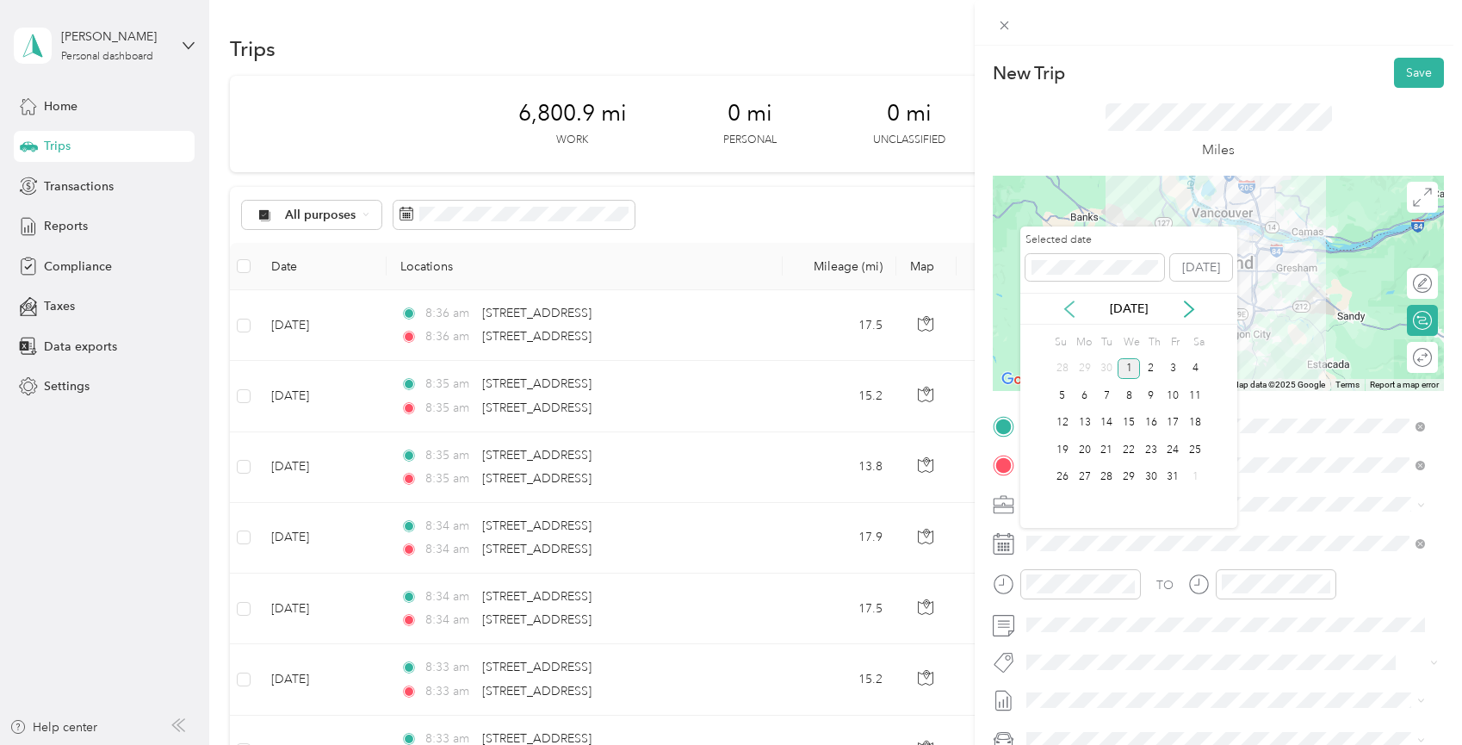
click at [1069, 311] on icon at bounding box center [1069, 309] width 17 height 17
click at [1106, 450] on div "23" at bounding box center [1106, 450] width 22 height 22
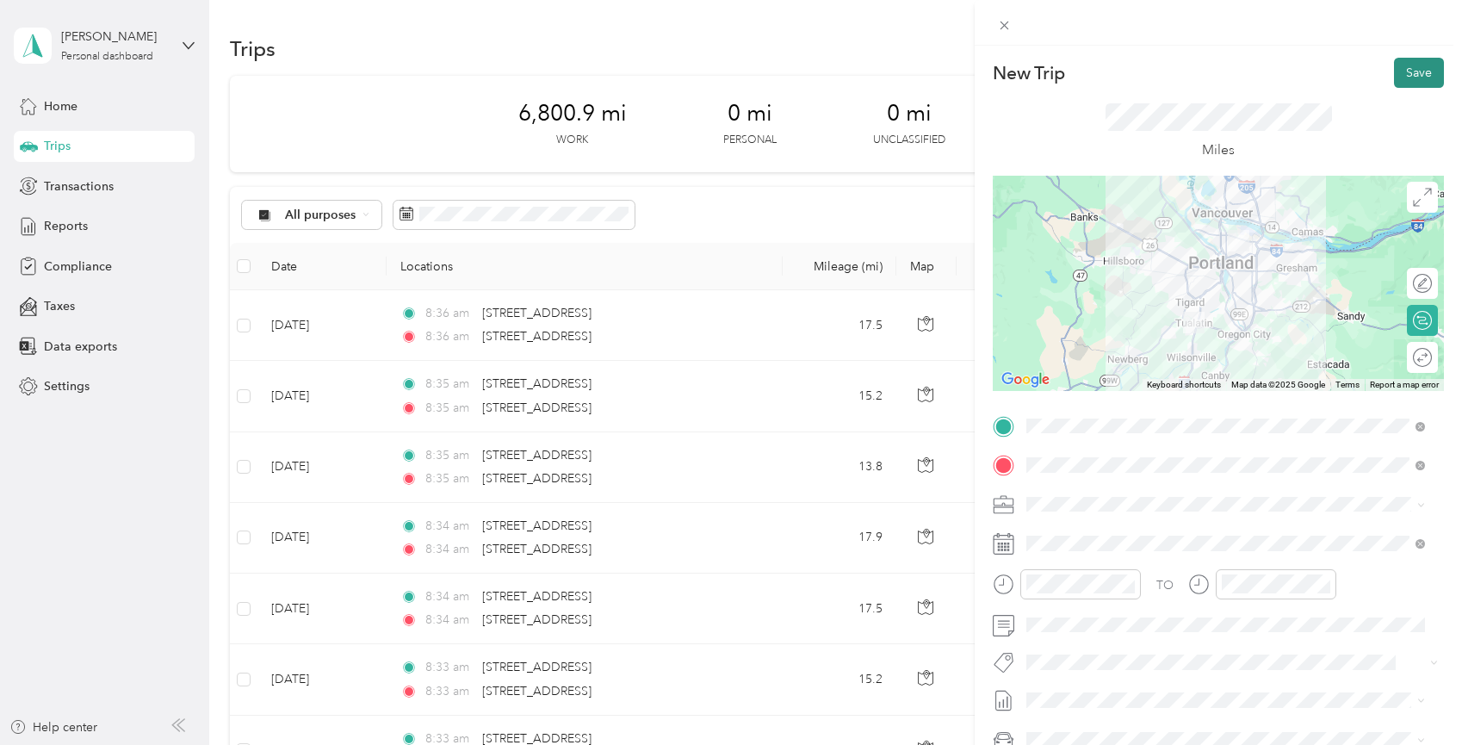
click at [1417, 71] on button "Save" at bounding box center [1419, 73] width 50 height 30
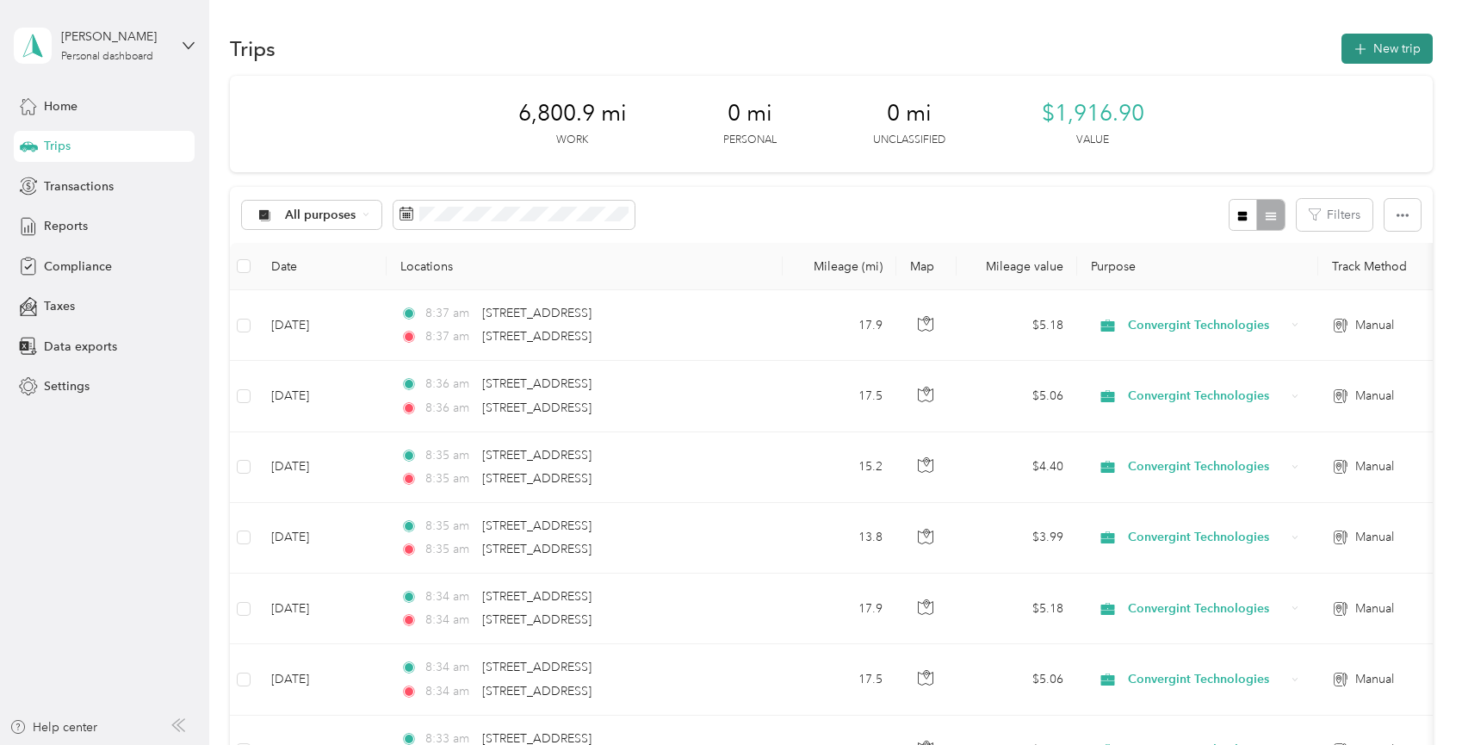
click at [1392, 40] on button "New trip" at bounding box center [1387, 49] width 91 height 30
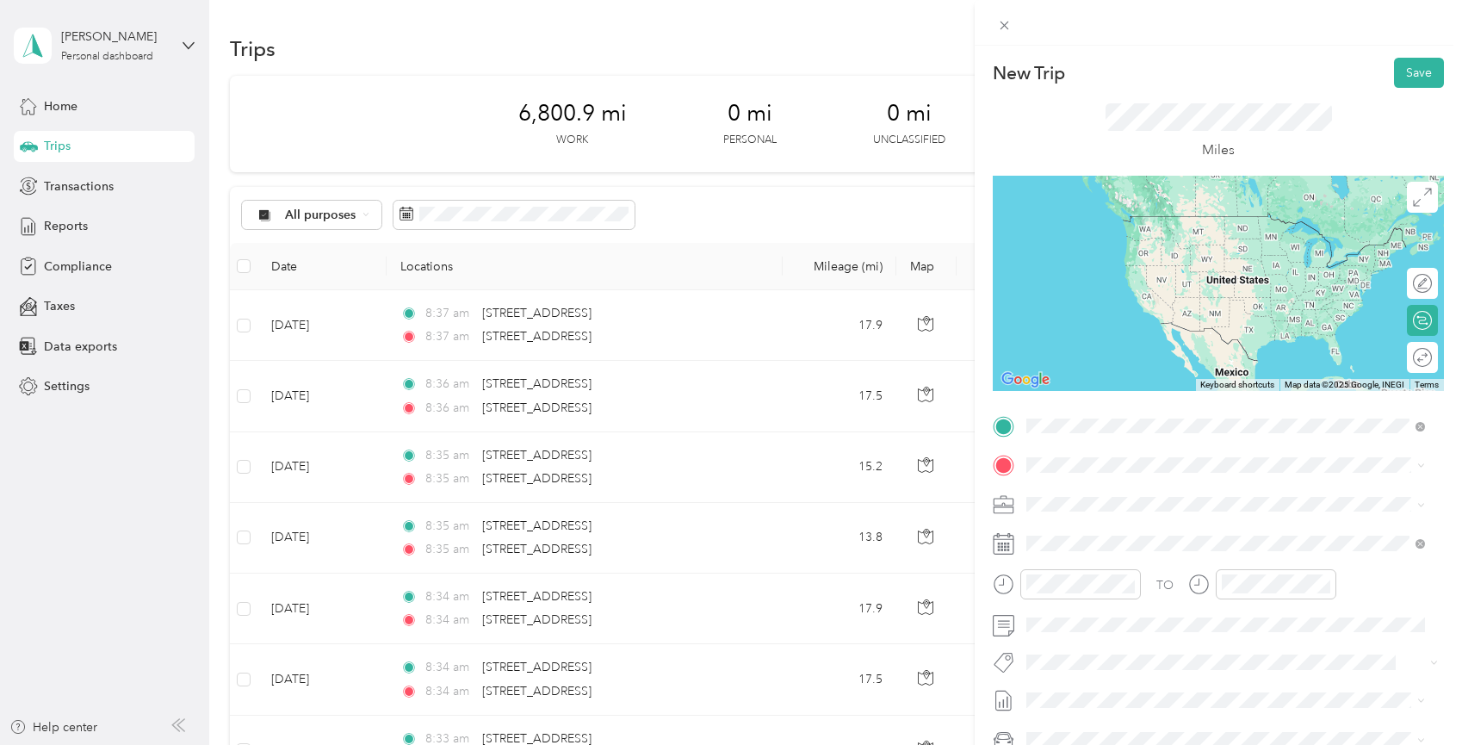
click at [1116, 496] on span "[STREET_ADDRESS][US_STATE]" at bounding box center [1145, 487] width 172 height 15
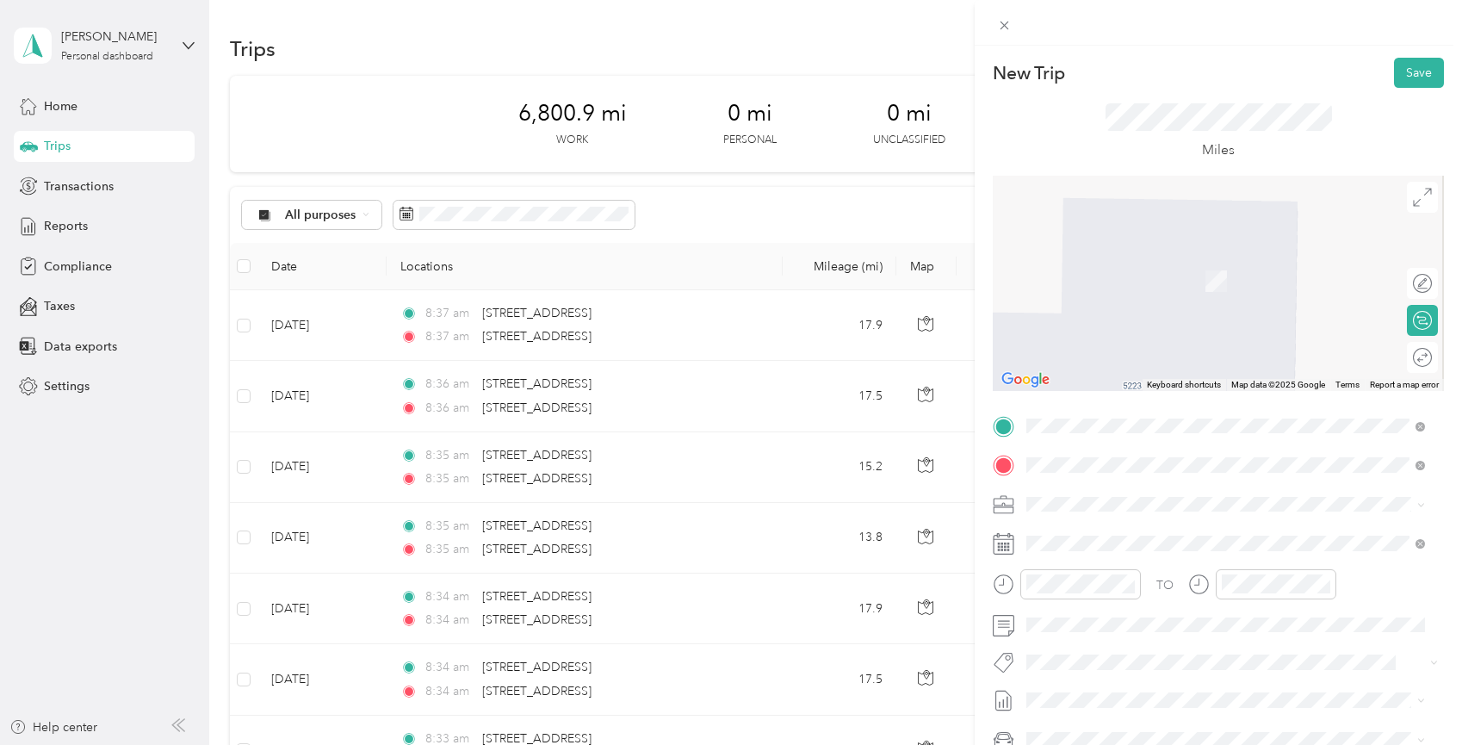
click at [1141, 530] on span "[STREET_ADDRESS][US_STATE]" at bounding box center [1145, 526] width 172 height 15
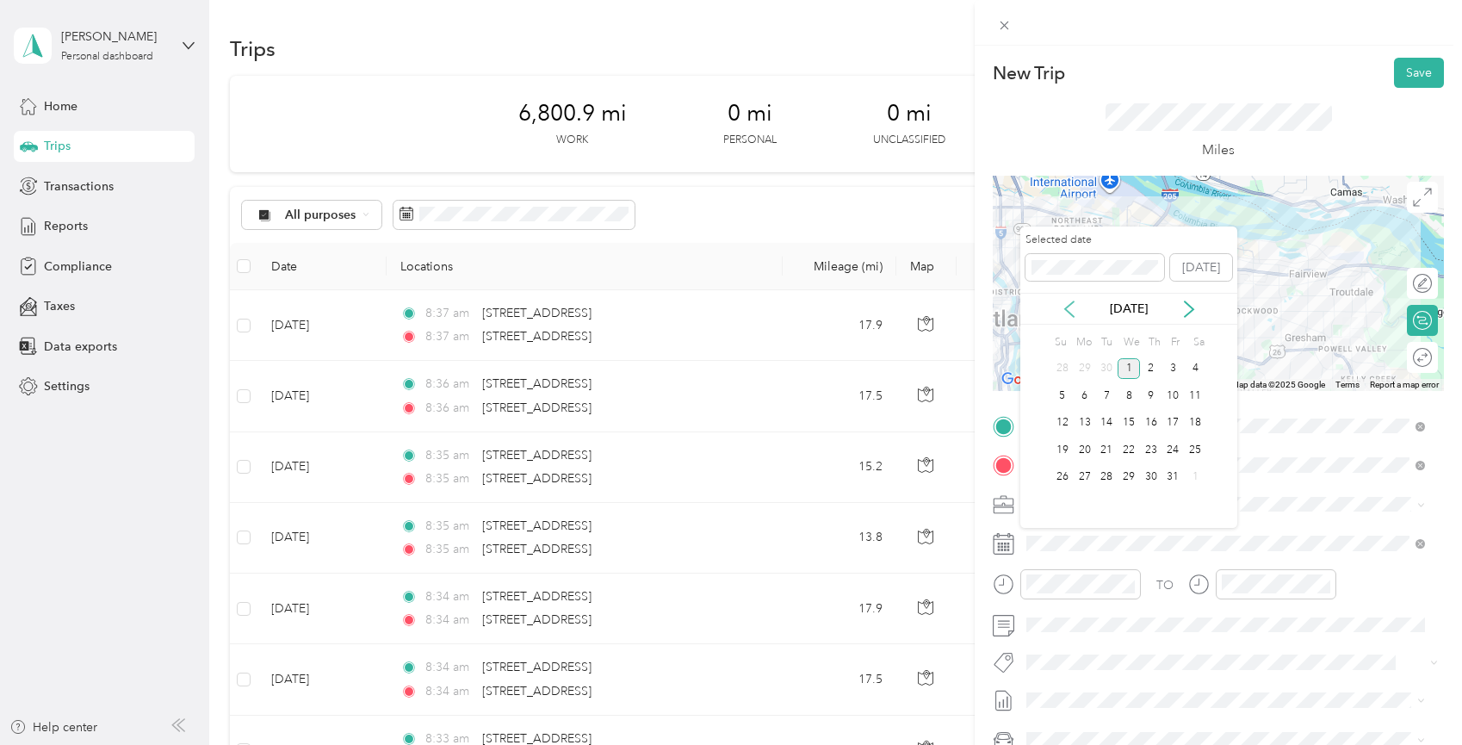
click at [1068, 302] on icon at bounding box center [1069, 309] width 17 height 17
click at [1106, 447] on div "23" at bounding box center [1106, 450] width 22 height 22
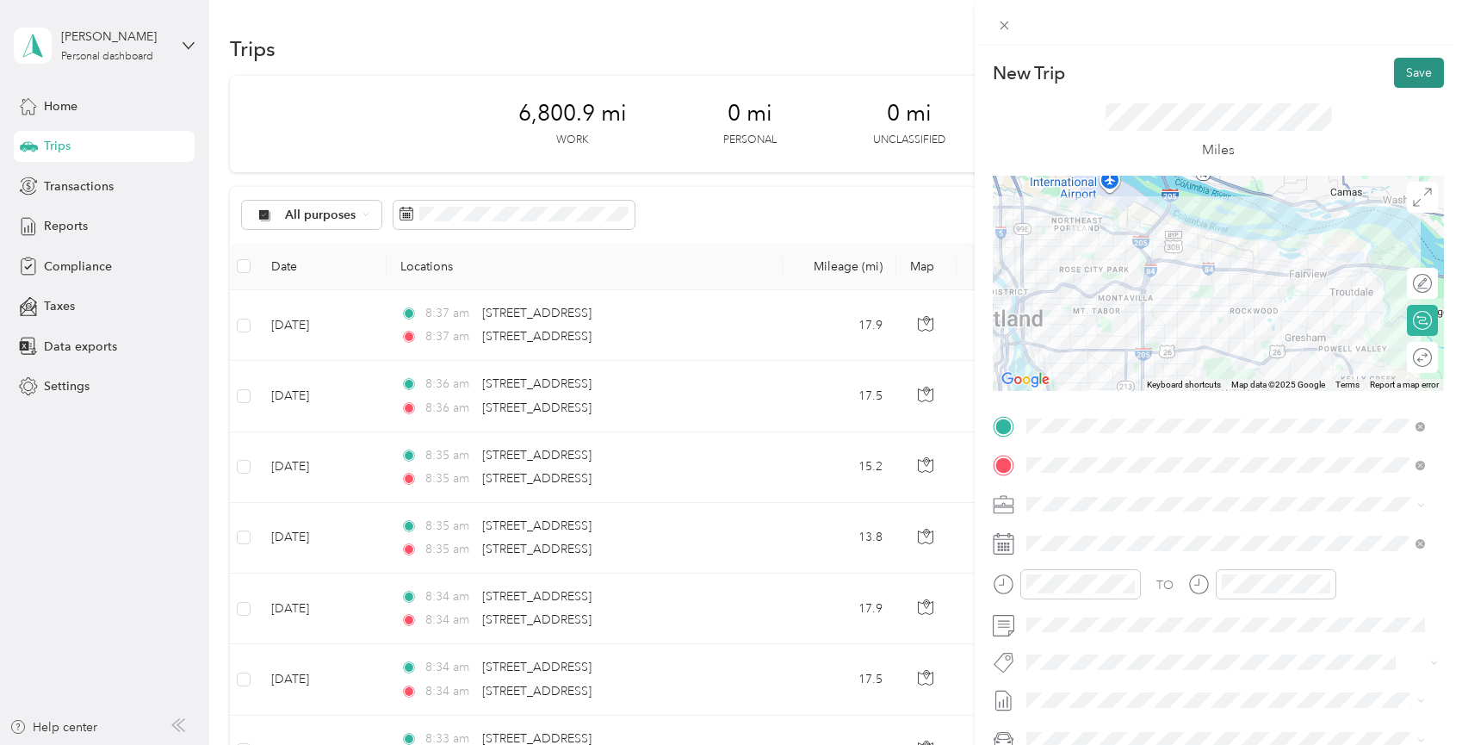
click at [1415, 72] on button "Save" at bounding box center [1419, 73] width 50 height 30
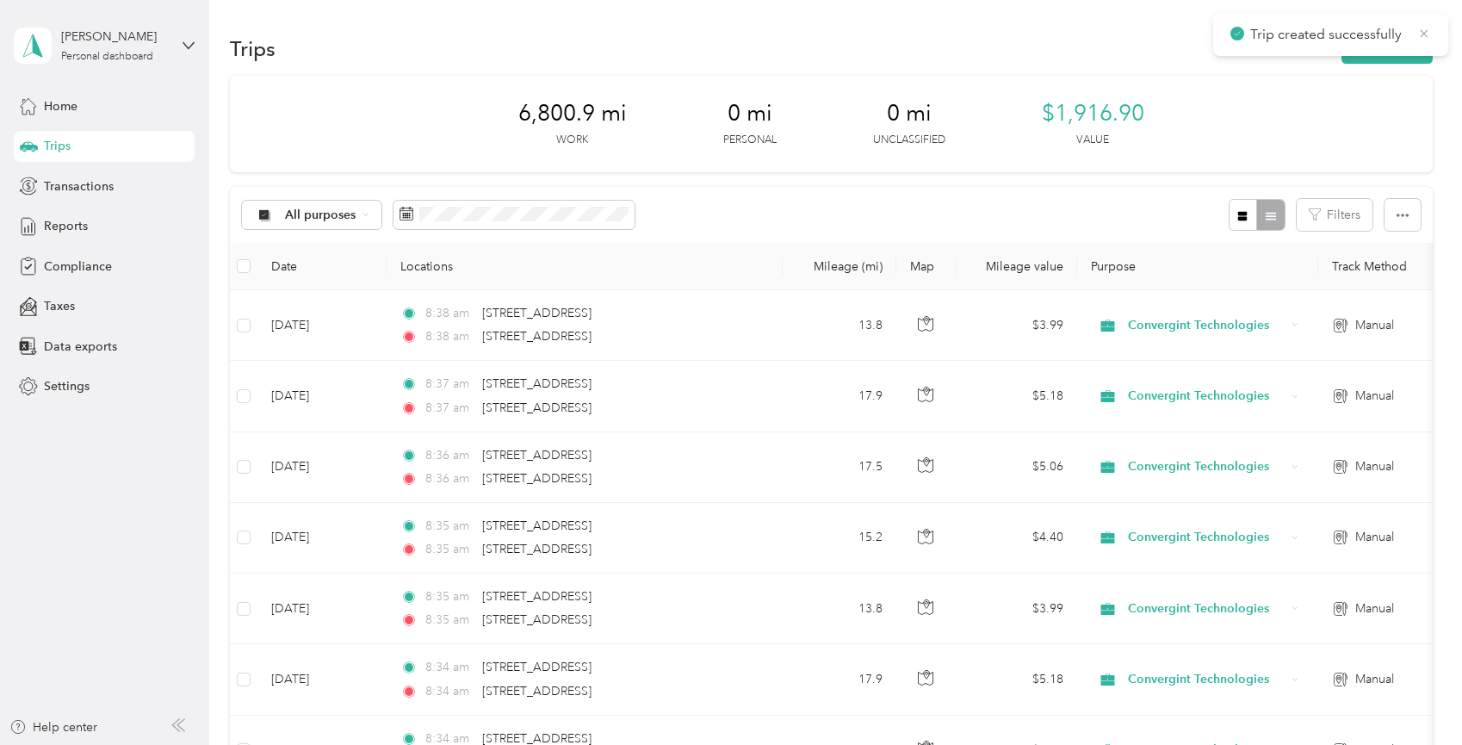
click at [1428, 32] on icon at bounding box center [1424, 33] width 14 height 15
click at [1397, 51] on button "New trip" at bounding box center [1387, 49] width 91 height 30
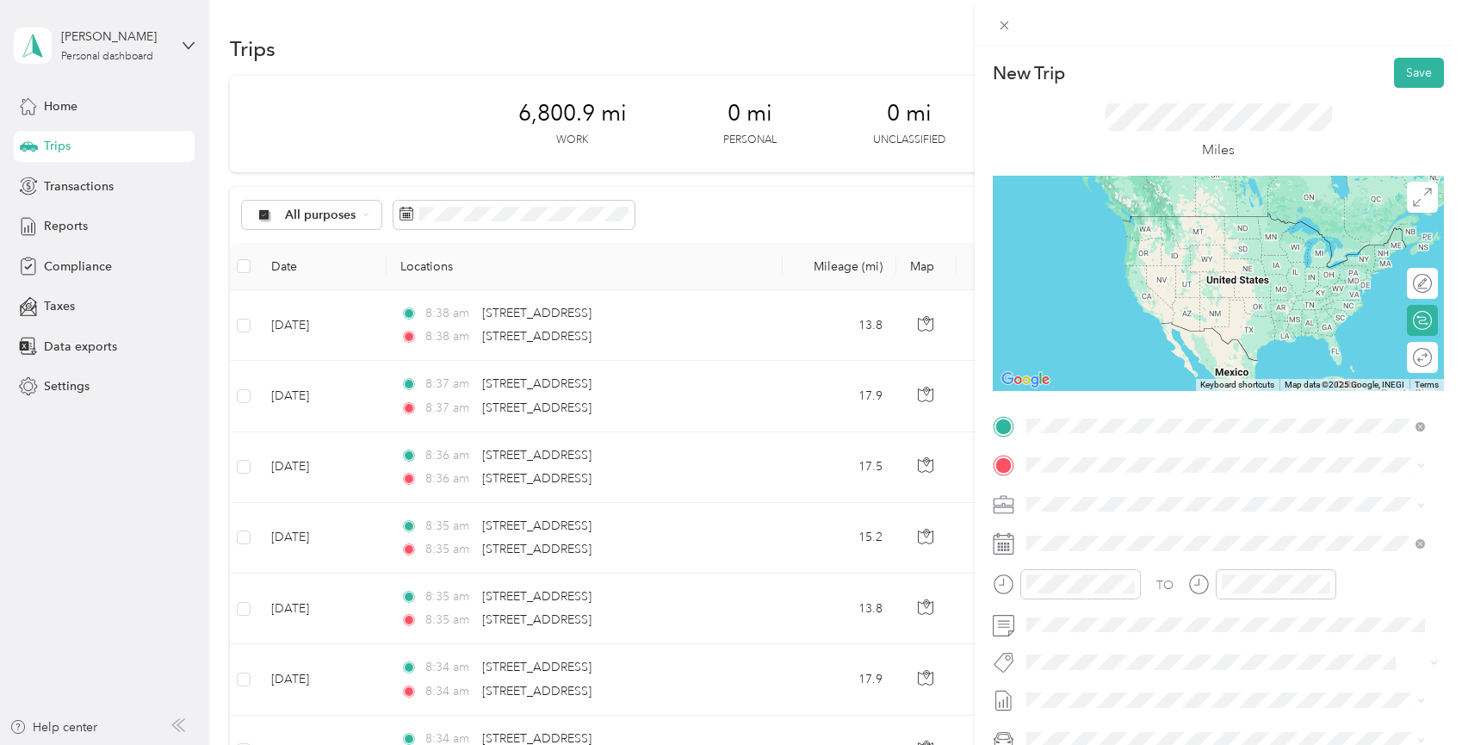
click at [1172, 494] on span "[STREET_ADDRESS][US_STATE]" at bounding box center [1145, 487] width 172 height 15
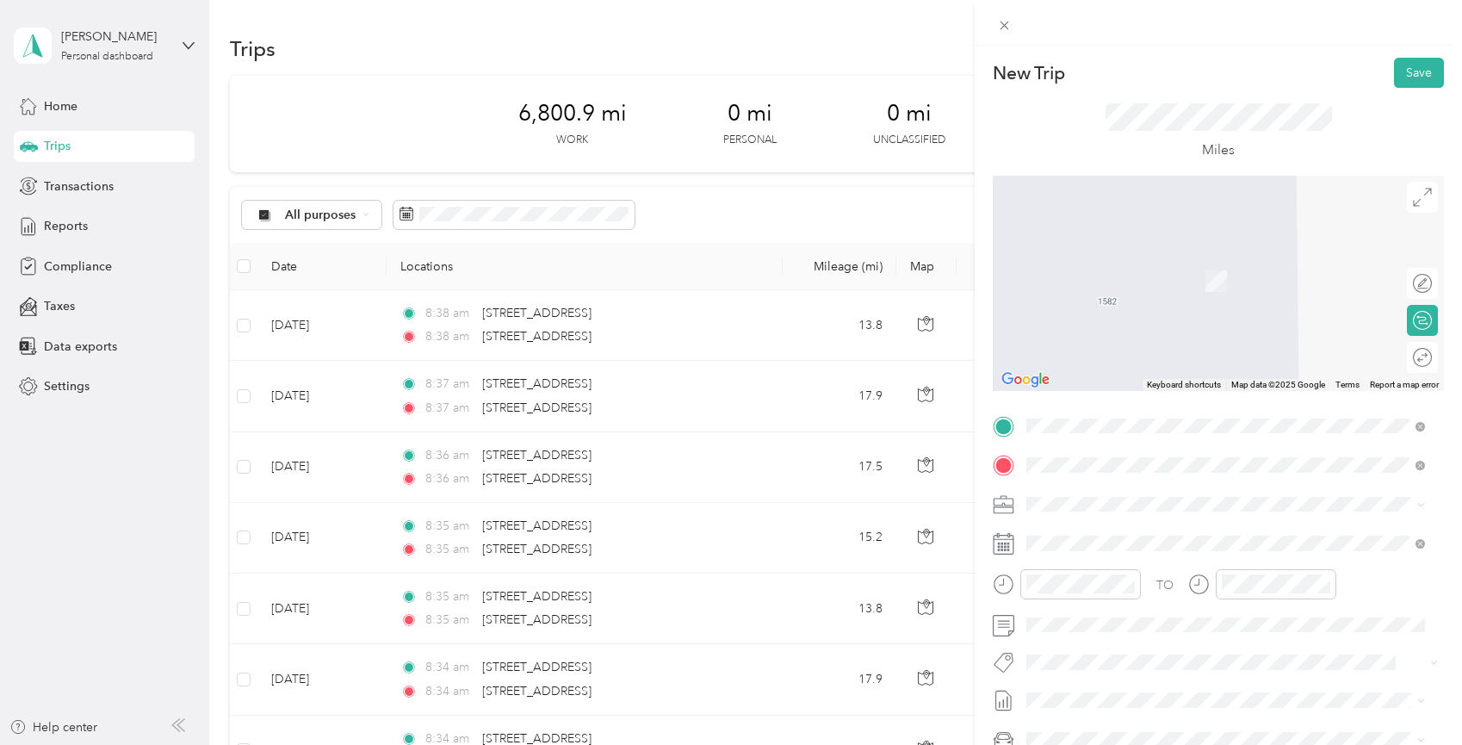
click at [1125, 540] on div "[STREET_ADDRESS][US_STATE]" at bounding box center [1225, 528] width 387 height 23
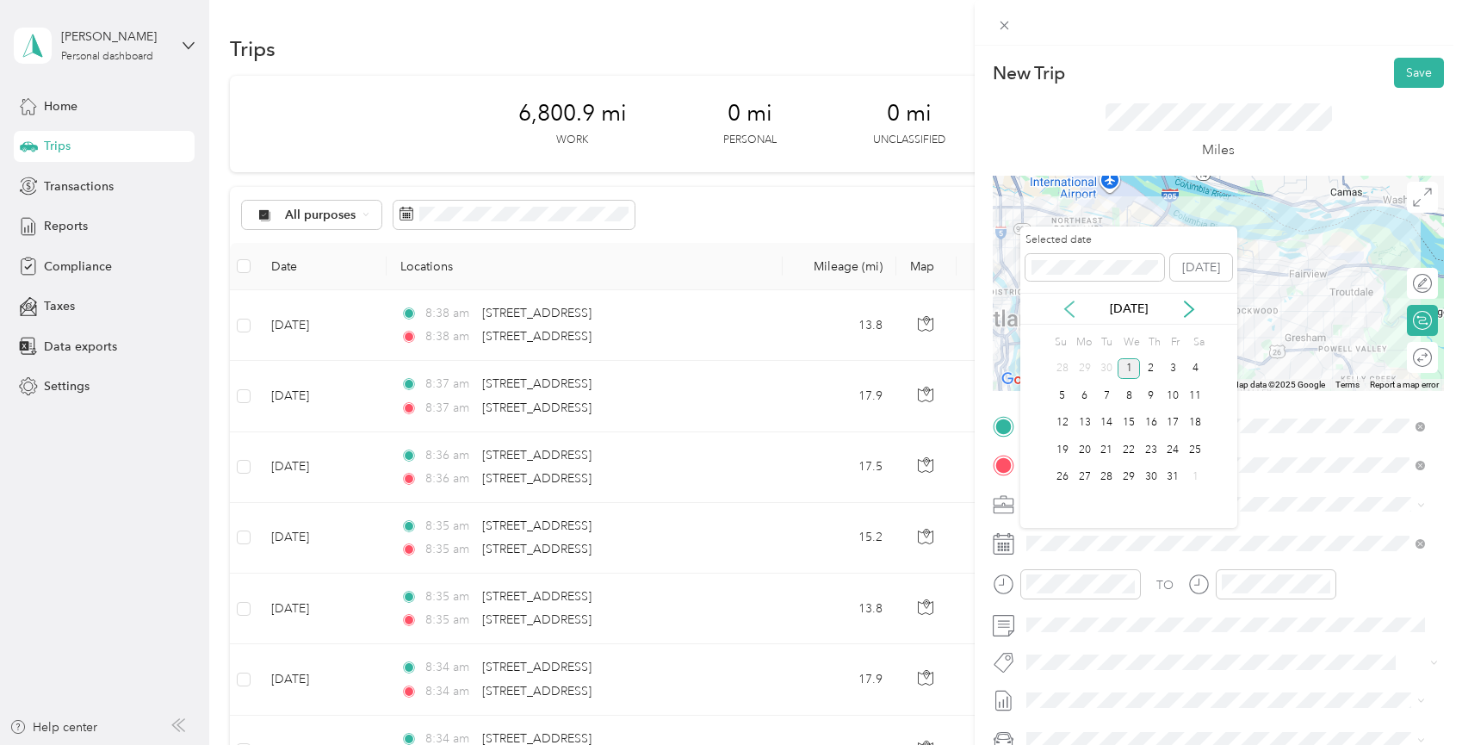
click at [1068, 305] on icon at bounding box center [1069, 309] width 17 height 17
click at [1133, 452] on div "24" at bounding box center [1129, 450] width 22 height 22
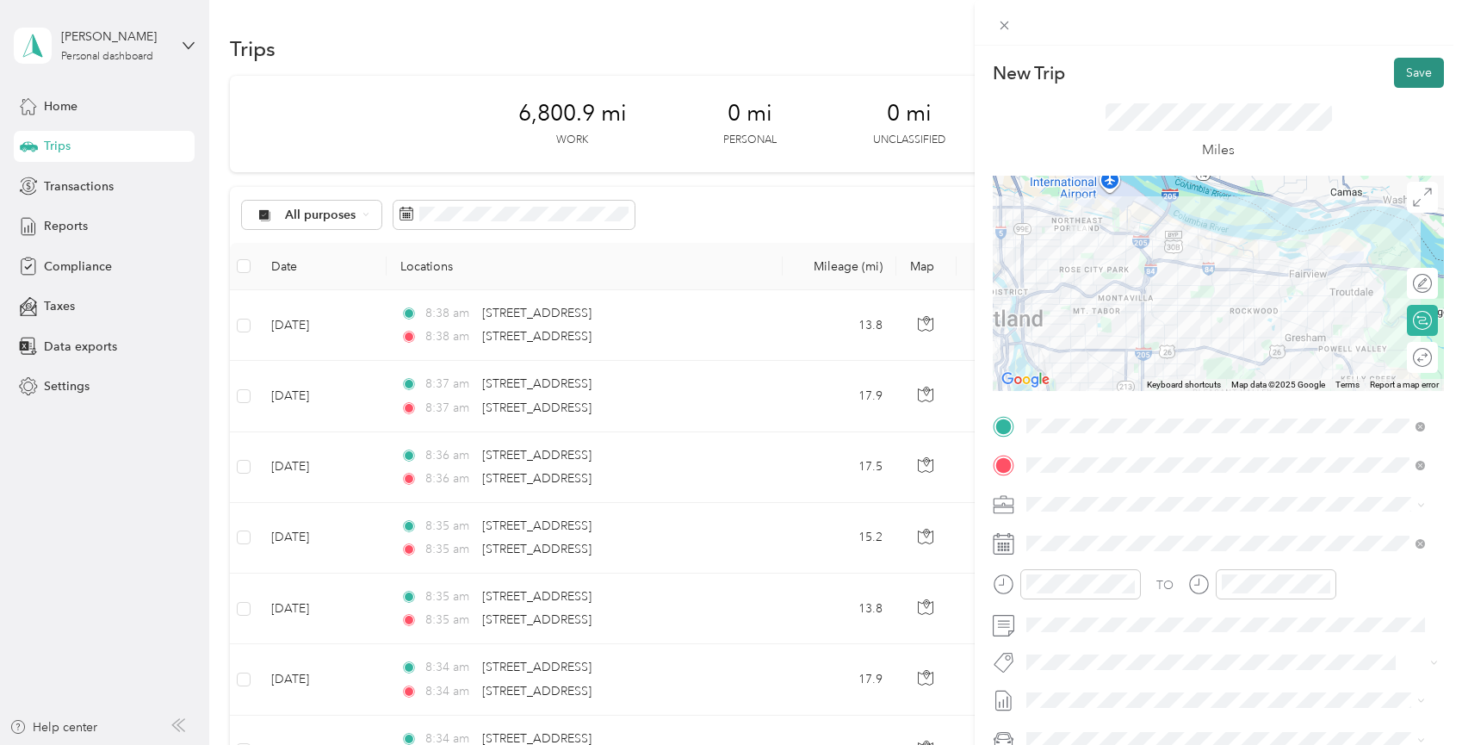
click at [1420, 59] on button "Save" at bounding box center [1419, 73] width 50 height 30
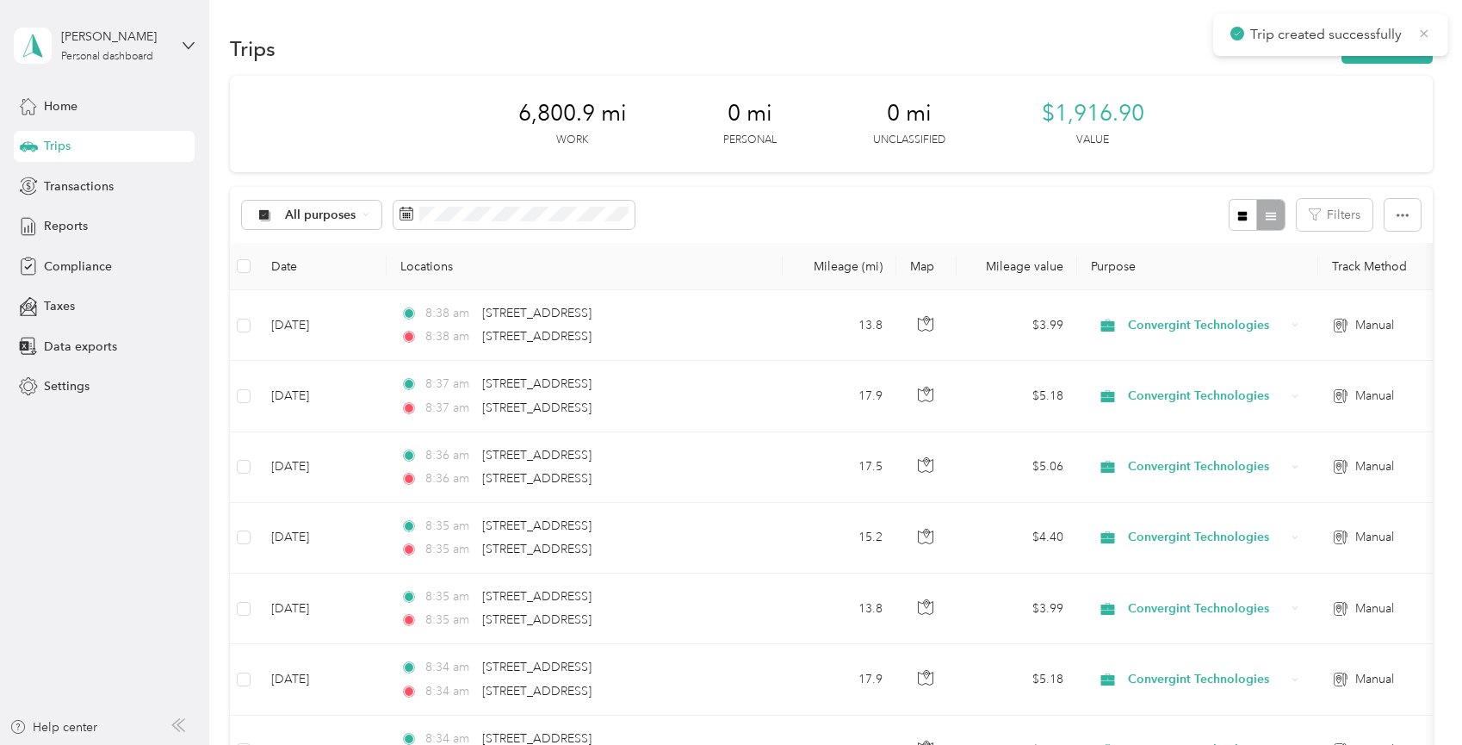
click at [1423, 31] on icon at bounding box center [1424, 33] width 14 height 15
click at [1379, 53] on button "New trip" at bounding box center [1387, 49] width 91 height 30
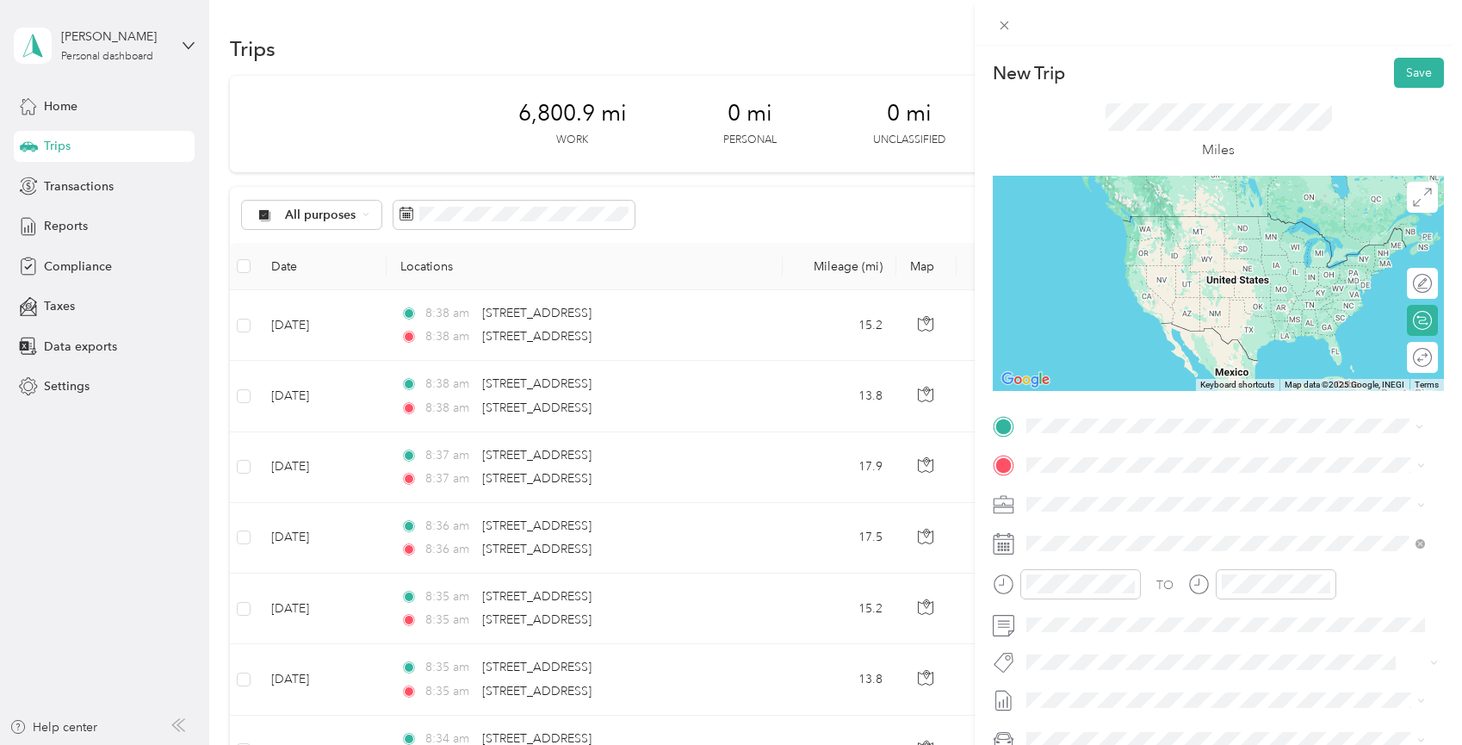
click at [1125, 500] on div "[STREET_ADDRESS][US_STATE]" at bounding box center [1225, 488] width 387 height 23
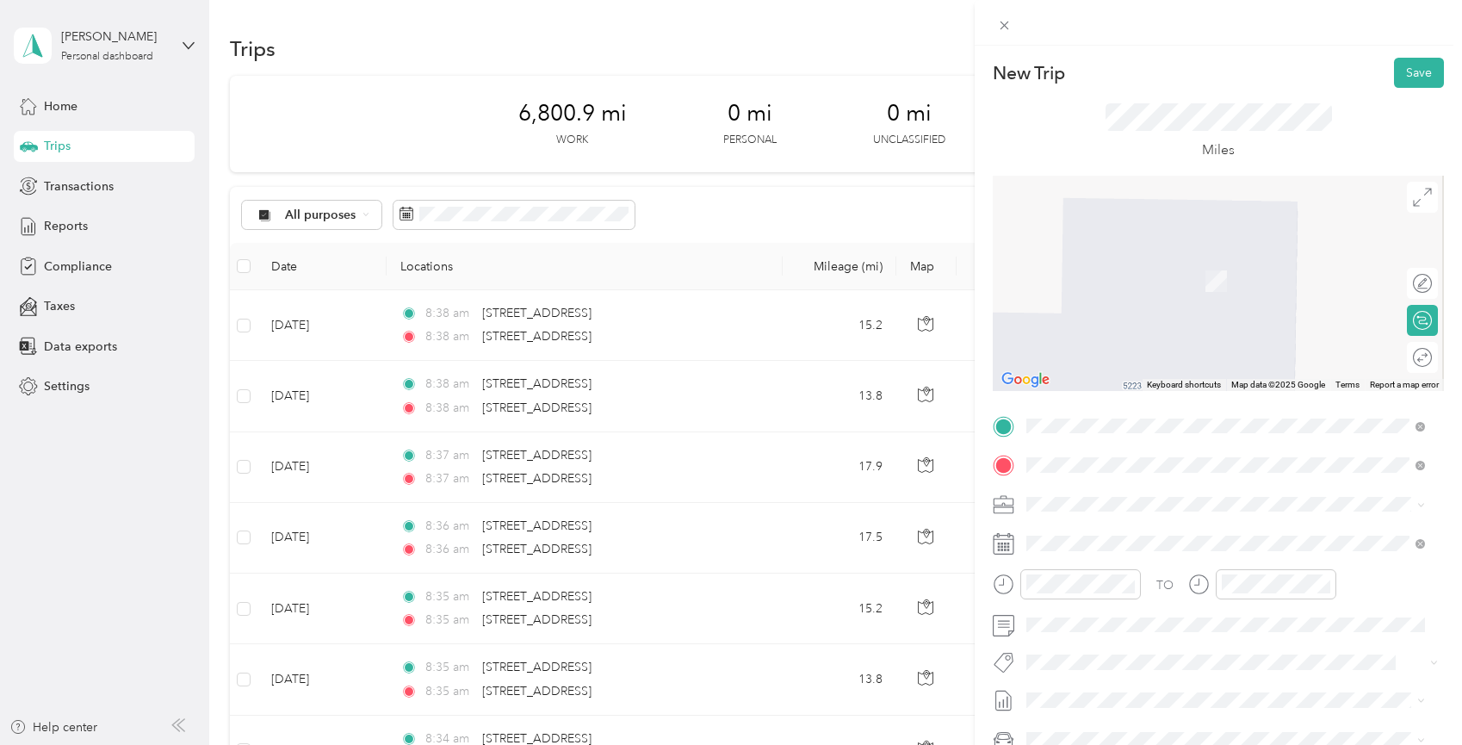
click at [1124, 534] on span "[STREET_ADDRESS][US_STATE]" at bounding box center [1145, 526] width 172 height 15
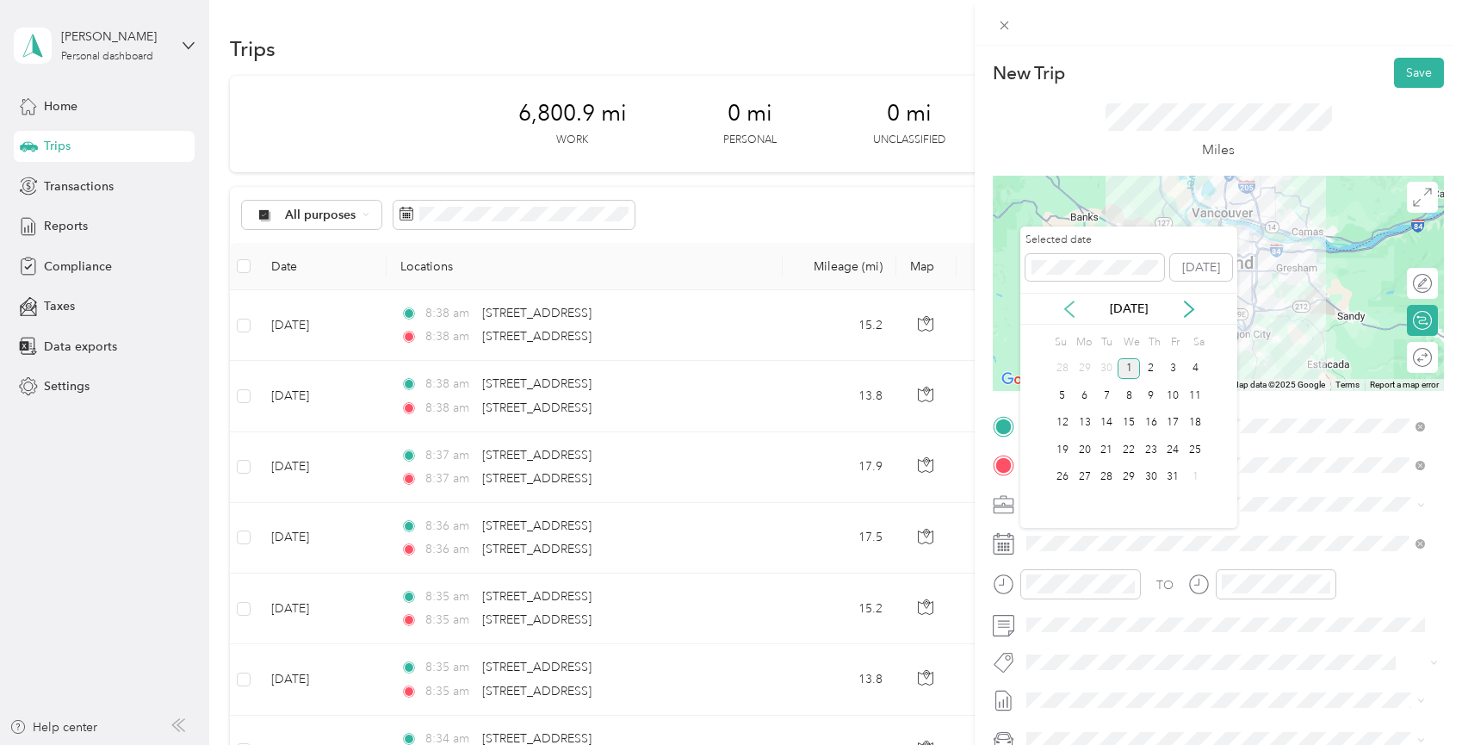
click at [1068, 311] on icon at bounding box center [1069, 308] width 9 height 15
click at [1131, 454] on div "24" at bounding box center [1129, 450] width 22 height 22
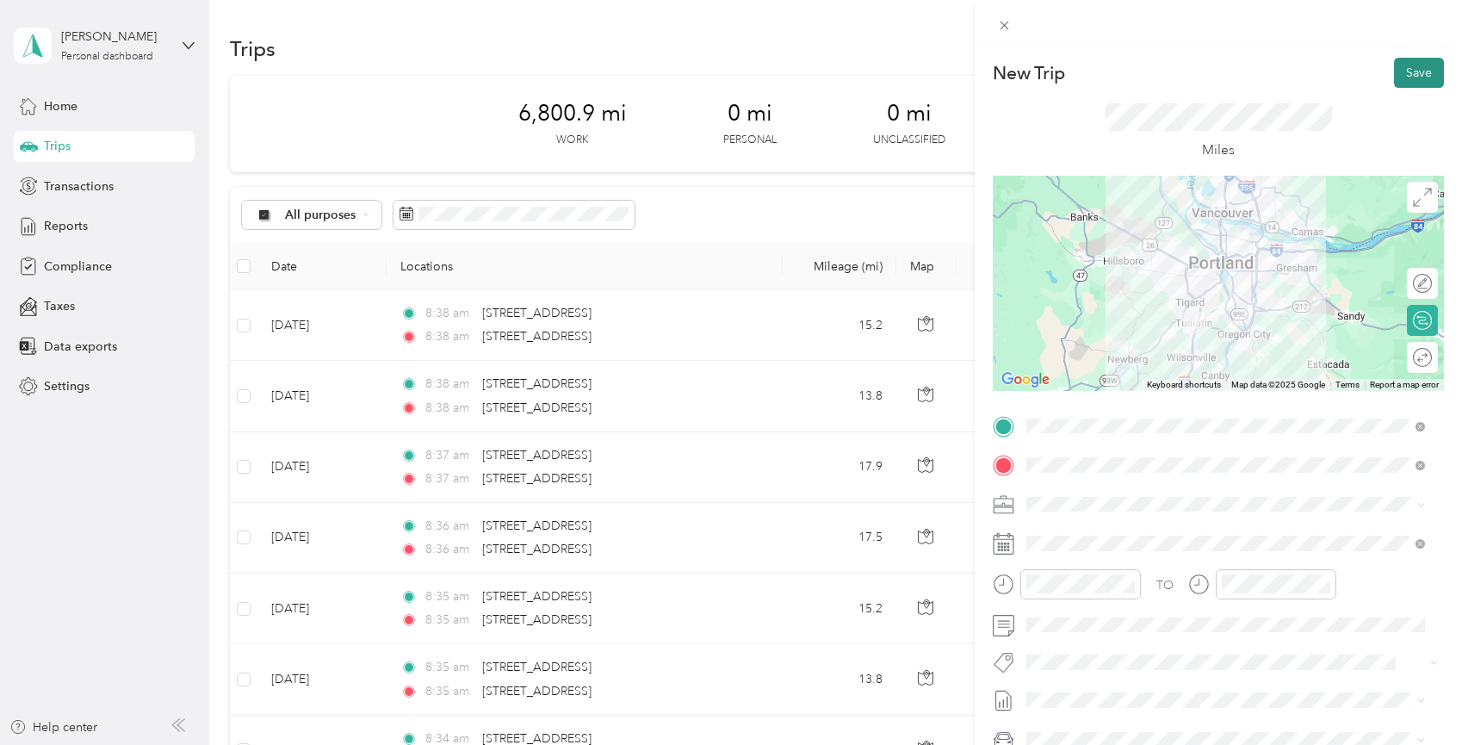
click at [1421, 80] on button "Save" at bounding box center [1419, 73] width 50 height 30
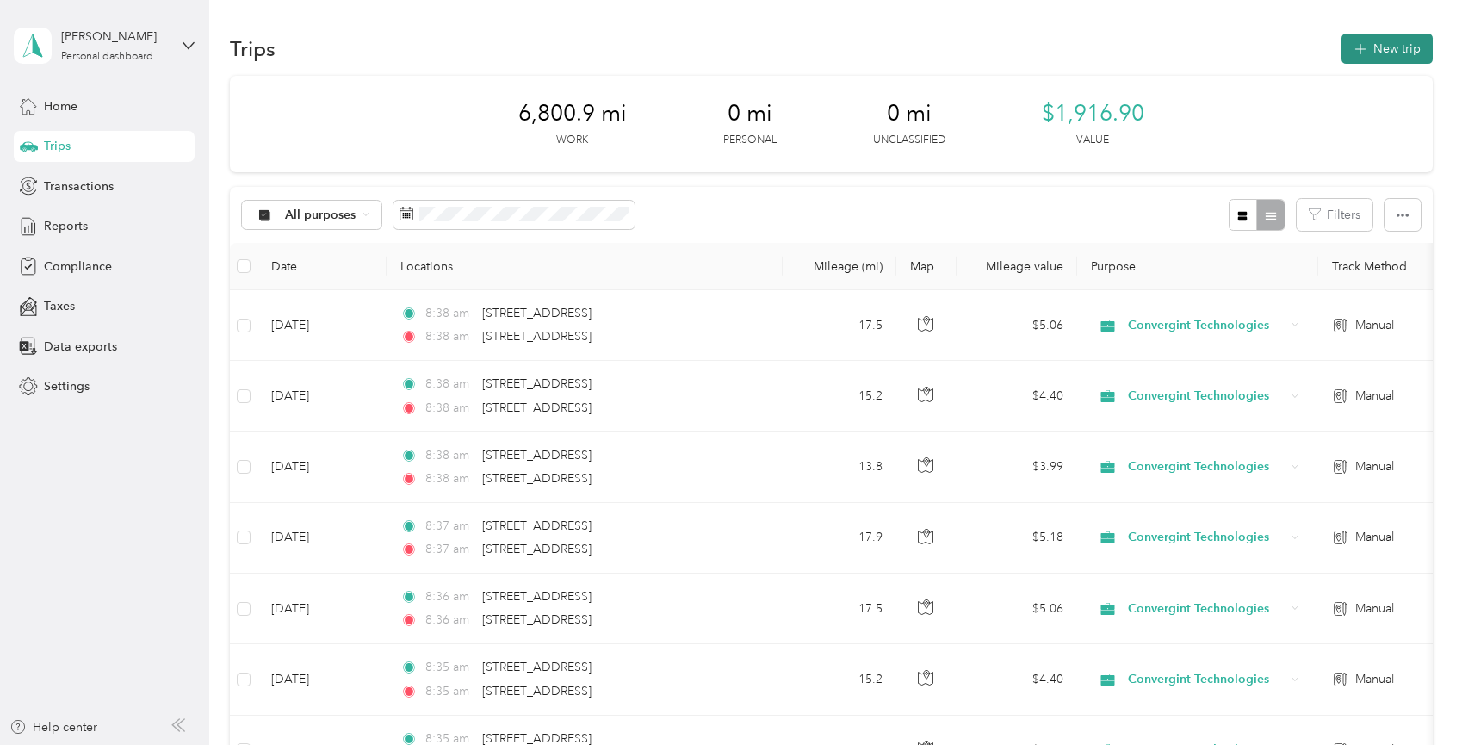
click at [1402, 48] on button "New trip" at bounding box center [1387, 49] width 91 height 30
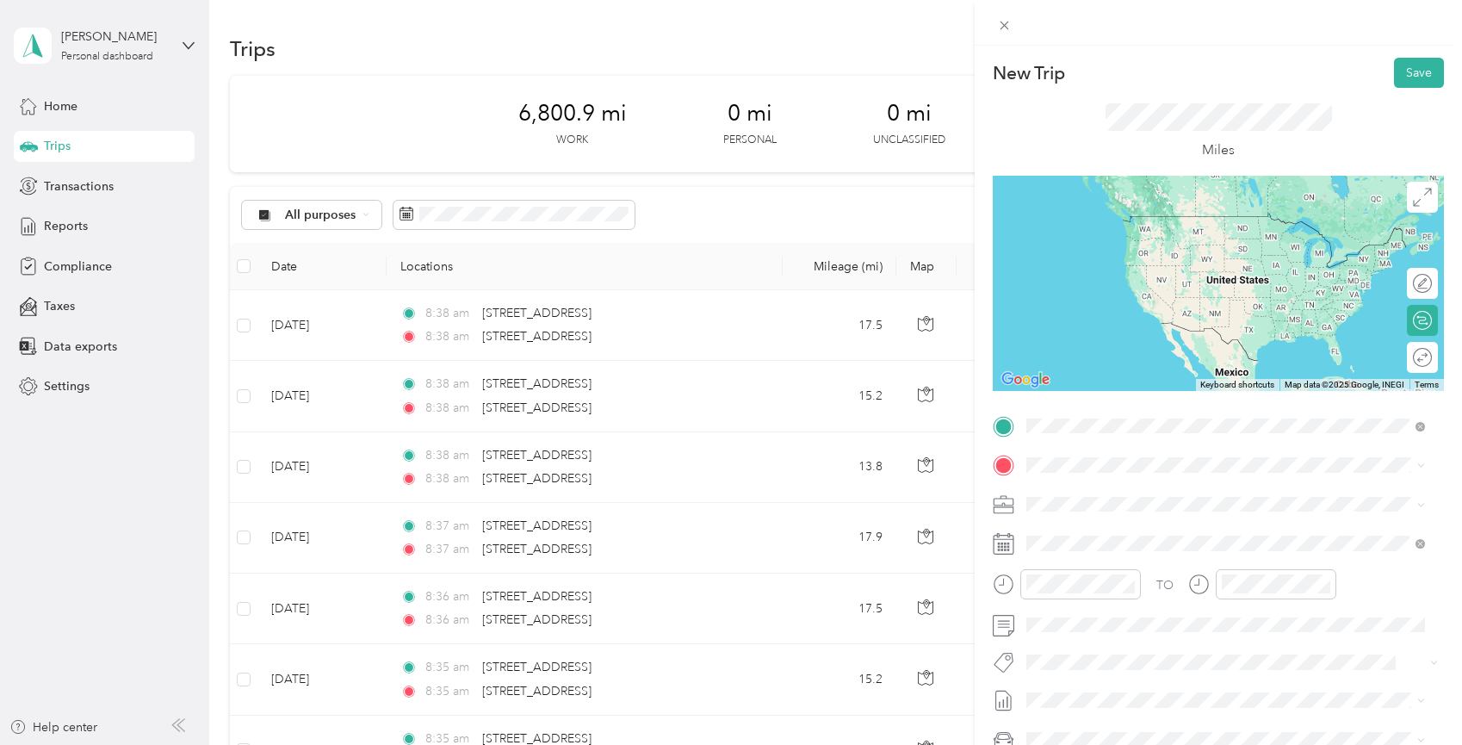
click at [1138, 496] on span "[STREET_ADDRESS][US_STATE]" at bounding box center [1145, 487] width 172 height 15
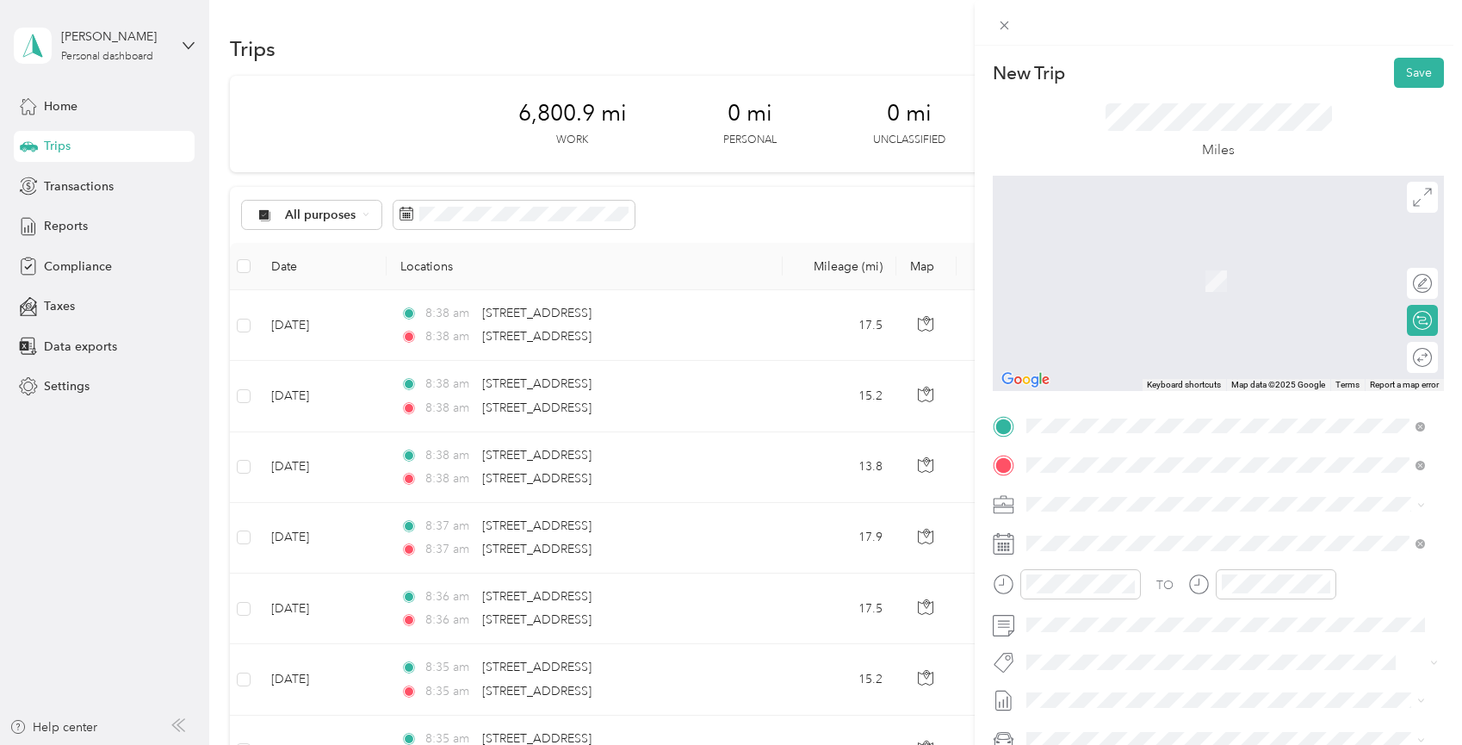
click at [1098, 535] on span "[STREET_ADDRESS][US_STATE]" at bounding box center [1145, 526] width 172 height 15
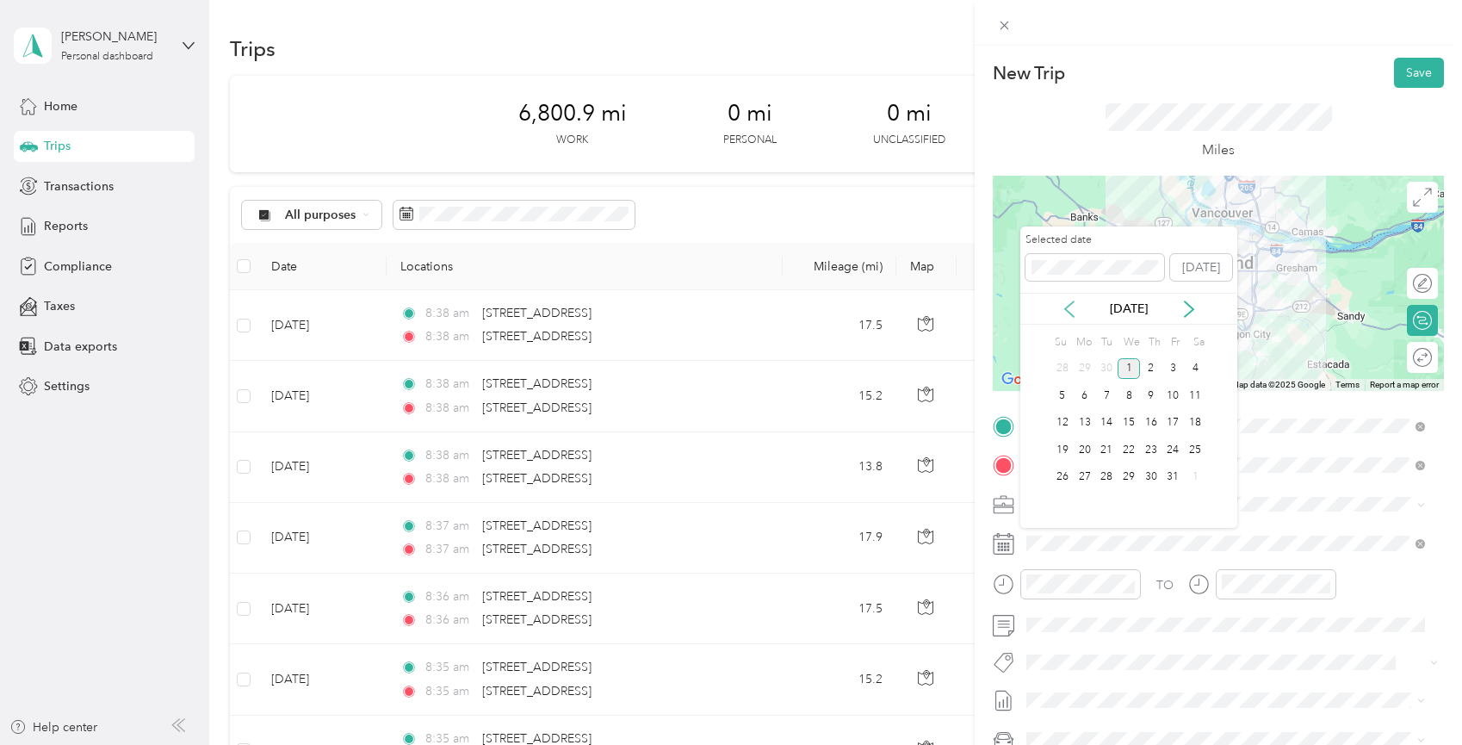
click at [1068, 311] on icon at bounding box center [1069, 308] width 9 height 15
click at [1132, 450] on div "24" at bounding box center [1129, 450] width 22 height 22
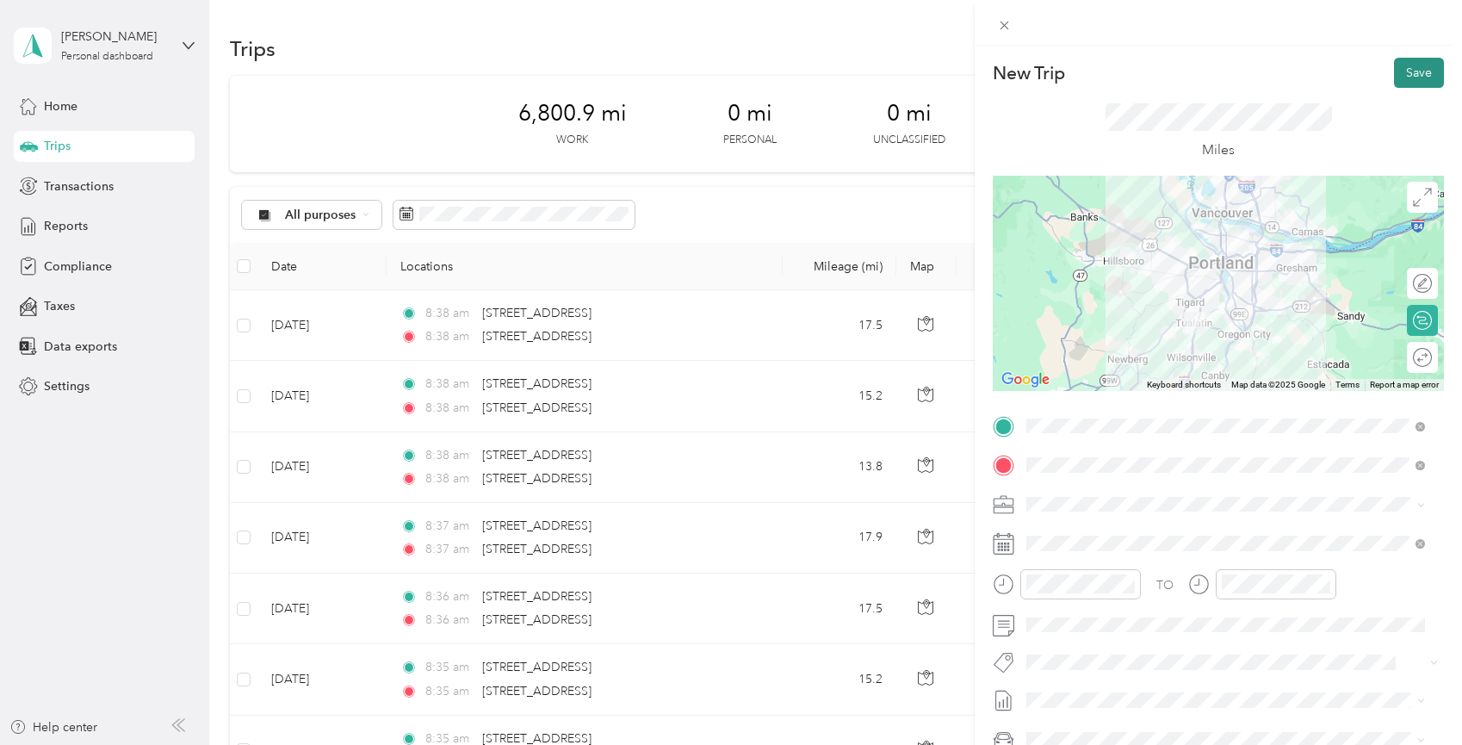
click at [1410, 81] on button "Save" at bounding box center [1419, 73] width 50 height 30
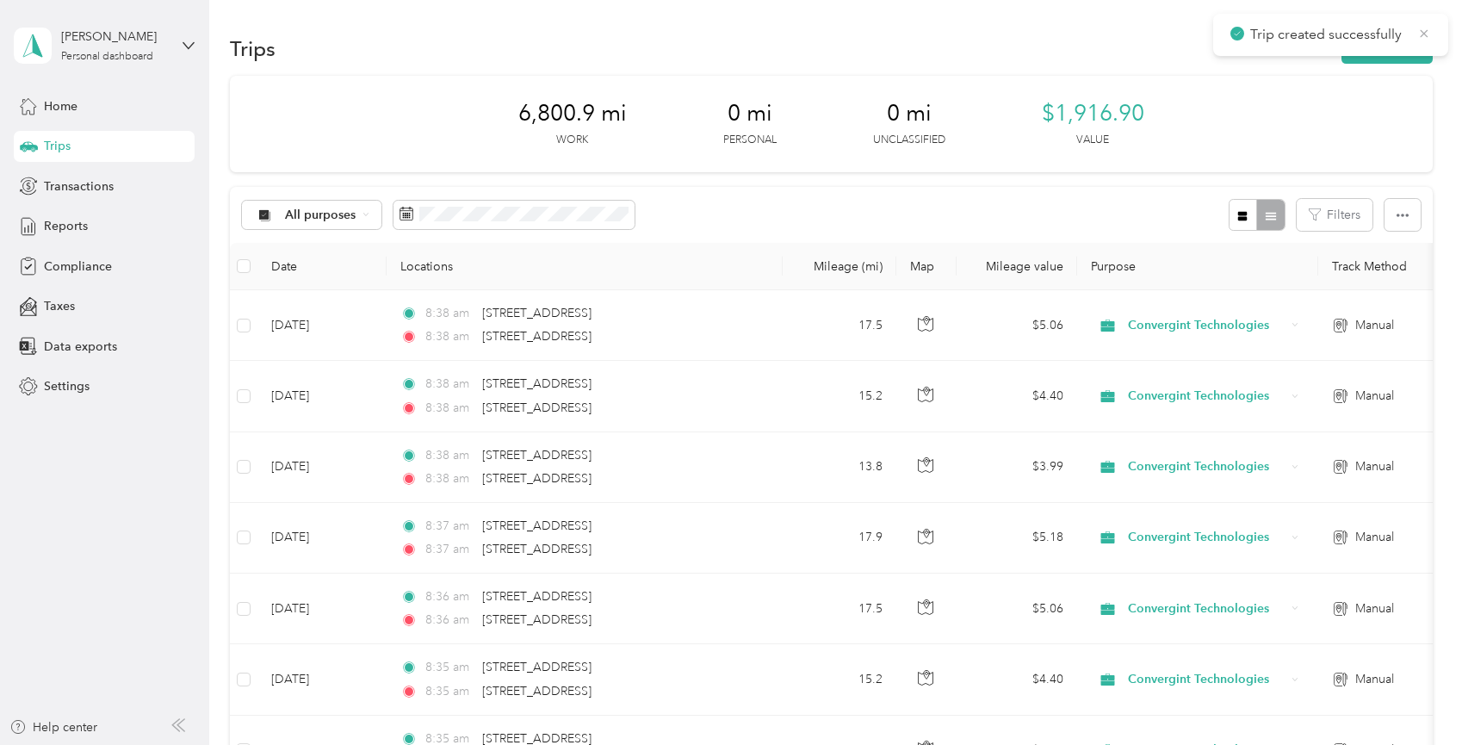
click at [1422, 31] on icon at bounding box center [1425, 33] width 8 height 8
click at [1387, 46] on button "New trip" at bounding box center [1387, 49] width 91 height 30
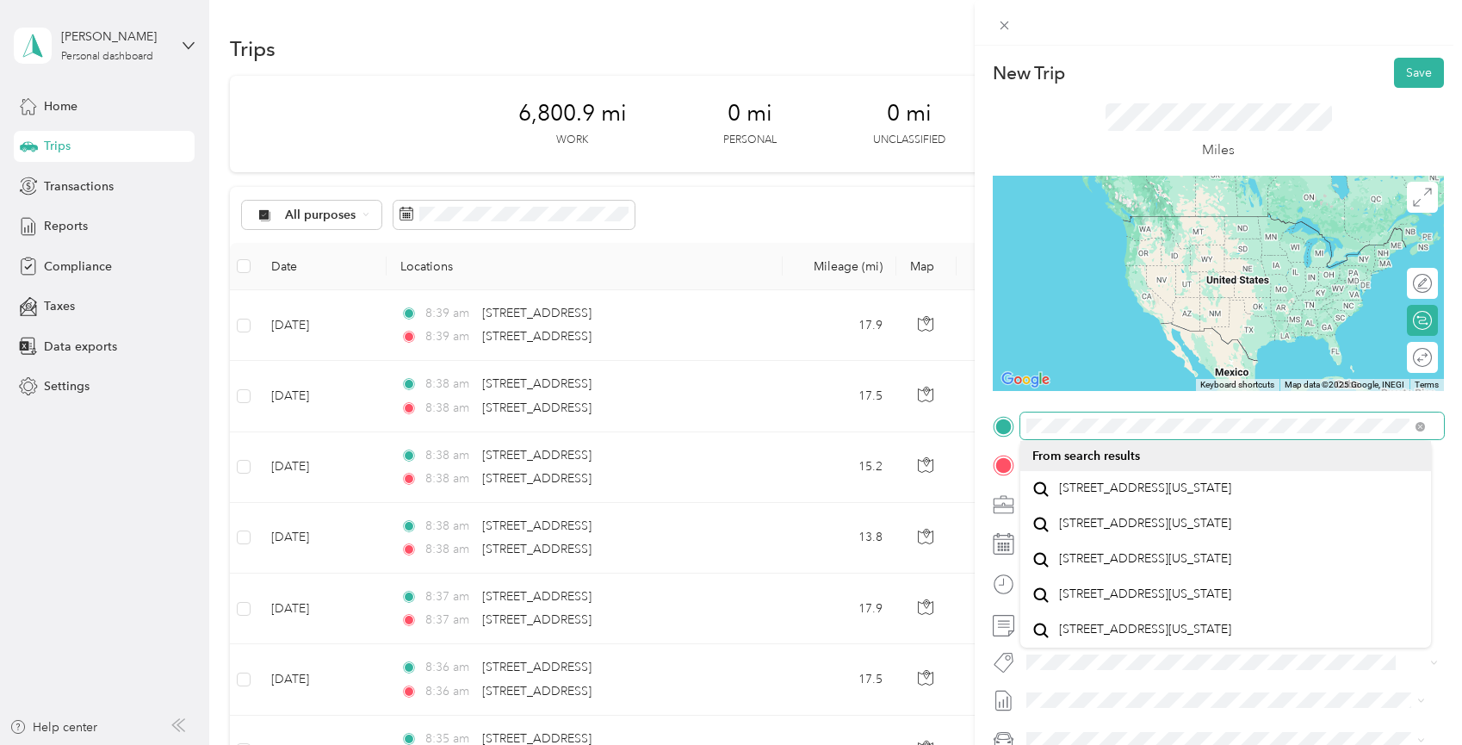
click at [1013, 423] on div at bounding box center [1218, 426] width 451 height 28
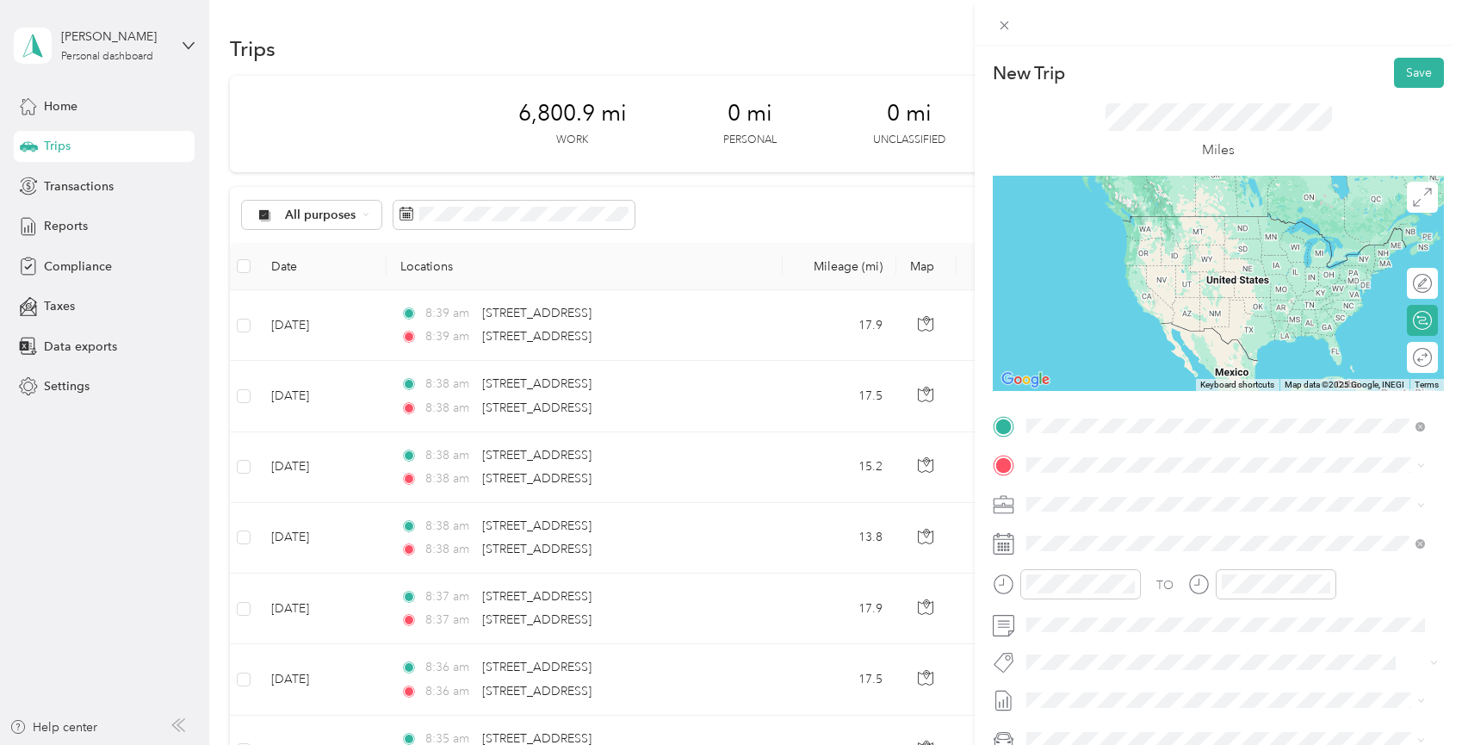
click at [1119, 505] on li "[STREET_ADDRESS][US_STATE]" at bounding box center [1225, 488] width 411 height 35
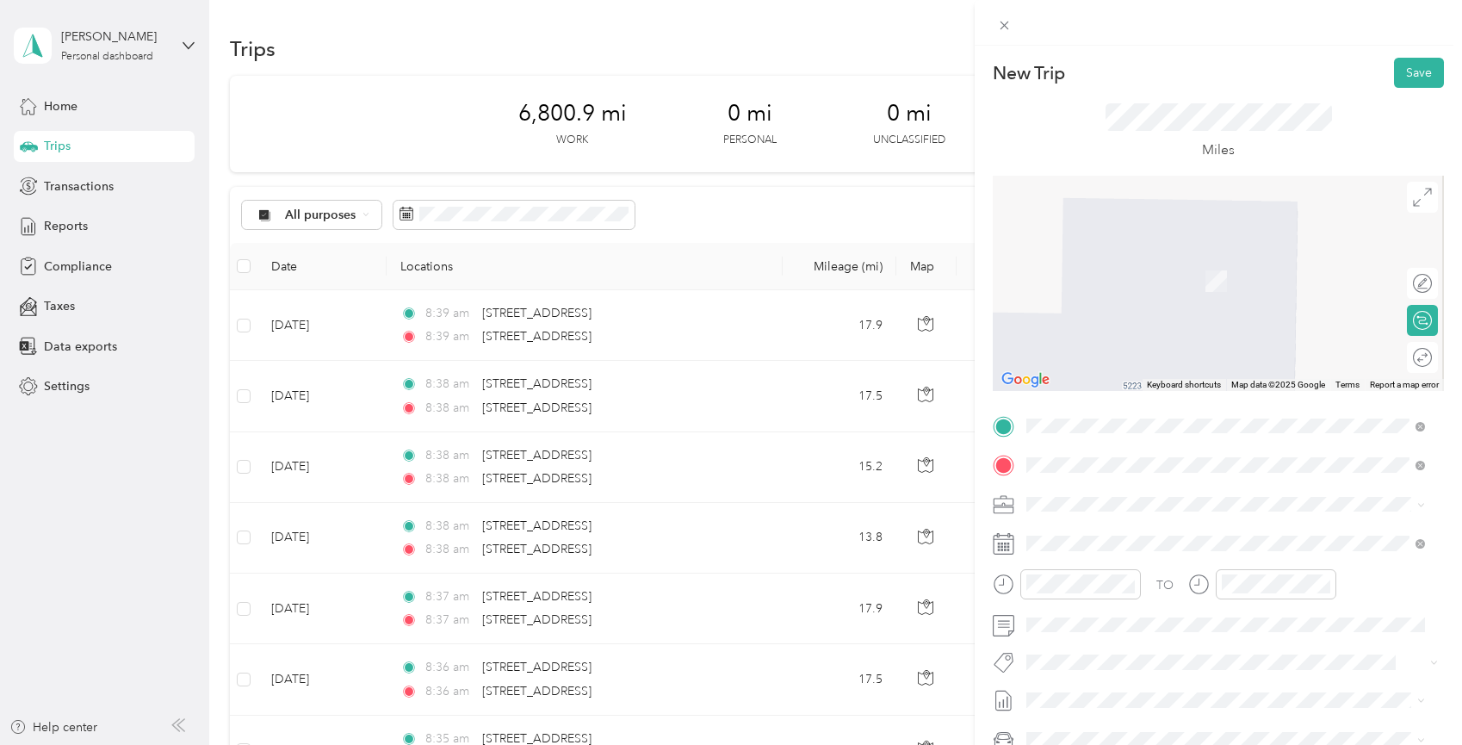
click at [1150, 533] on span "[STREET_ADDRESS][US_STATE]" at bounding box center [1145, 526] width 172 height 15
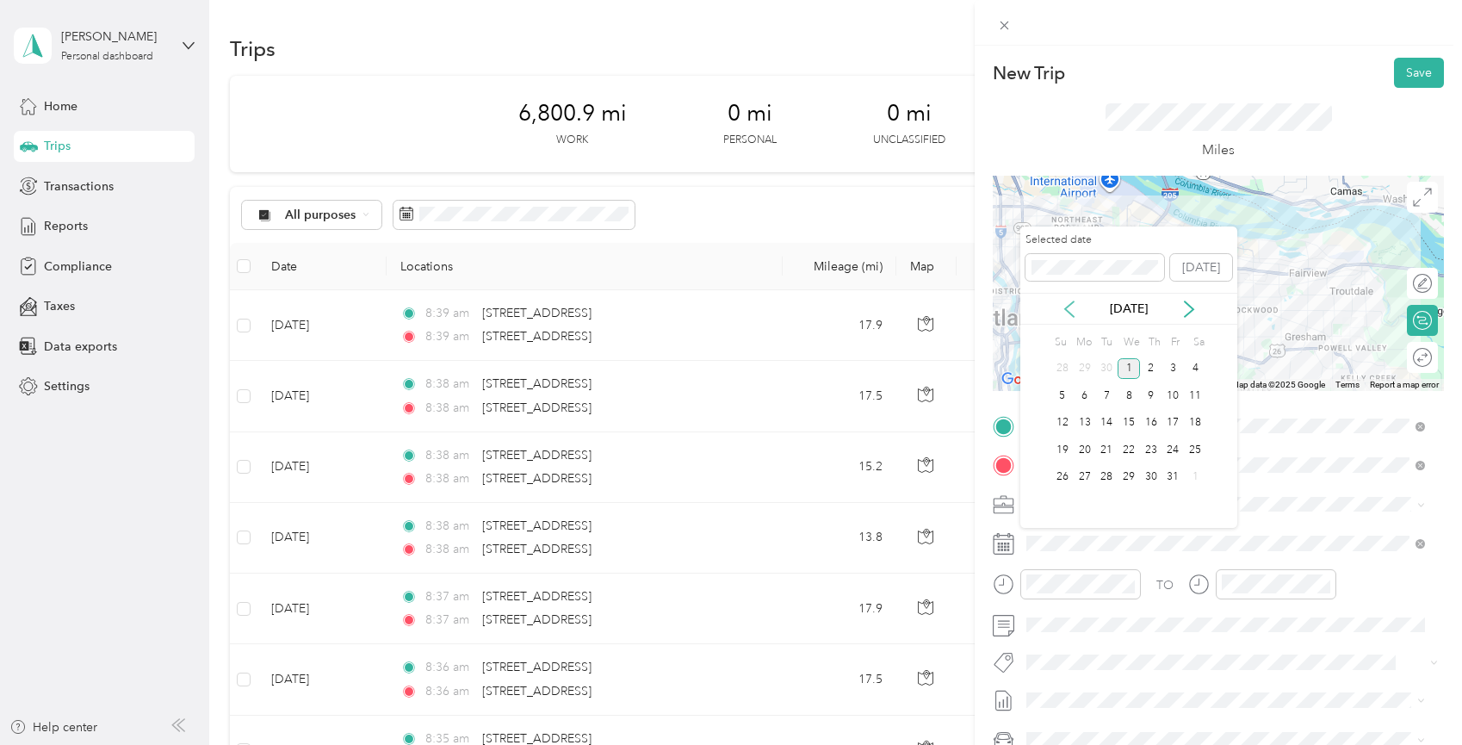
click at [1064, 307] on icon at bounding box center [1069, 309] width 17 height 17
click at [1128, 452] on div "24" at bounding box center [1129, 450] width 22 height 22
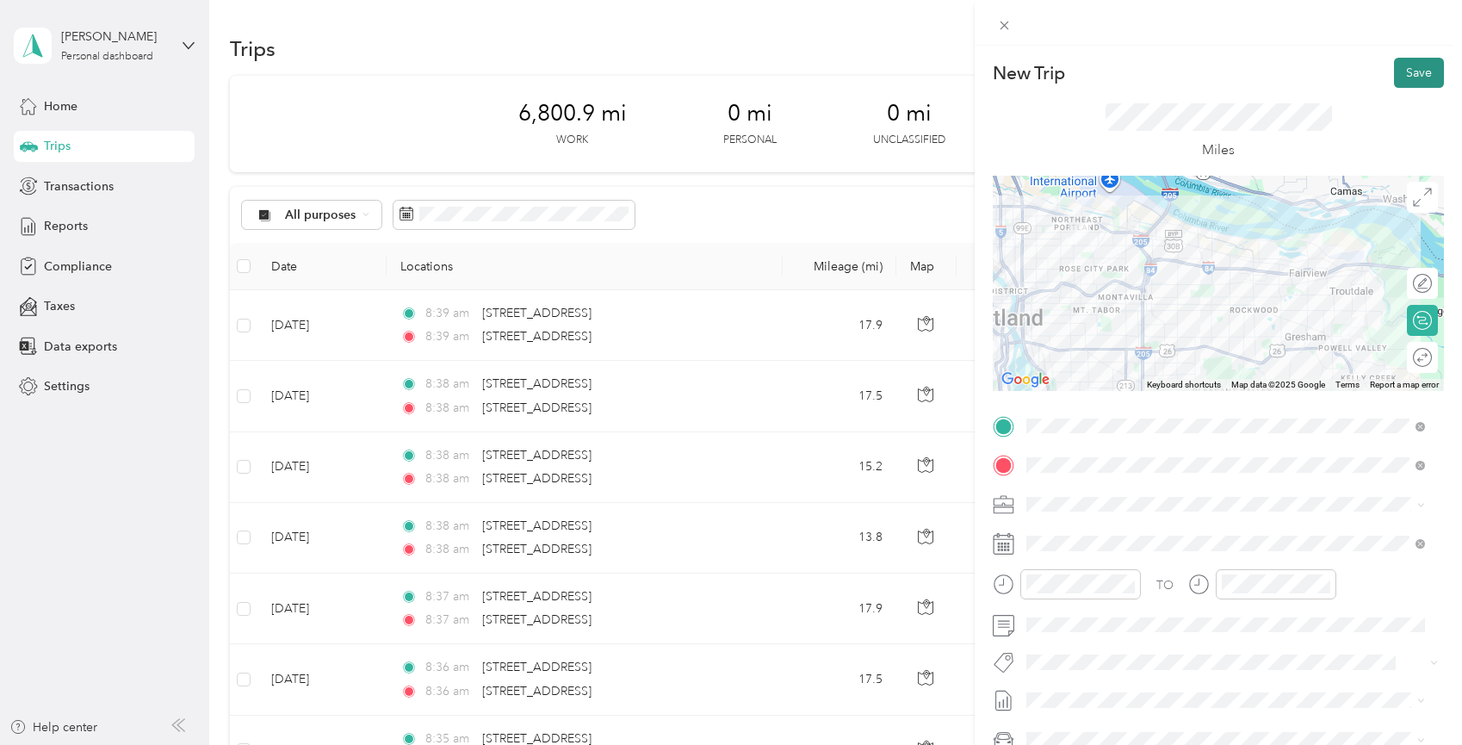
click at [1412, 70] on button "Save" at bounding box center [1419, 73] width 50 height 30
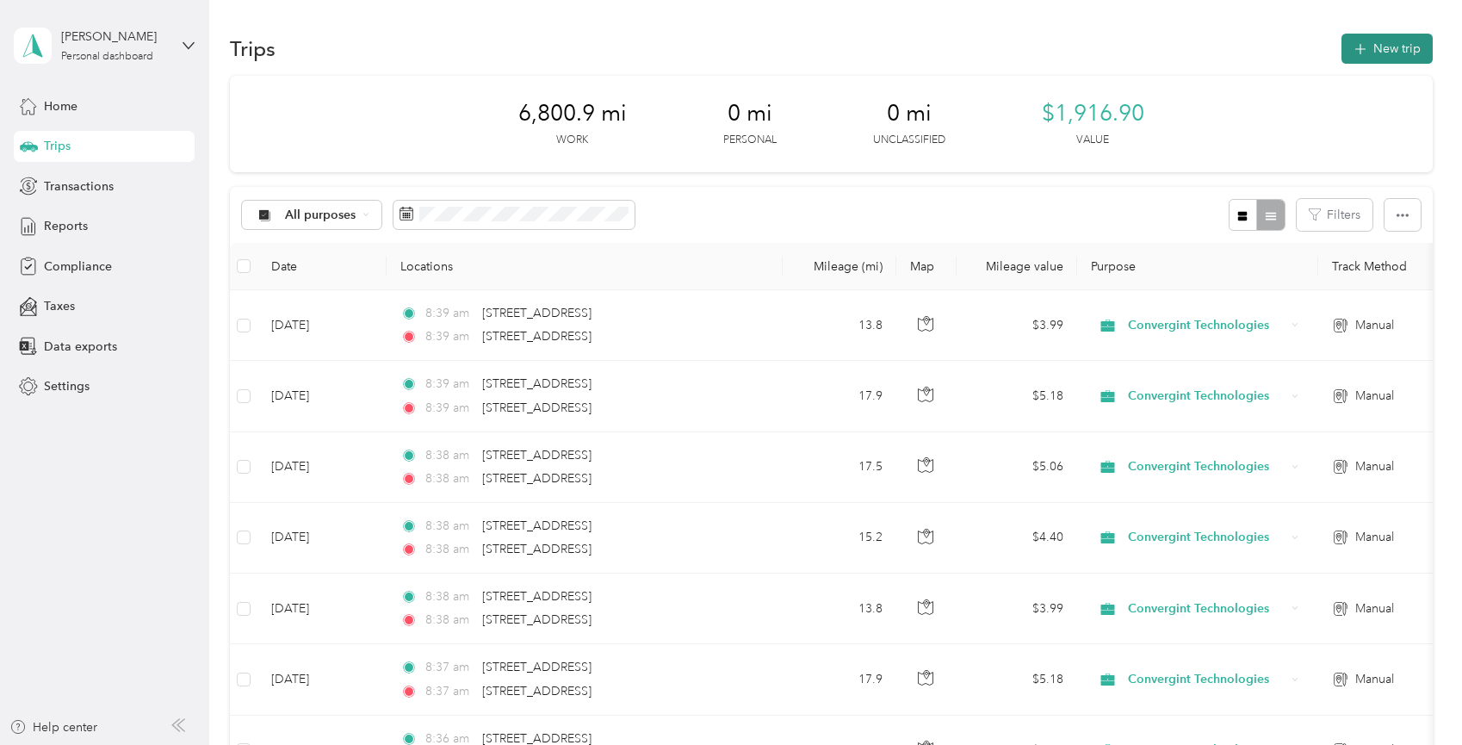
click at [1377, 40] on button "New trip" at bounding box center [1387, 49] width 91 height 30
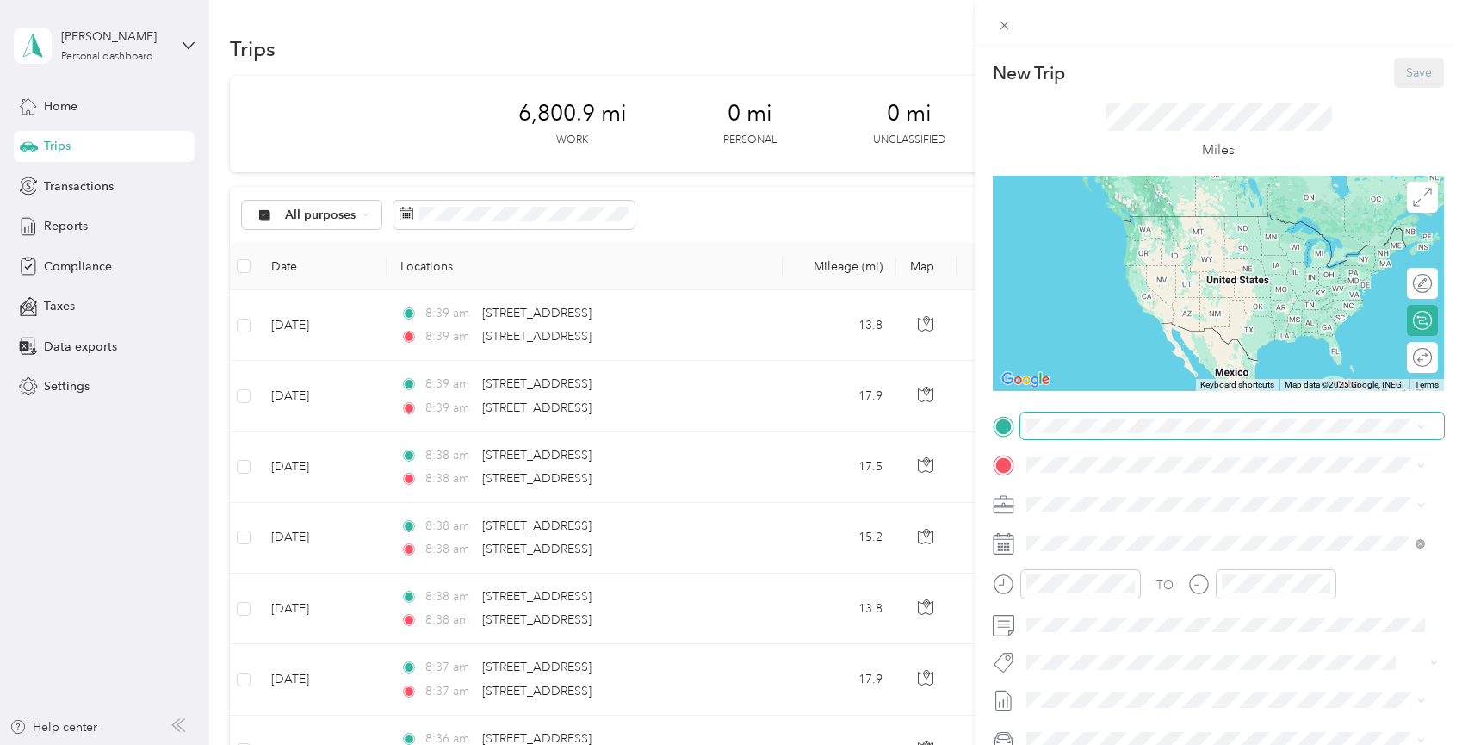
click at [1159, 416] on span at bounding box center [1232, 426] width 424 height 28
click at [1098, 493] on span "[STREET_ADDRESS][US_STATE][US_STATE]" at bounding box center [1176, 484] width 235 height 15
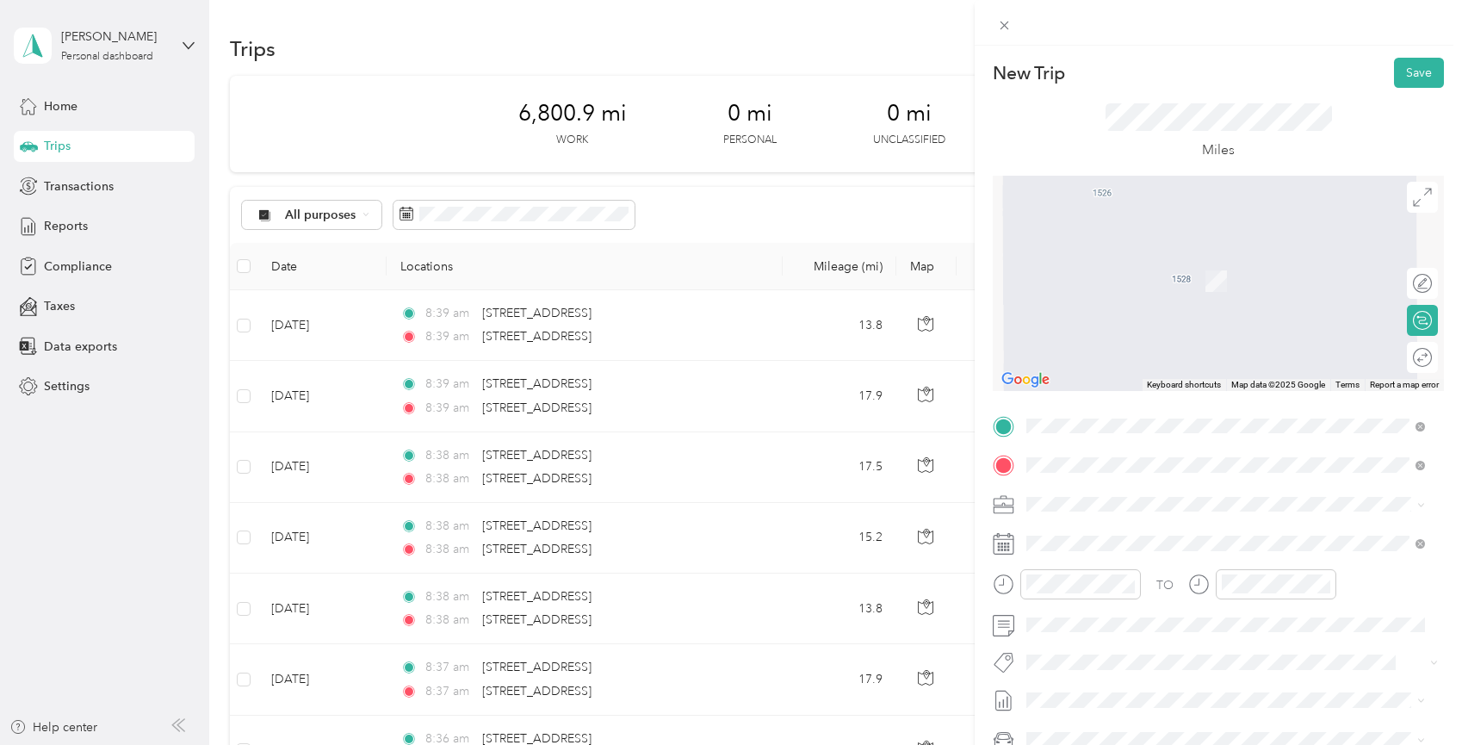
click at [1100, 535] on span "[STREET_ADDRESS][US_STATE]" at bounding box center [1145, 526] width 172 height 15
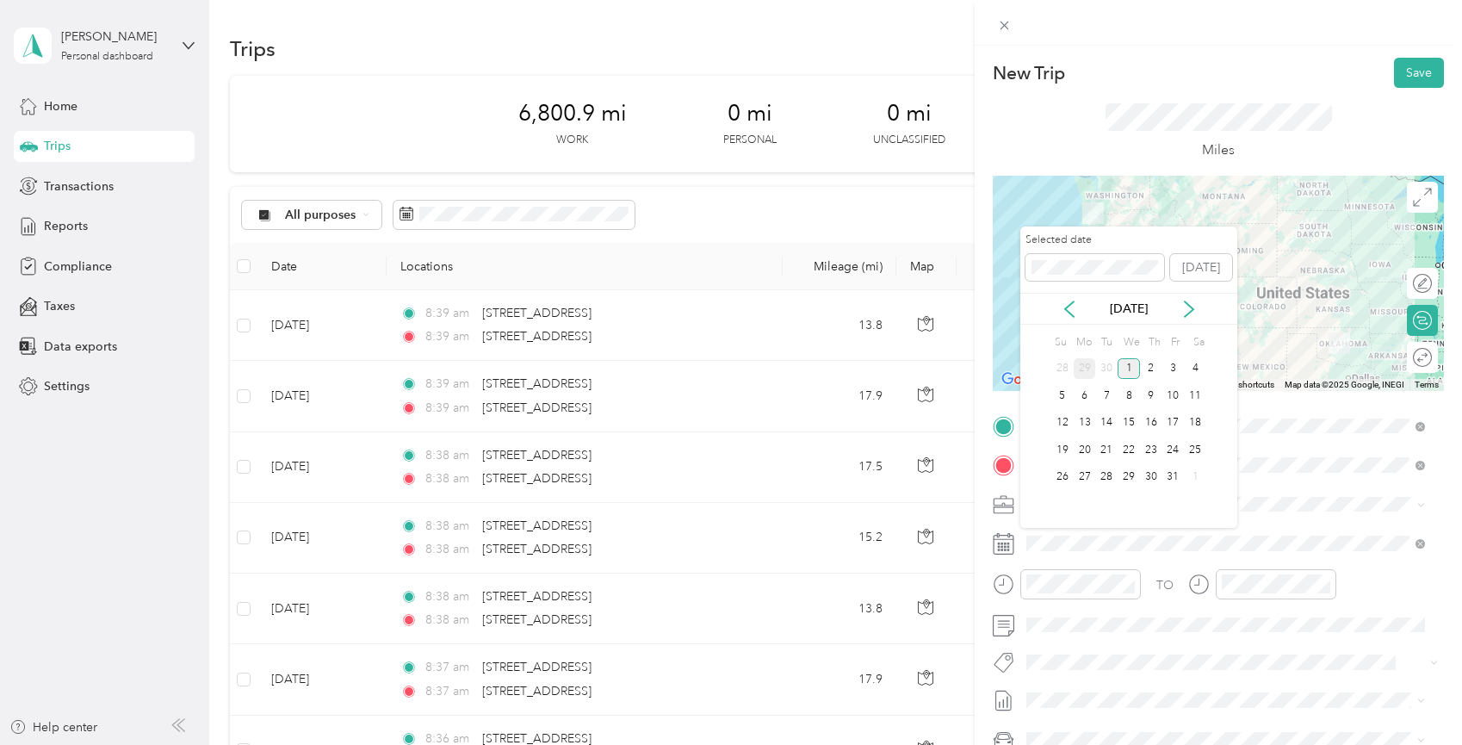
click at [1084, 371] on div "29" at bounding box center [1085, 369] width 22 height 22
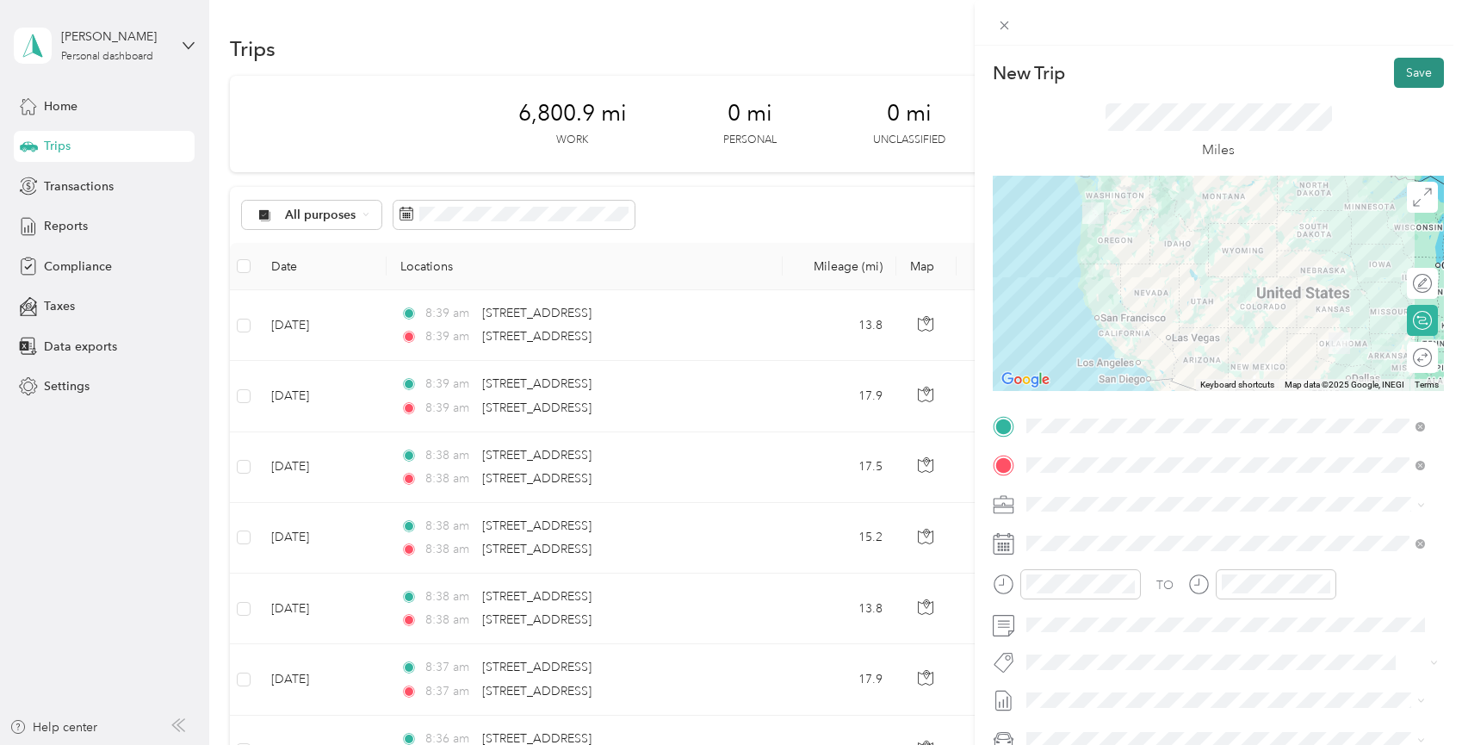
click at [1394, 76] on button "Save" at bounding box center [1419, 73] width 50 height 30
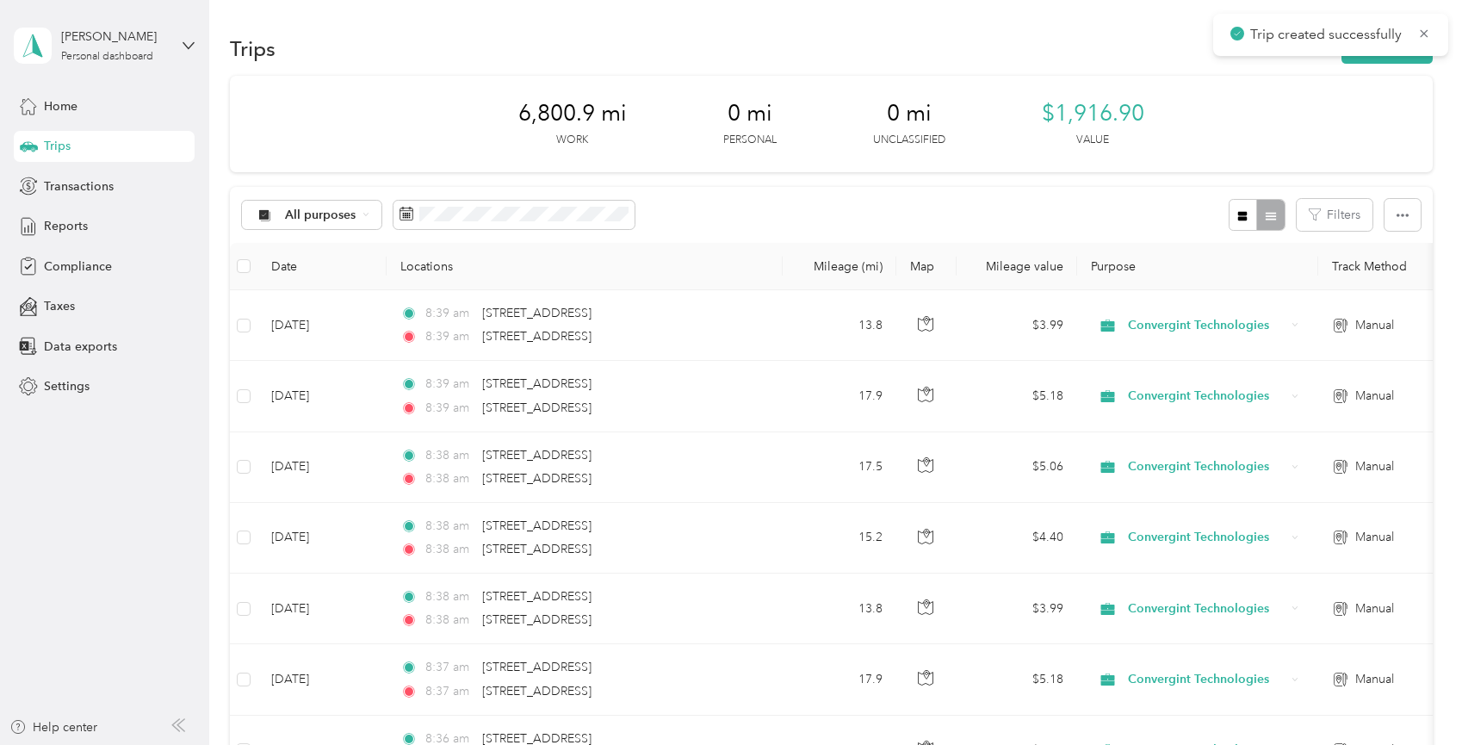
click at [1427, 20] on div "Trip created successfully" at bounding box center [1330, 35] width 235 height 42
click at [1425, 27] on icon at bounding box center [1424, 33] width 14 height 15
click at [1400, 44] on button "New trip" at bounding box center [1387, 49] width 91 height 30
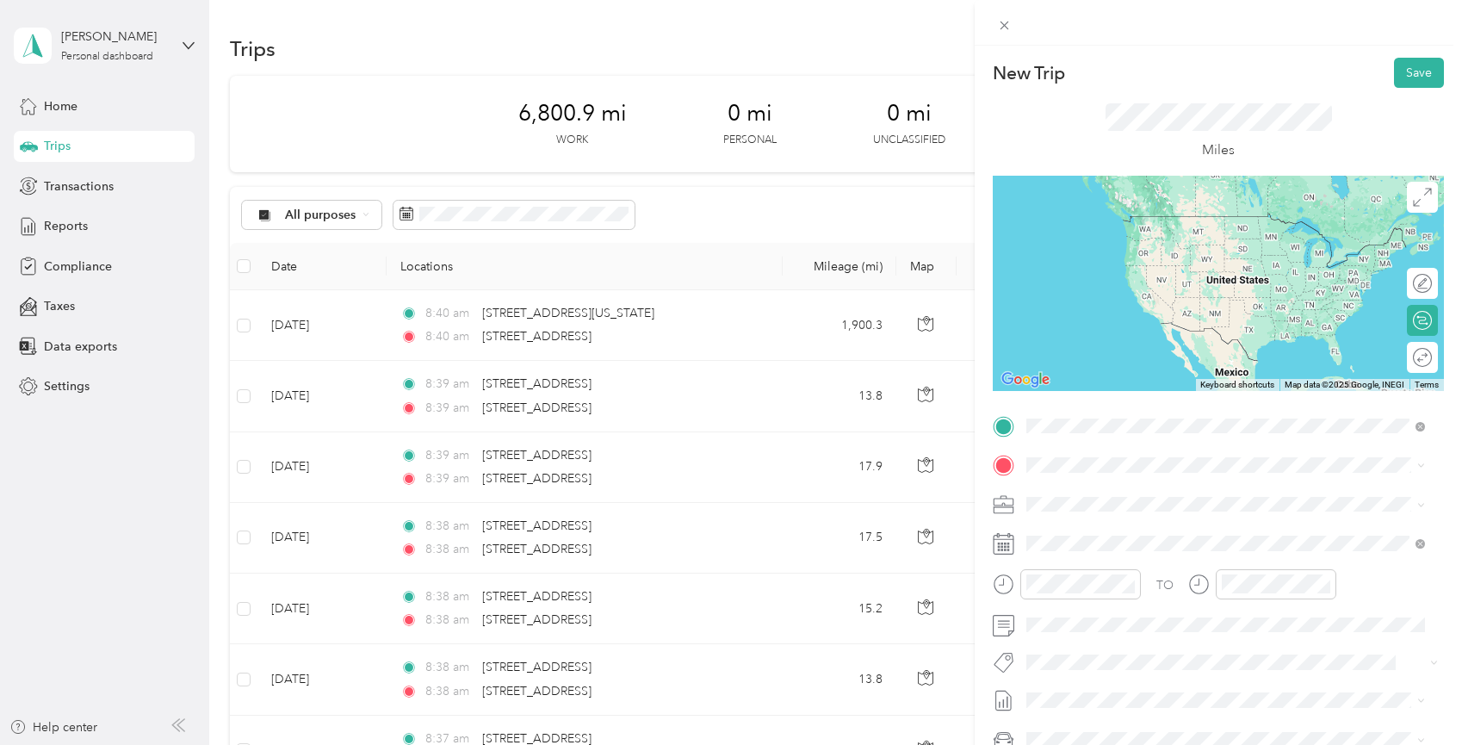
click at [1120, 500] on div "[STREET_ADDRESS][US_STATE]" at bounding box center [1225, 488] width 387 height 23
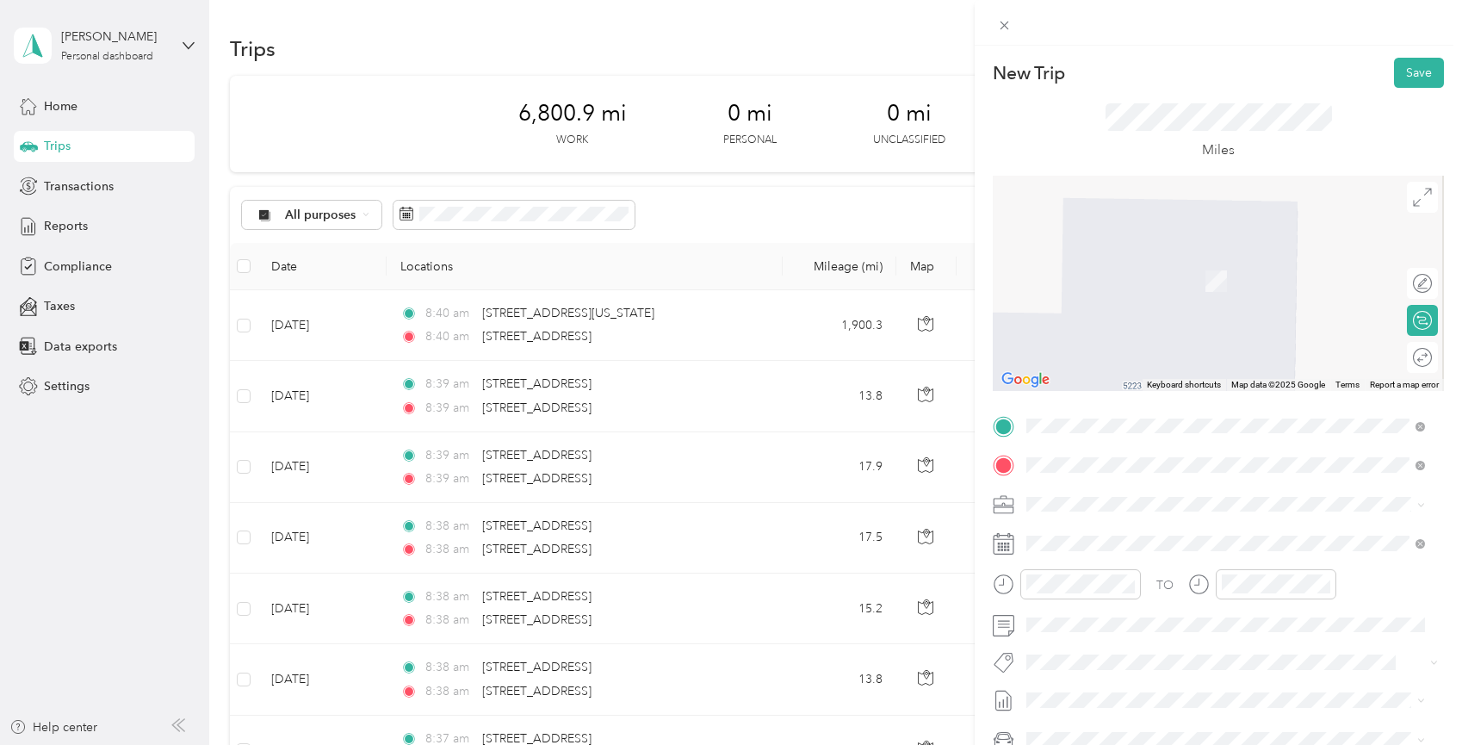
click at [1106, 535] on span "[STREET_ADDRESS][US_STATE]" at bounding box center [1145, 526] width 172 height 15
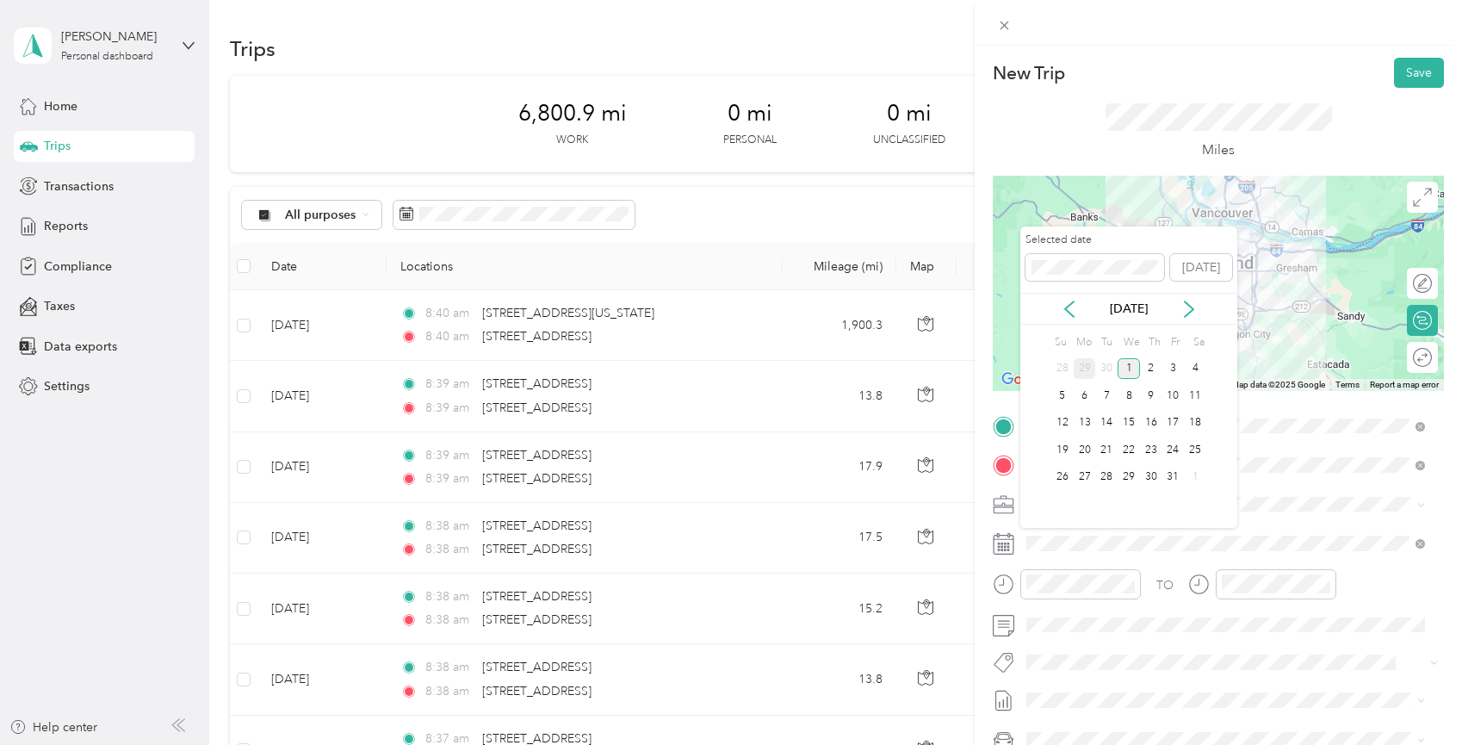
click at [1088, 365] on div "29" at bounding box center [1085, 369] width 22 height 22
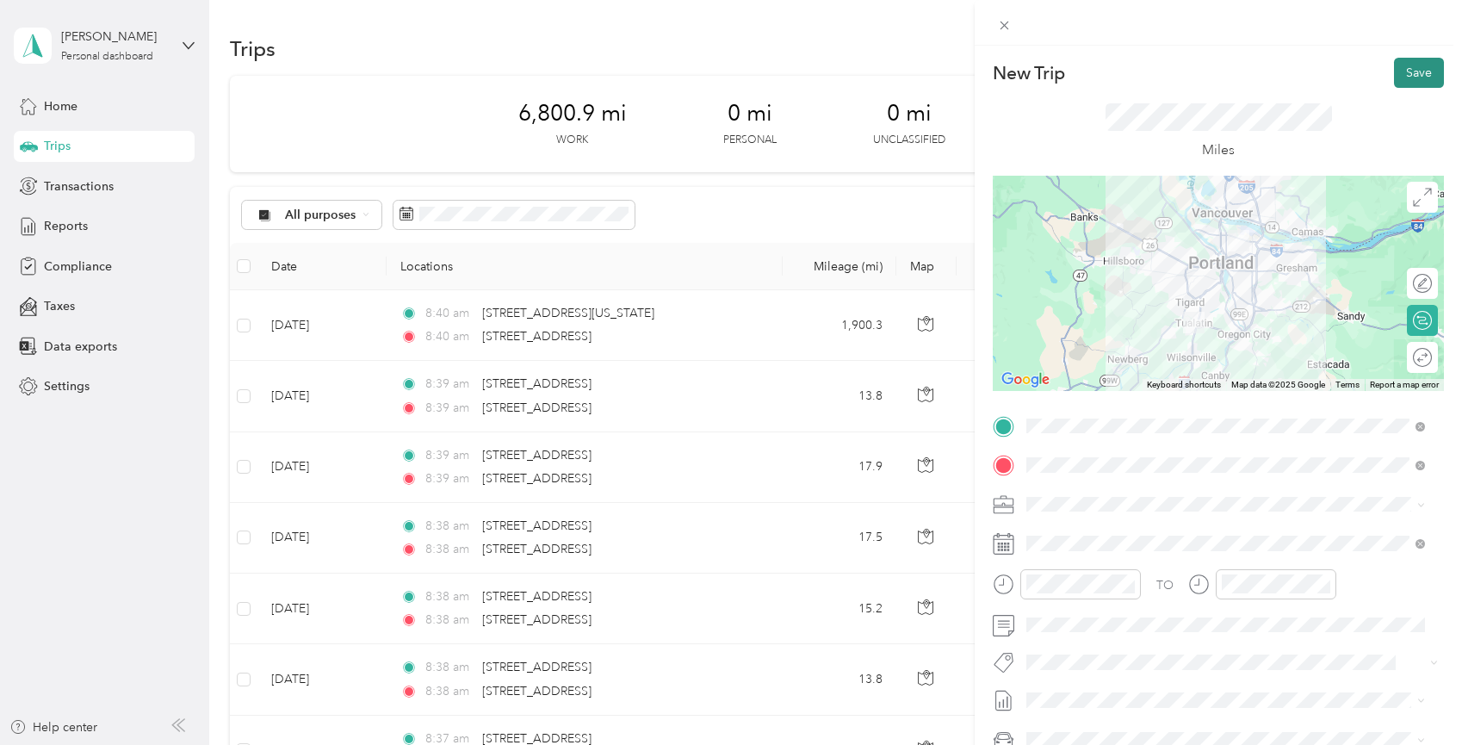
click at [1421, 75] on button "Save" at bounding box center [1419, 73] width 50 height 30
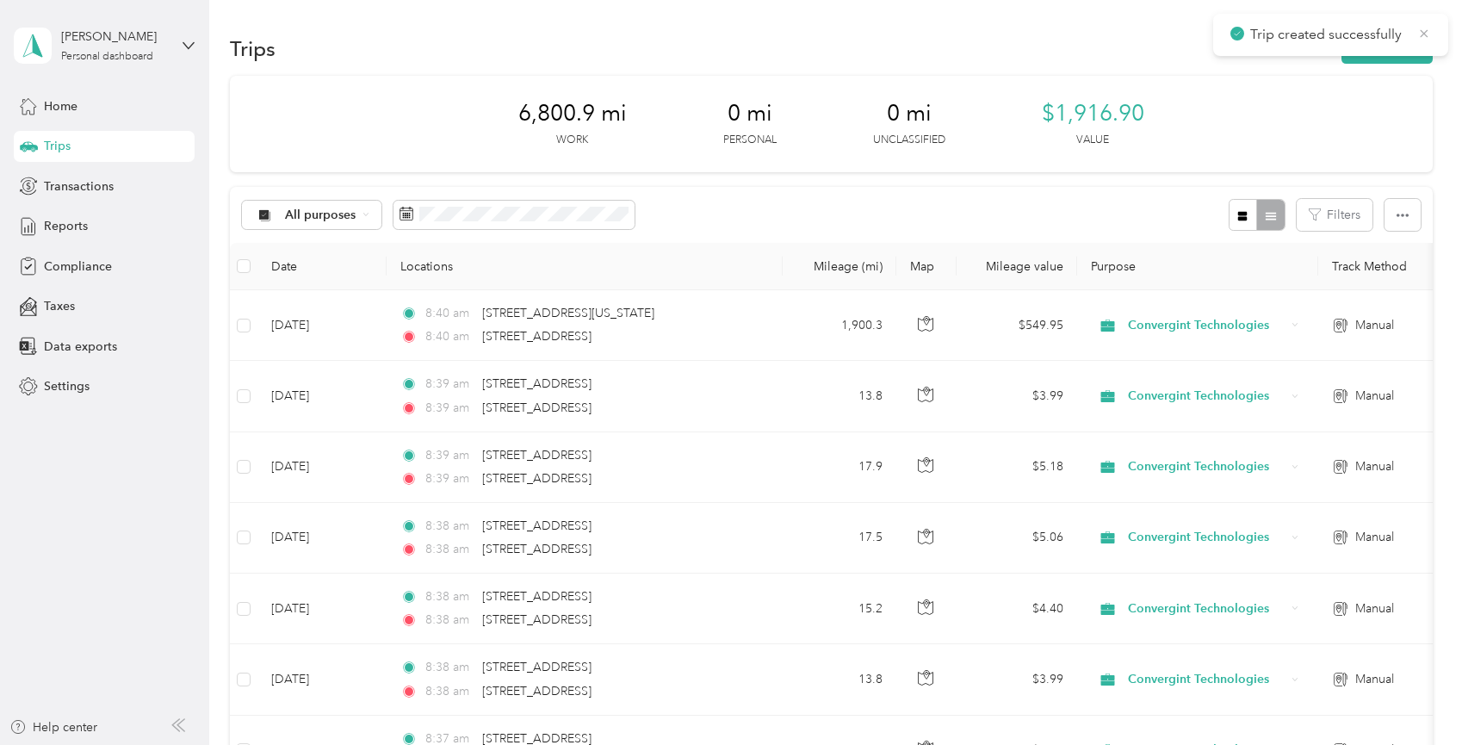
click at [1425, 36] on icon at bounding box center [1424, 33] width 14 height 15
click at [1385, 42] on button "New trip" at bounding box center [1387, 49] width 91 height 30
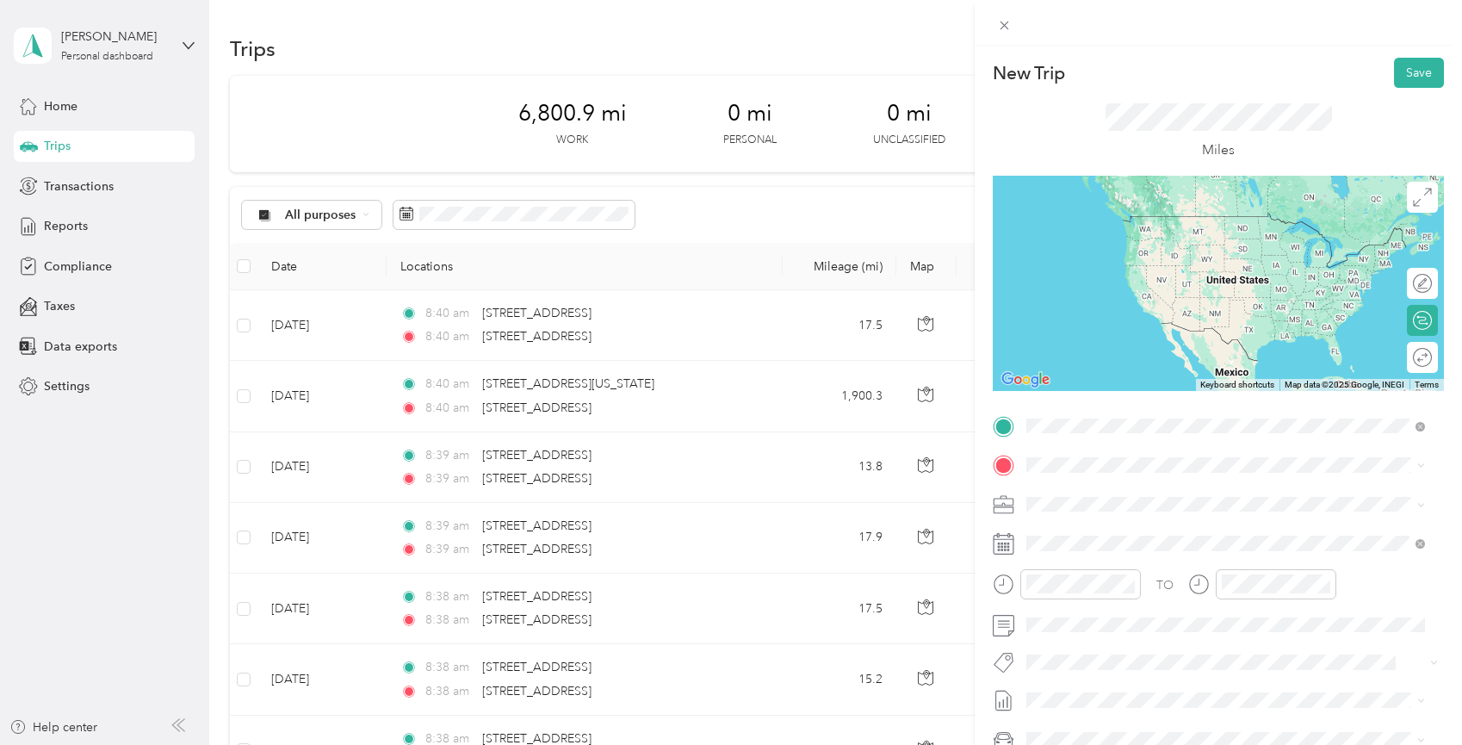
click at [1122, 486] on span "[STREET_ADDRESS][US_STATE]" at bounding box center [1145, 487] width 172 height 15
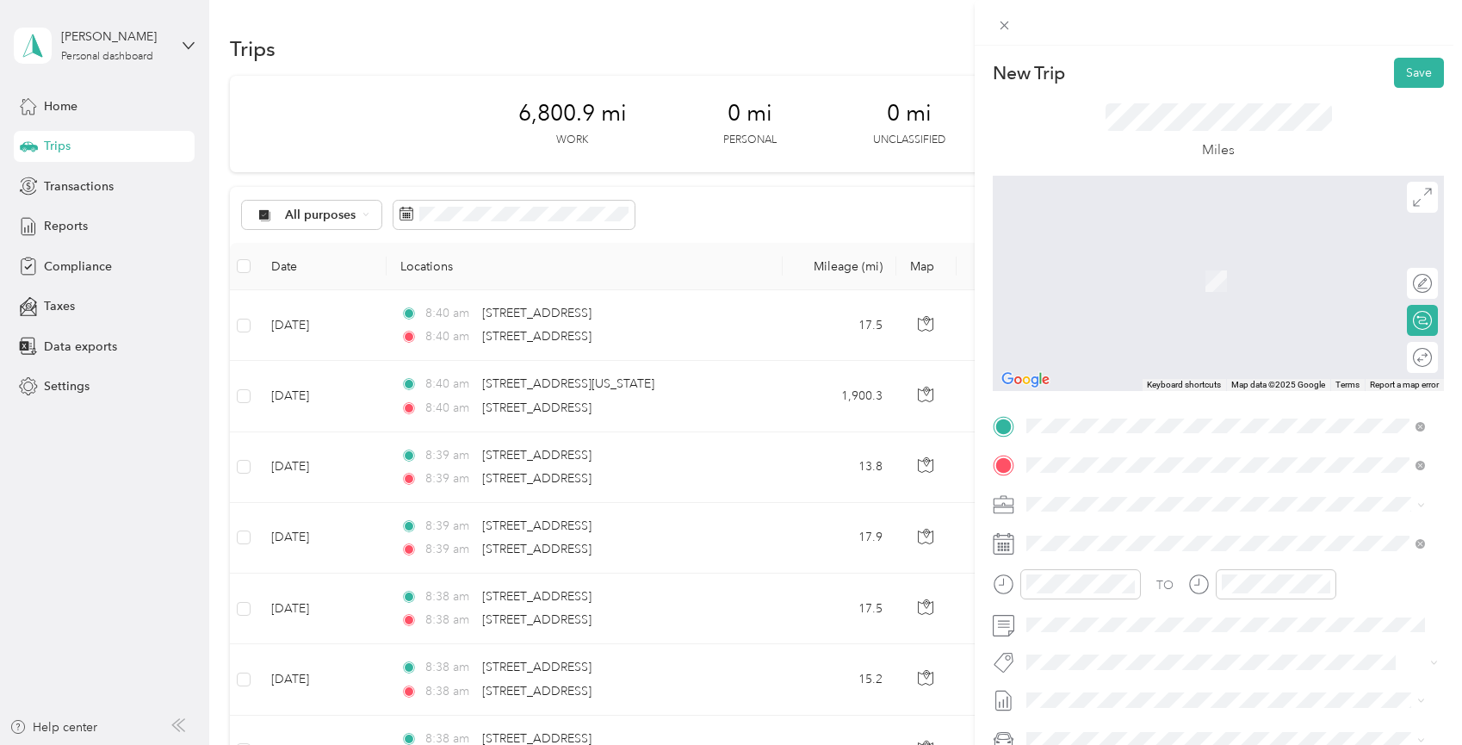
click at [1098, 530] on span "[STREET_ADDRESS][US_STATE]" at bounding box center [1145, 526] width 172 height 15
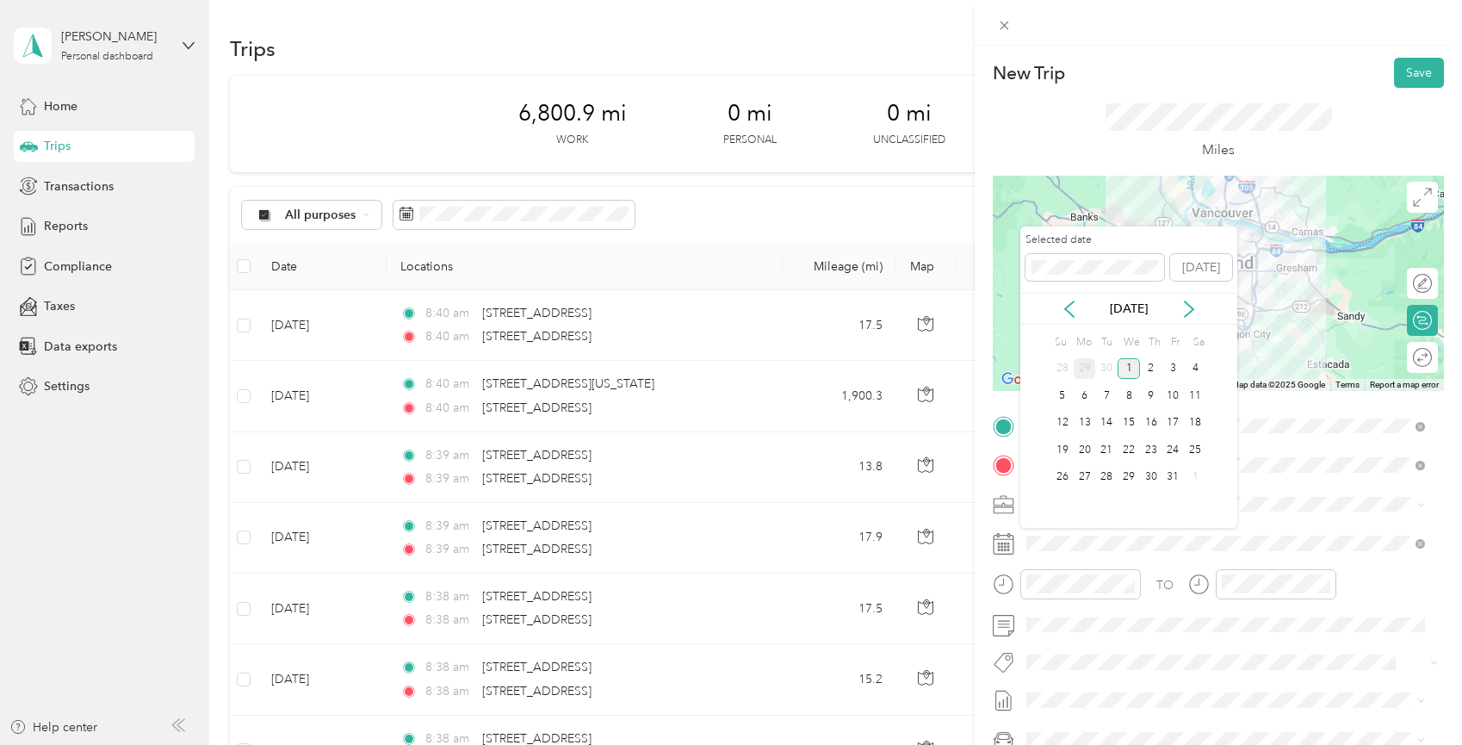
click at [1082, 368] on div "29" at bounding box center [1085, 369] width 22 height 22
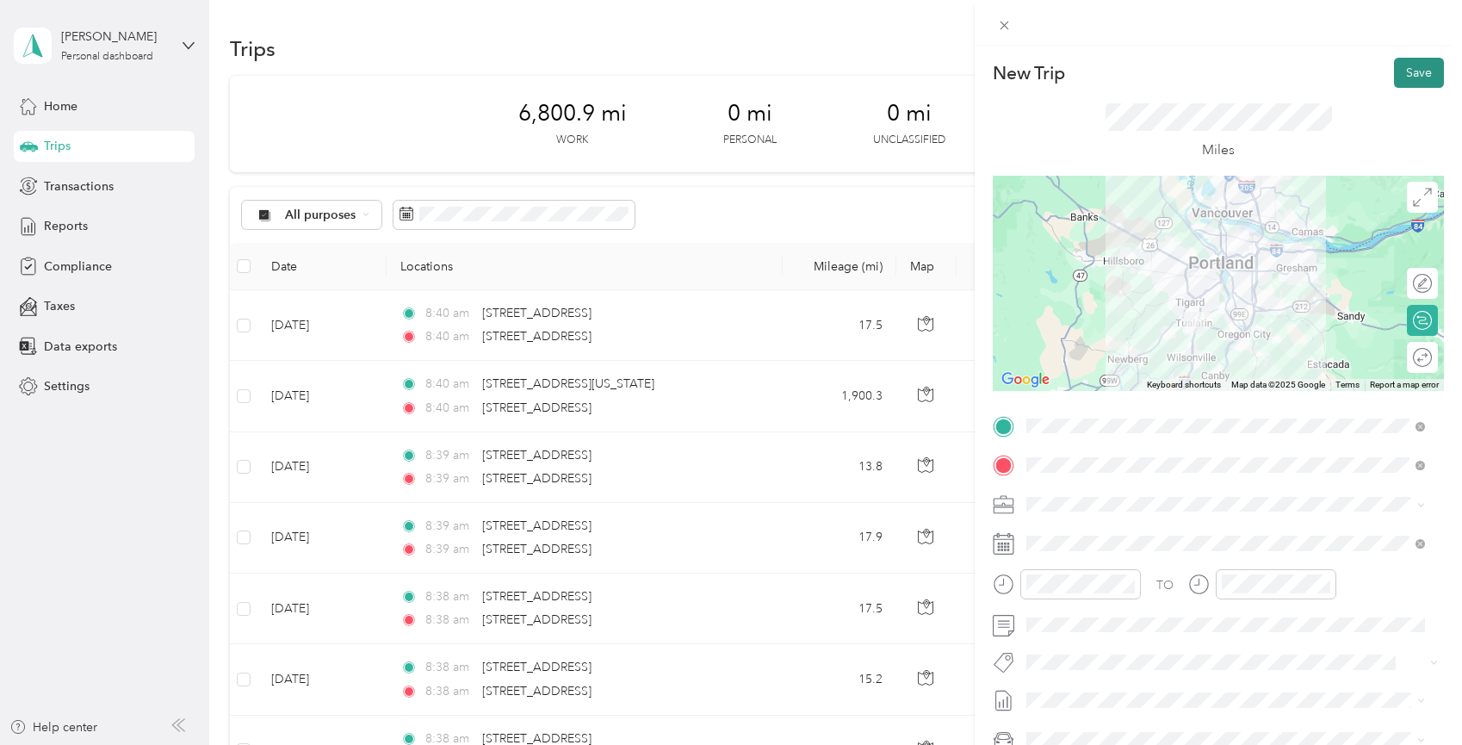
click at [1407, 69] on button "Save" at bounding box center [1419, 73] width 50 height 30
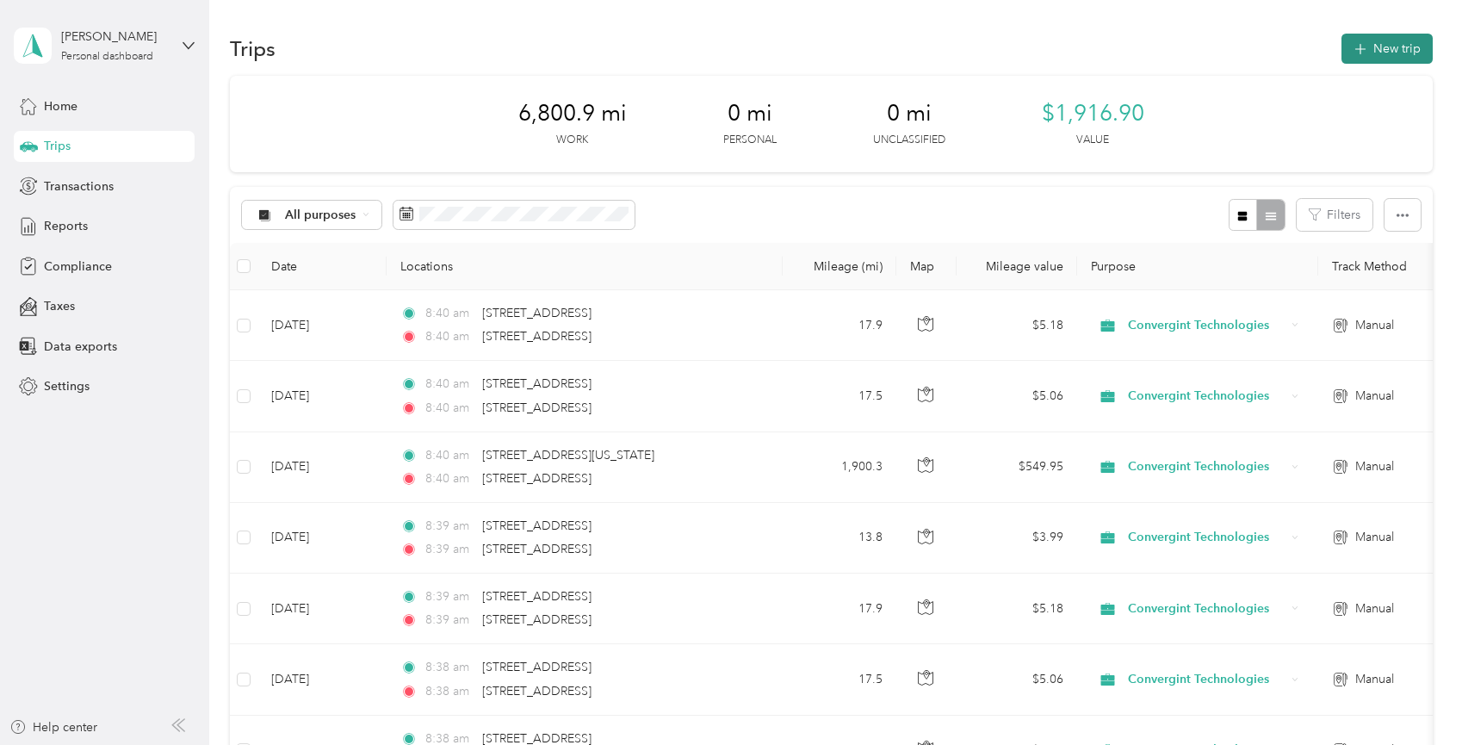
click at [1400, 40] on button "New trip" at bounding box center [1387, 49] width 91 height 30
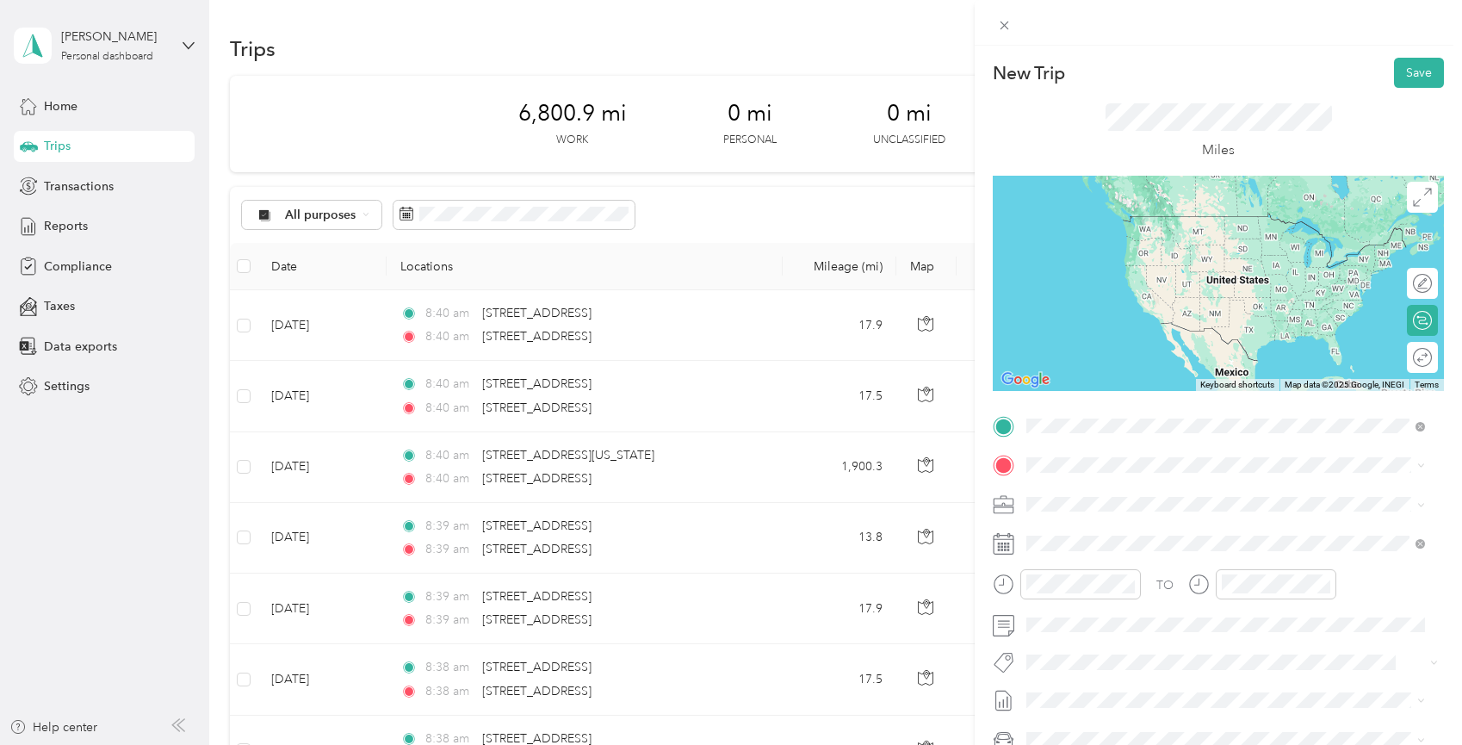
click at [1112, 496] on span "[STREET_ADDRESS][US_STATE]" at bounding box center [1145, 487] width 172 height 15
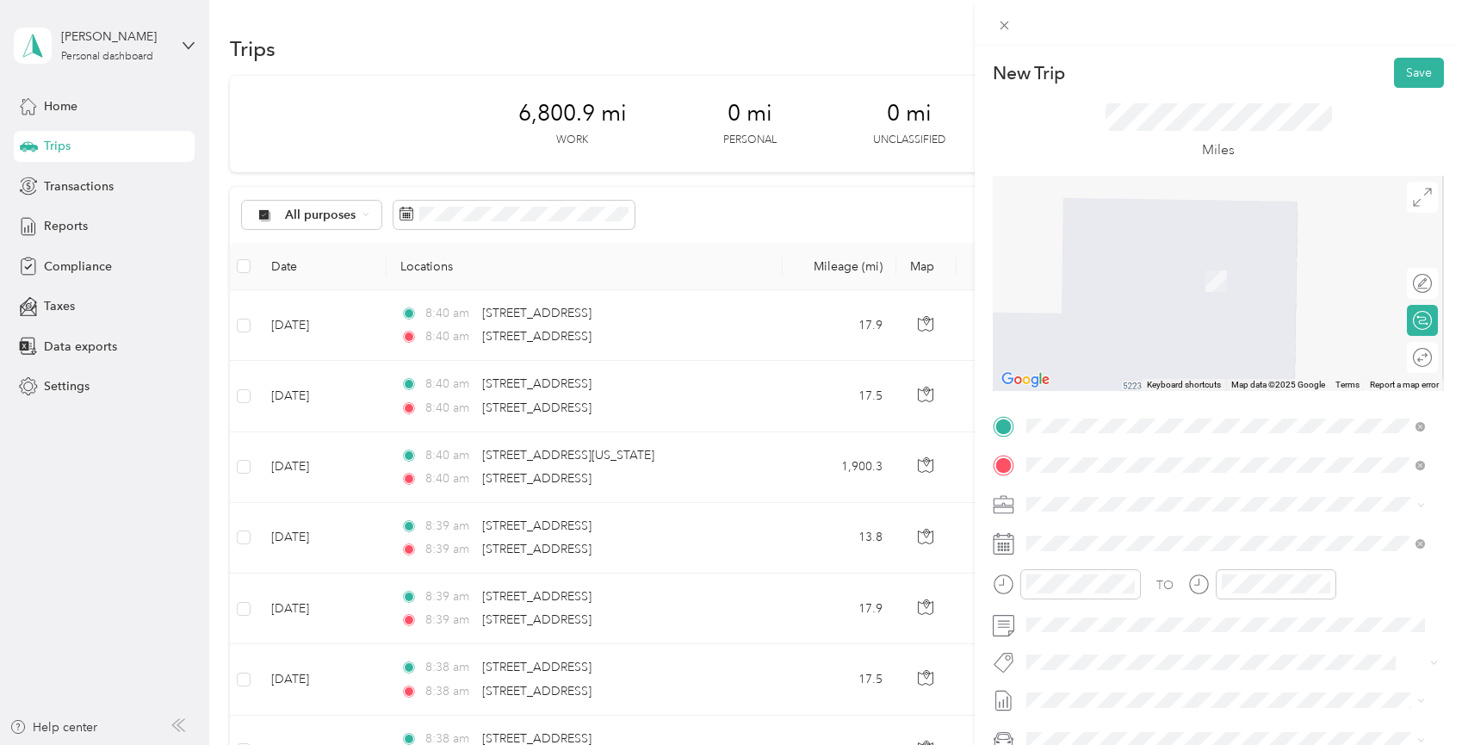
click at [1108, 532] on span "[STREET_ADDRESS][US_STATE]" at bounding box center [1145, 526] width 172 height 15
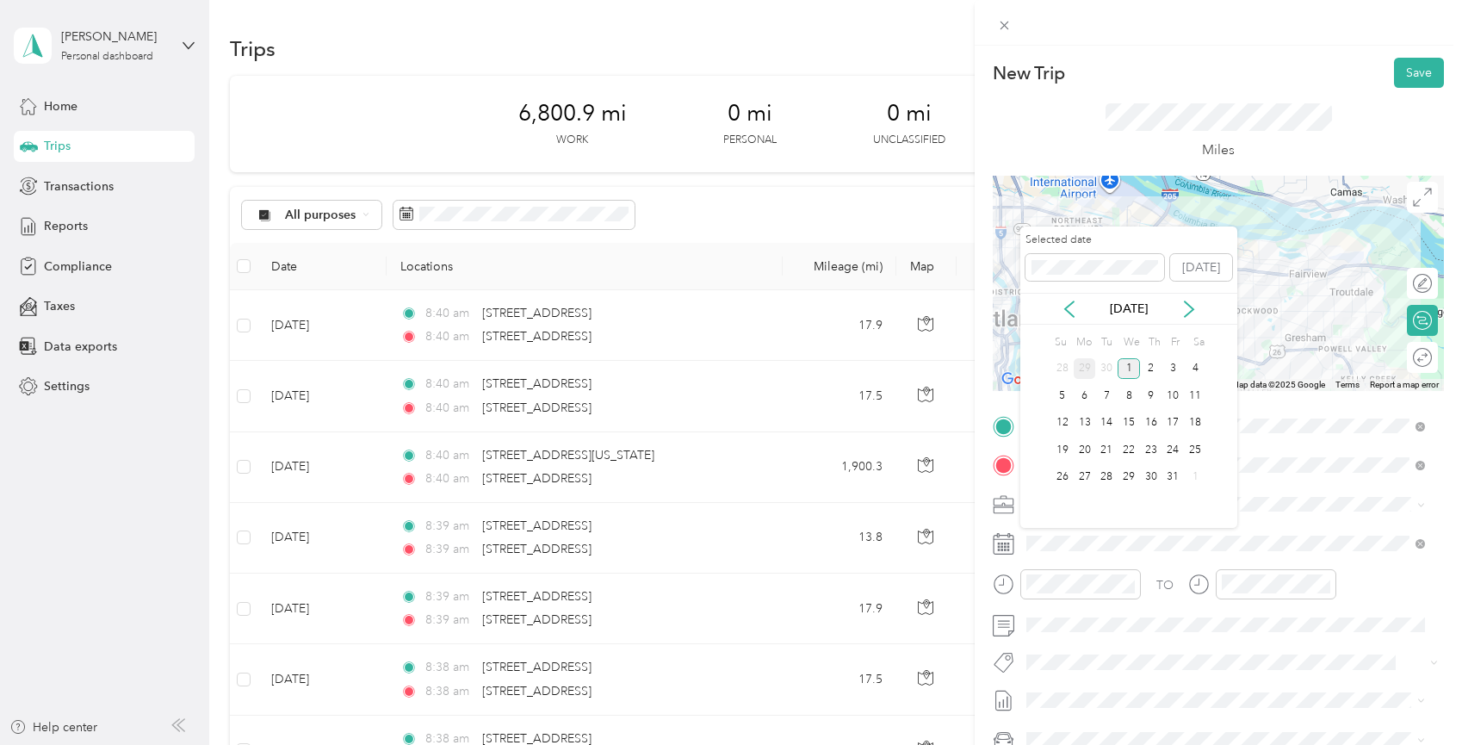
click at [1086, 370] on div "29" at bounding box center [1085, 369] width 22 height 22
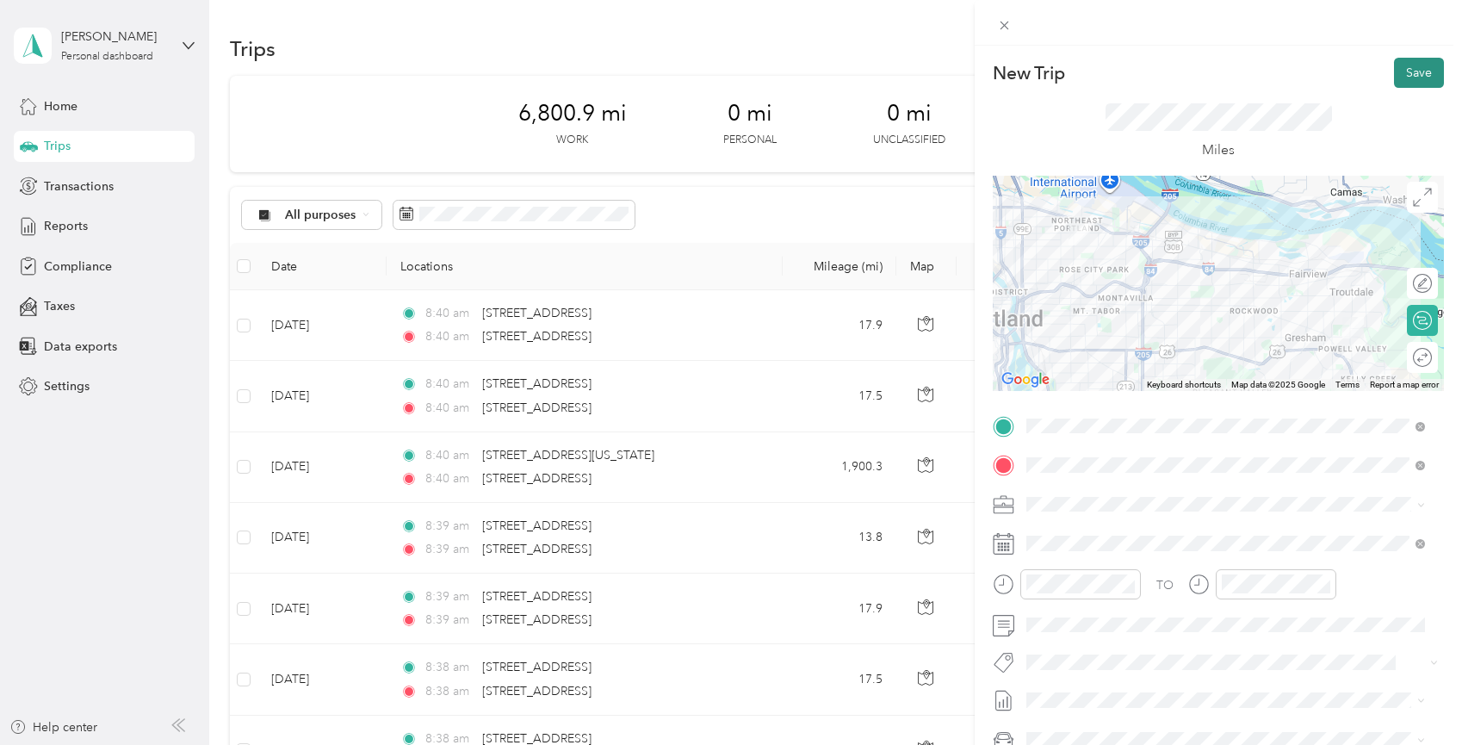
click at [1414, 71] on button "Save" at bounding box center [1419, 73] width 50 height 30
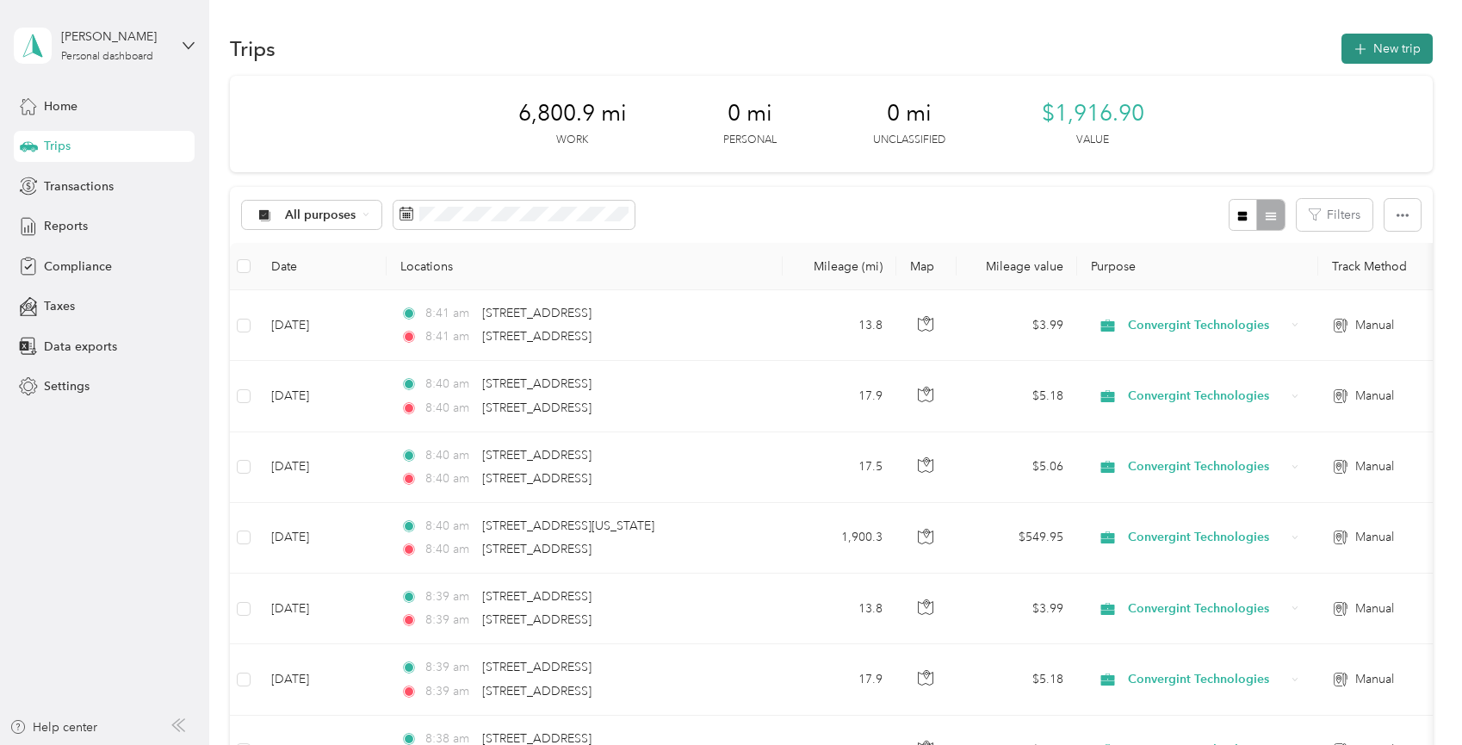
click at [1390, 45] on button "New trip" at bounding box center [1387, 49] width 91 height 30
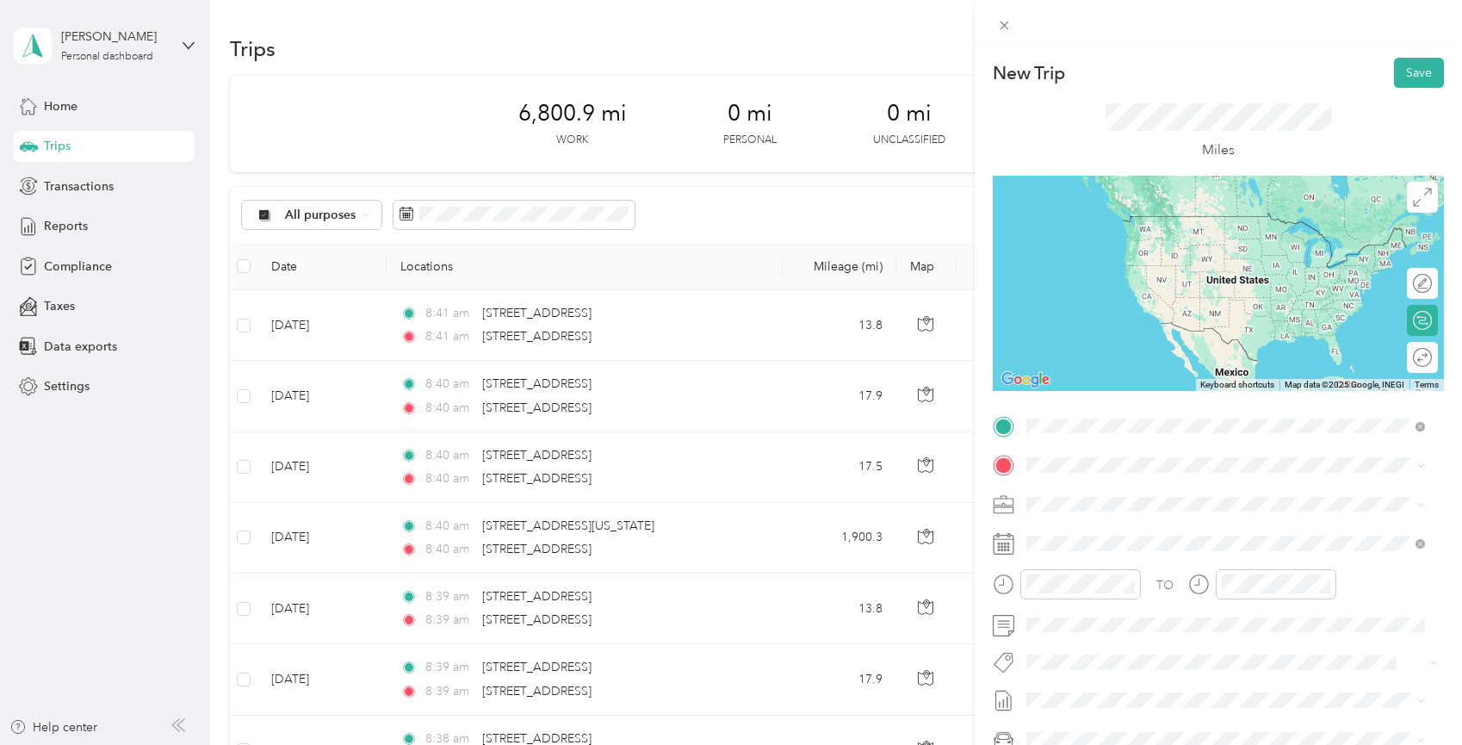
click at [1109, 489] on span "[STREET_ADDRESS][US_STATE]" at bounding box center [1145, 487] width 172 height 15
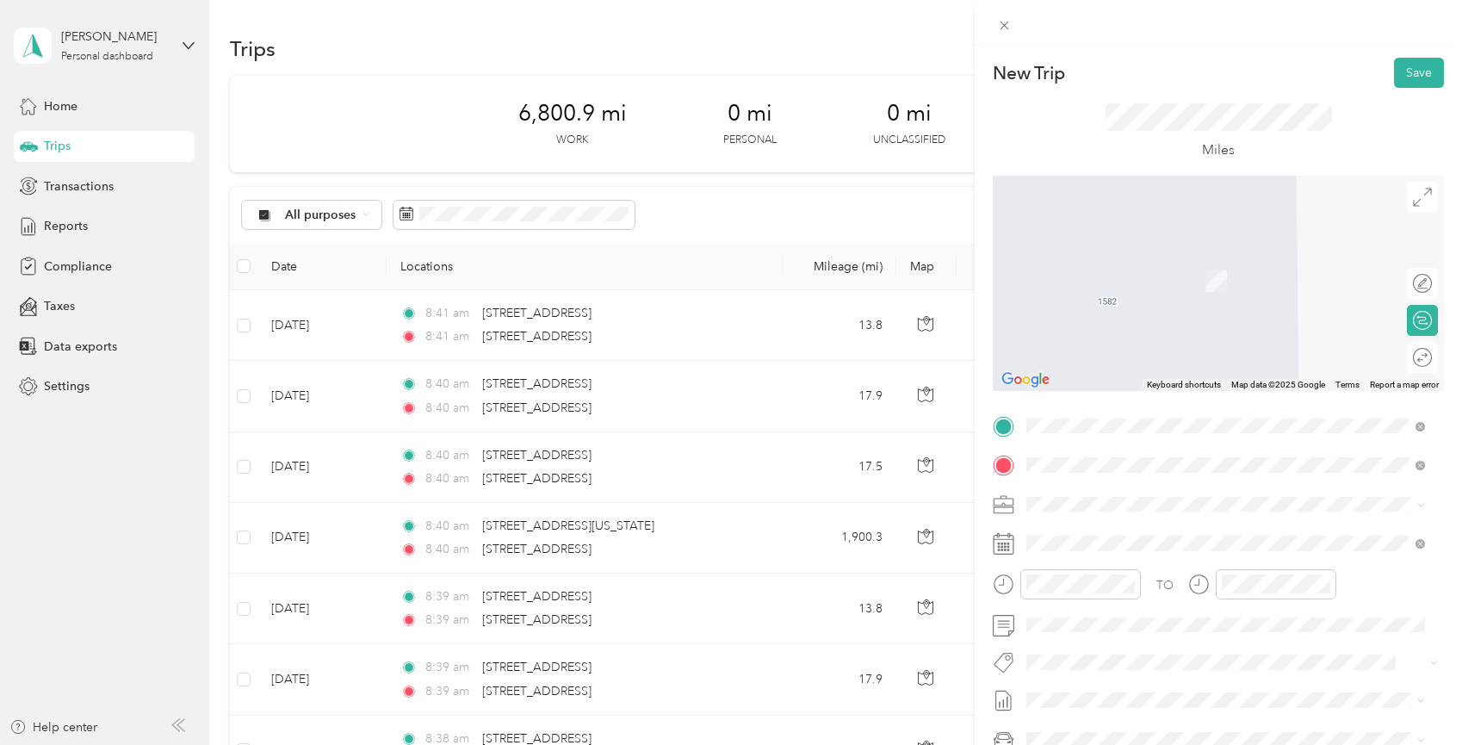
click at [1082, 534] on span "[STREET_ADDRESS][US_STATE]" at bounding box center [1145, 526] width 172 height 15
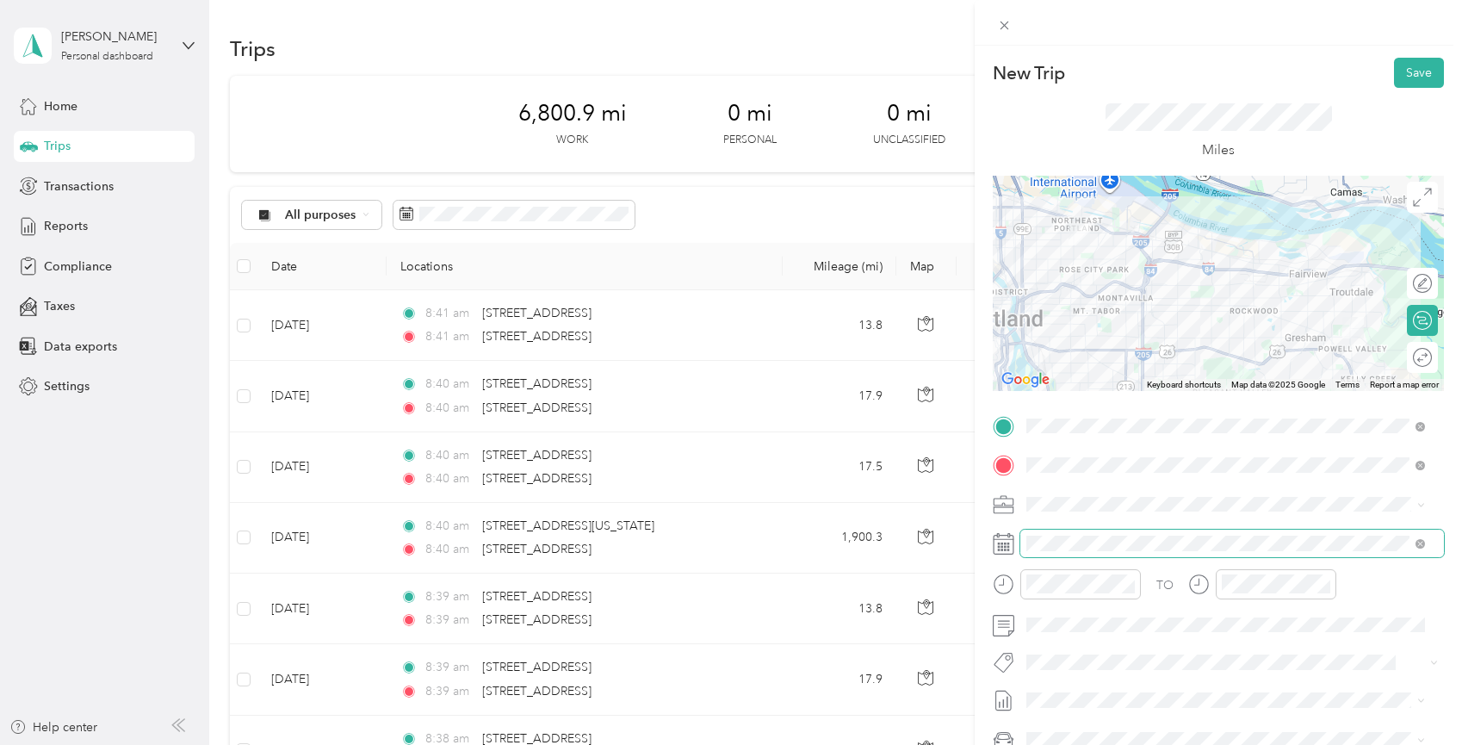
click at [1051, 533] on span at bounding box center [1232, 544] width 424 height 28
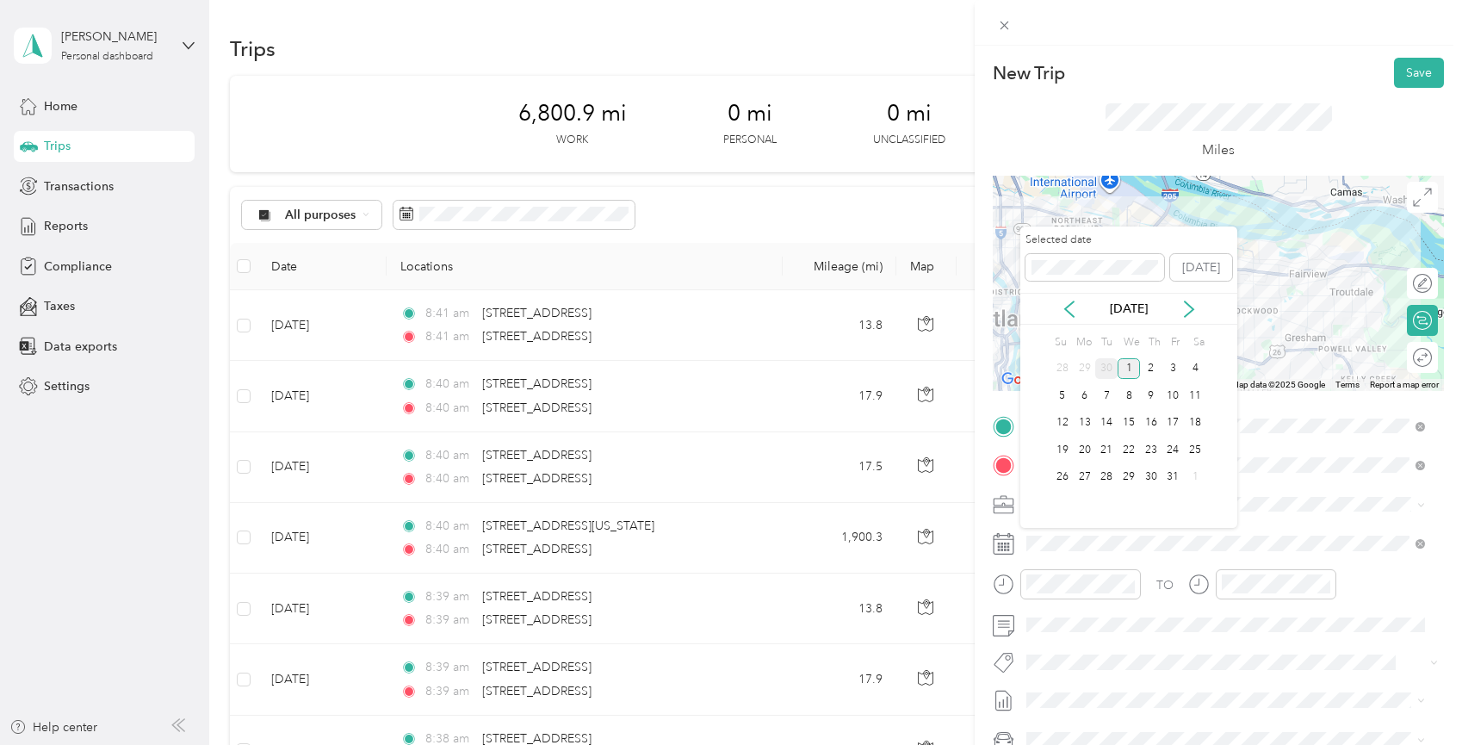
click at [1106, 368] on div "30" at bounding box center [1106, 369] width 22 height 22
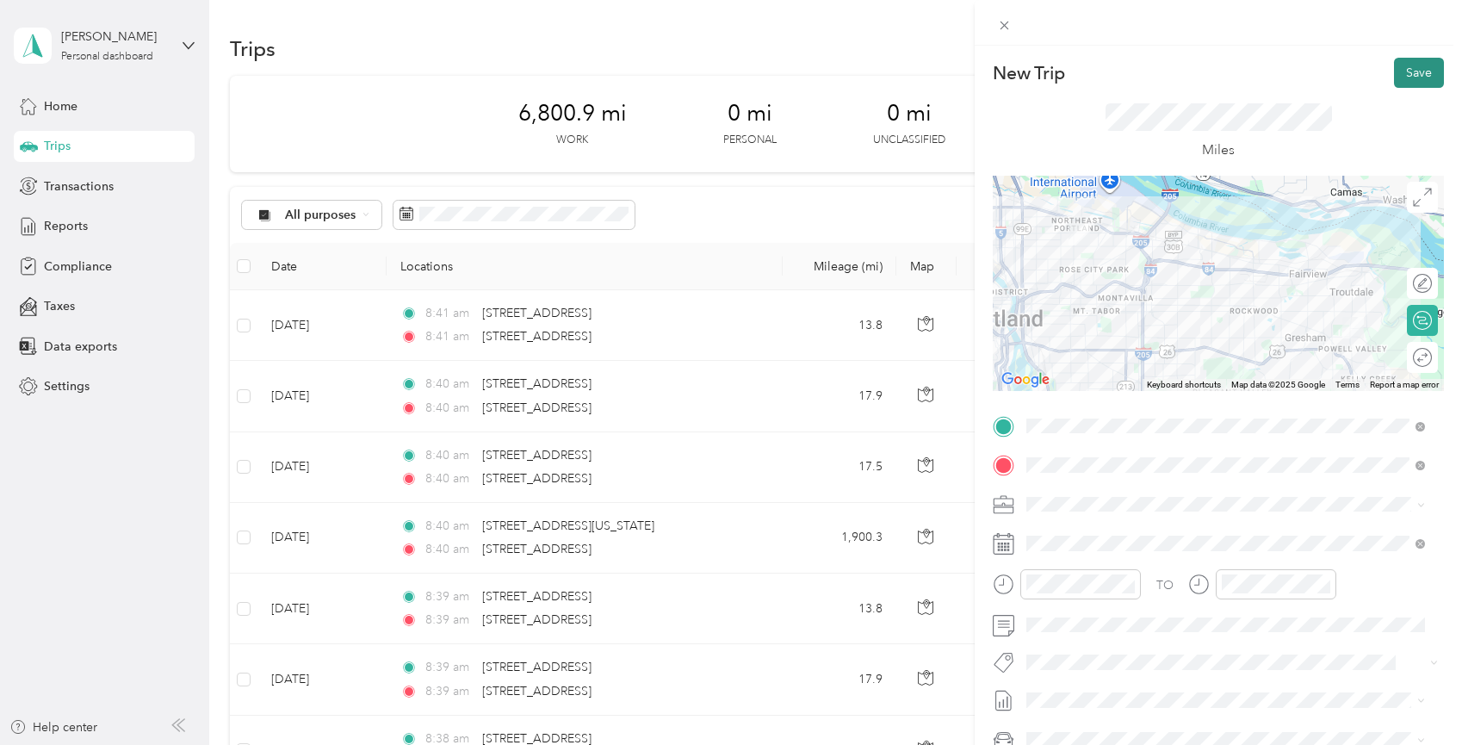
click at [1417, 70] on button "Save" at bounding box center [1419, 73] width 50 height 30
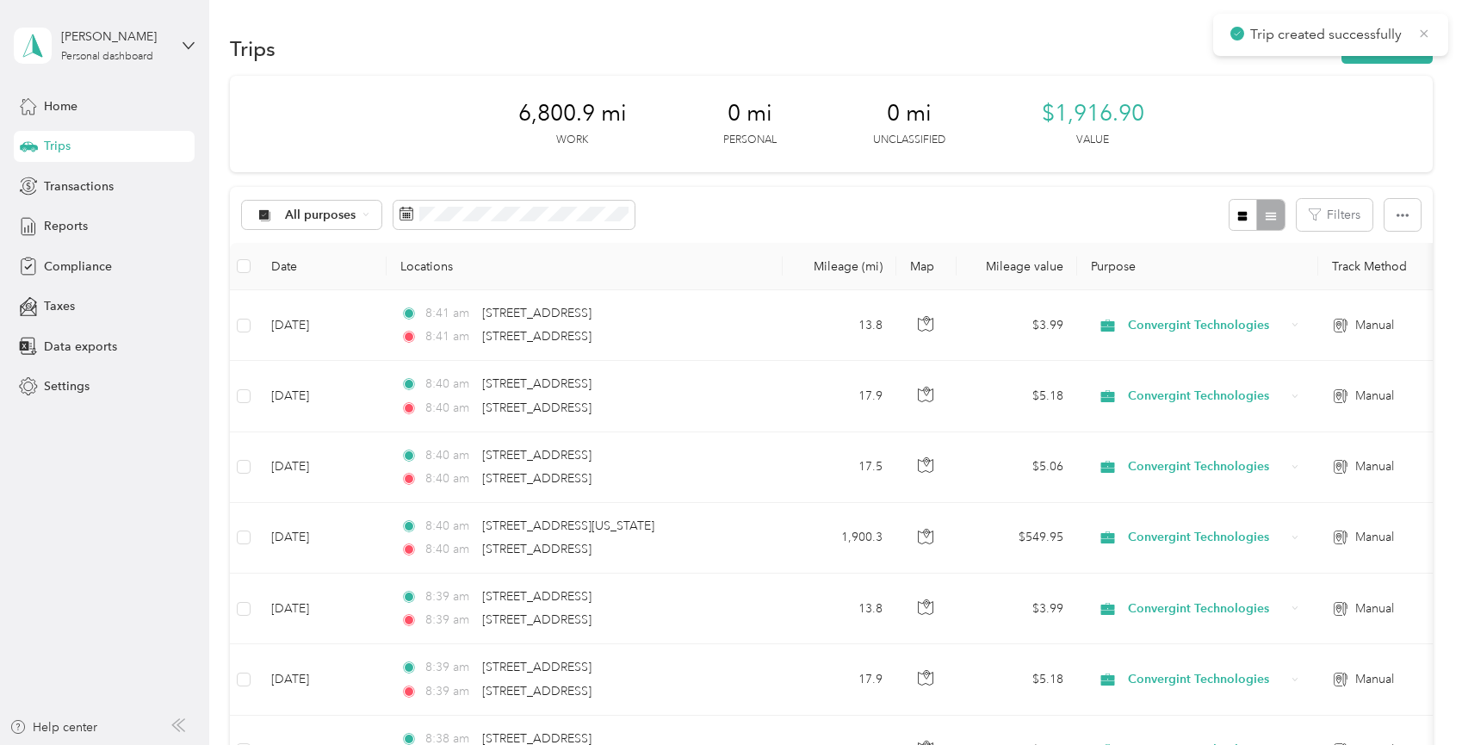
click at [1429, 38] on icon at bounding box center [1424, 33] width 14 height 15
click at [1367, 48] on button "New trip" at bounding box center [1387, 49] width 91 height 30
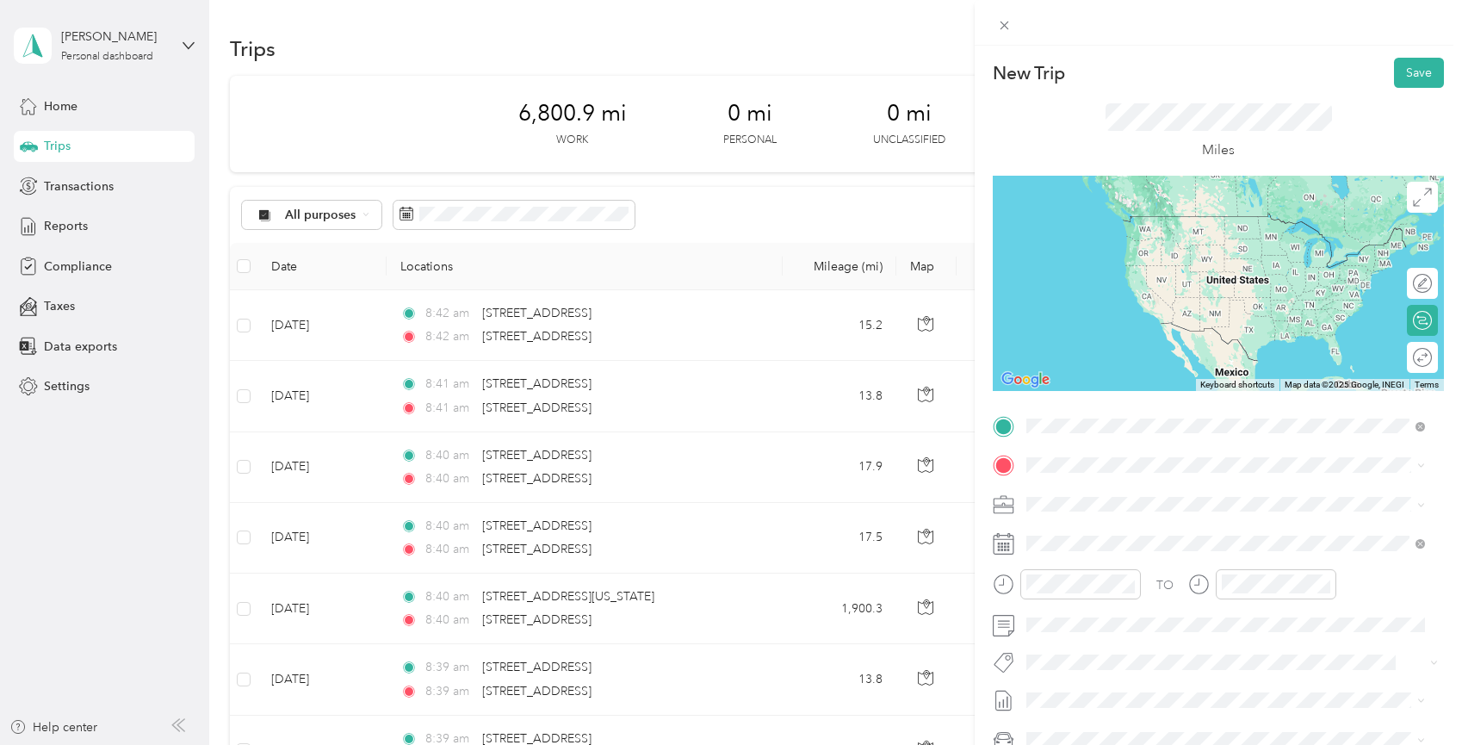
click at [1143, 489] on span "[STREET_ADDRESS][US_STATE]" at bounding box center [1145, 487] width 172 height 15
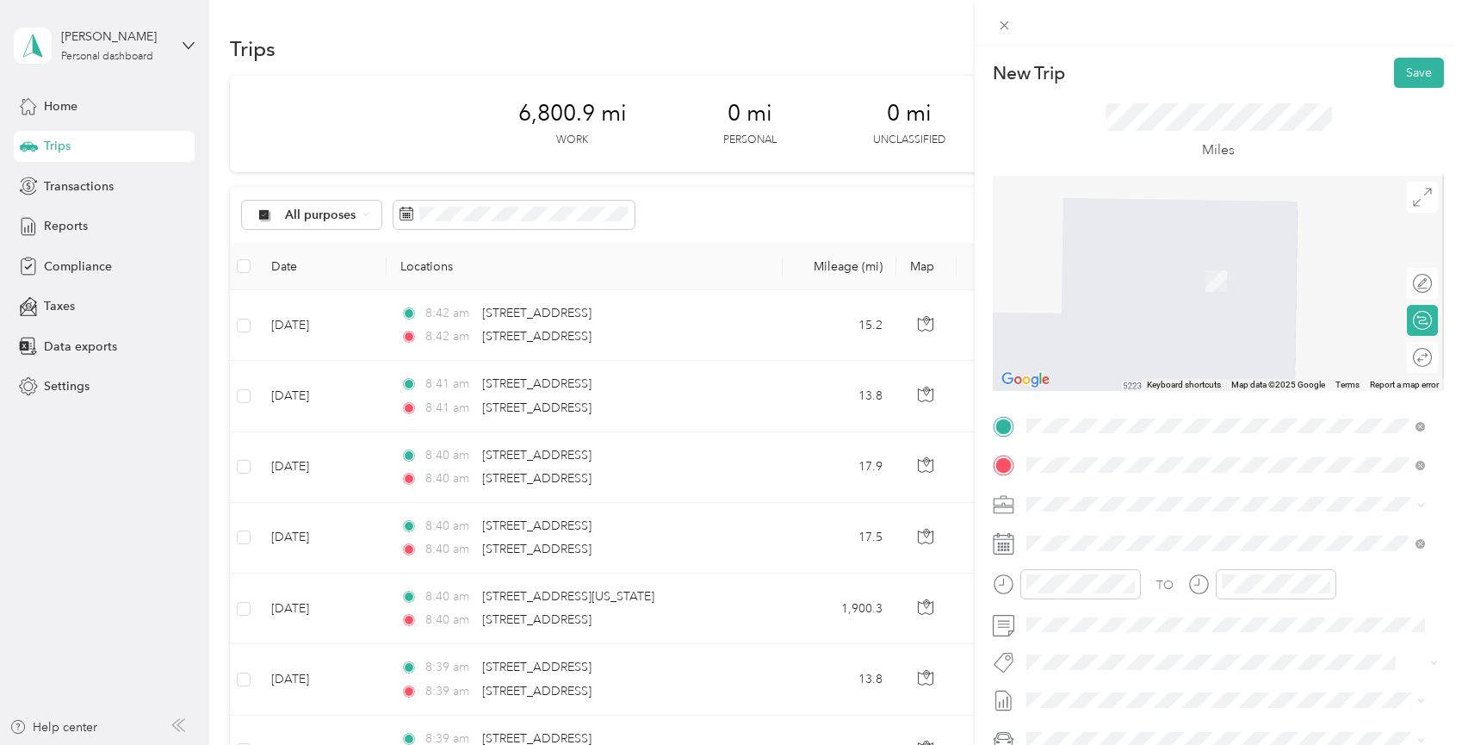
click at [1089, 534] on span "[STREET_ADDRESS][US_STATE]" at bounding box center [1145, 526] width 172 height 15
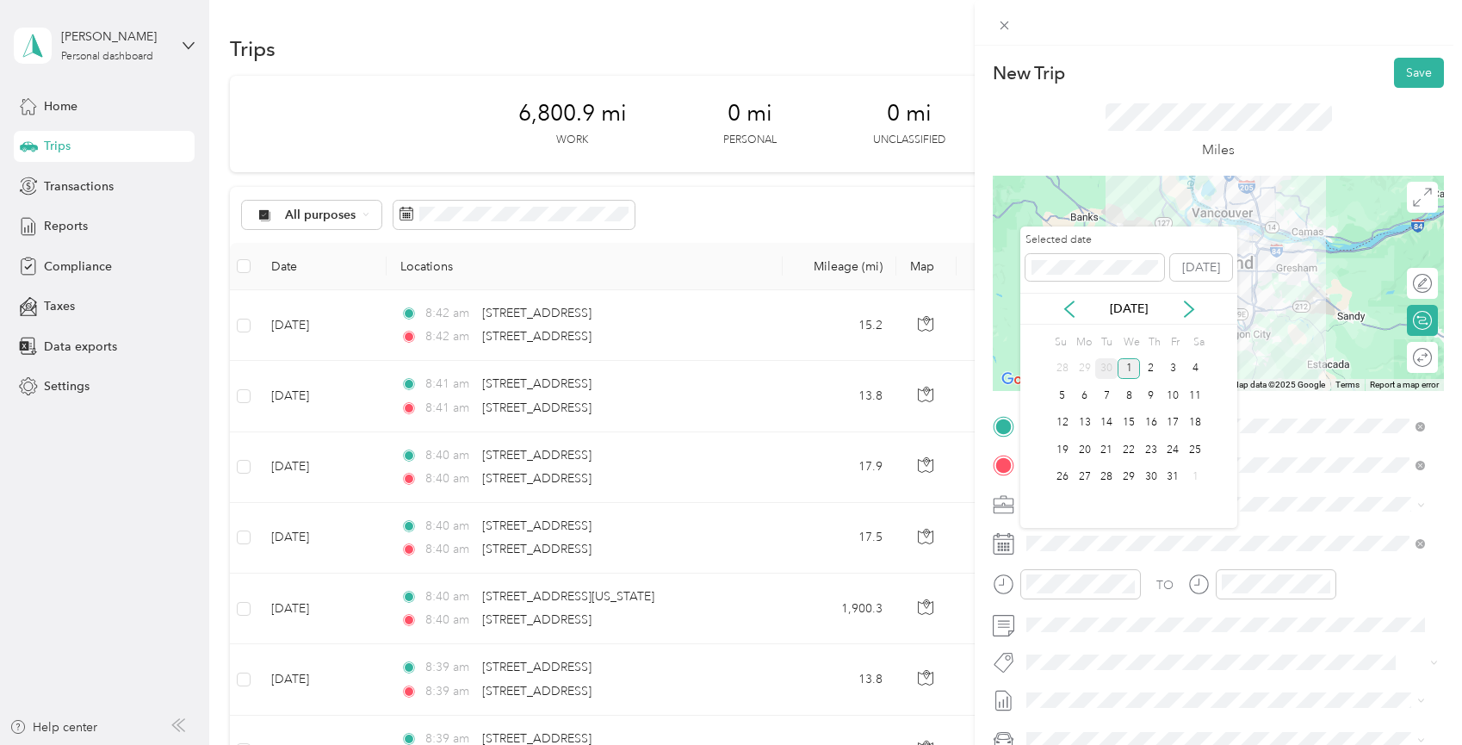
click at [1108, 363] on div "30" at bounding box center [1106, 369] width 22 height 22
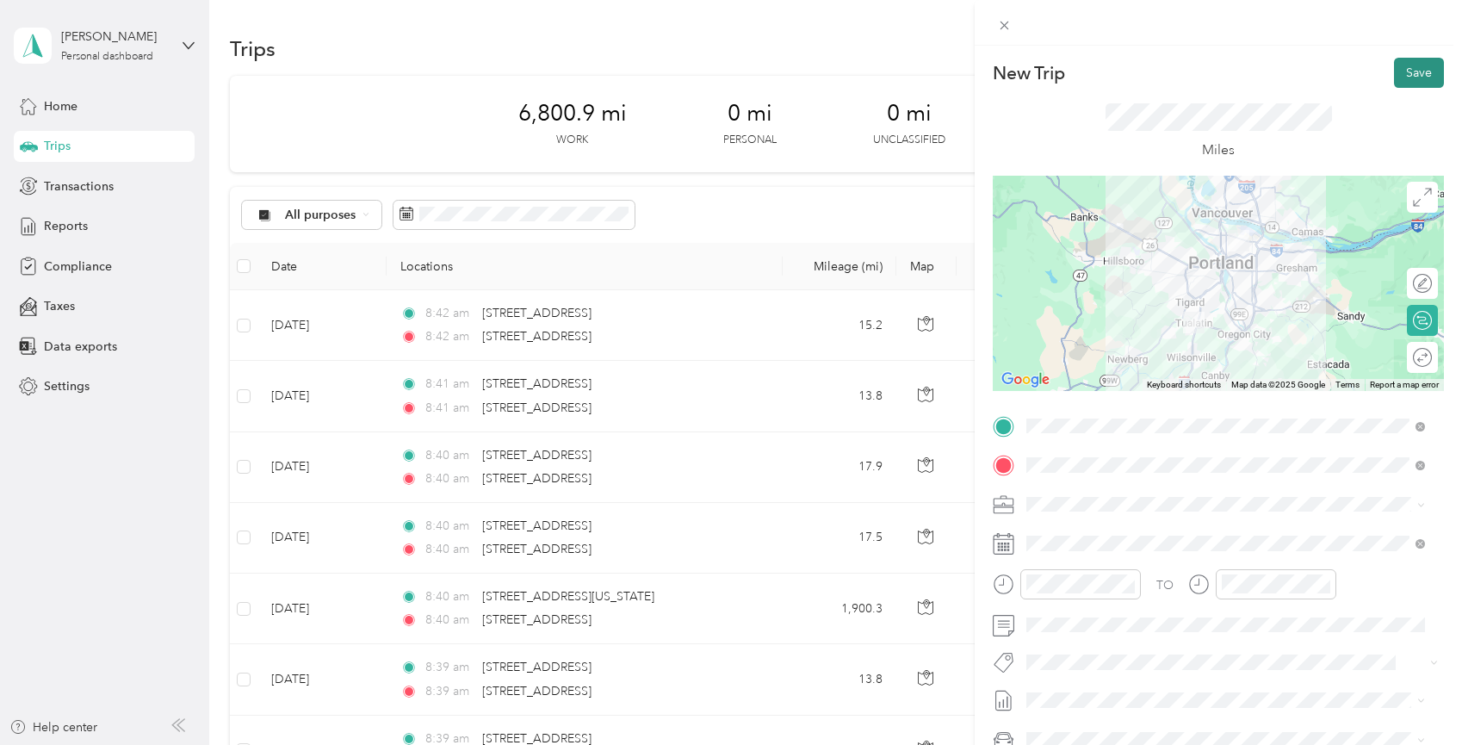
click at [1405, 77] on button "Save" at bounding box center [1419, 73] width 50 height 30
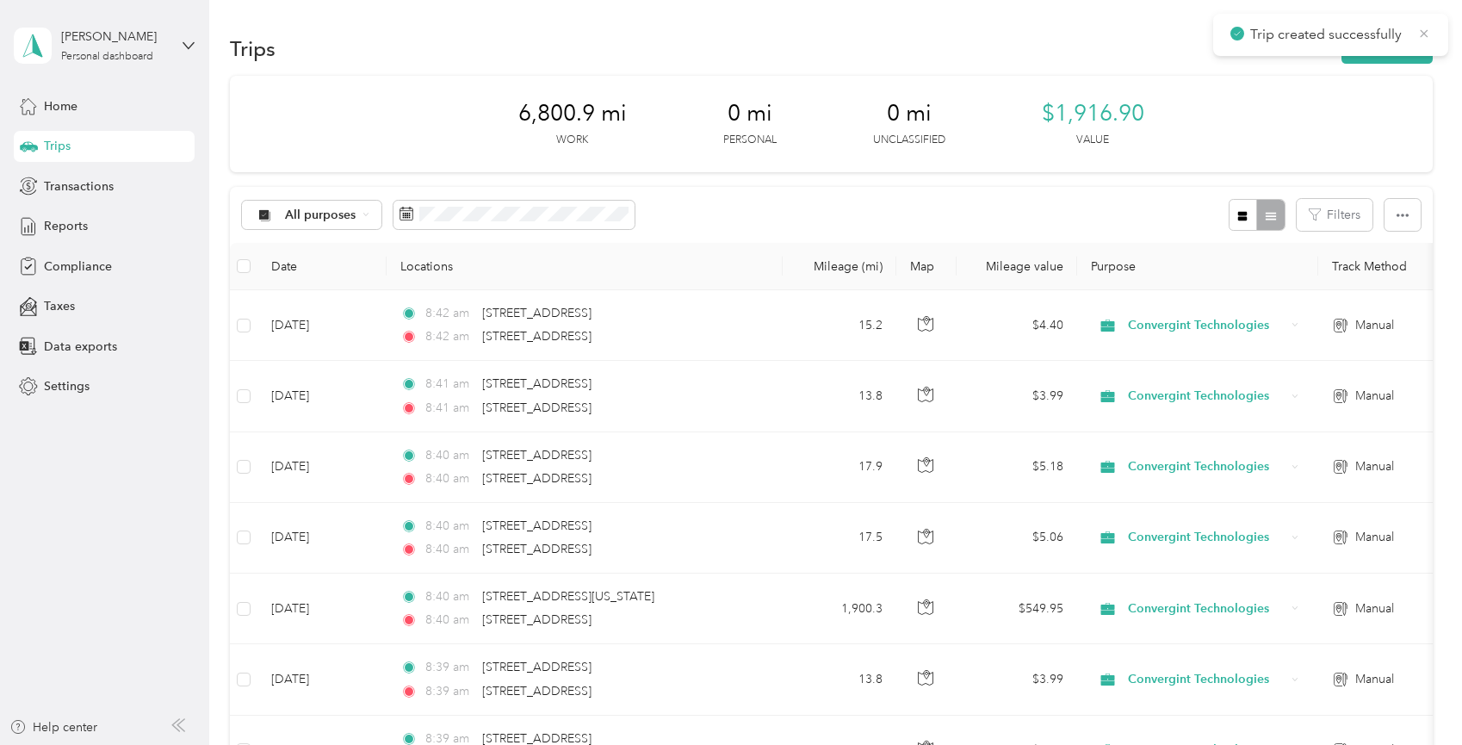
click at [1420, 36] on icon at bounding box center [1424, 33] width 14 height 15
click at [1386, 48] on button "New trip" at bounding box center [1387, 49] width 91 height 30
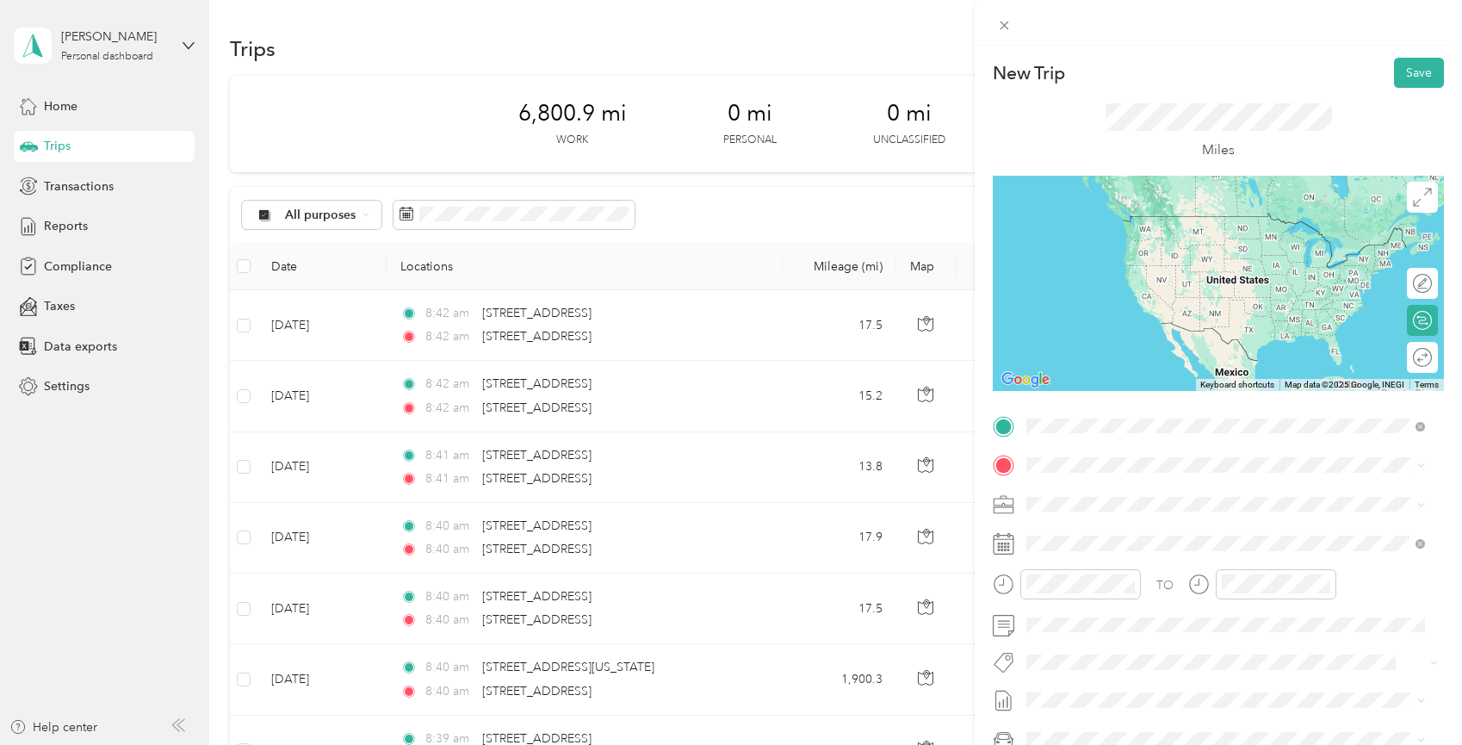
click at [1099, 488] on span "[STREET_ADDRESS][US_STATE]" at bounding box center [1145, 487] width 172 height 15
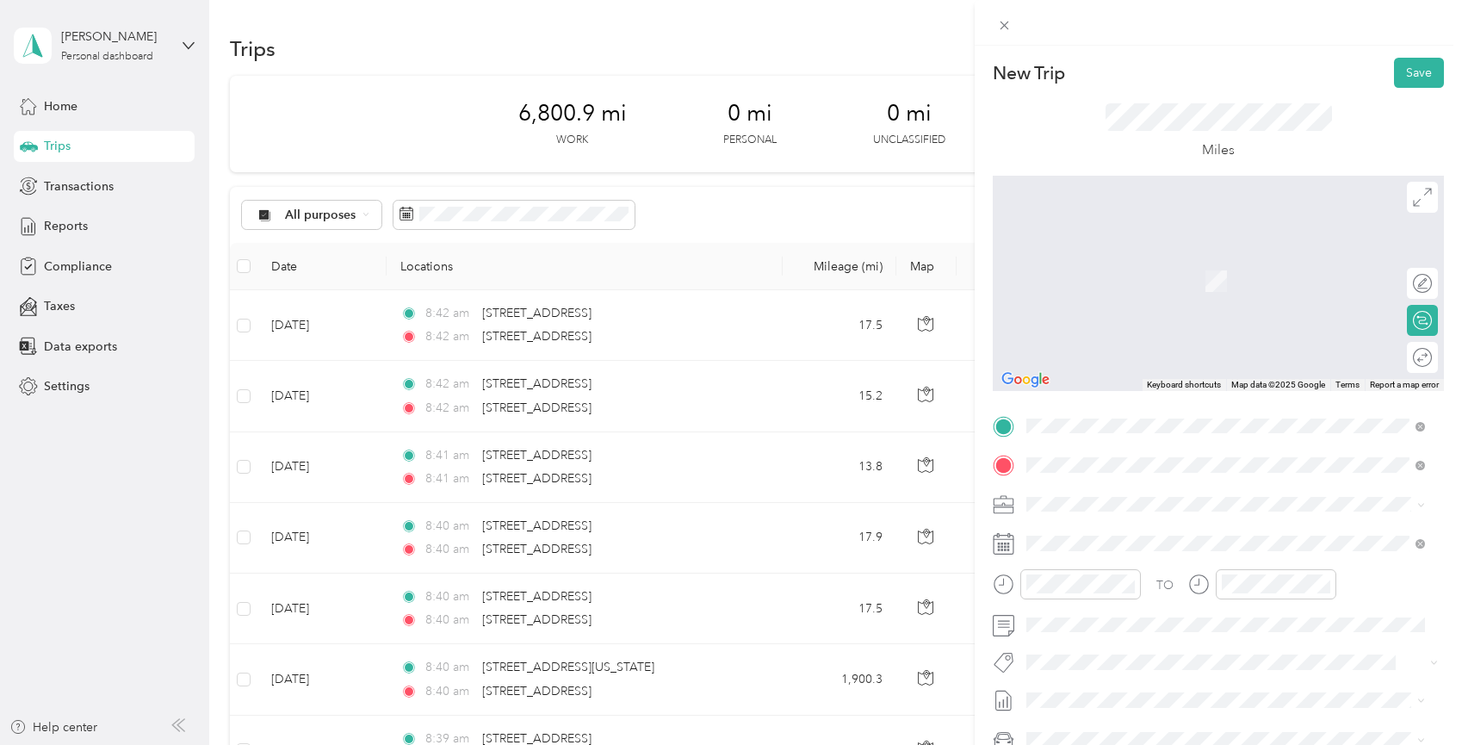
click at [1087, 540] on div "[STREET_ADDRESS][US_STATE]" at bounding box center [1225, 528] width 387 height 23
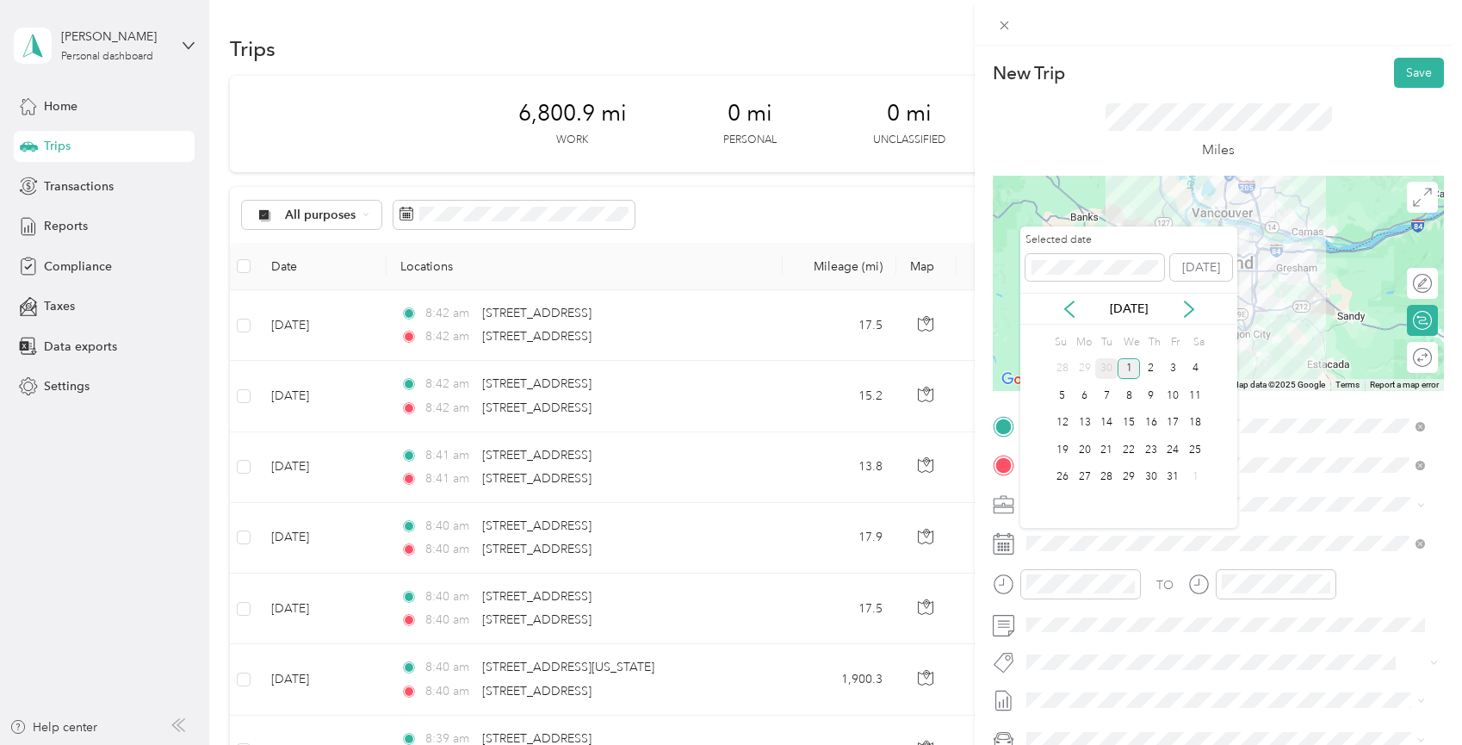
click at [1110, 366] on div "30" at bounding box center [1106, 369] width 22 height 22
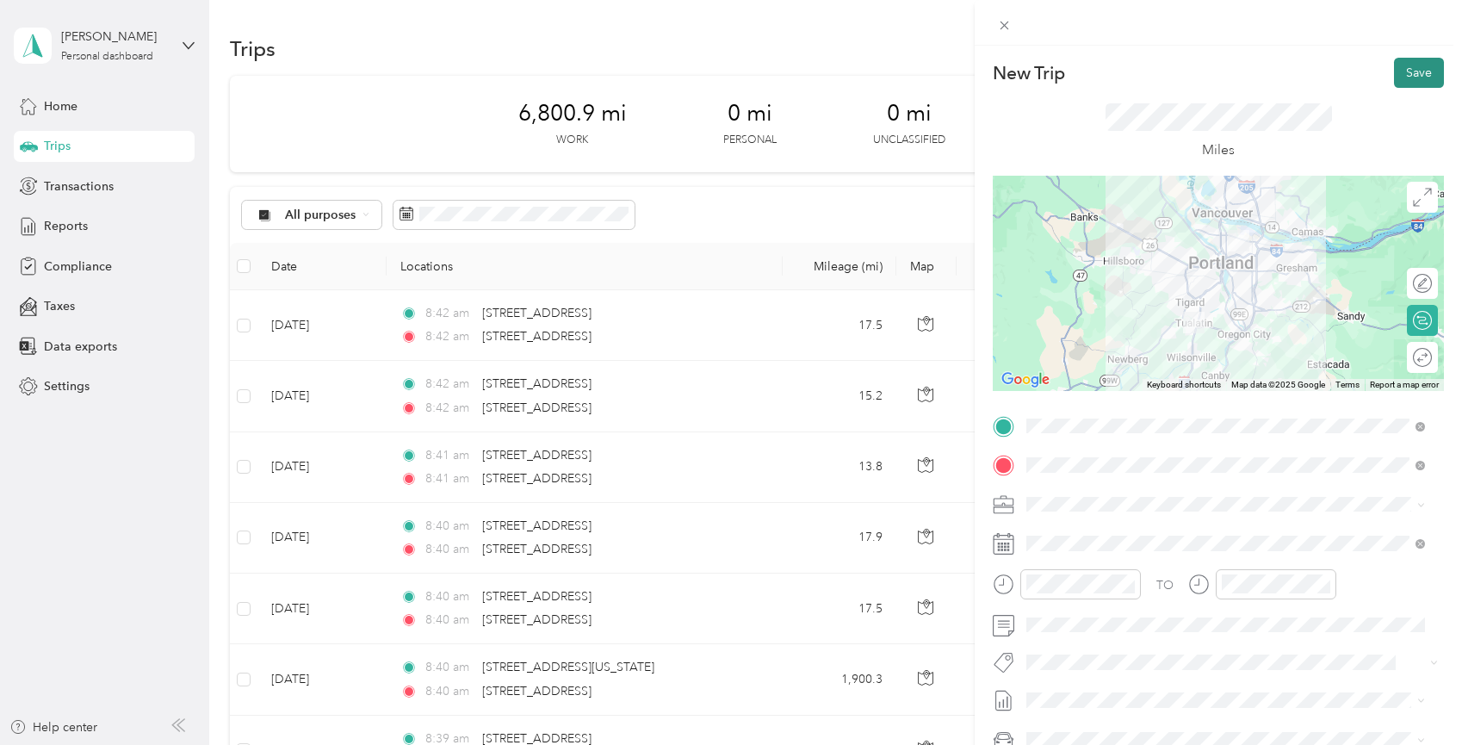
click at [1425, 71] on button "Save" at bounding box center [1419, 73] width 50 height 30
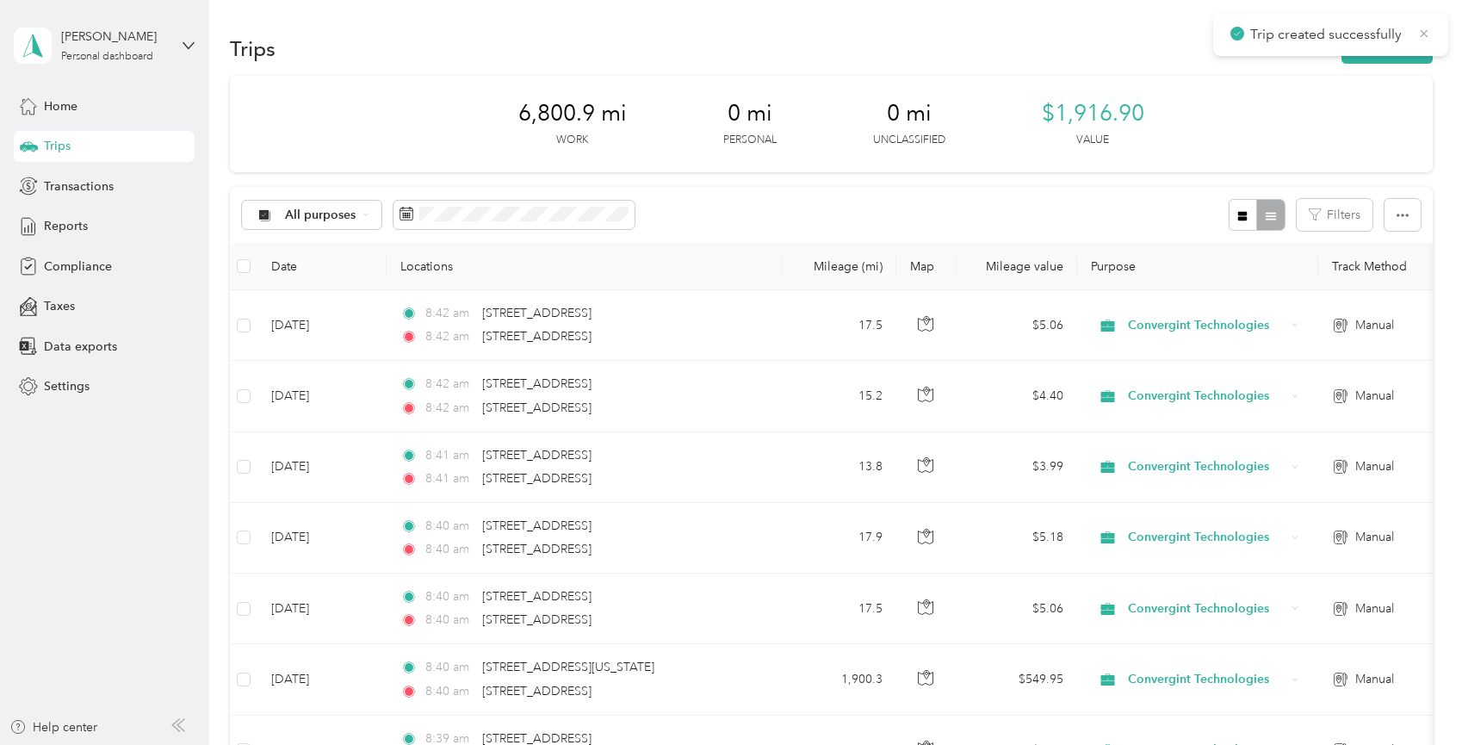
click at [1427, 32] on icon at bounding box center [1424, 33] width 14 height 15
click at [1383, 52] on button "New trip" at bounding box center [1387, 49] width 91 height 30
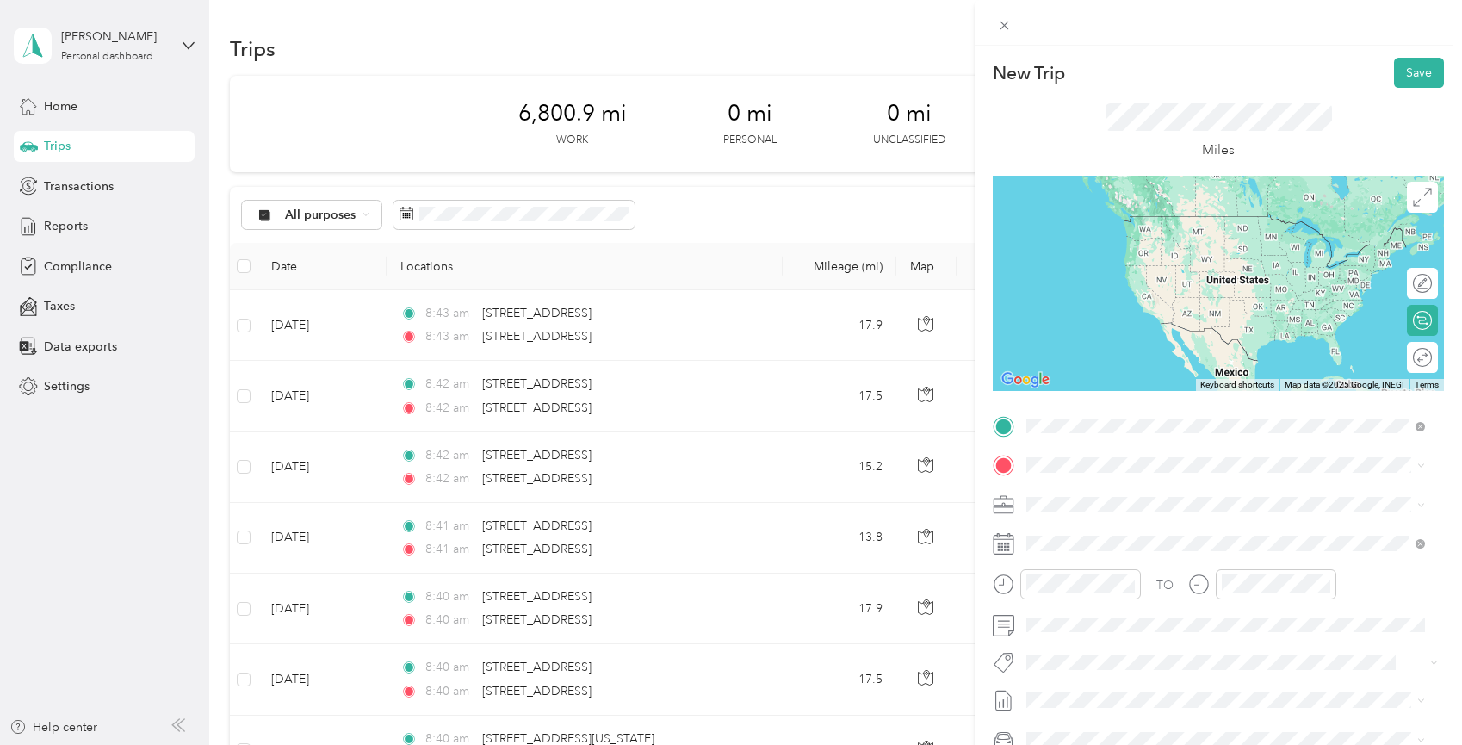
click at [1099, 490] on span "[STREET_ADDRESS][US_STATE]" at bounding box center [1145, 487] width 172 height 15
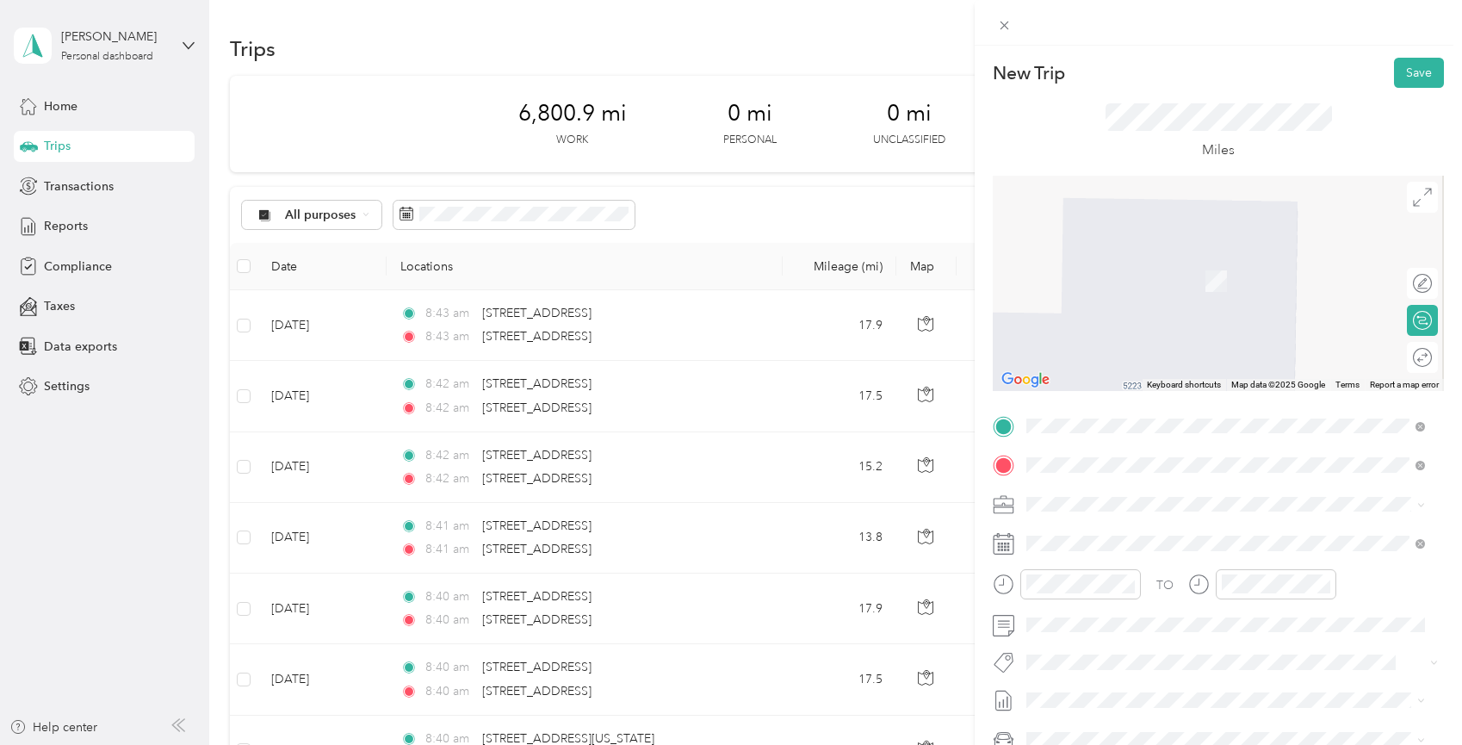
click at [1095, 522] on span "[STREET_ADDRESS][US_STATE]" at bounding box center [1145, 526] width 172 height 15
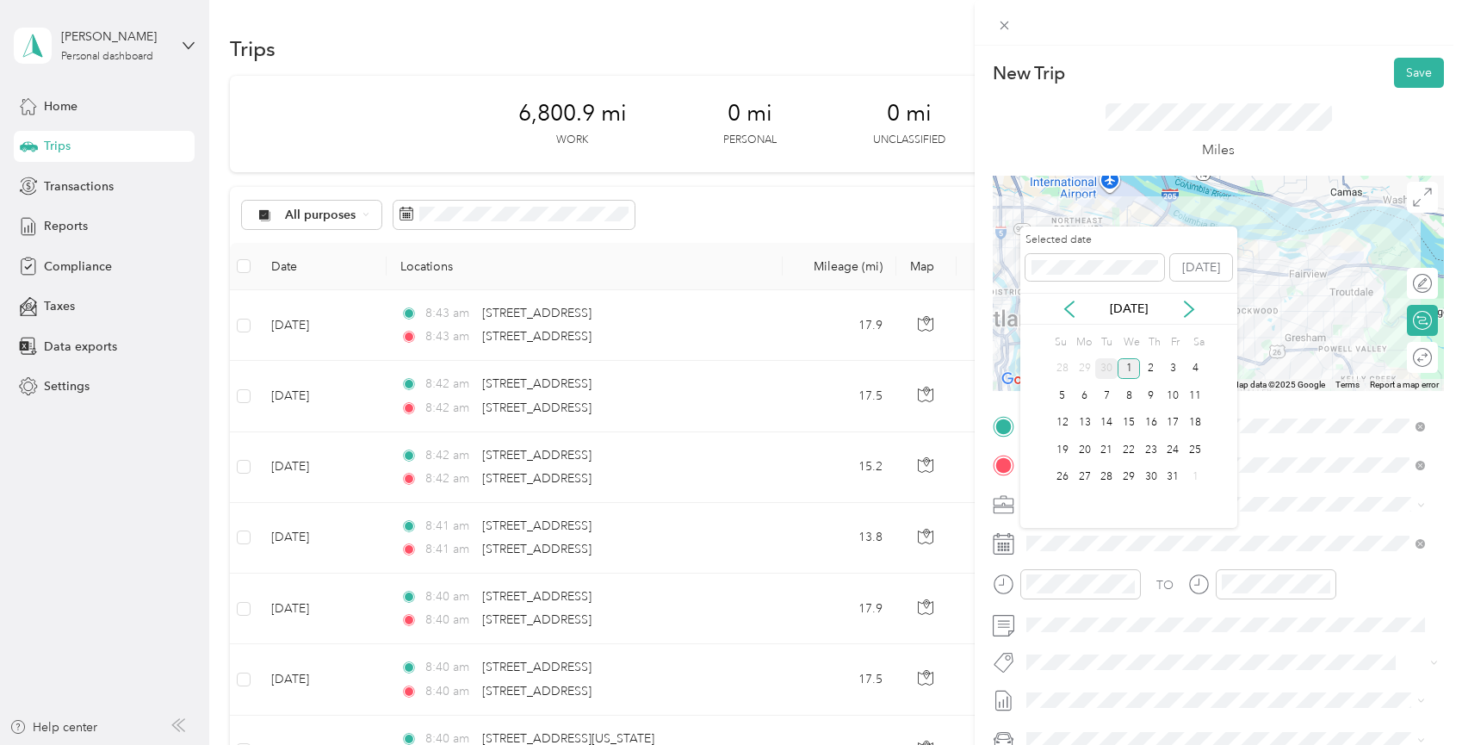
click at [1106, 367] on div "30" at bounding box center [1106, 369] width 22 height 22
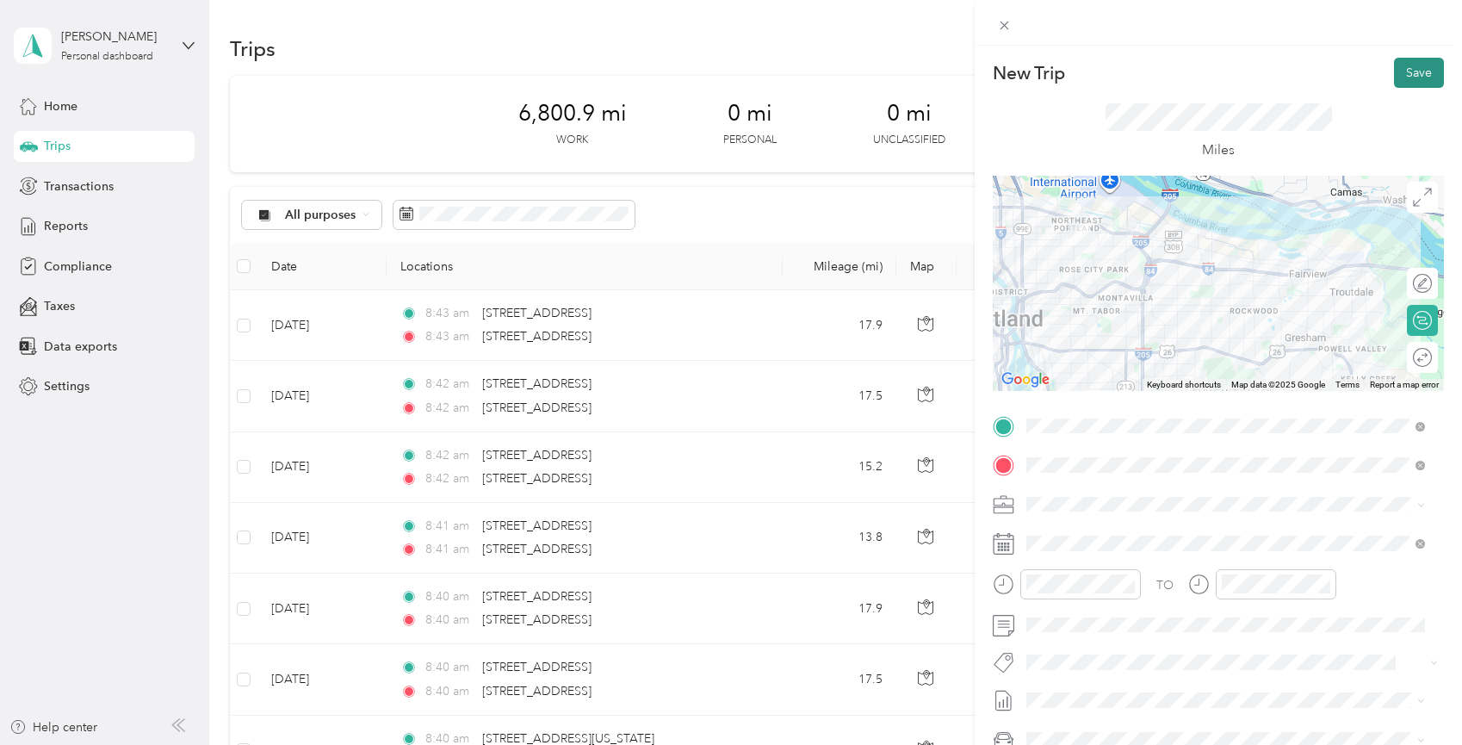
click at [1416, 65] on button "Save" at bounding box center [1419, 73] width 50 height 30
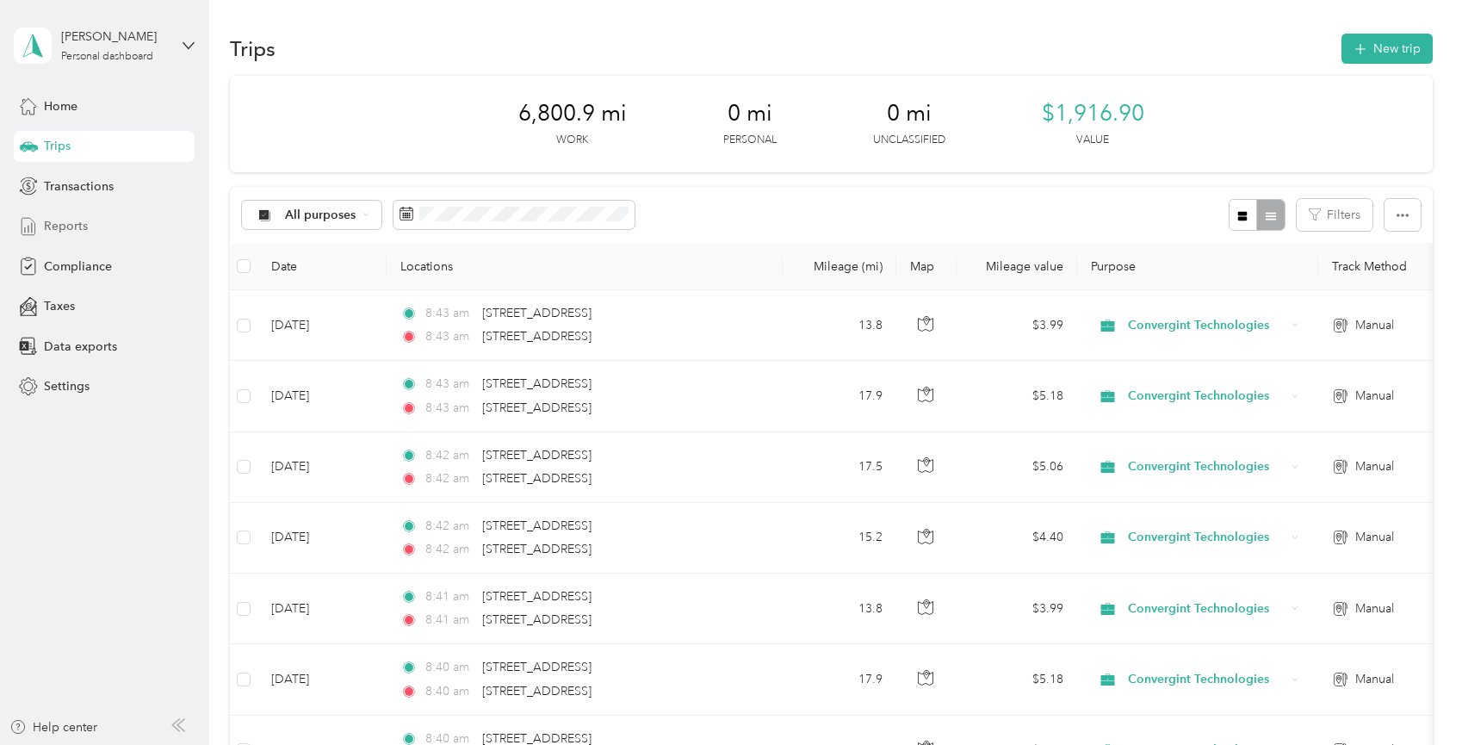
click at [77, 225] on span "Reports" at bounding box center [66, 226] width 44 height 18
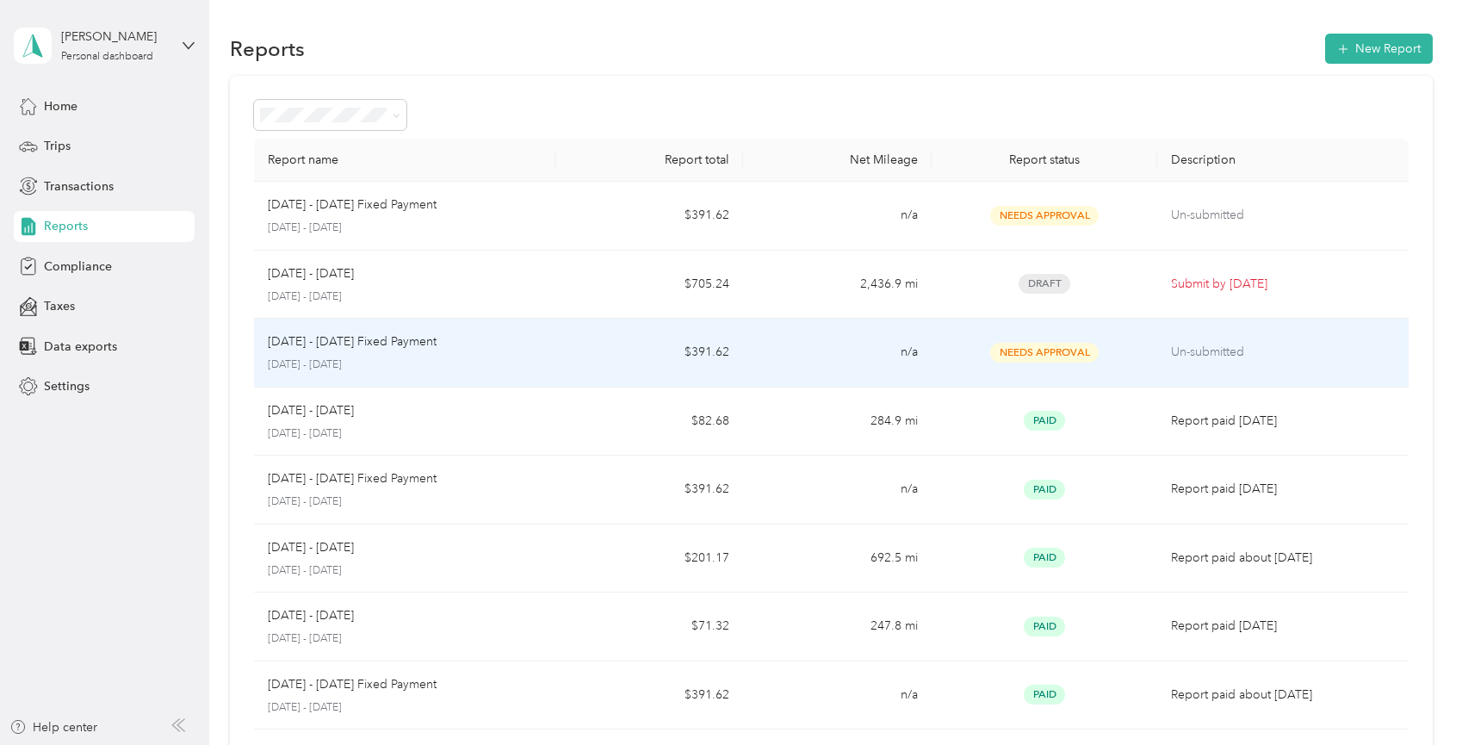
click at [306, 355] on div "[DATE] - [DATE] Fixed Payment [DATE] - [DATE]" at bounding box center [405, 352] width 274 height 40
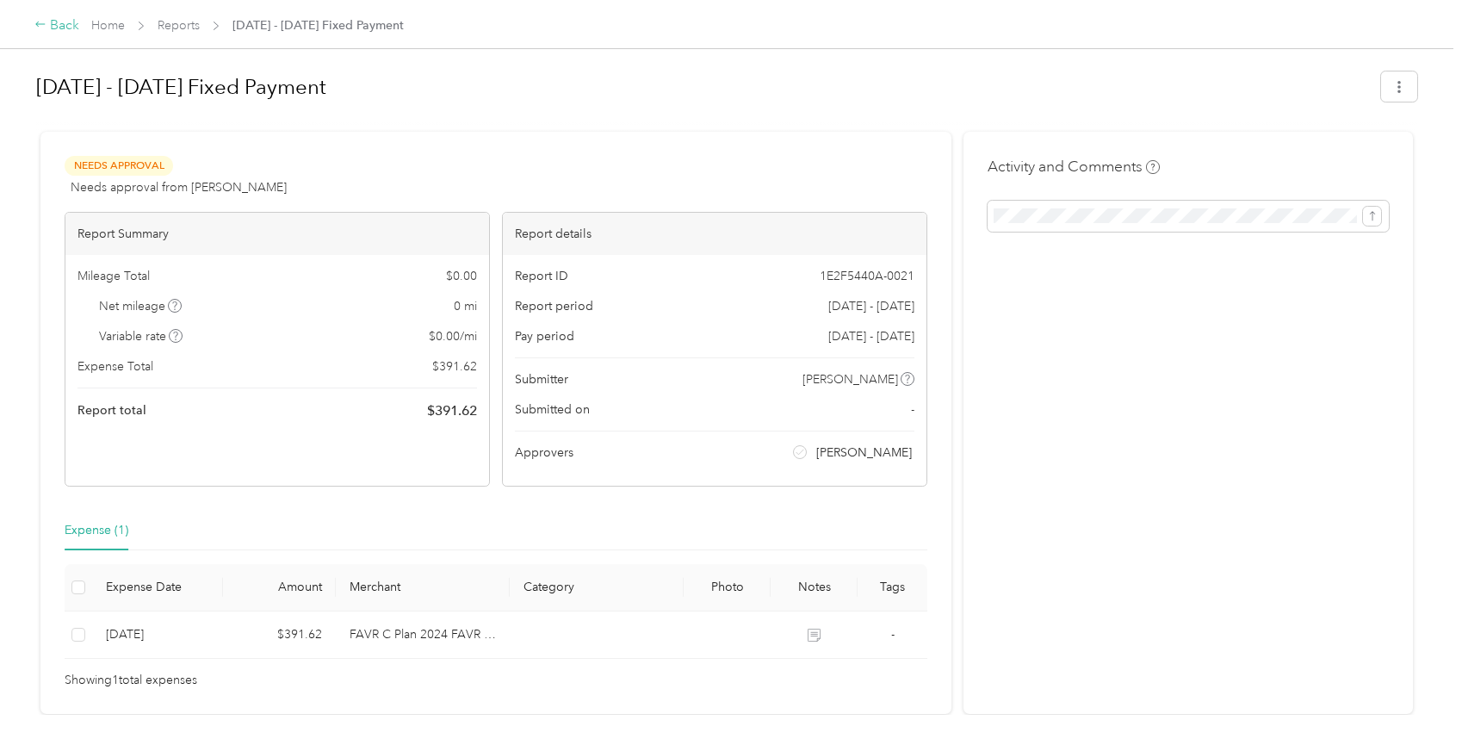
click at [46, 22] on div "Back" at bounding box center [56, 25] width 45 height 21
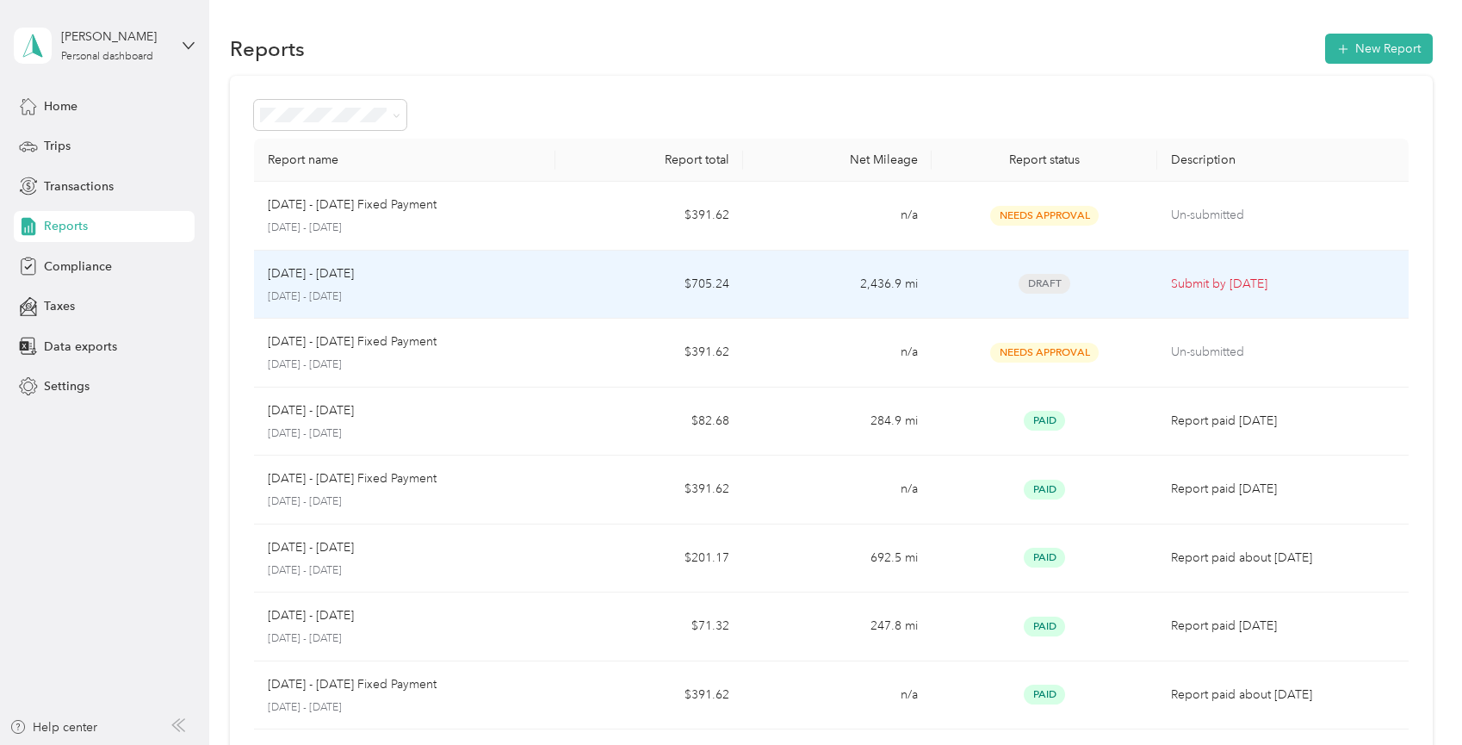
click at [296, 294] on p "[DATE] - [DATE]" at bounding box center [405, 296] width 274 height 15
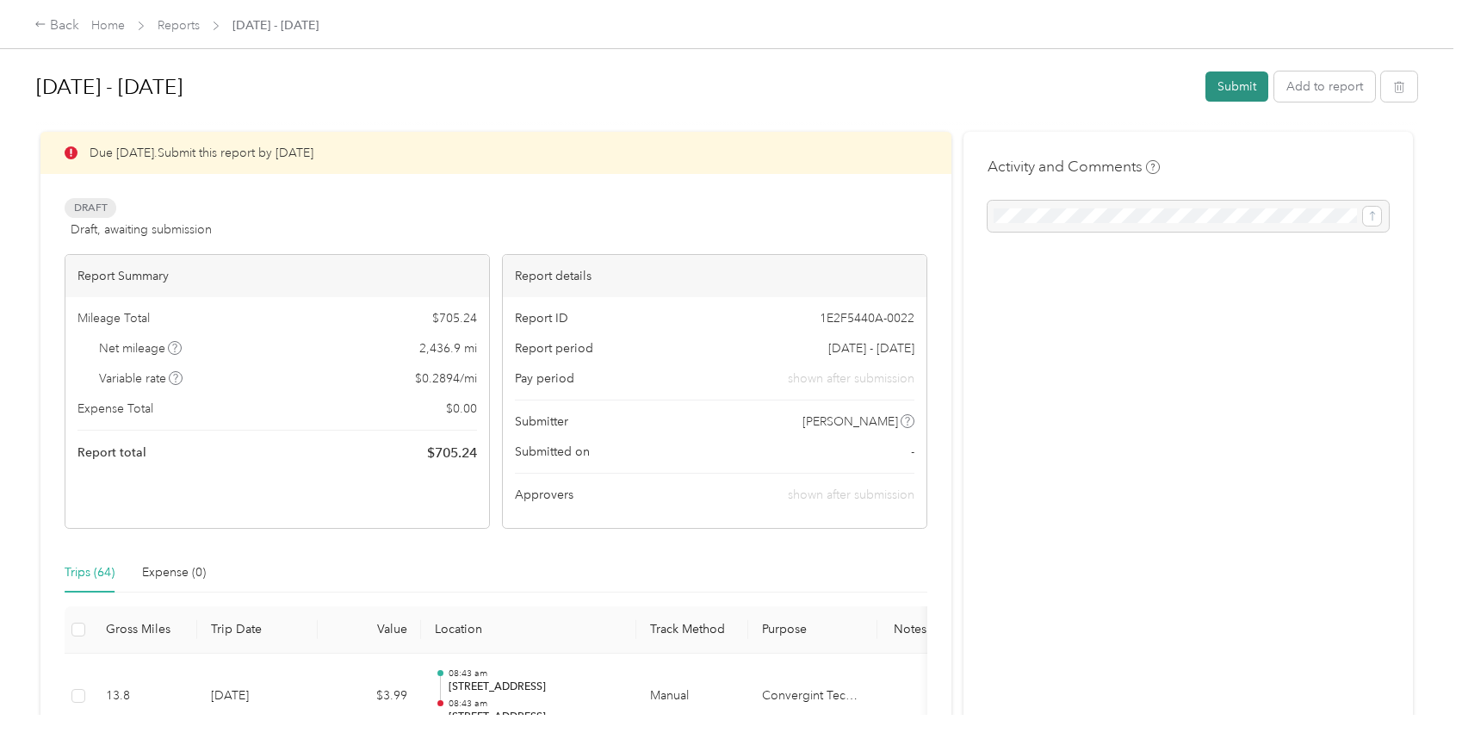
click at [1227, 90] on button "Submit" at bounding box center [1236, 86] width 63 height 30
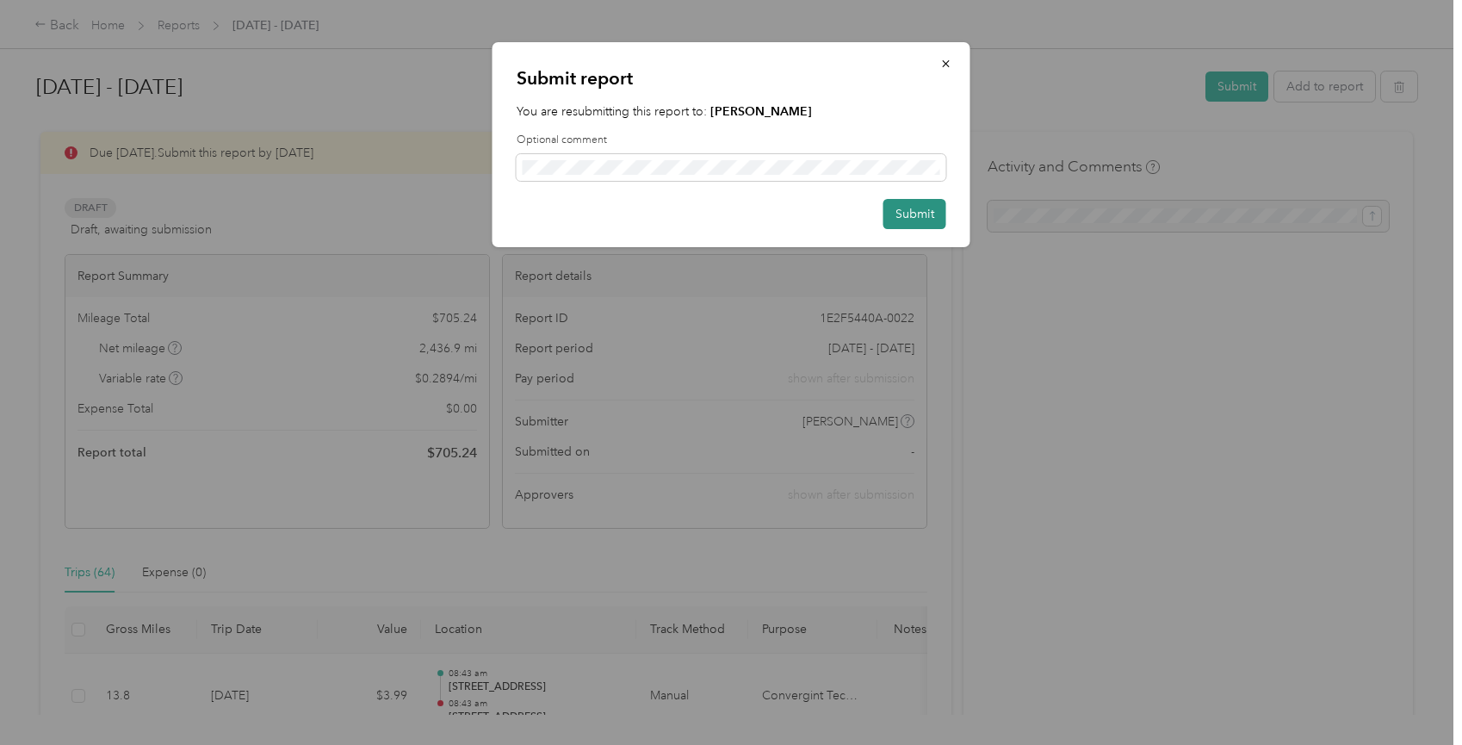
click at [907, 207] on button "Submit" at bounding box center [914, 214] width 63 height 30
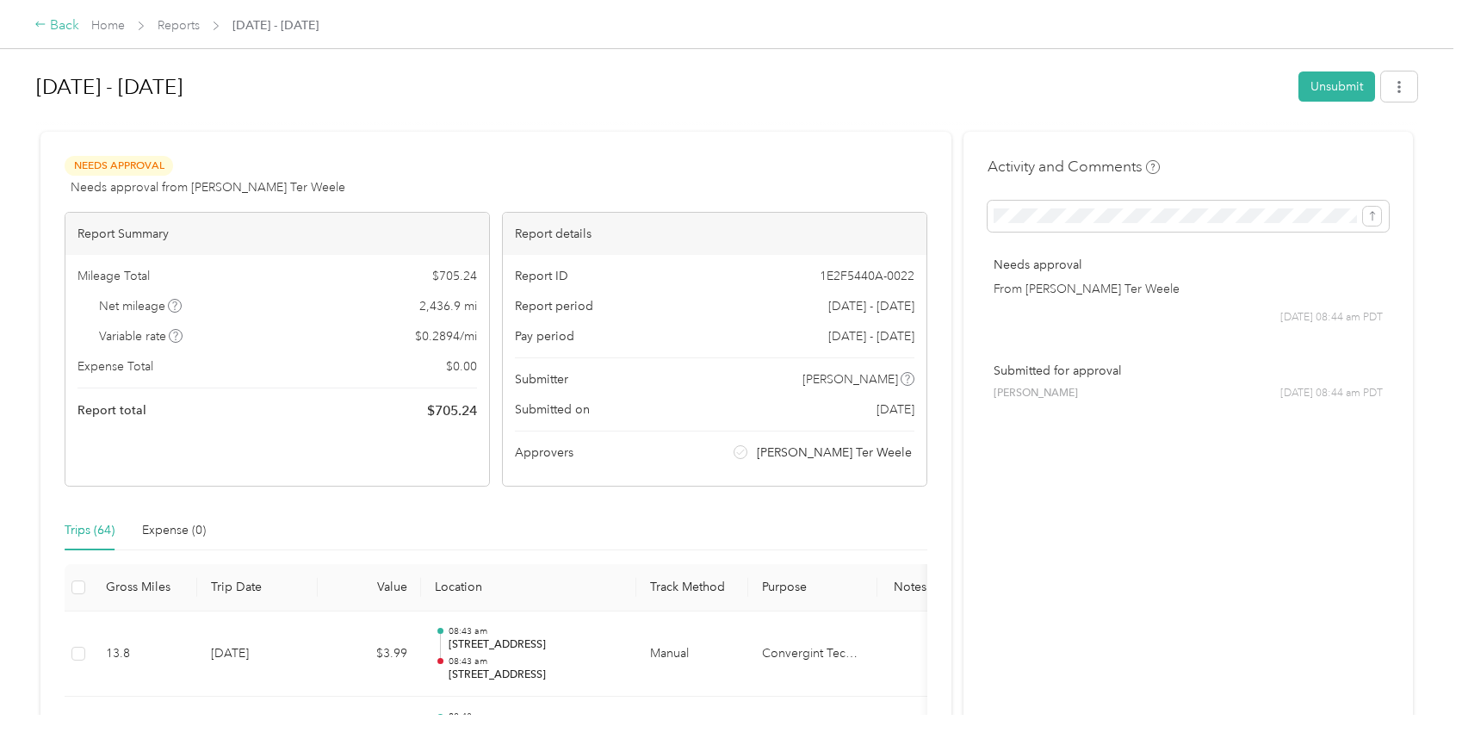
click at [48, 22] on div "Back" at bounding box center [56, 25] width 45 height 21
